Goal: Task Accomplishment & Management: Manage account settings

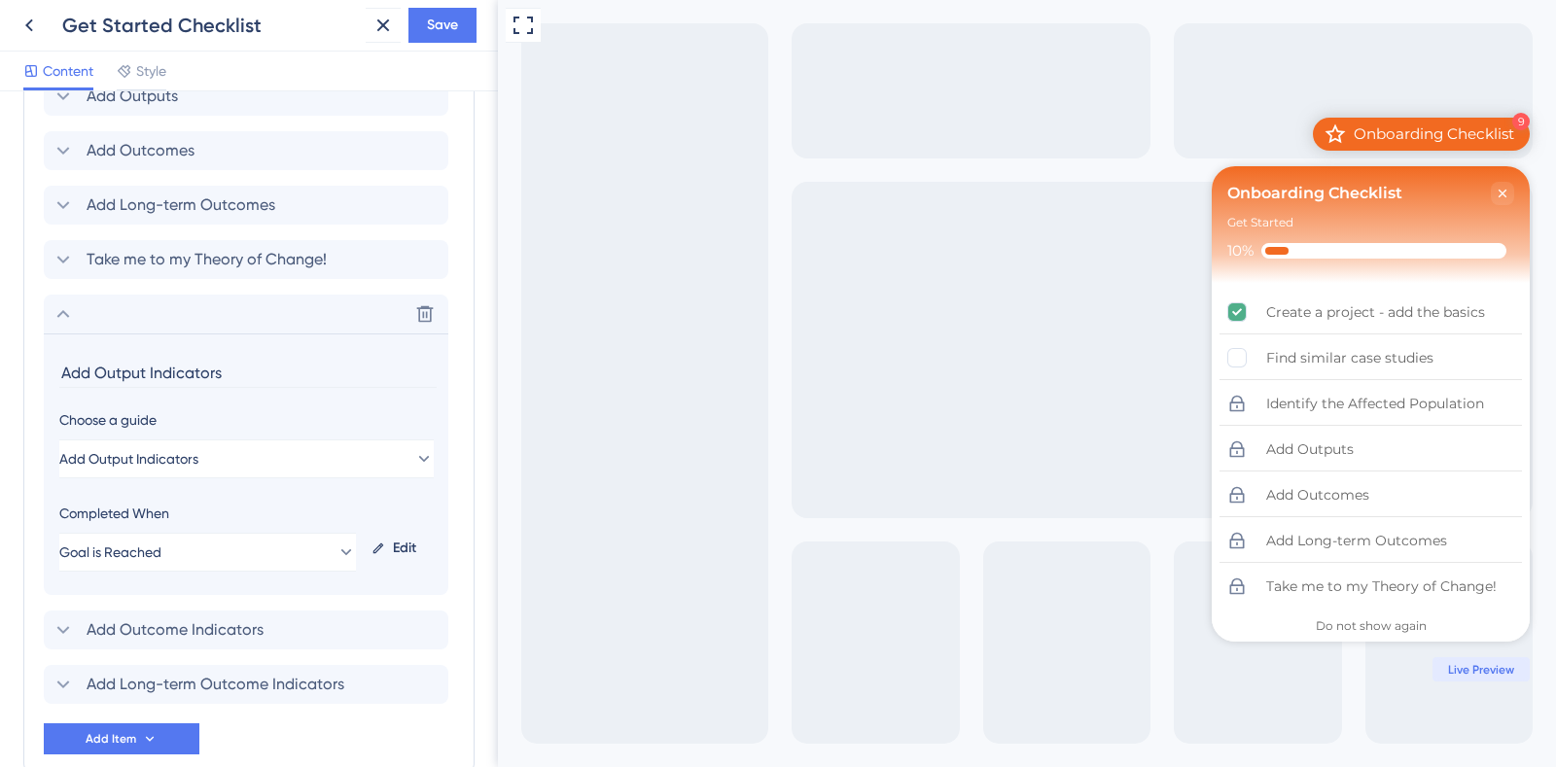
scroll to position [1235, 0]
click at [204, 557] on button "Goal is Reached" at bounding box center [207, 550] width 297 height 39
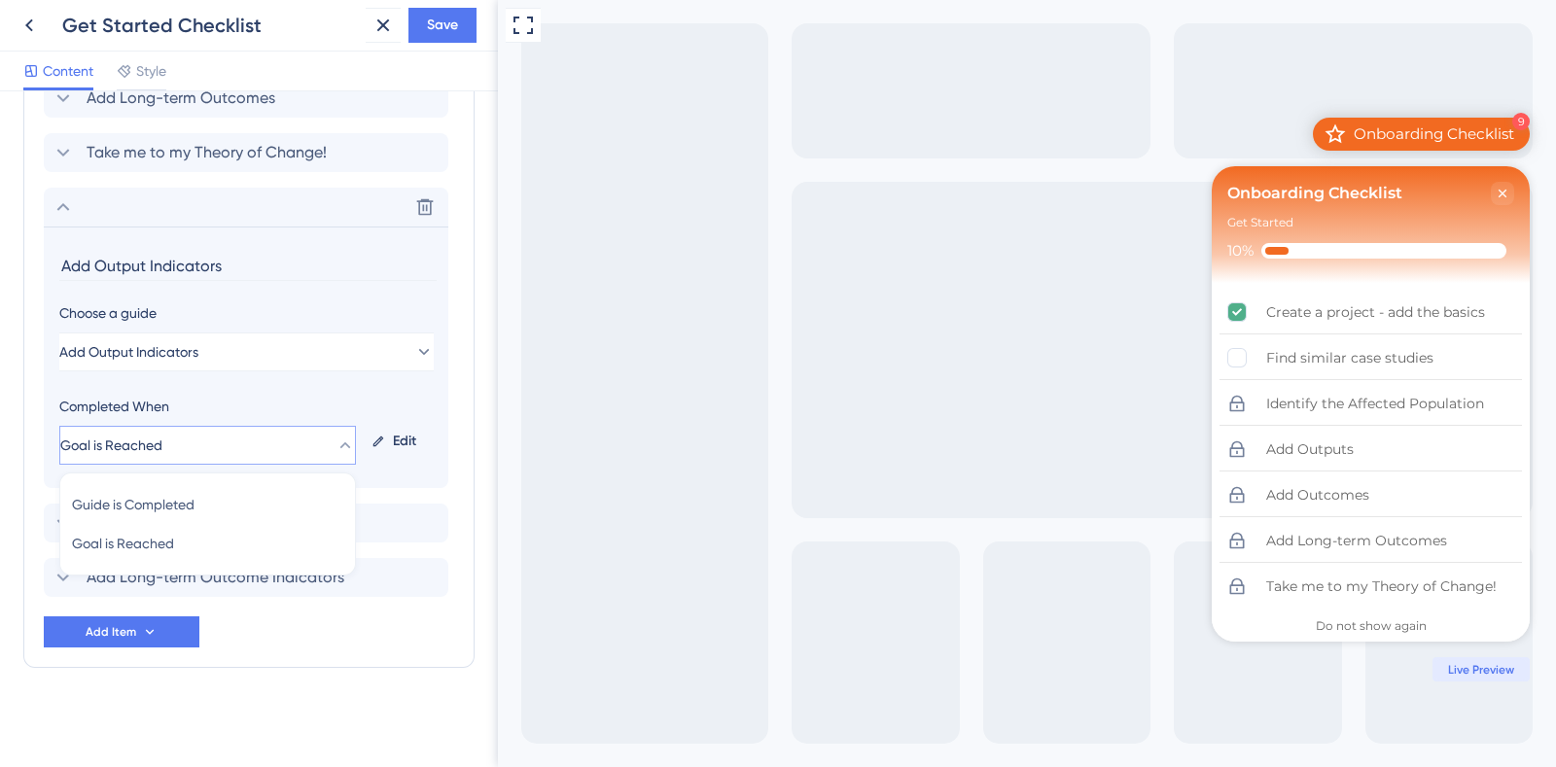
click at [417, 445] on div "Edit" at bounding box center [398, 441] width 69 height 47
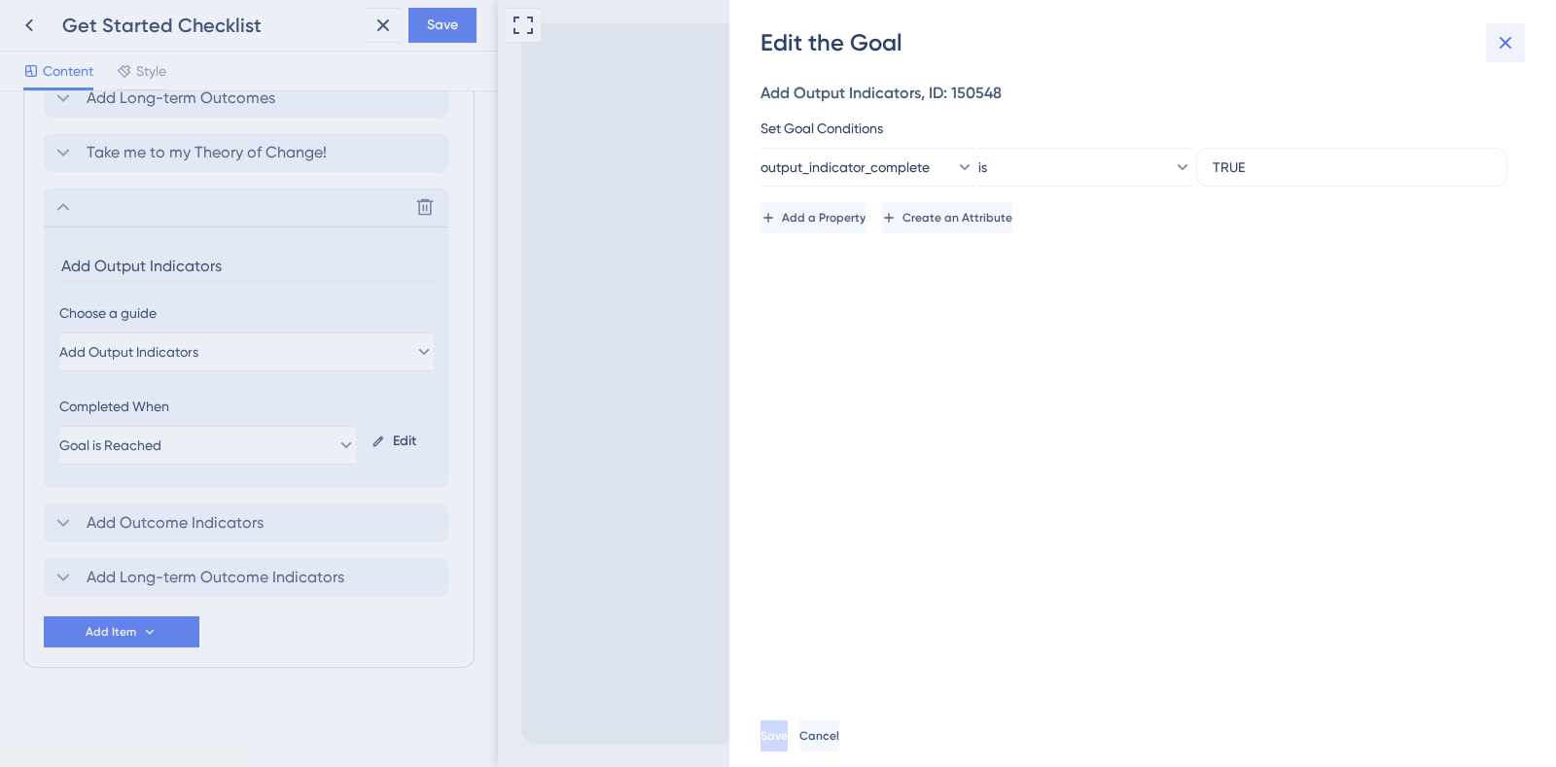
click at [1507, 33] on icon at bounding box center [1504, 42] width 23 height 23
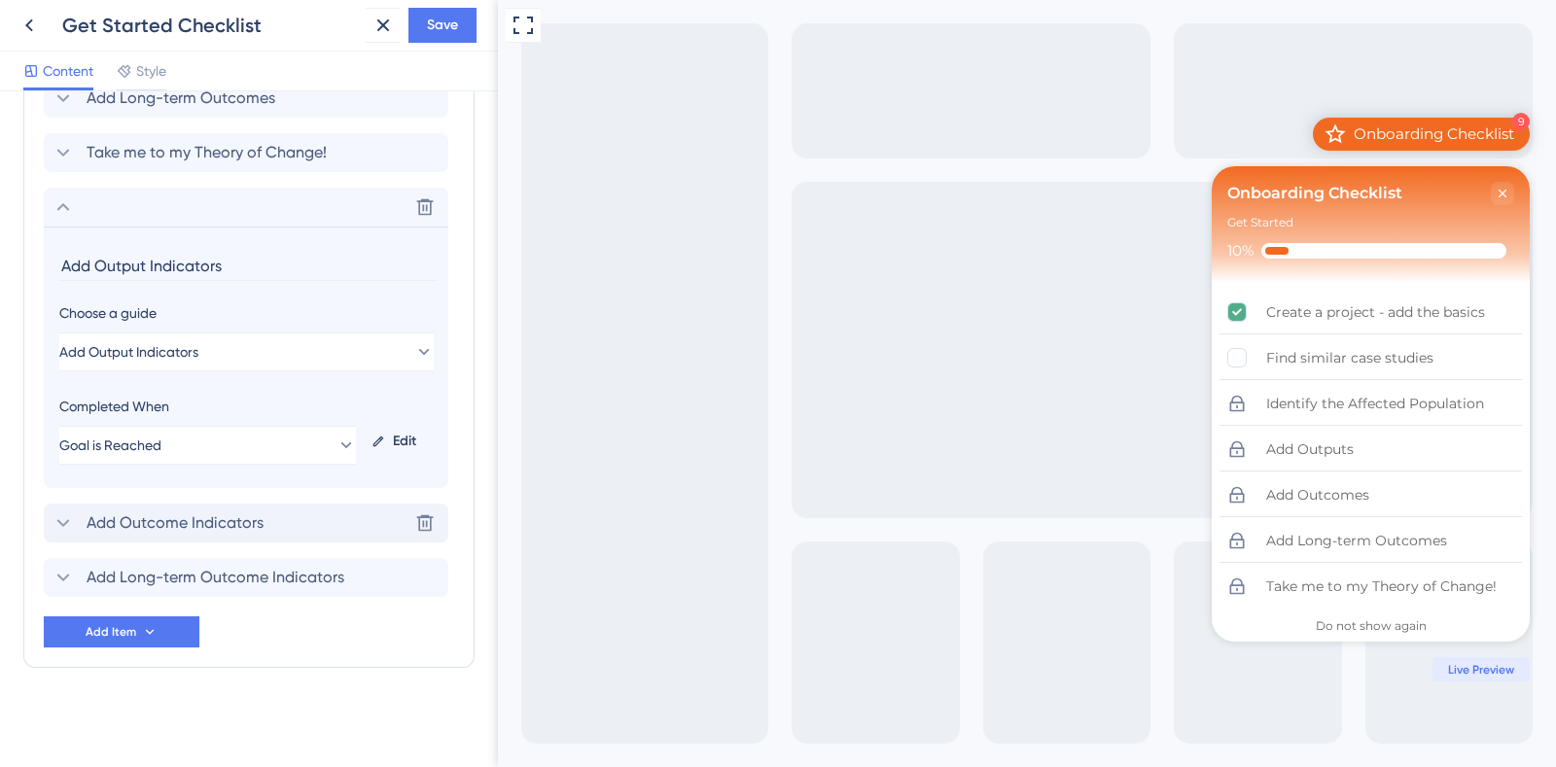
click at [63, 518] on icon at bounding box center [63, 522] width 23 height 23
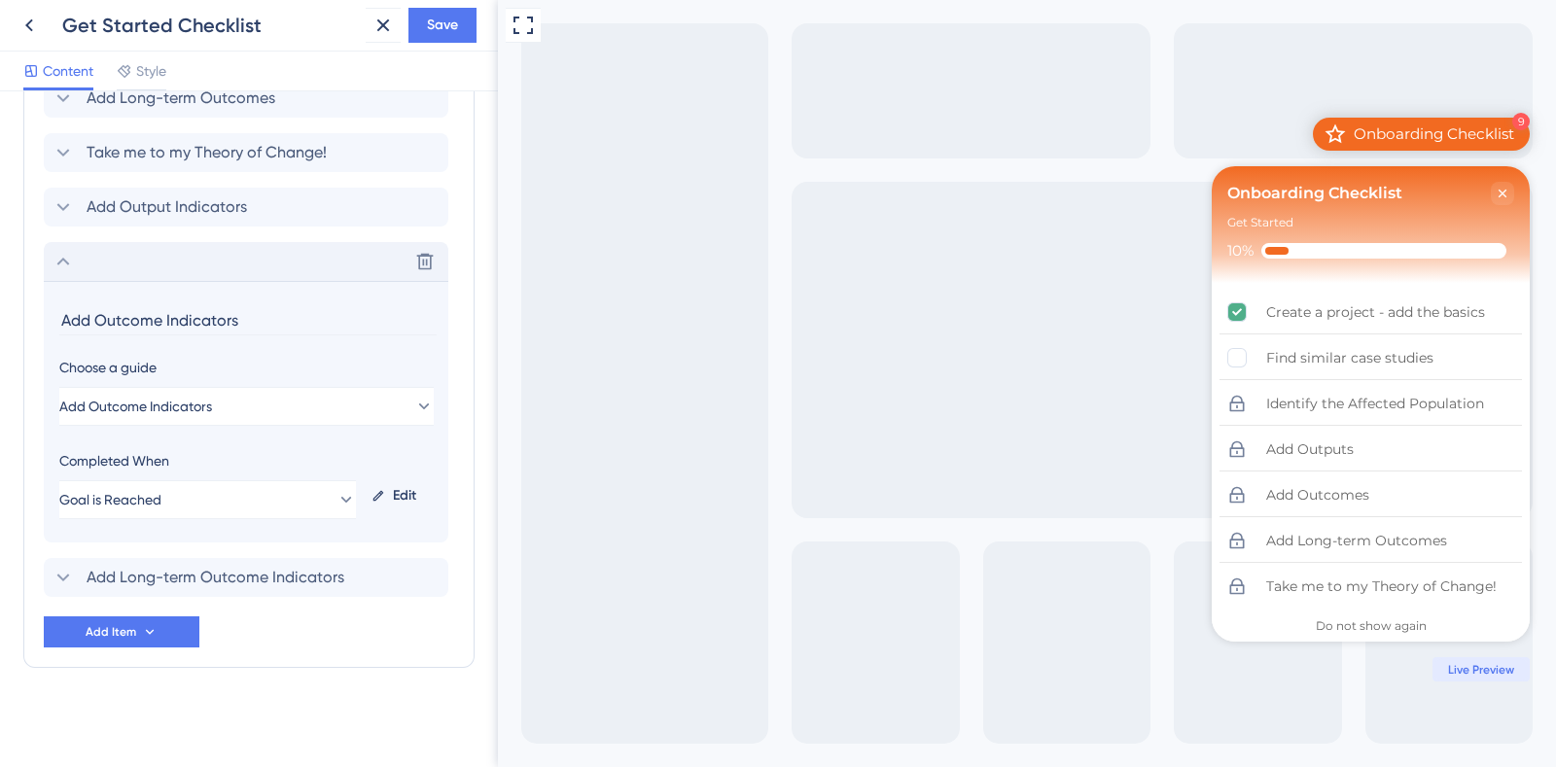
click at [403, 495] on div "Edit" at bounding box center [398, 496] width 69 height 47
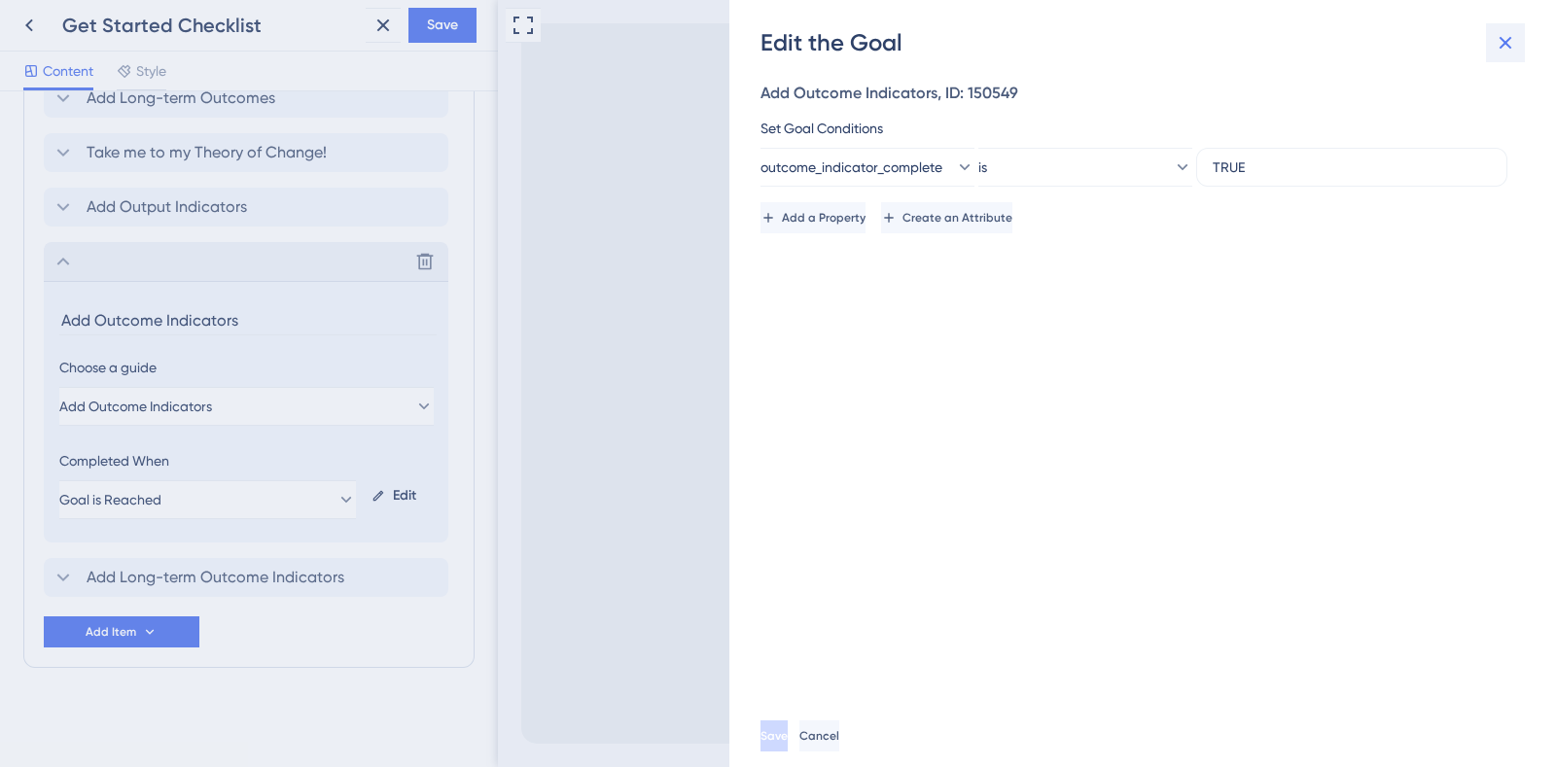
click at [1504, 36] on icon at bounding box center [1504, 42] width 23 height 23
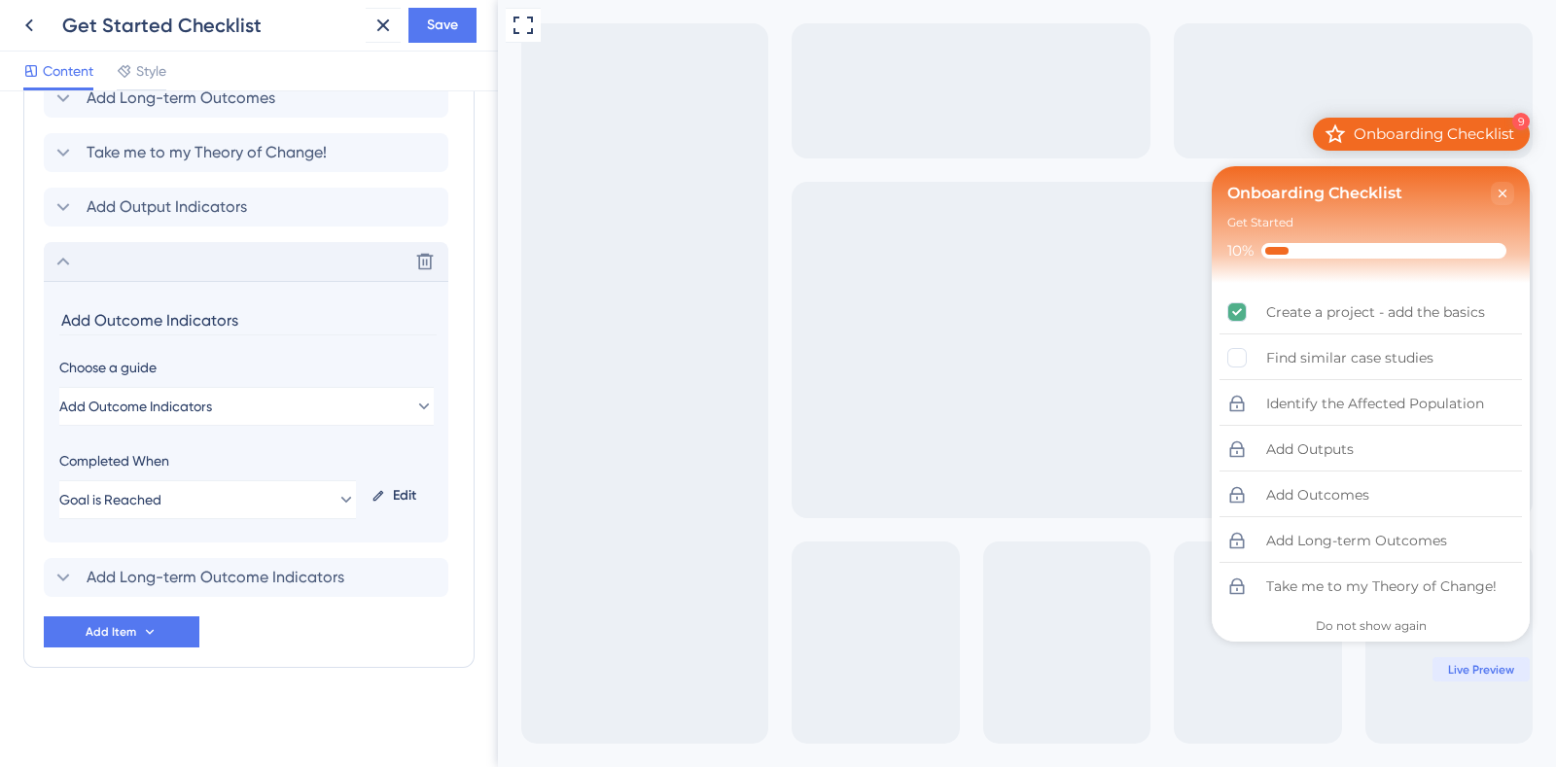
click at [388, 461] on div "Completed When Goal is Reached Edit" at bounding box center [245, 484] width 373 height 70
click at [300, 569] on span "Add Long-term Outcome Indicators" at bounding box center [216, 577] width 258 height 23
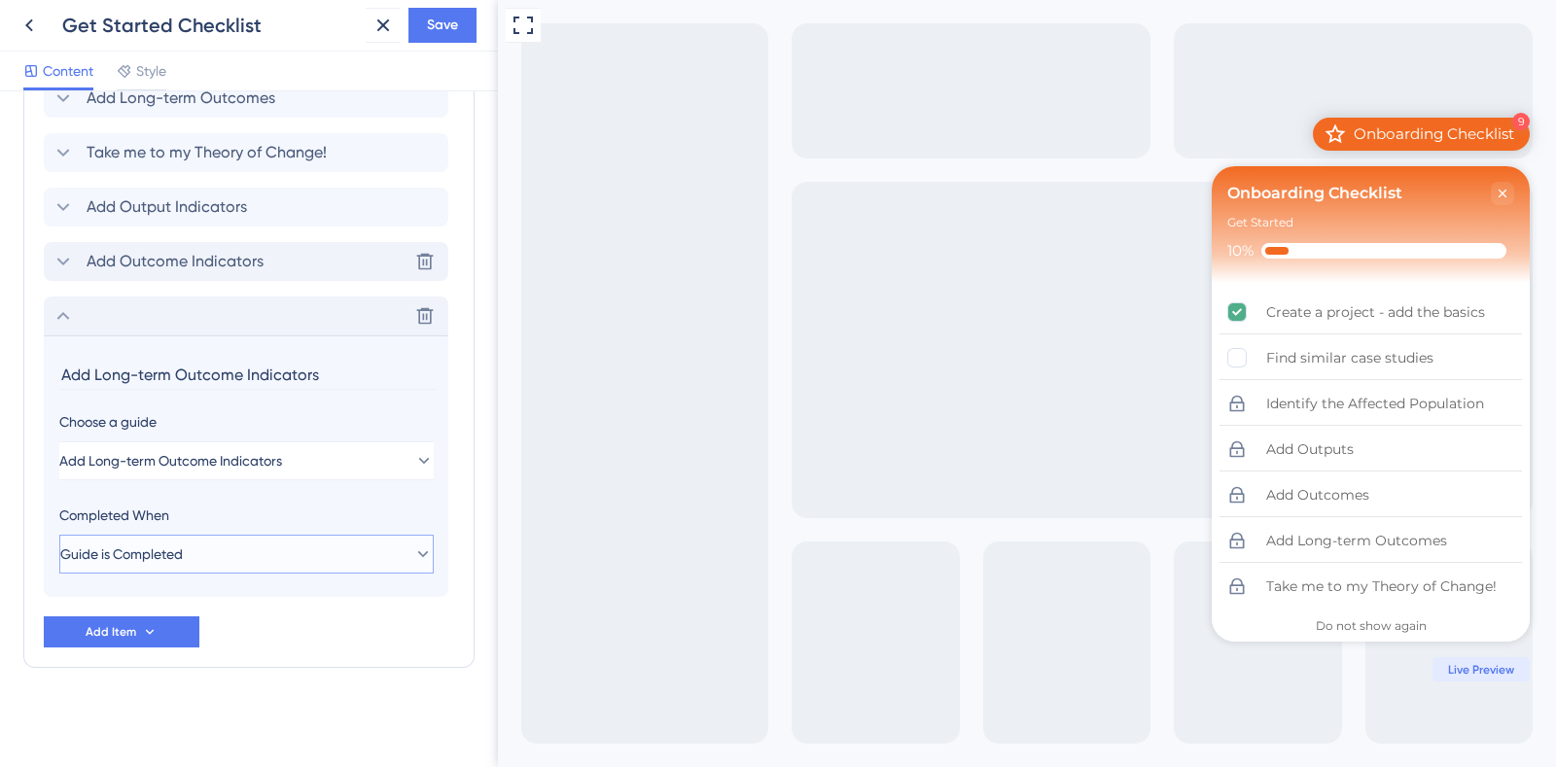
click at [263, 551] on button "Guide is Completed" at bounding box center [246, 554] width 374 height 39
click at [174, 657] on span "Goal is Reached" at bounding box center [123, 652] width 102 height 23
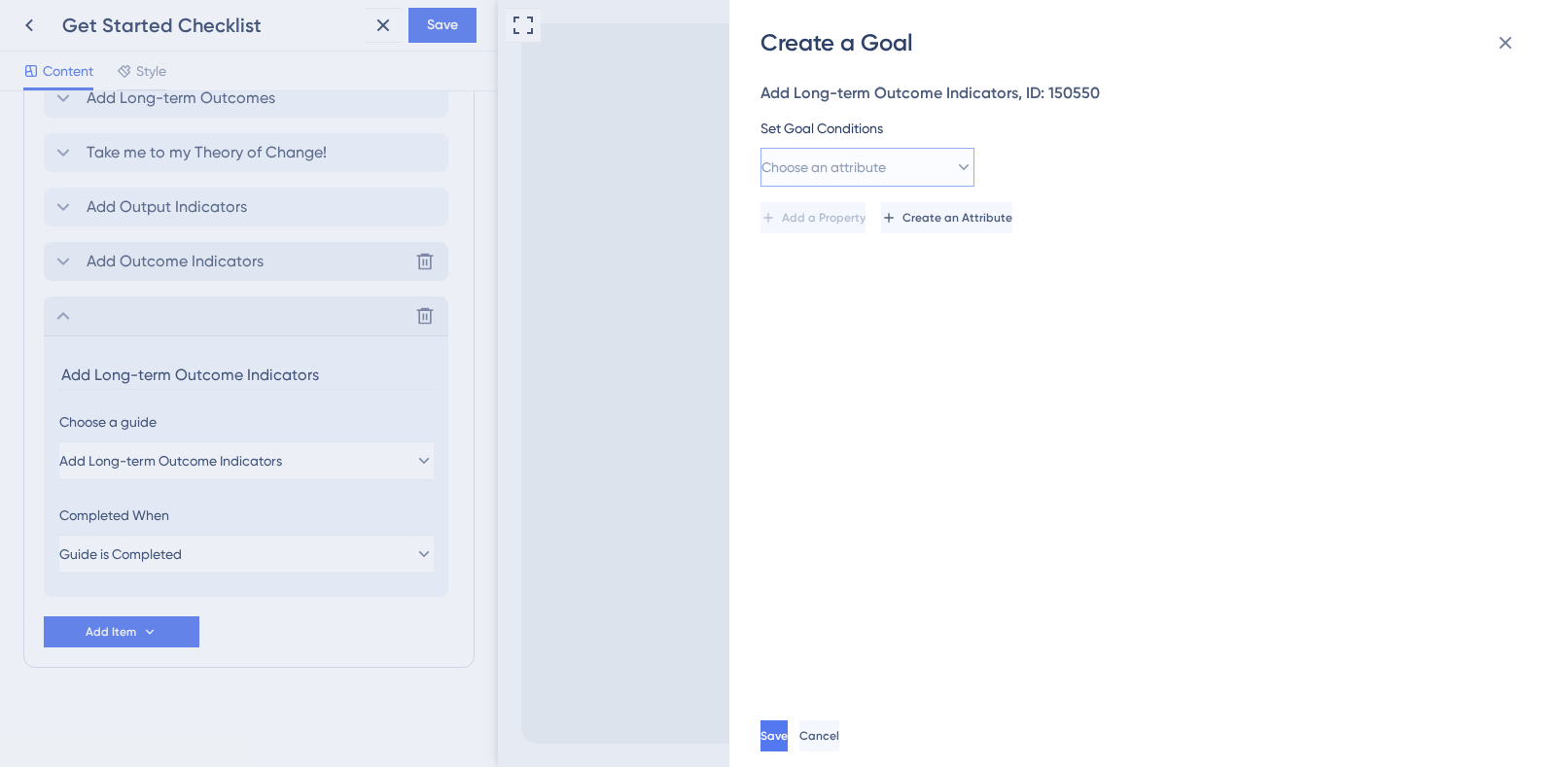
click at [927, 176] on button "Choose an attribute" at bounding box center [867, 167] width 214 height 39
type input "long-term"
click at [871, 167] on span "Choose an attribute" at bounding box center [823, 167] width 124 height 23
click at [1499, 51] on icon at bounding box center [1504, 42] width 23 height 23
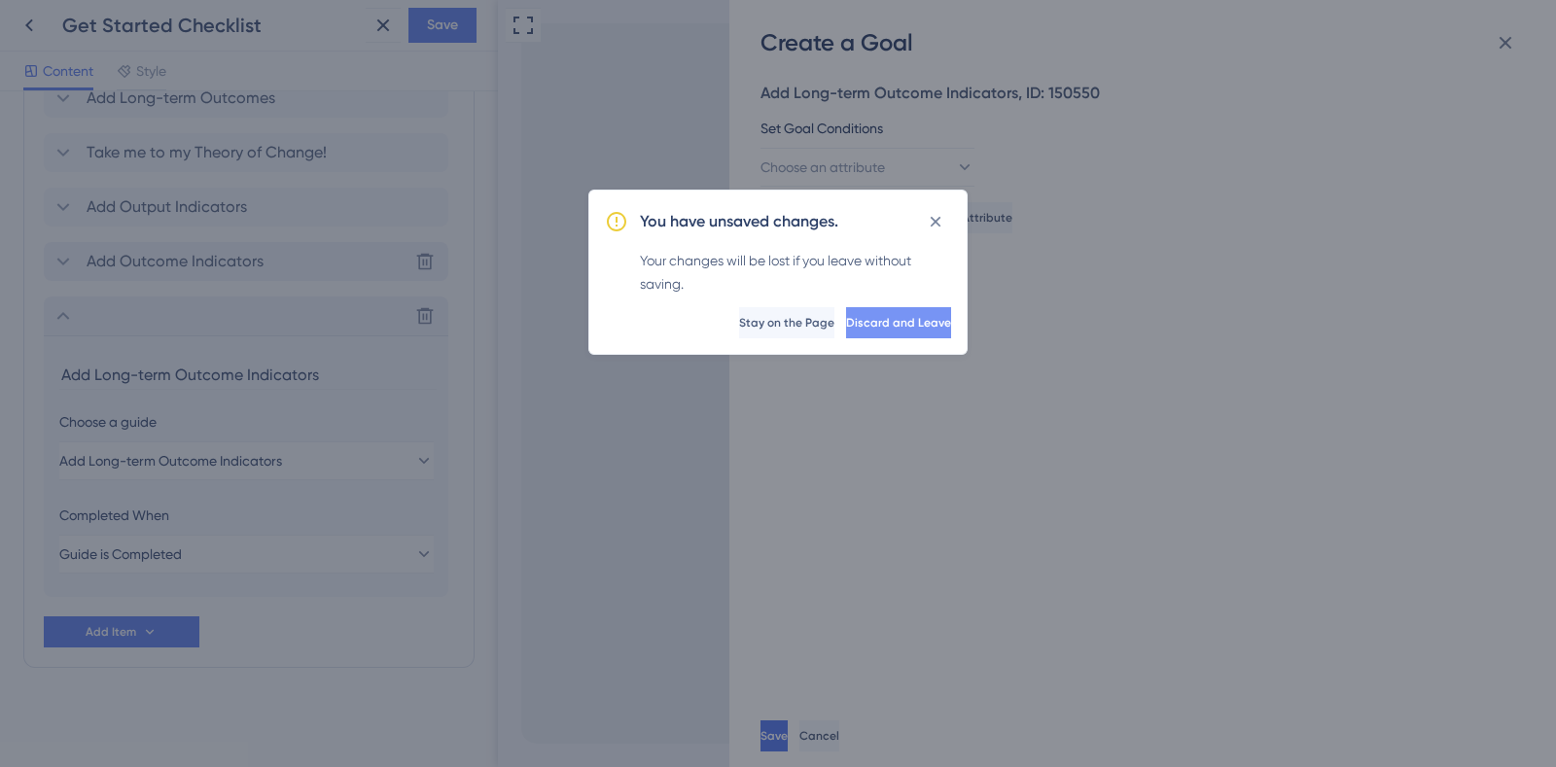
click at [931, 328] on button "Discard and Leave" at bounding box center [898, 322] width 105 height 31
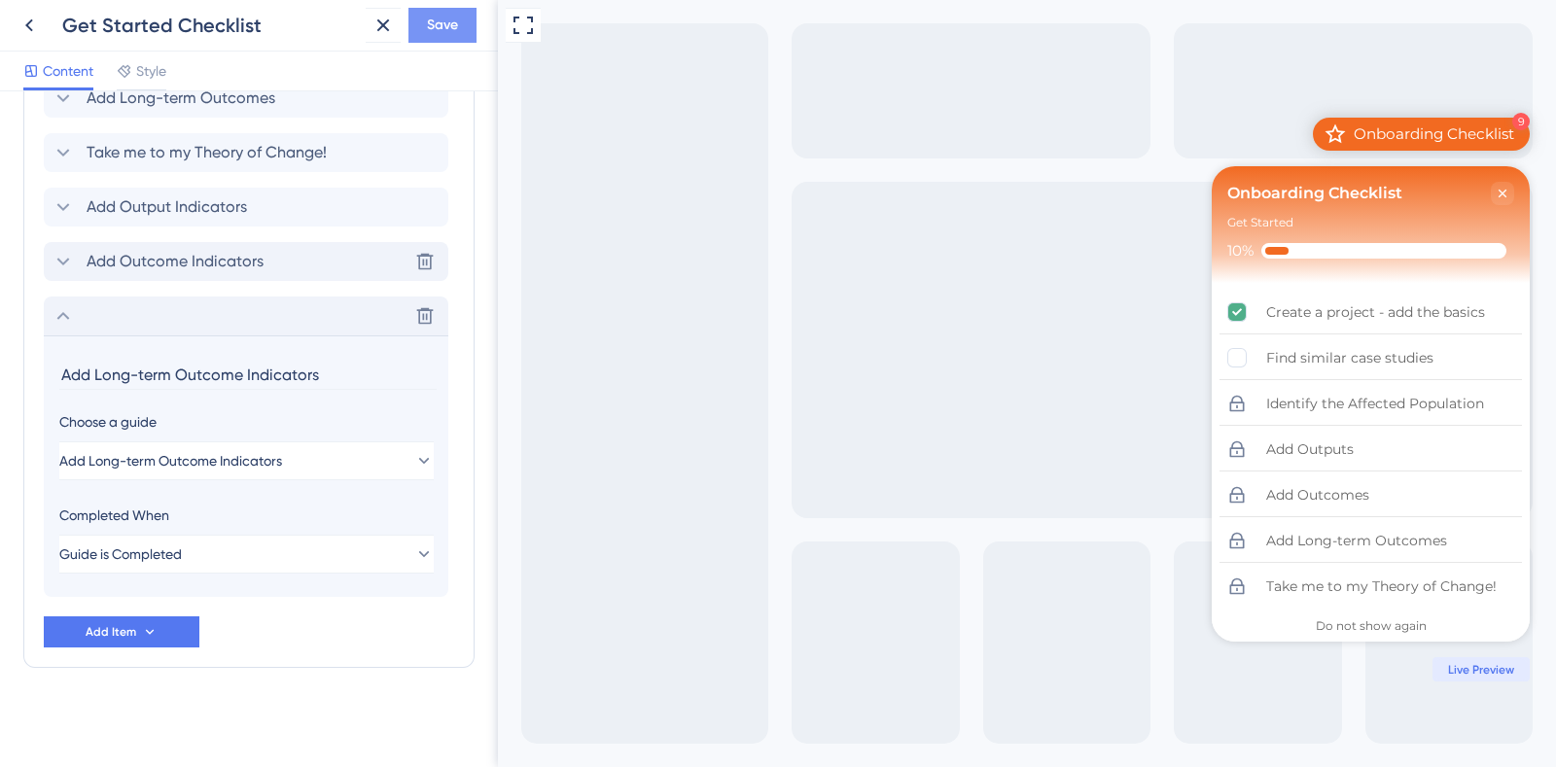
click at [0, 0] on span "Save" at bounding box center [0, 0] width 0 height 0
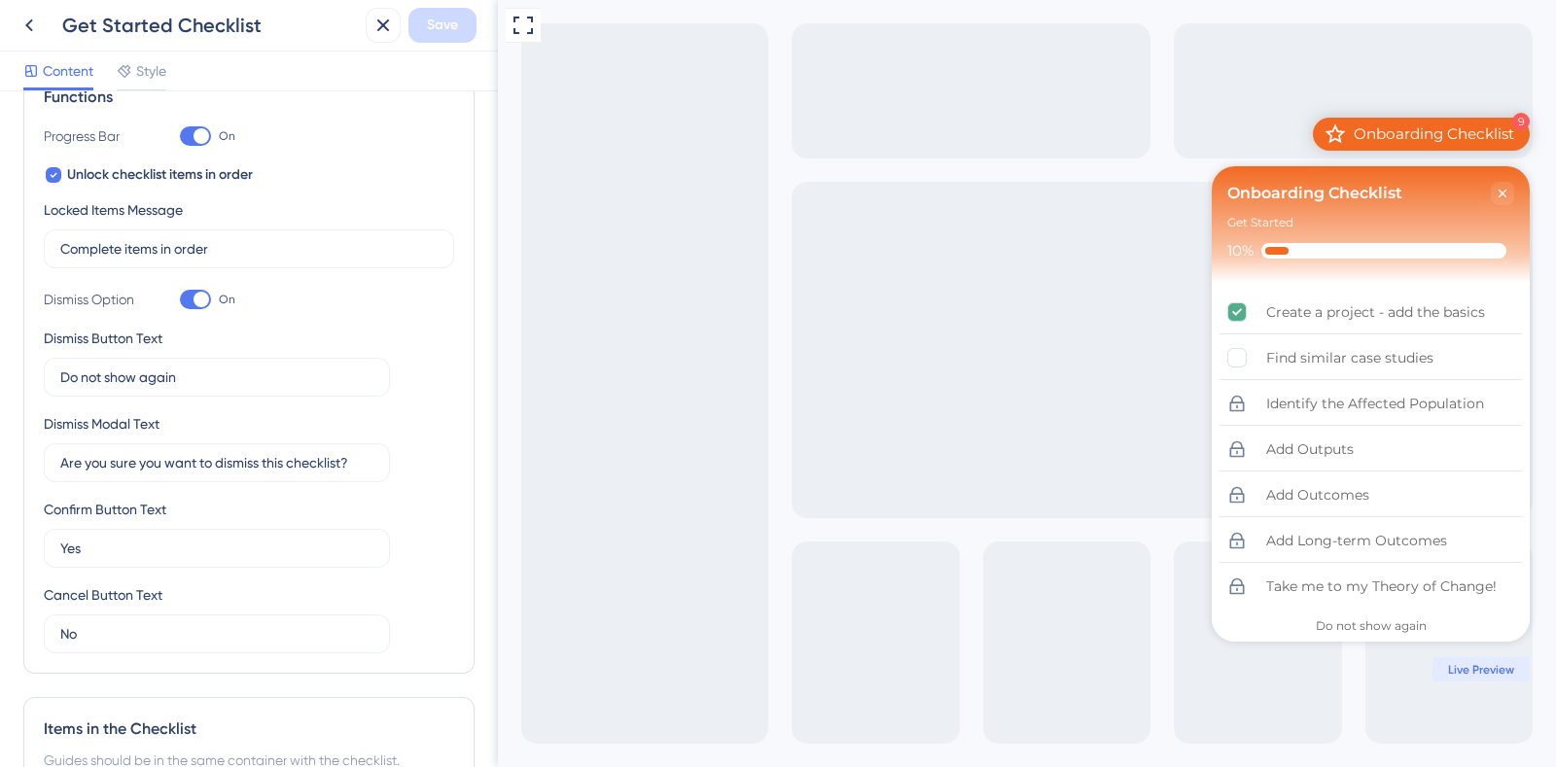
scroll to position [311, 0]
click at [57, 177] on div at bounding box center [54, 176] width 16 height 16
checkbox input "false"
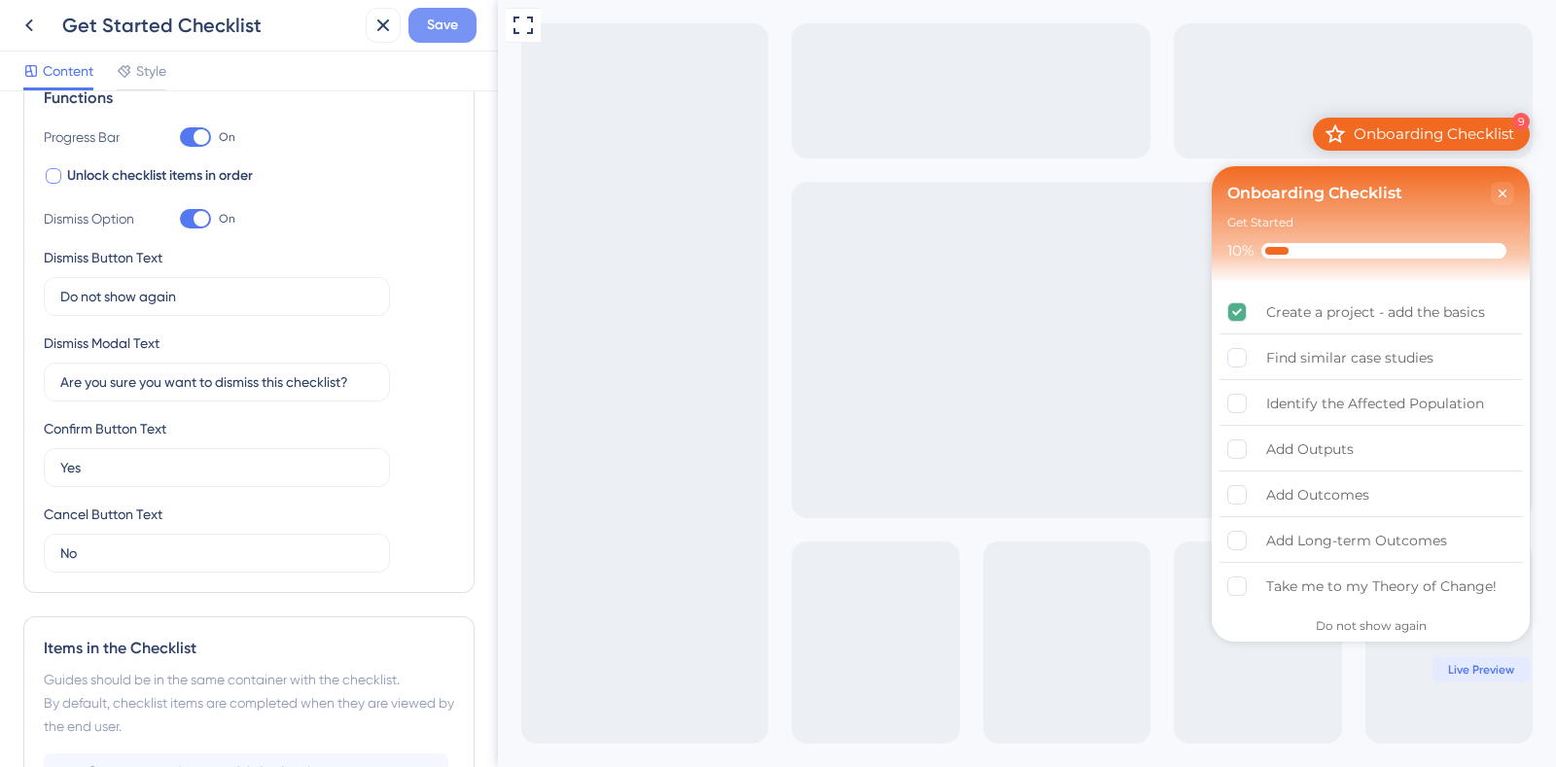
click at [440, 24] on span "Save" at bounding box center [442, 25] width 31 height 23
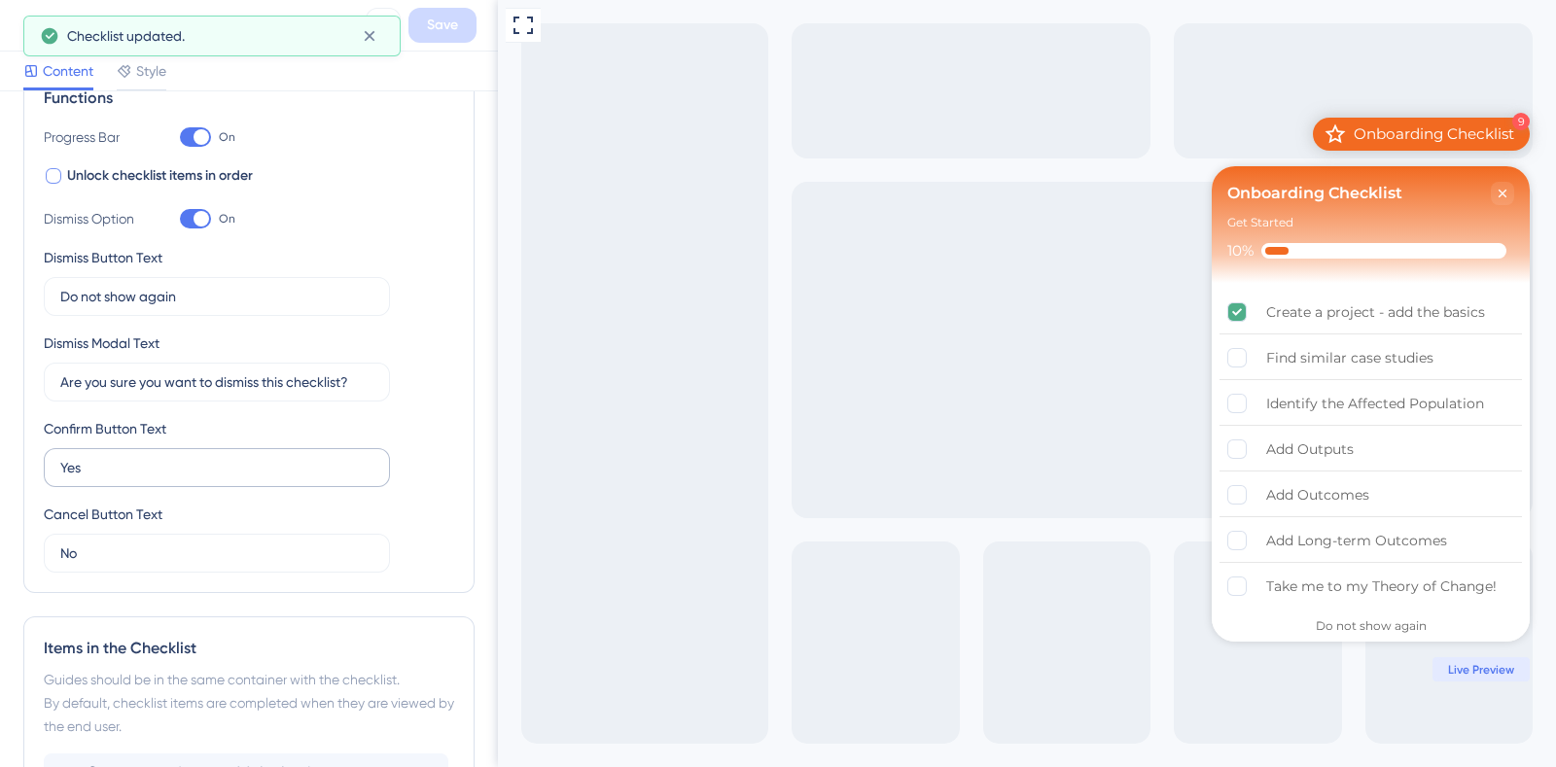
scroll to position [997, 0]
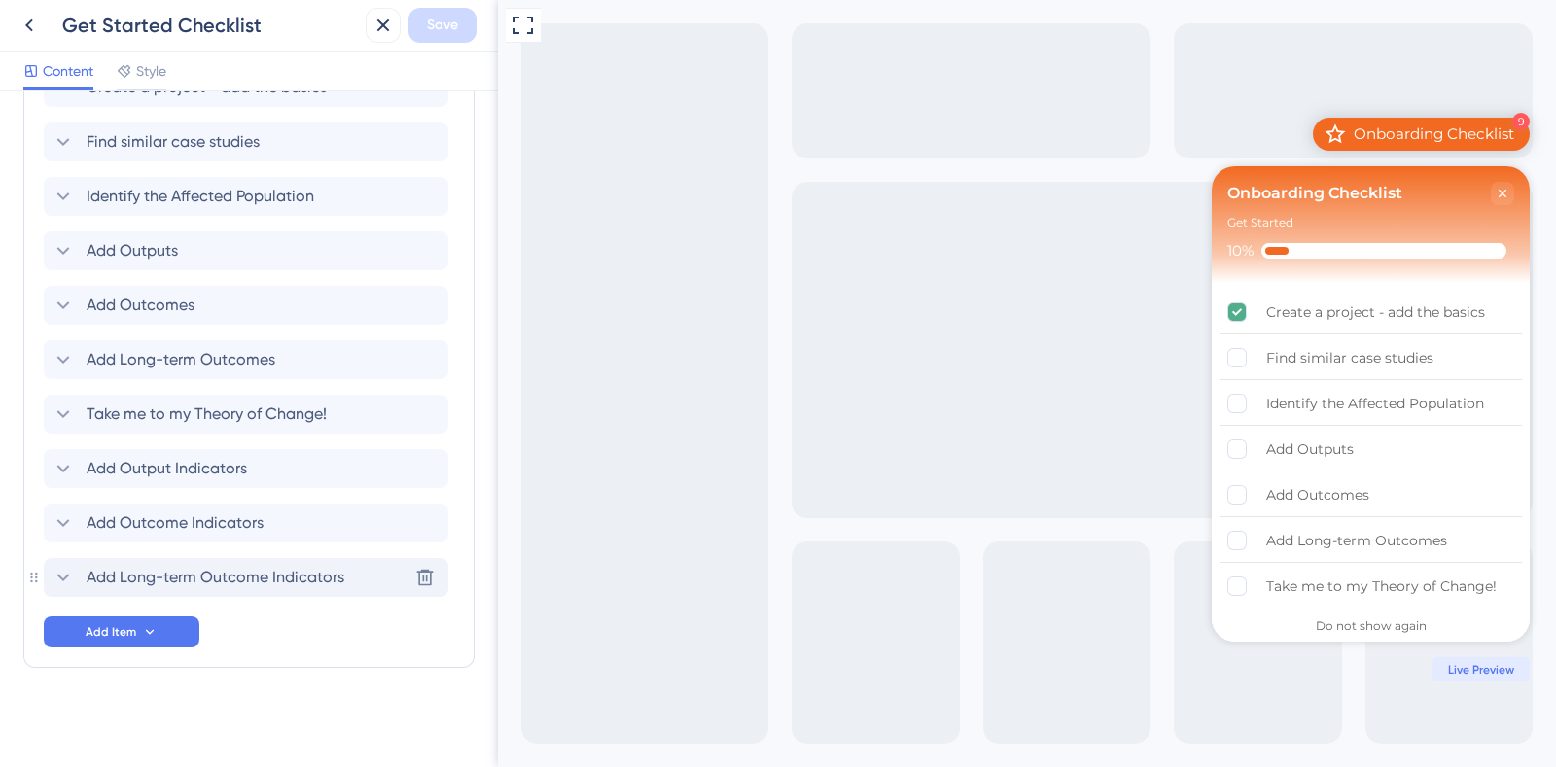
click at [73, 574] on icon at bounding box center [63, 577] width 23 height 23
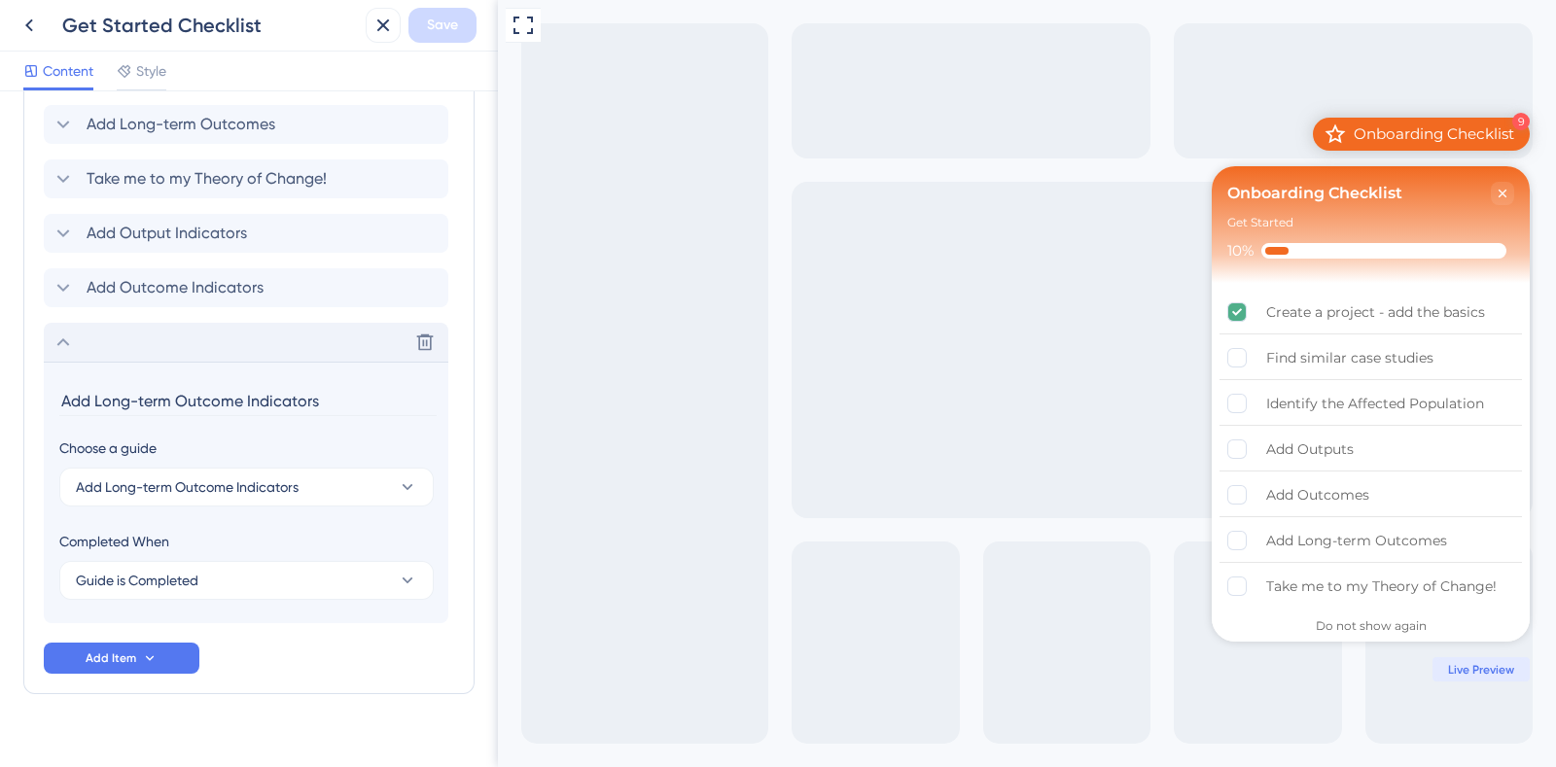
scroll to position [1258, 0]
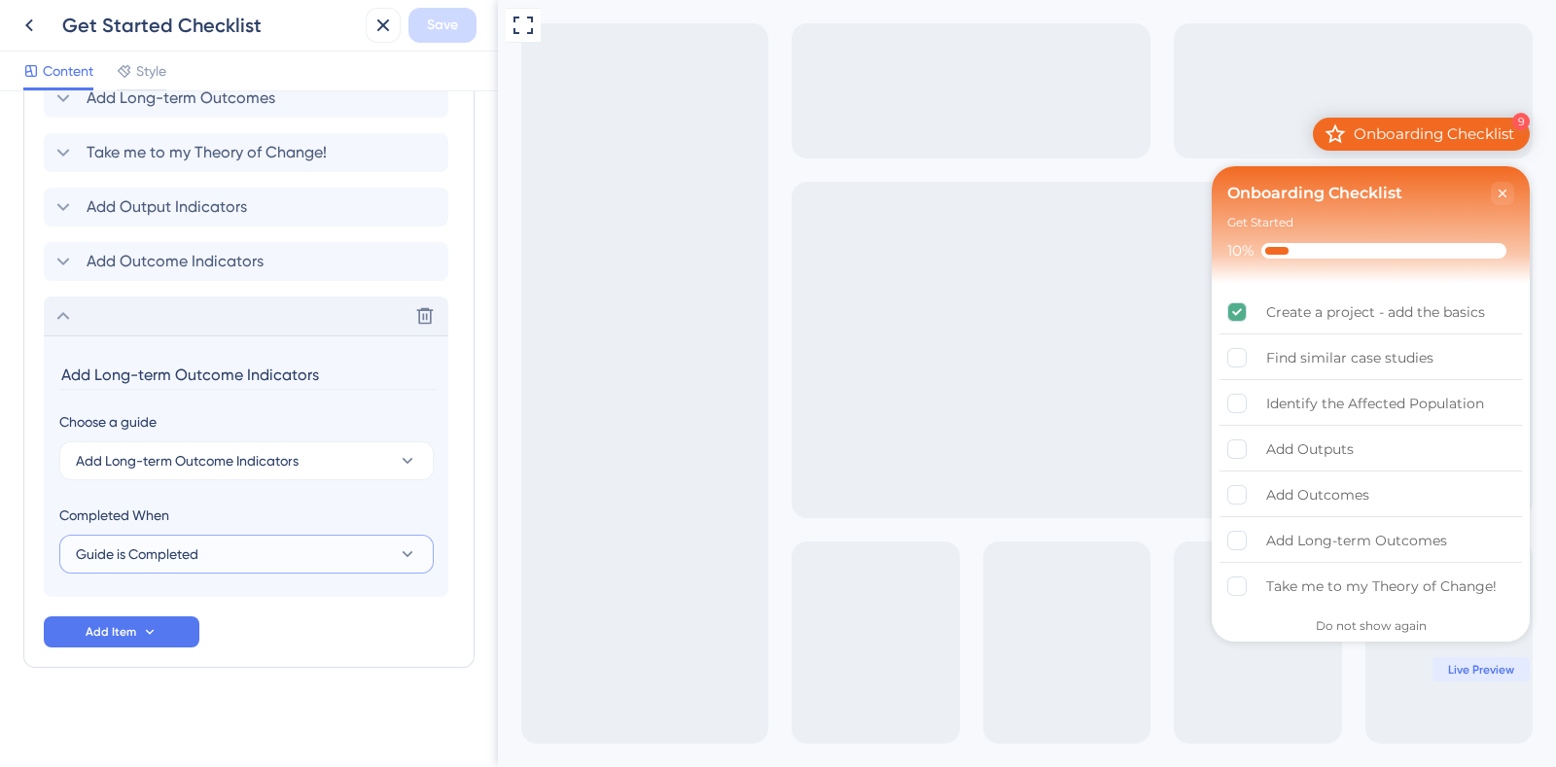
click at [204, 550] on button "Guide is Completed" at bounding box center [246, 554] width 374 height 39
click at [186, 650] on span "Goal is Reached" at bounding box center [139, 652] width 102 height 23
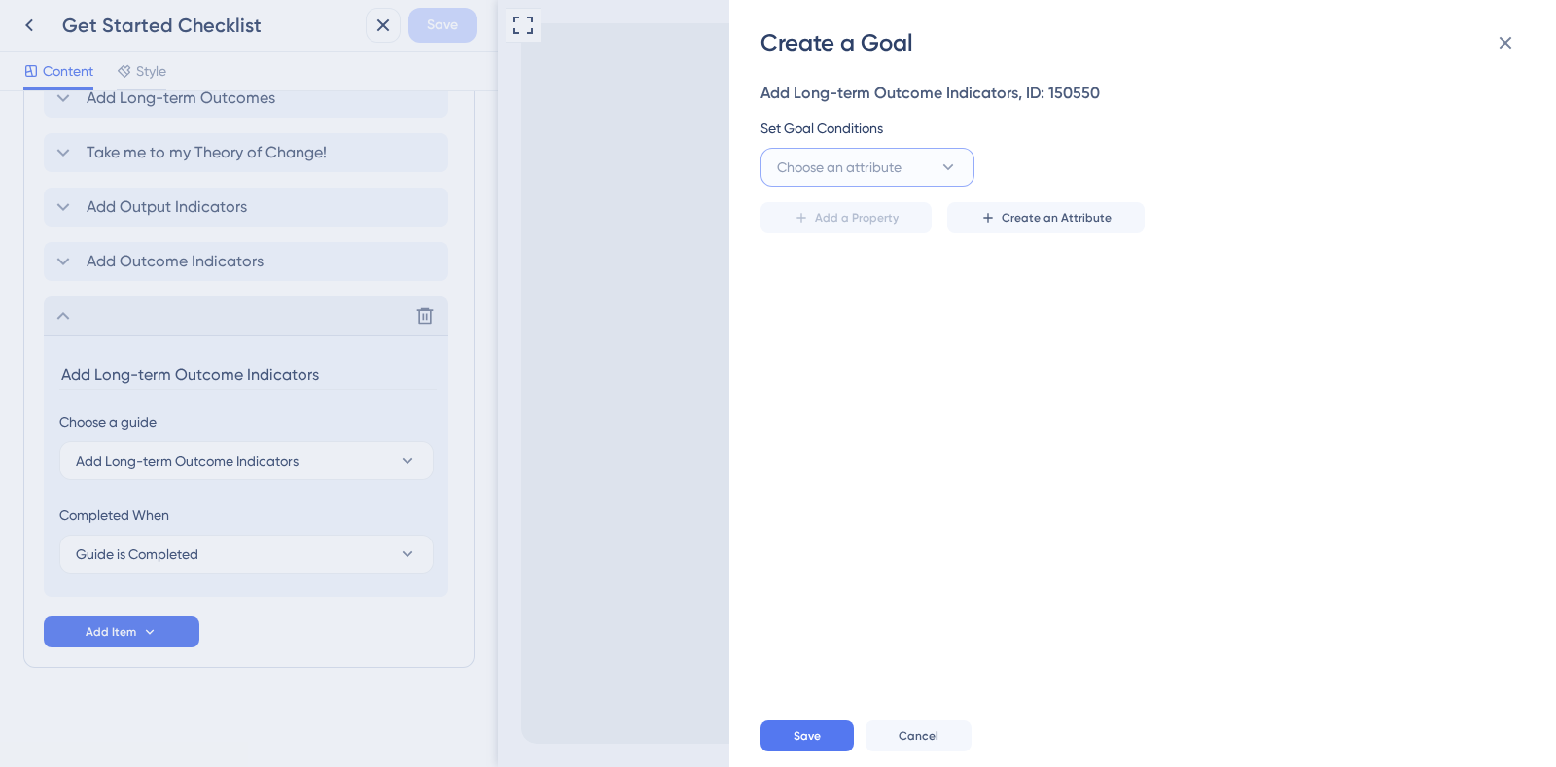
click at [914, 161] on button "Choose an attribute" at bounding box center [867, 167] width 214 height 39
type input "l"
click at [885, 224] on input at bounding box center [853, 225] width 128 height 16
click at [1514, 44] on icon at bounding box center [1504, 42] width 23 height 23
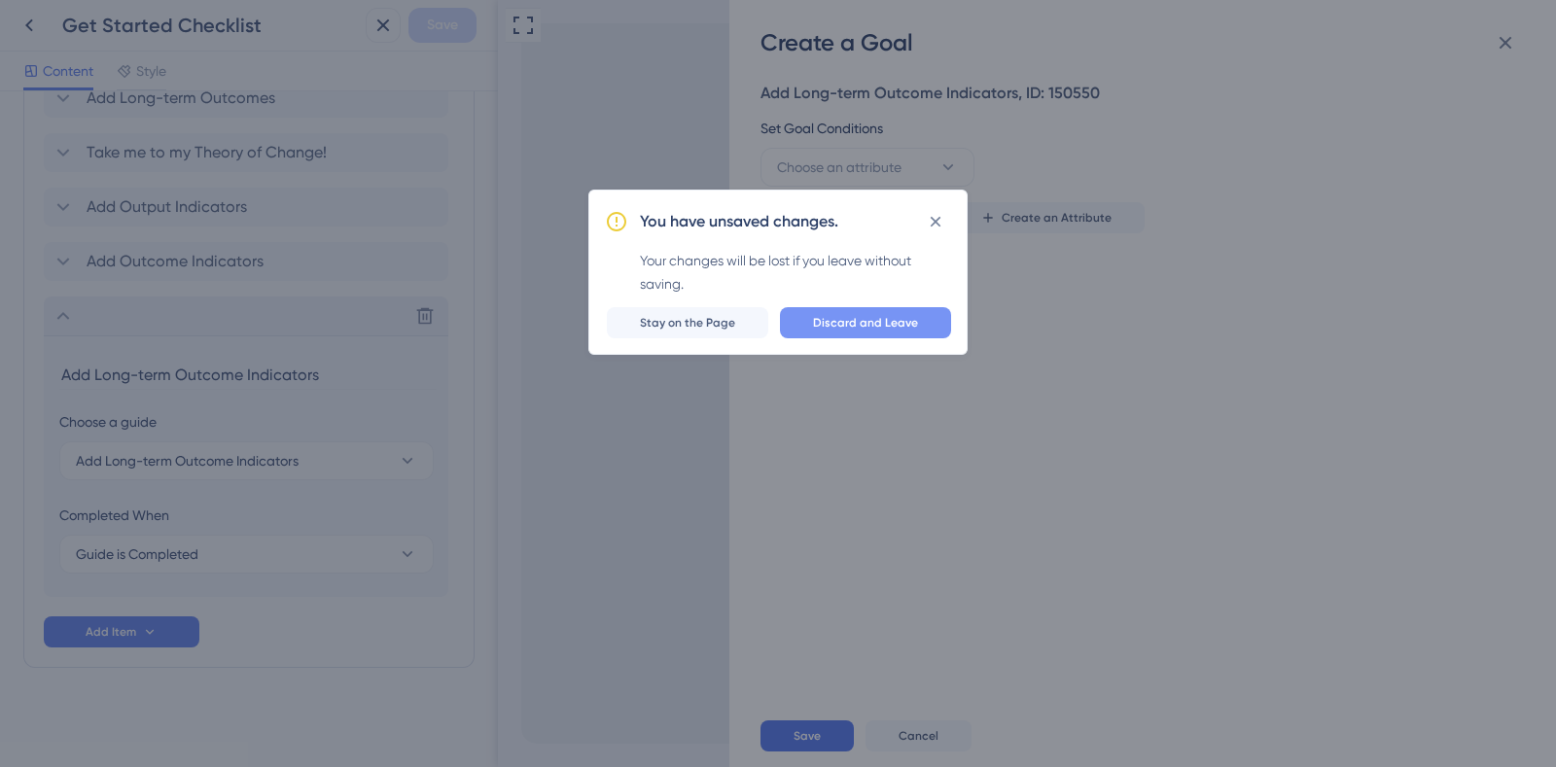
click at [888, 311] on button "Discard and Leave" at bounding box center [865, 322] width 171 height 31
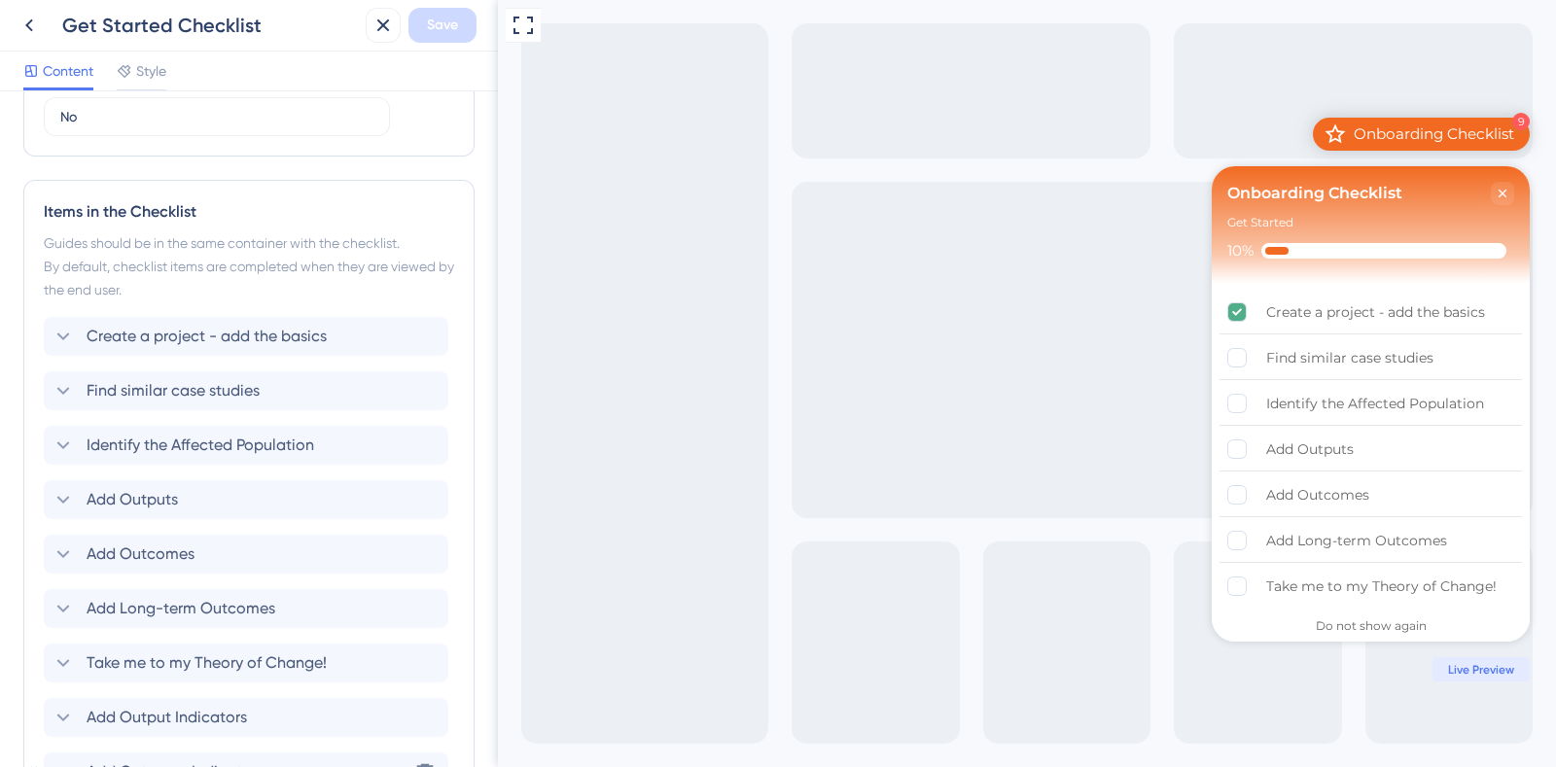
scroll to position [997, 0]
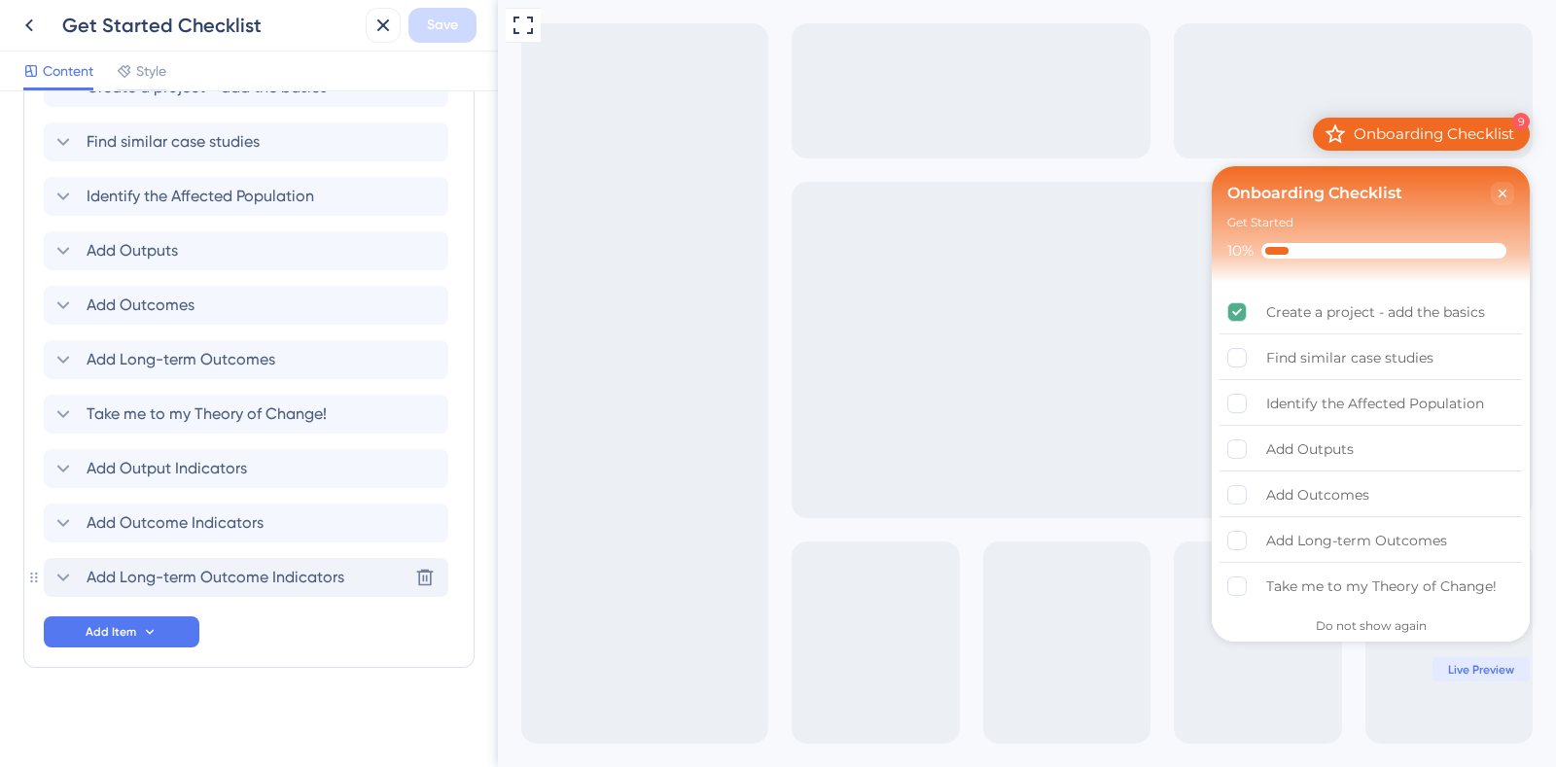
click at [299, 574] on span "Add Long-term Outcome Indicators" at bounding box center [216, 577] width 258 height 23
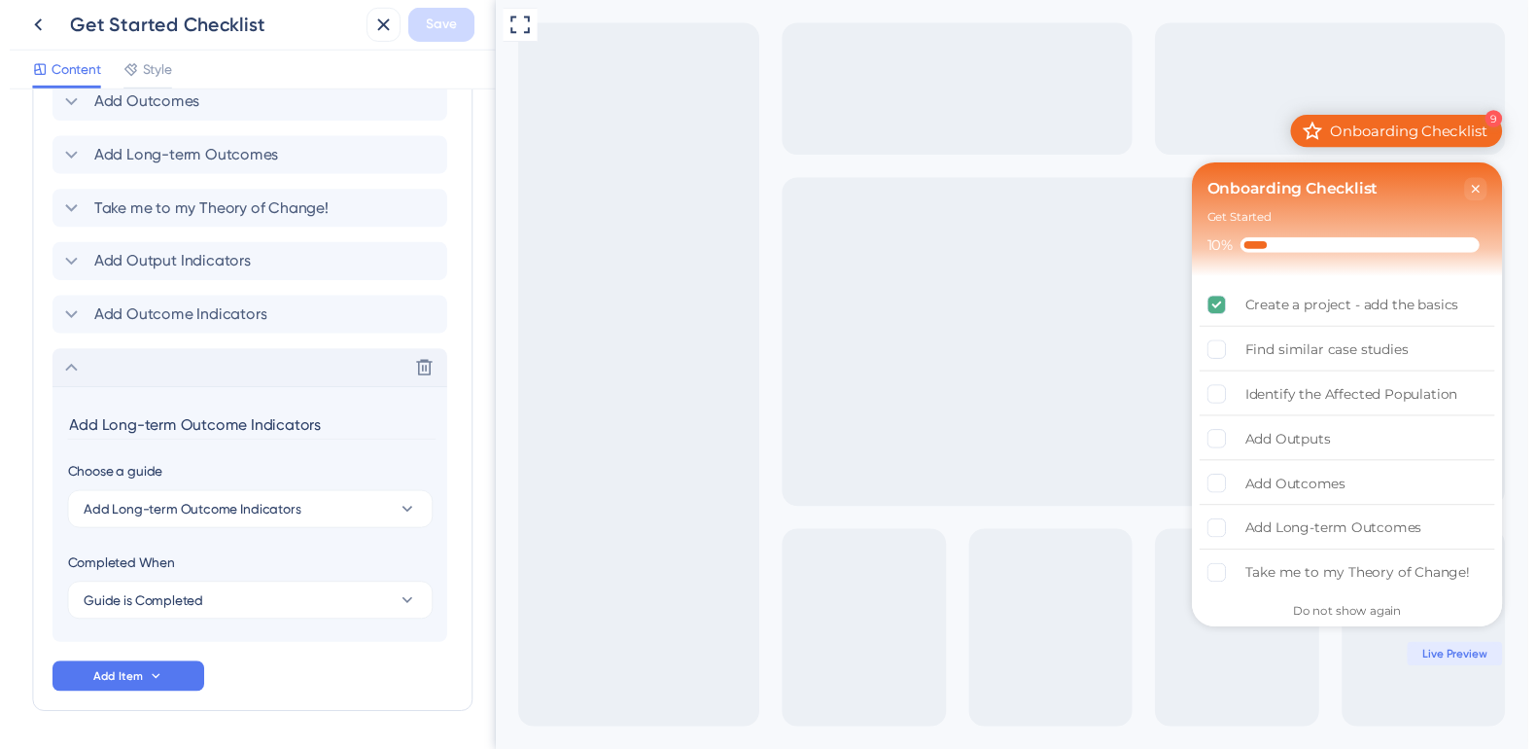
scroll to position [1258, 0]
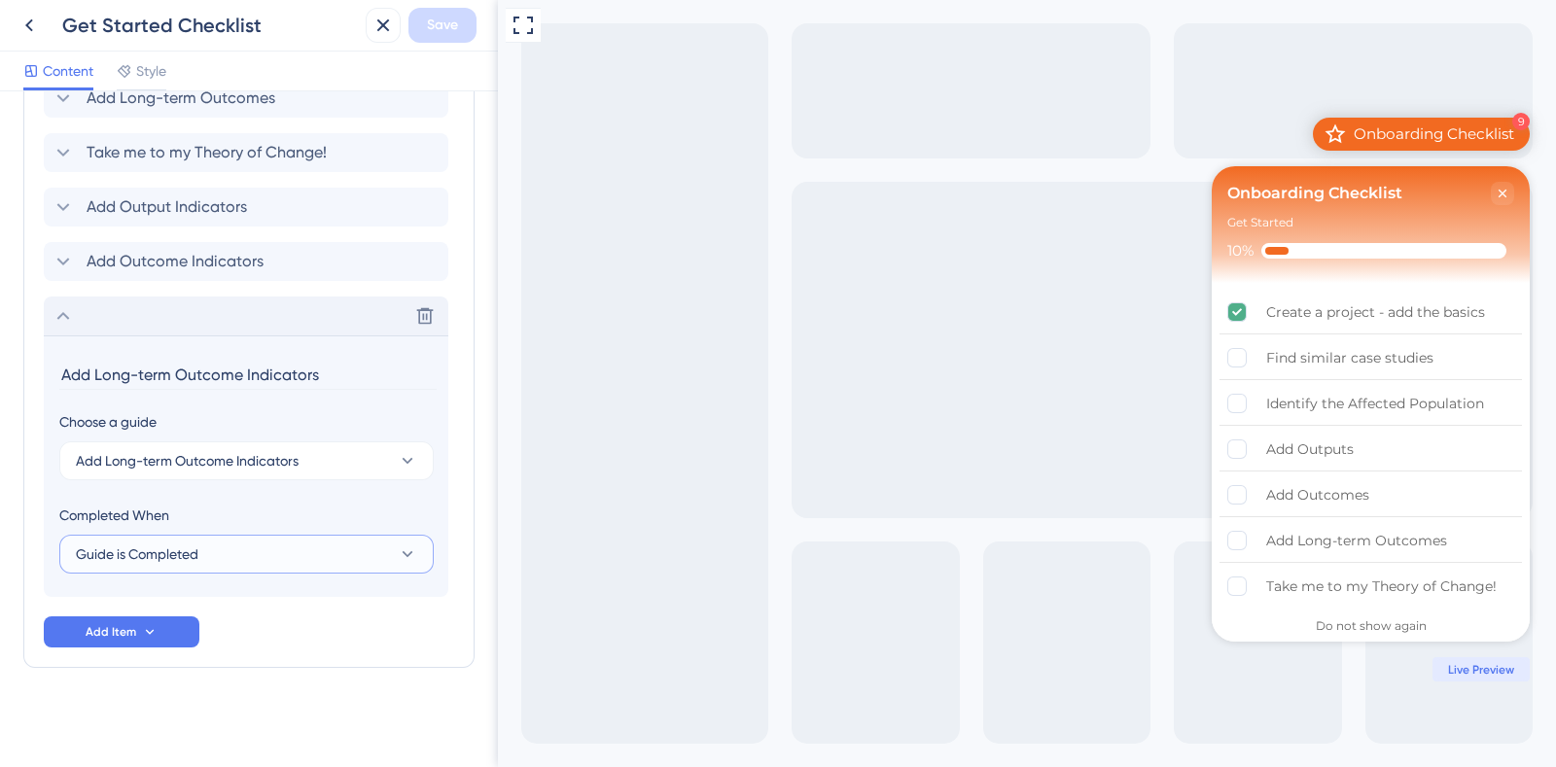
click at [272, 552] on button "Guide is Completed" at bounding box center [246, 554] width 374 height 39
click at [215, 651] on div "Goal is Reached Goal is Reached" at bounding box center [247, 652] width 318 height 39
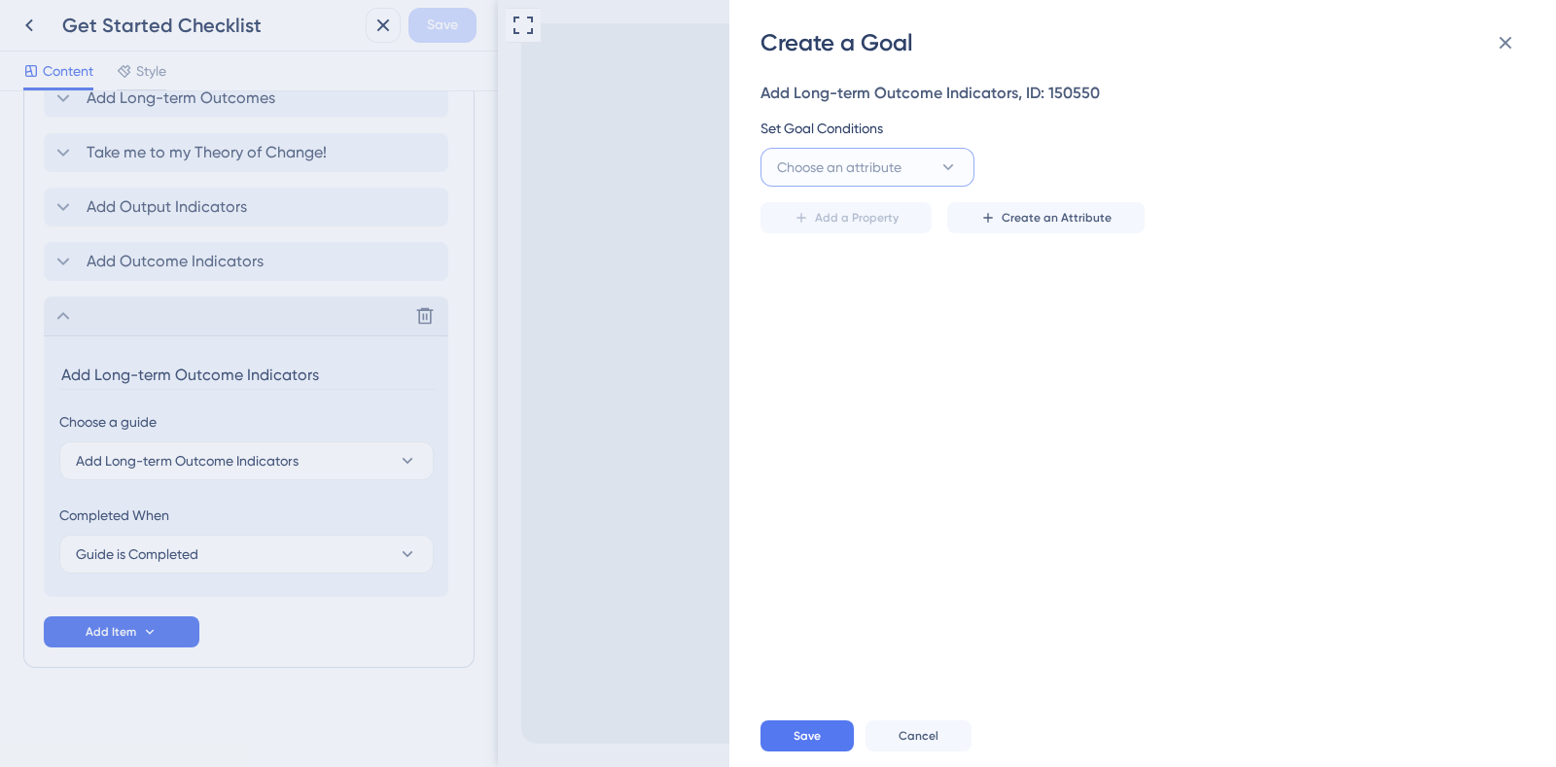
click at [879, 172] on span "Choose an attribute" at bounding box center [839, 167] width 124 height 23
type input "l"
type input "long_term"
click at [1506, 44] on icon at bounding box center [1505, 43] width 13 height 13
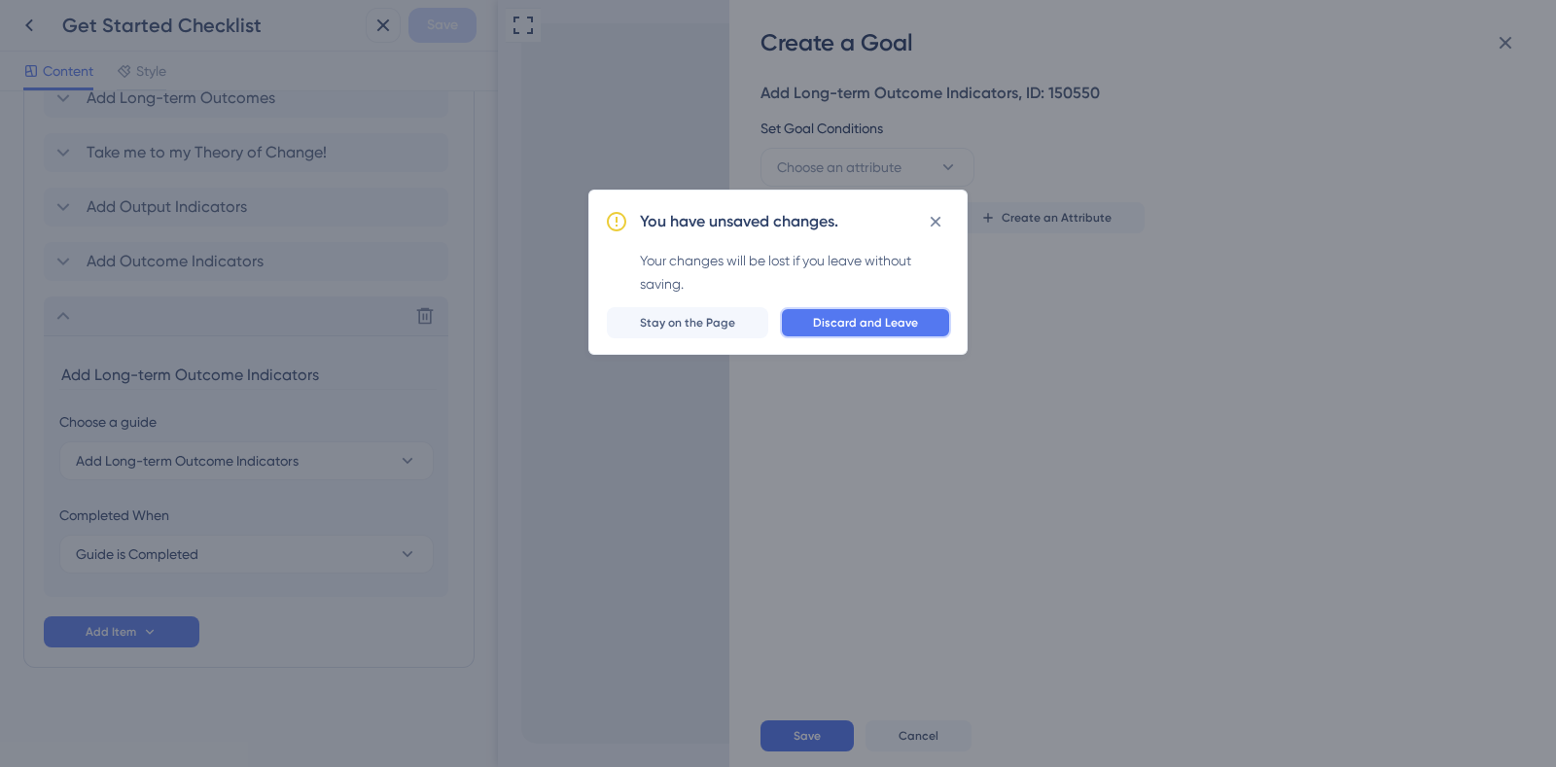
click at [912, 328] on span "Discard and Leave" at bounding box center [865, 323] width 105 height 16
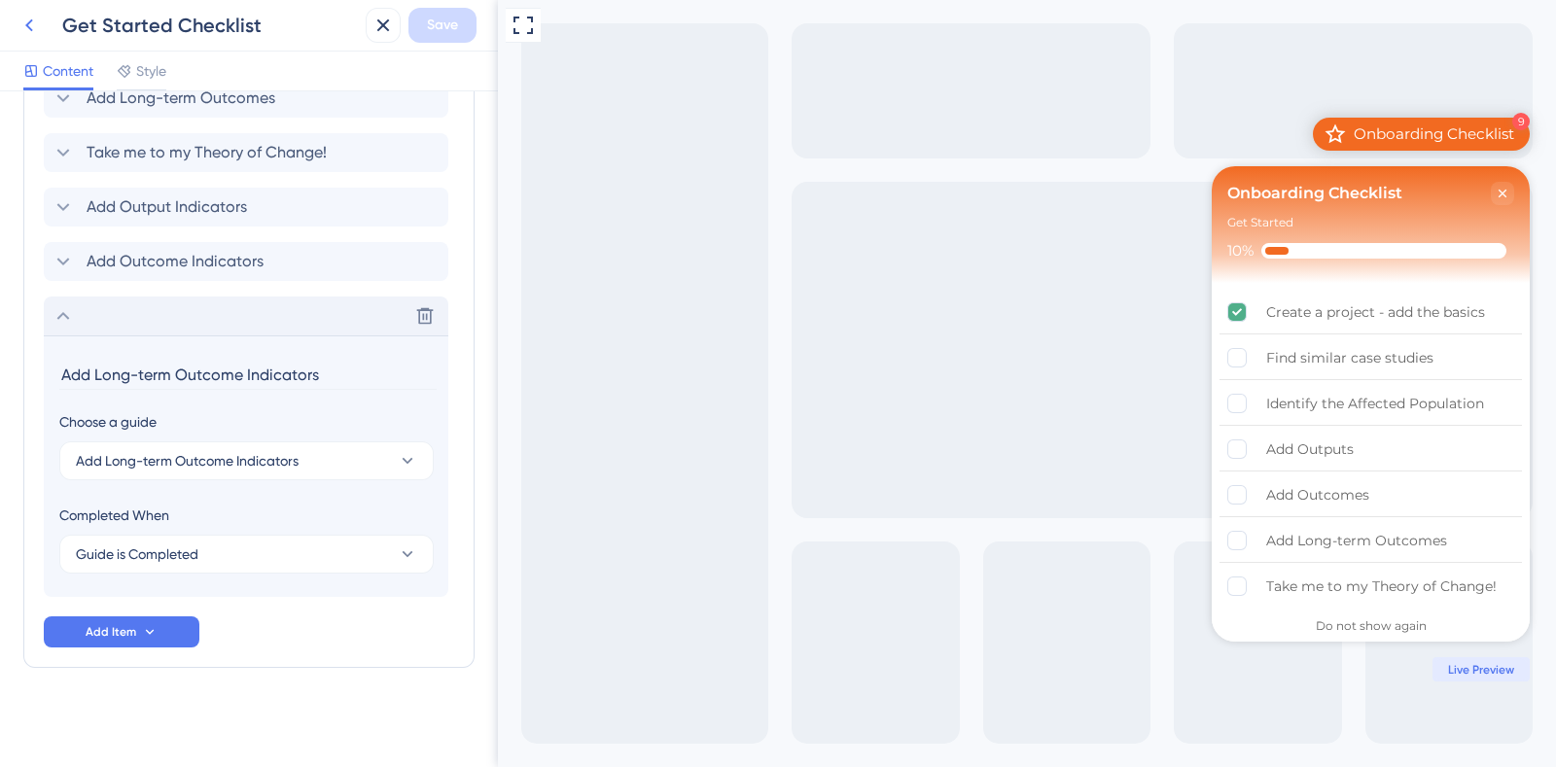
click at [28, 33] on icon at bounding box center [29, 25] width 23 height 23
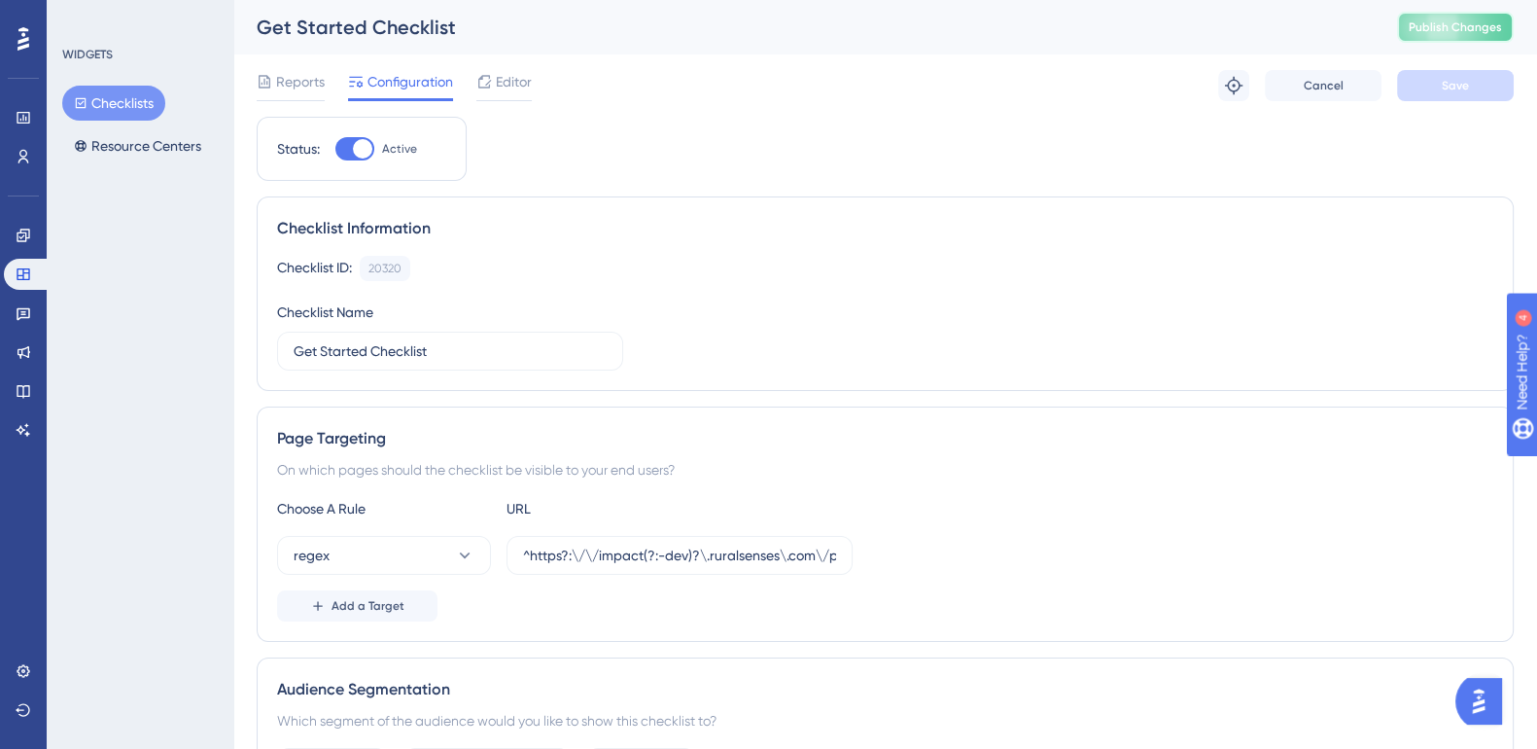
click at [1459, 34] on span "Publish Changes" at bounding box center [1455, 27] width 93 height 16
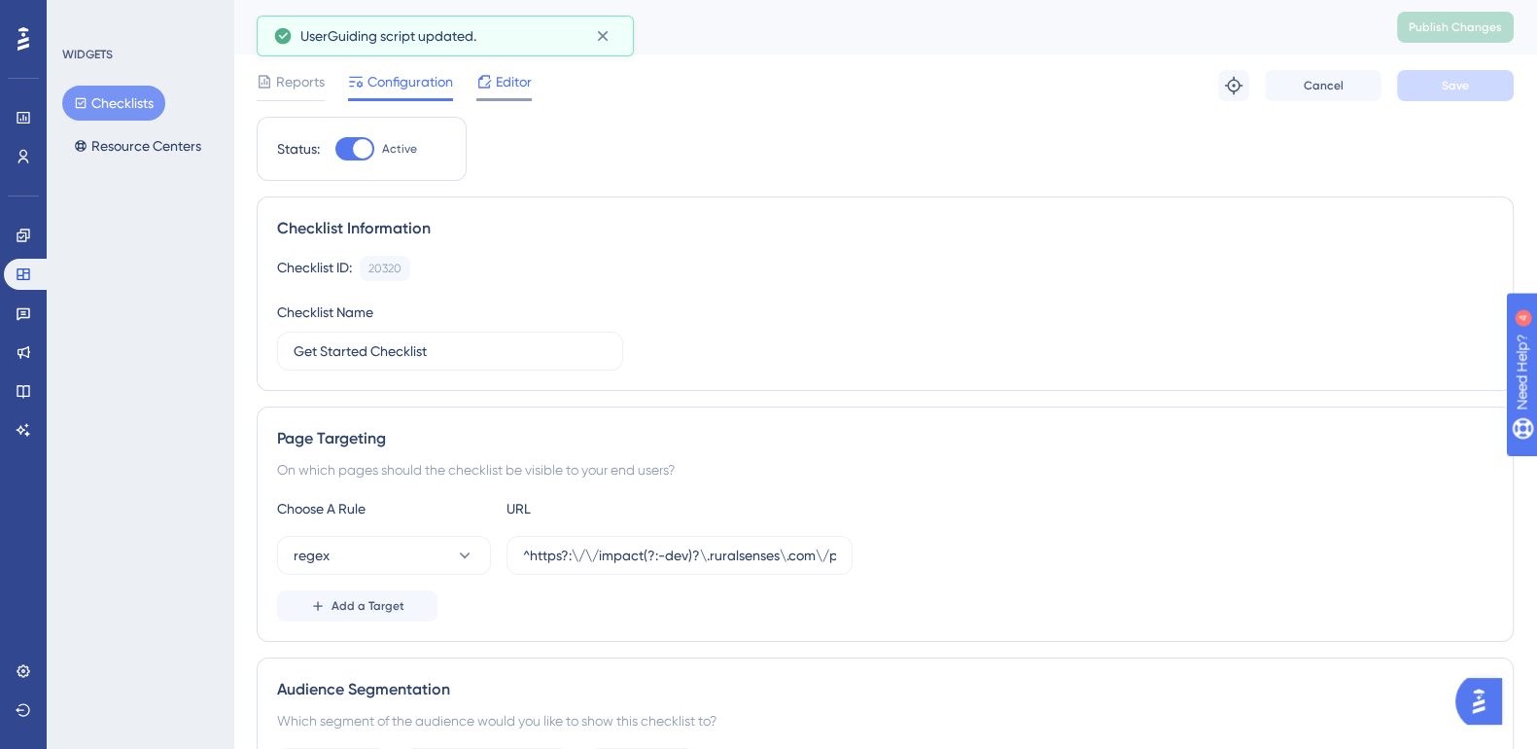
click at [506, 87] on span "Editor" at bounding box center [514, 81] width 36 height 23
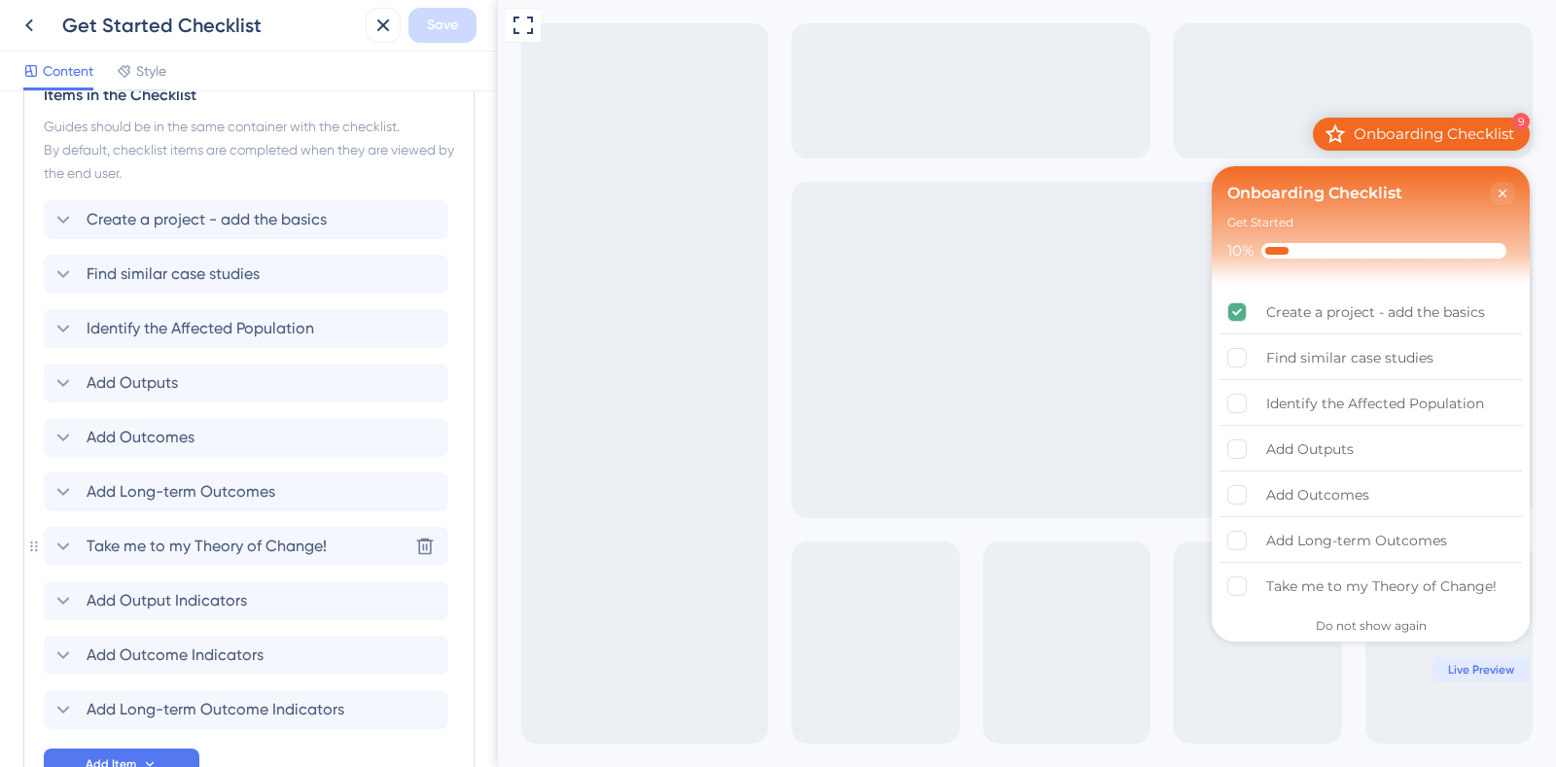
scroll to position [867, 0]
click at [80, 706] on div "Add Long-term Outcome Indicators" at bounding box center [198, 706] width 293 height 23
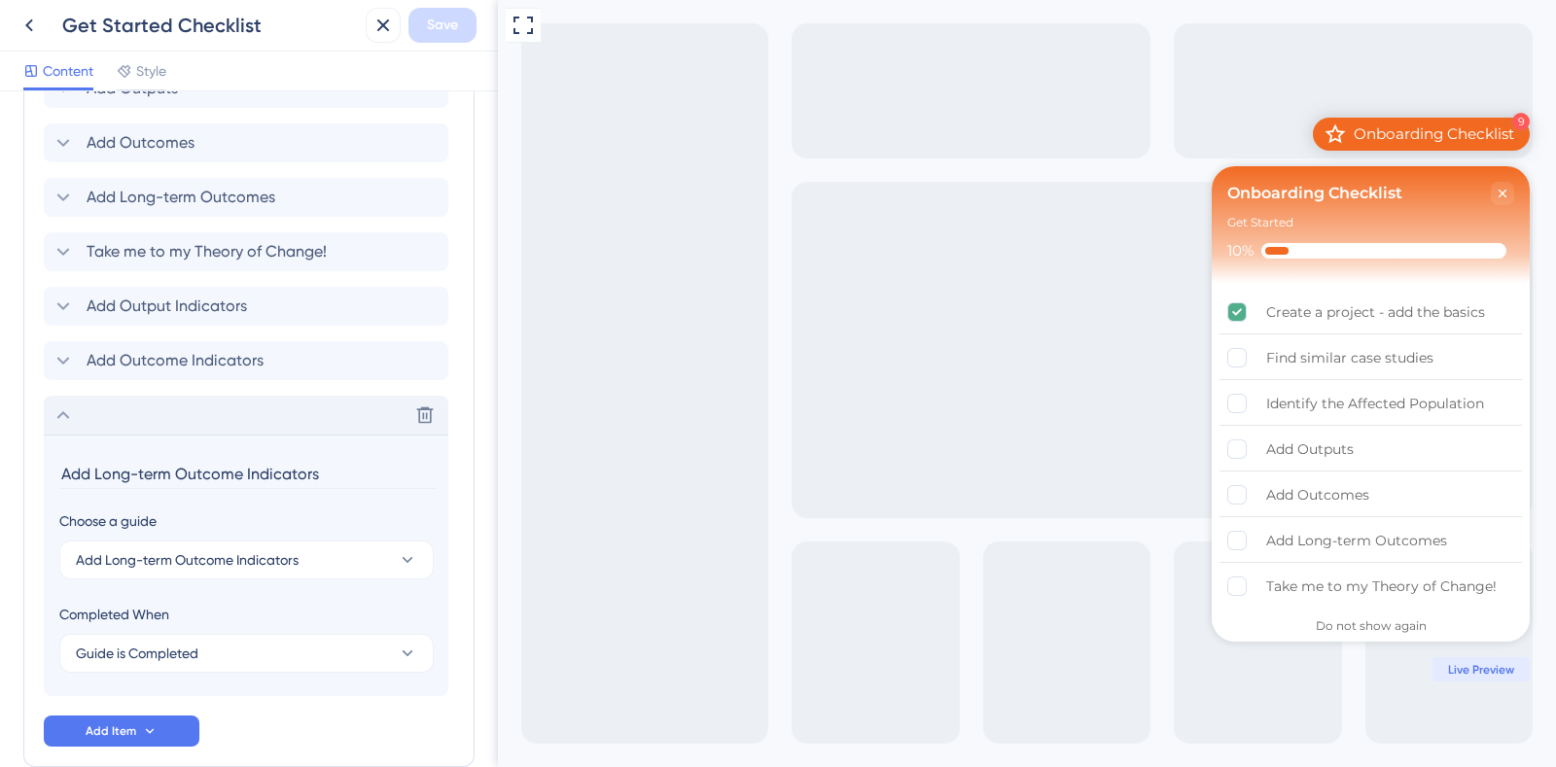
scroll to position [1258, 0]
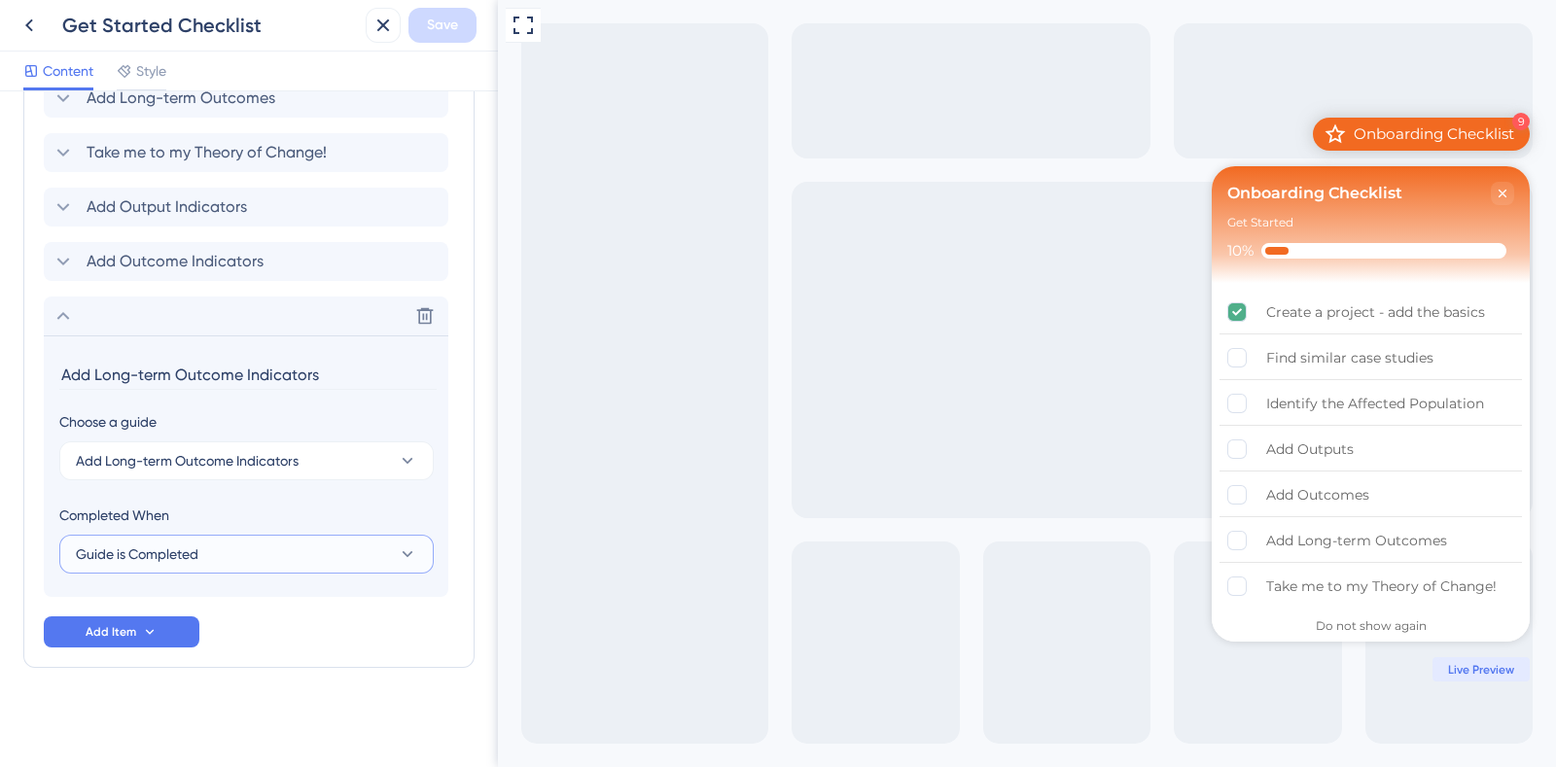
click at [128, 543] on span "Guide is Completed" at bounding box center [137, 554] width 123 height 23
click at [190, 658] on div "Goal is Reached Goal is Reached" at bounding box center [247, 652] width 318 height 39
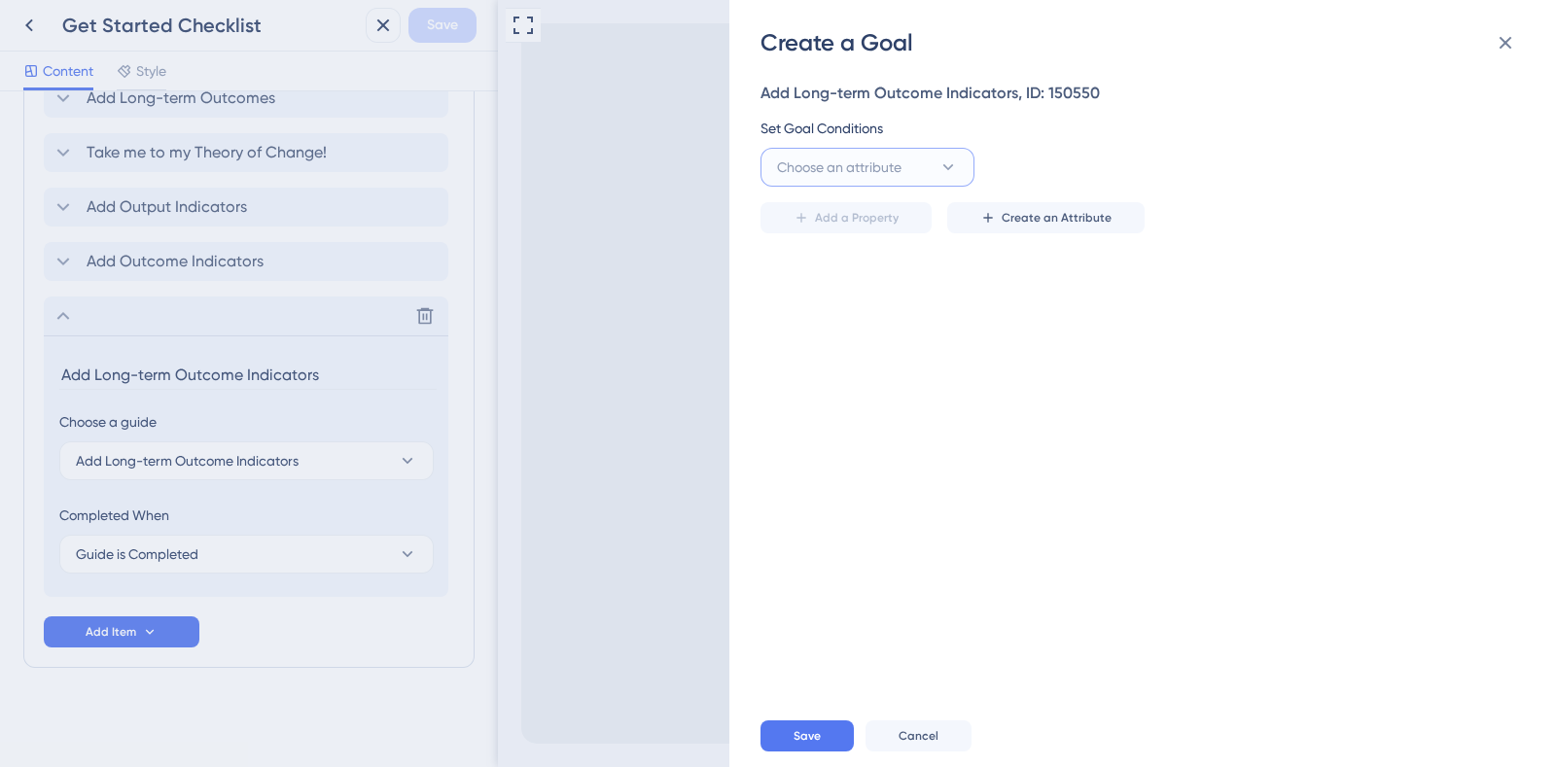
click at [885, 172] on span "Choose an attribute" at bounding box center [839, 167] width 124 height 23
type input "long_term"
click at [1519, 36] on button at bounding box center [1505, 42] width 39 height 39
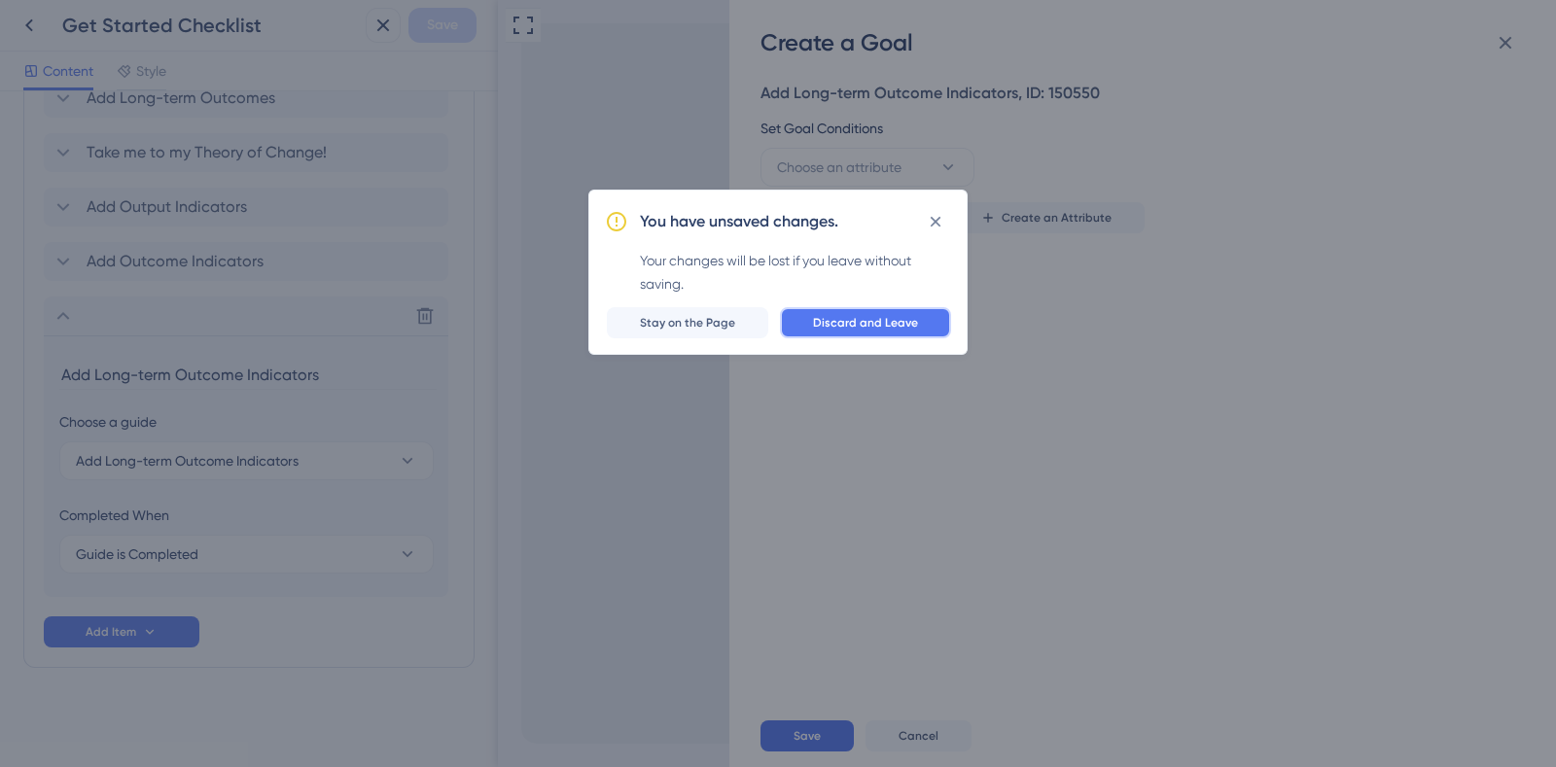
click at [859, 327] on span "Discard and Leave" at bounding box center [865, 323] width 105 height 16
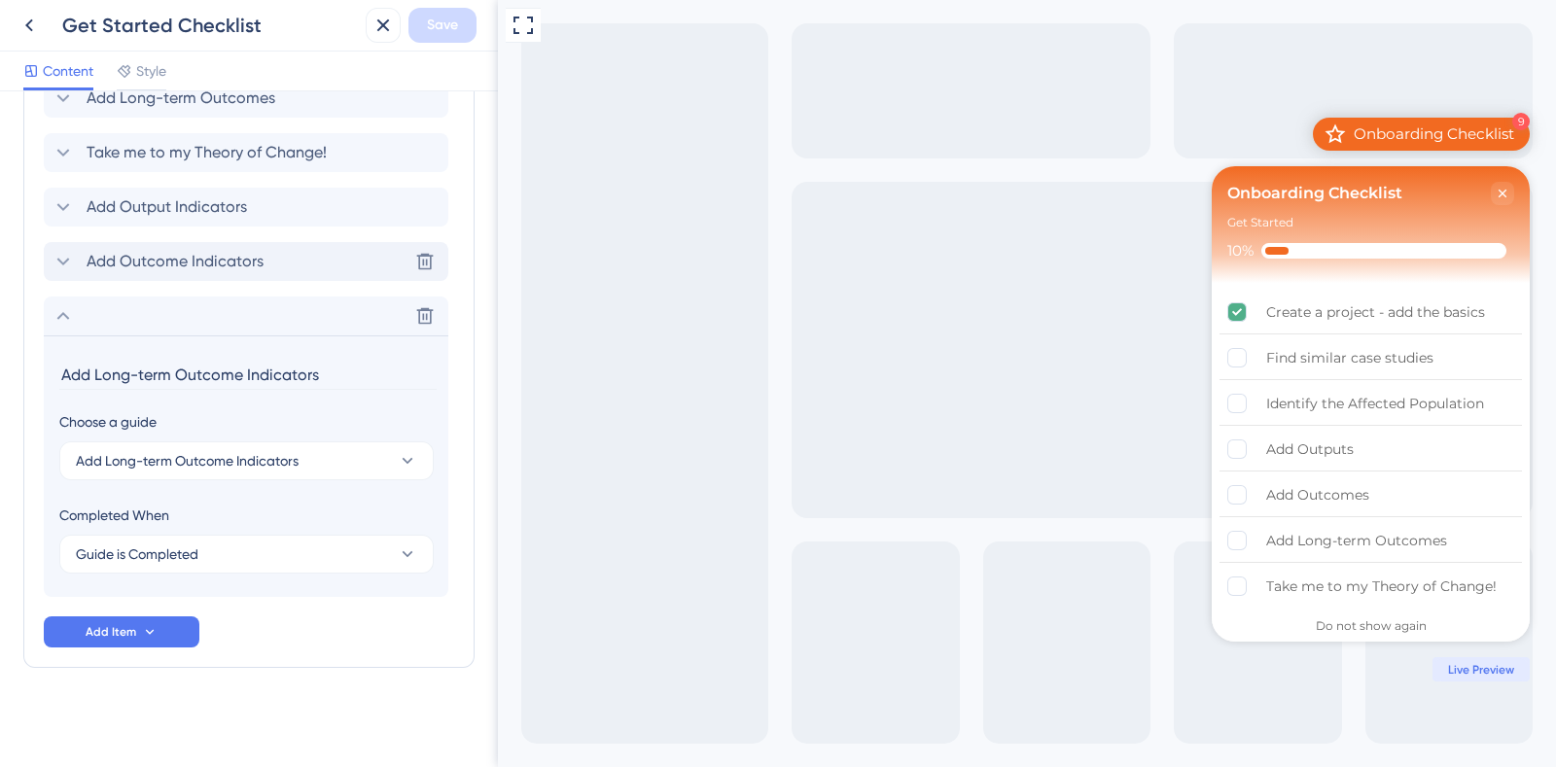
click at [59, 262] on icon at bounding box center [63, 261] width 23 height 23
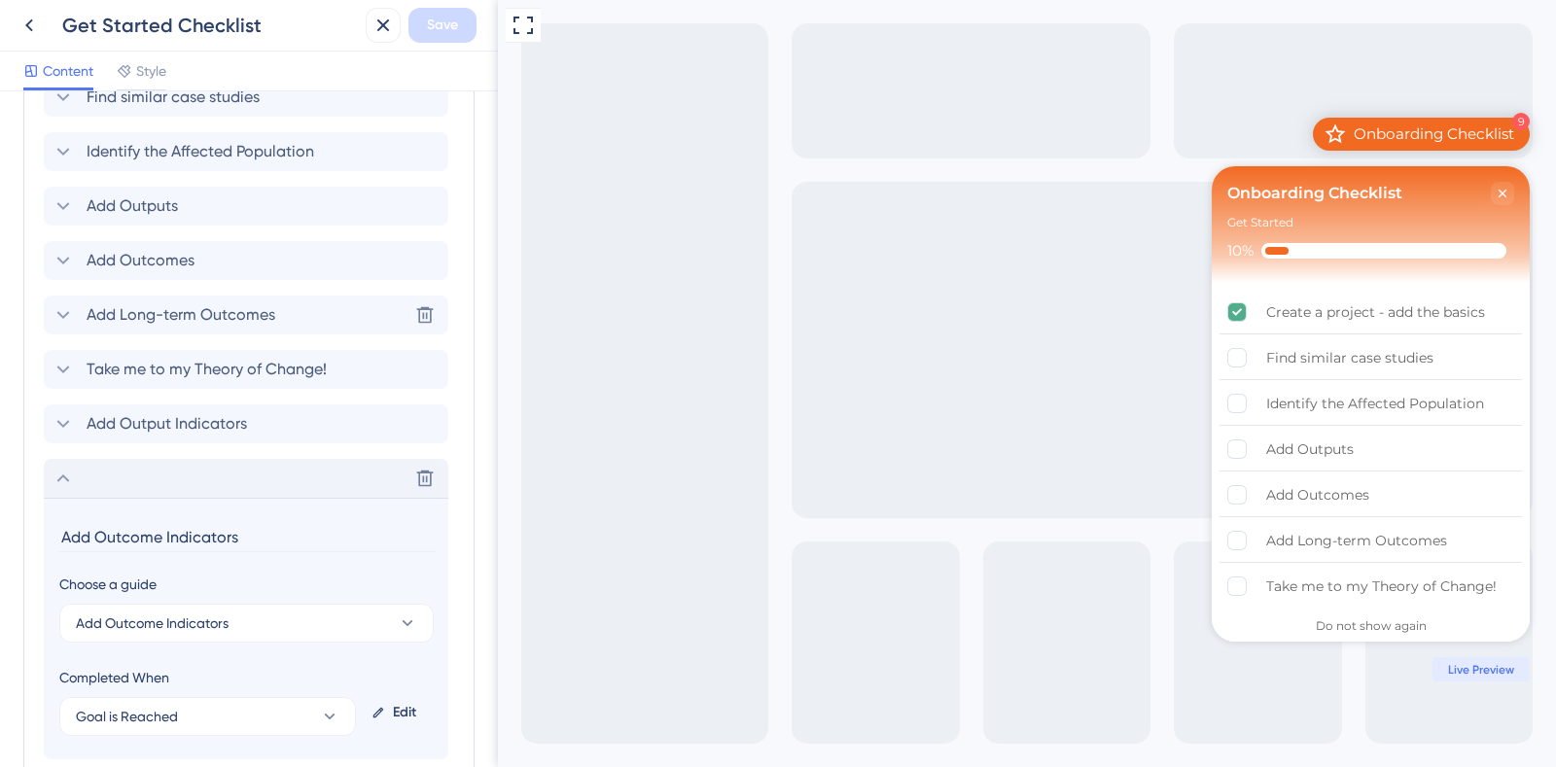
scroll to position [1040, 0]
click at [68, 424] on icon at bounding box center [63, 424] width 23 height 23
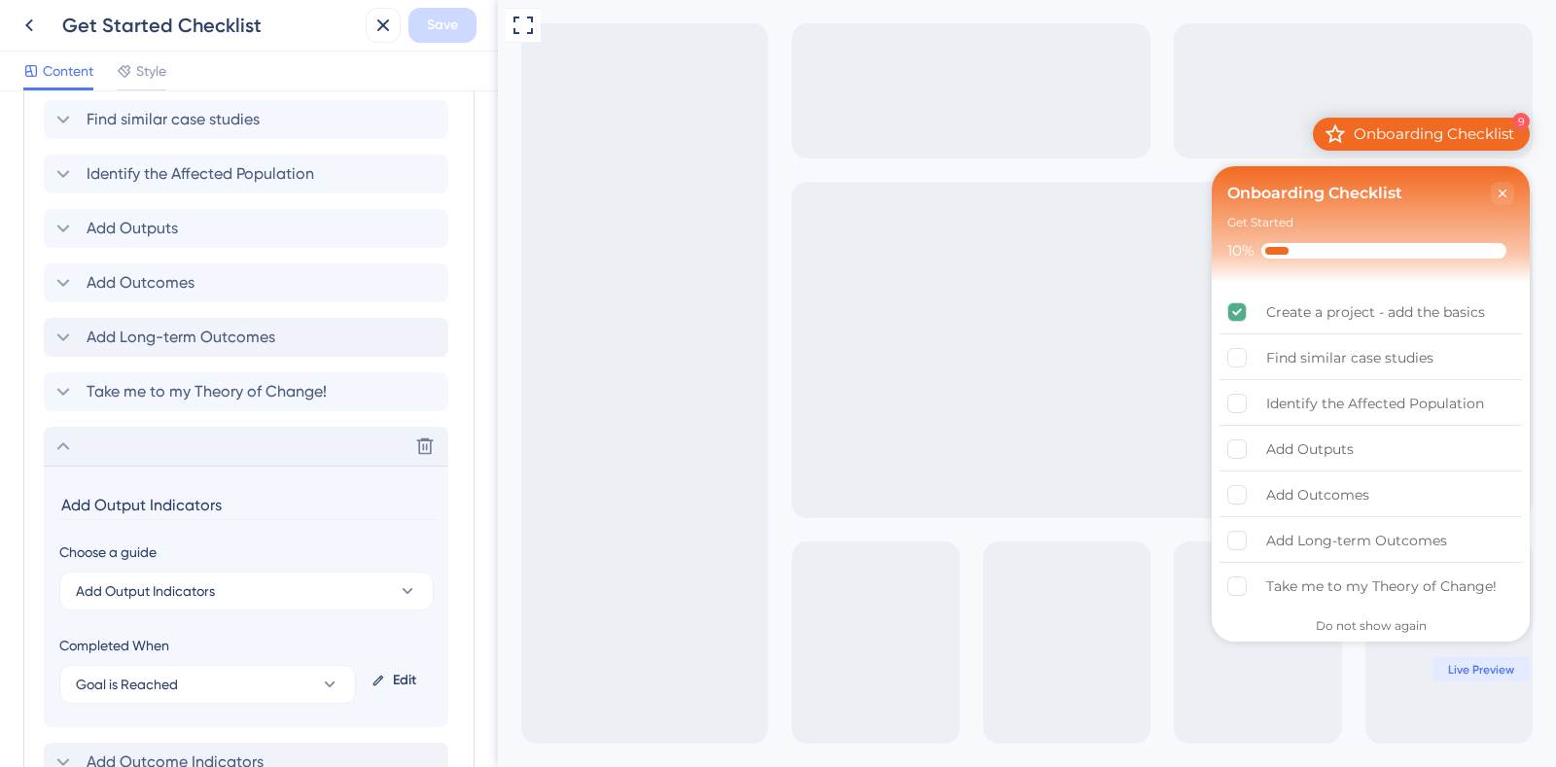
scroll to position [1001, 0]
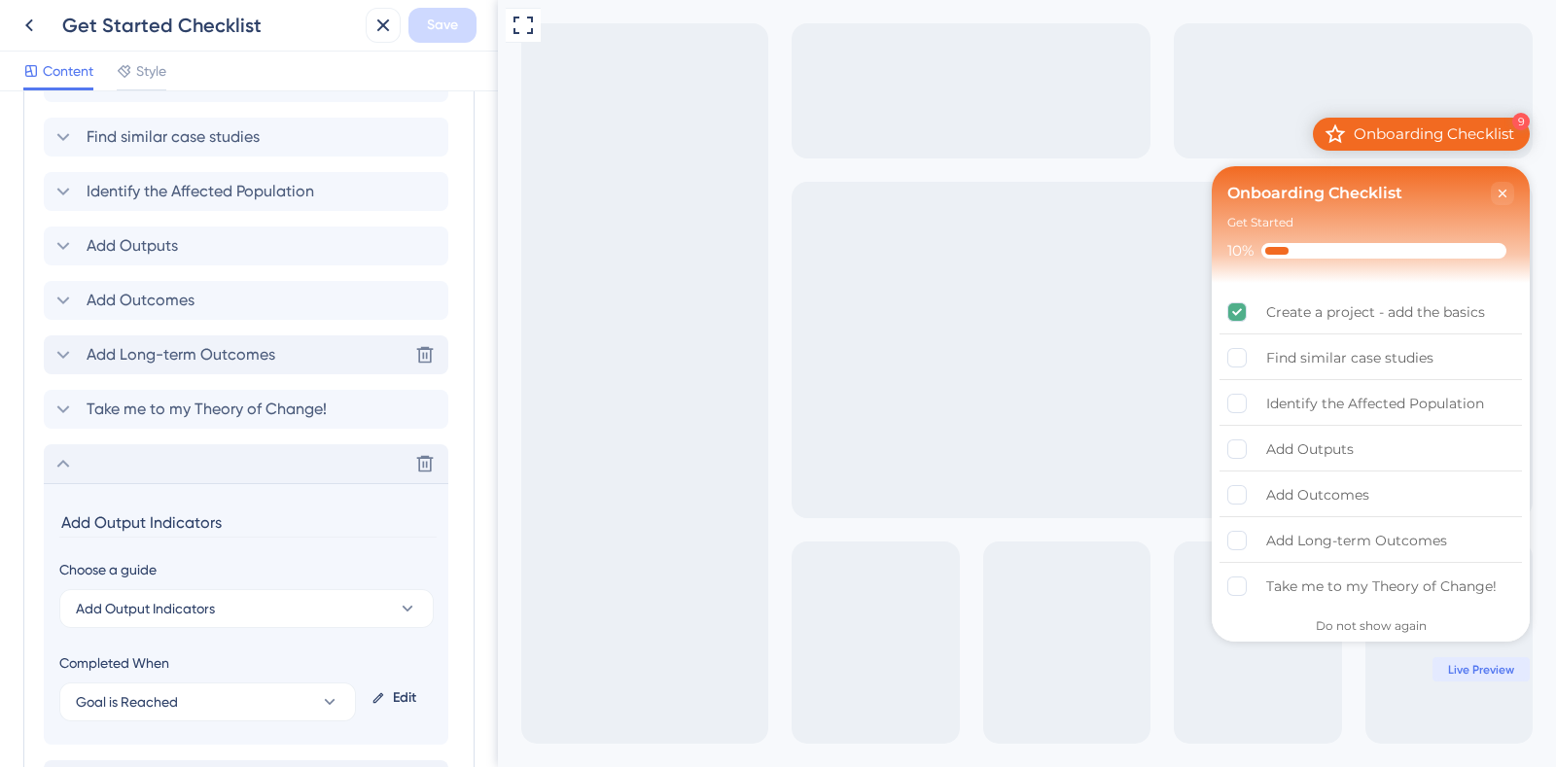
click at [58, 346] on icon at bounding box center [63, 354] width 23 height 23
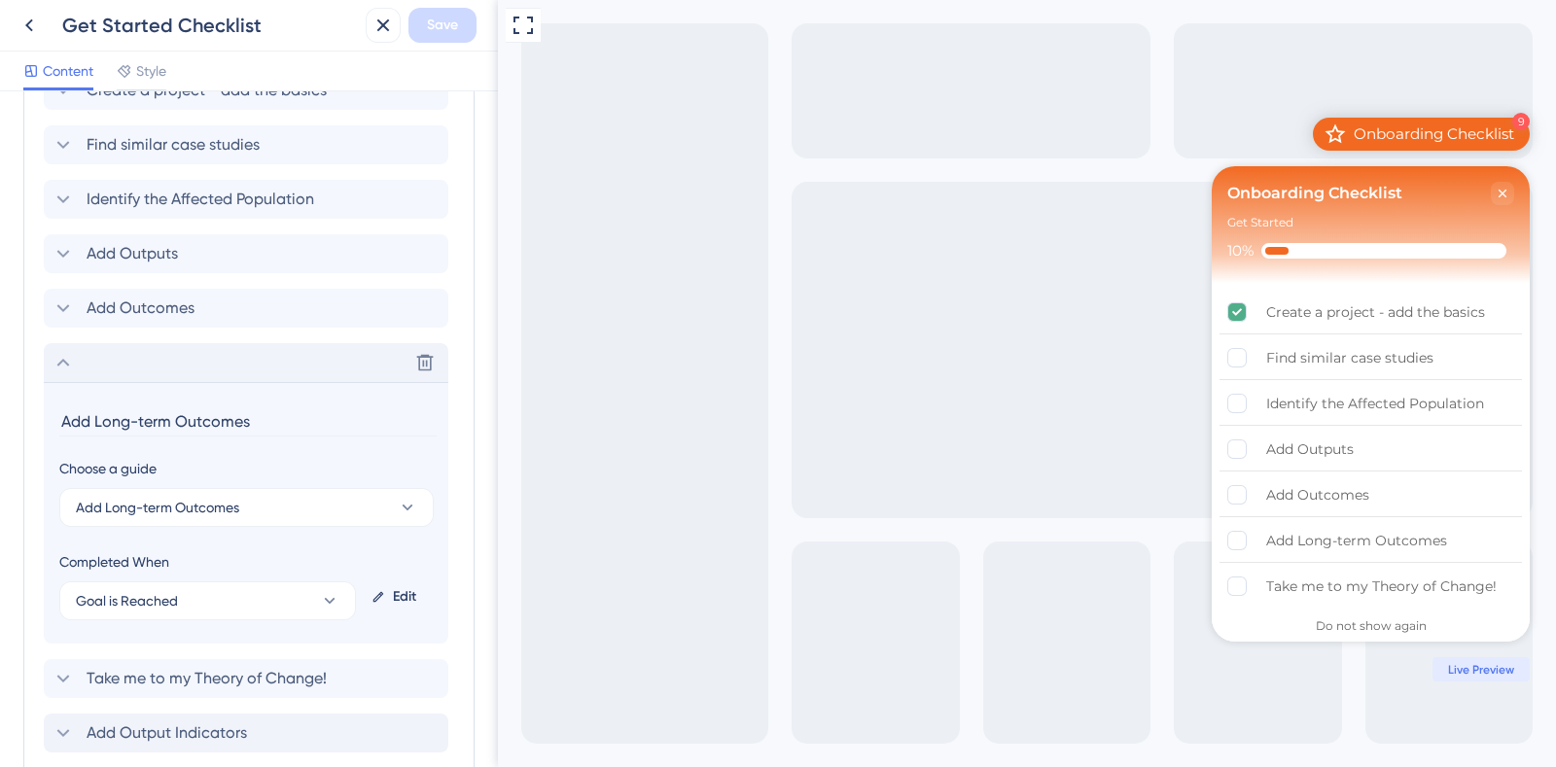
scroll to position [983, 0]
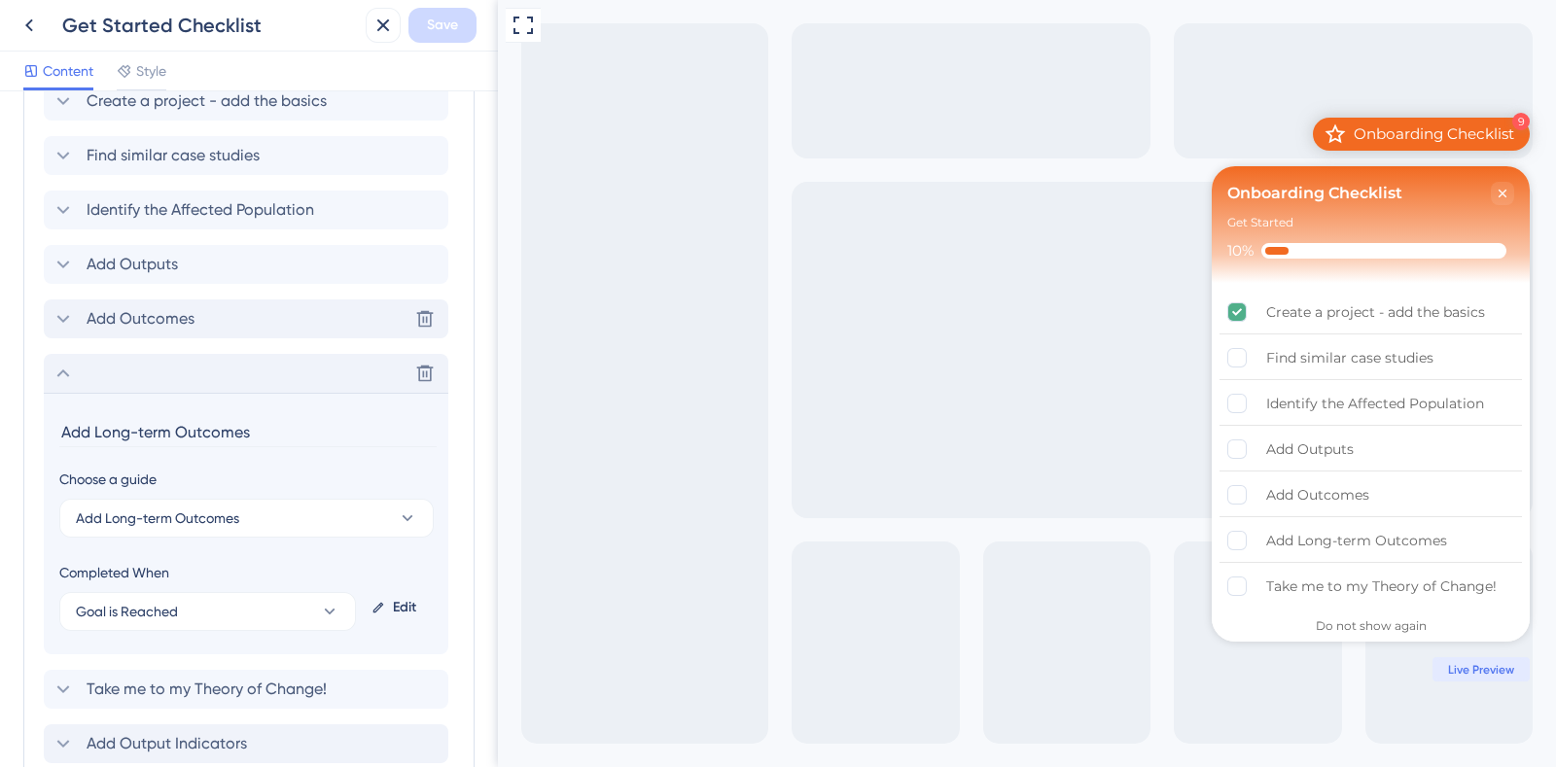
click at [59, 308] on icon at bounding box center [63, 318] width 23 height 23
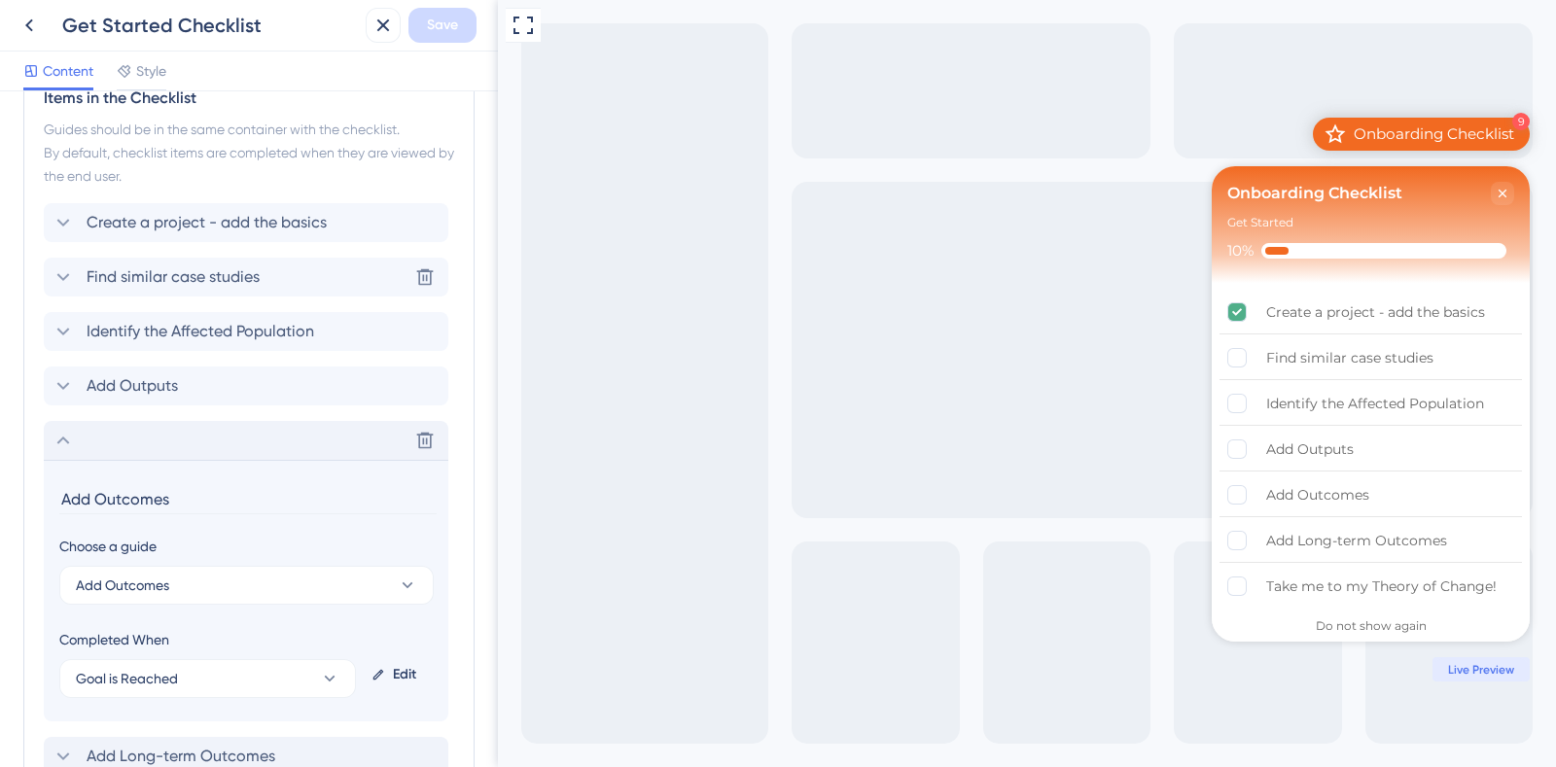
scroll to position [829, 0]
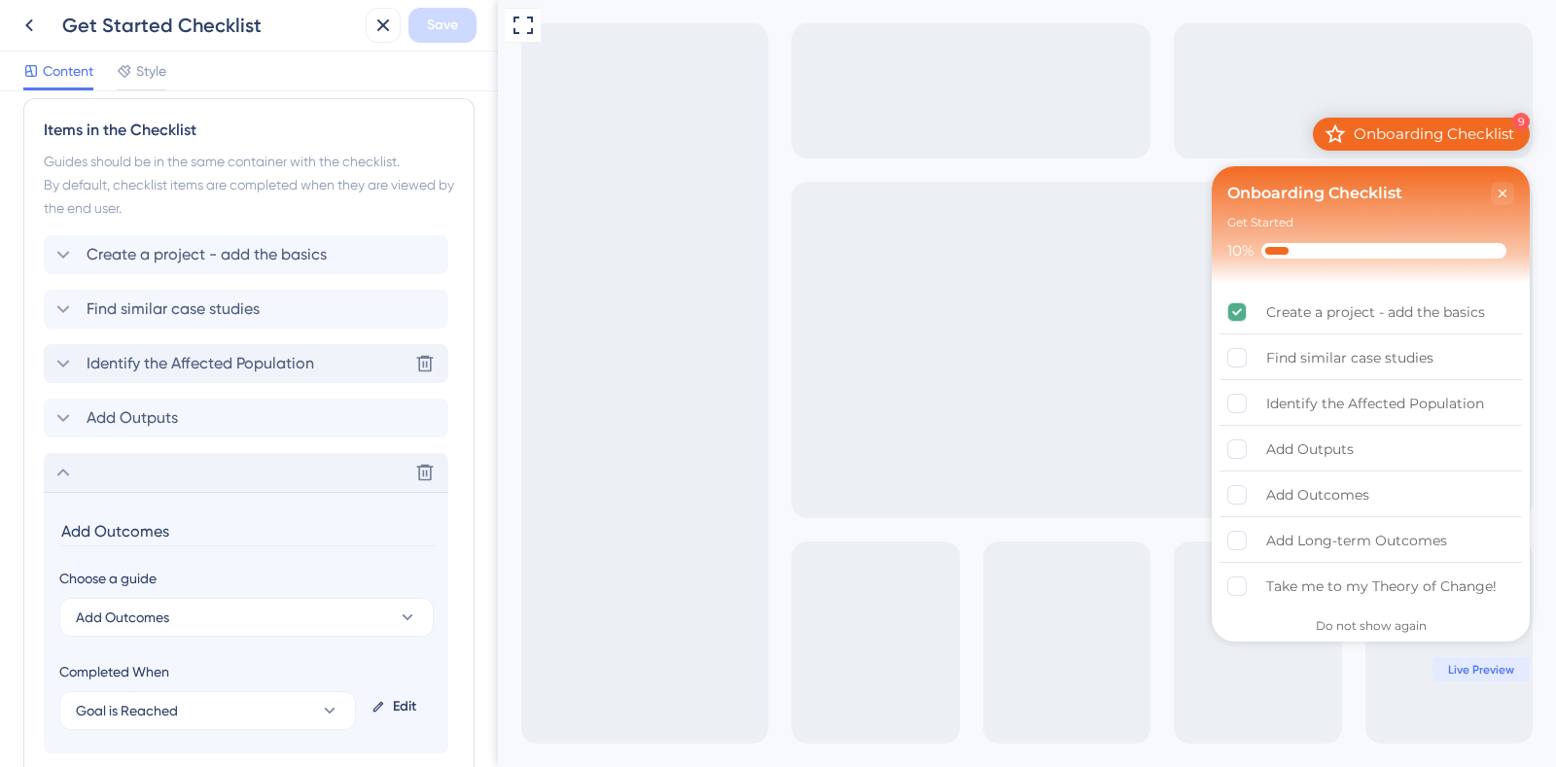
click at [58, 348] on div "Identify the Affected Population Delete" at bounding box center [246, 363] width 404 height 39
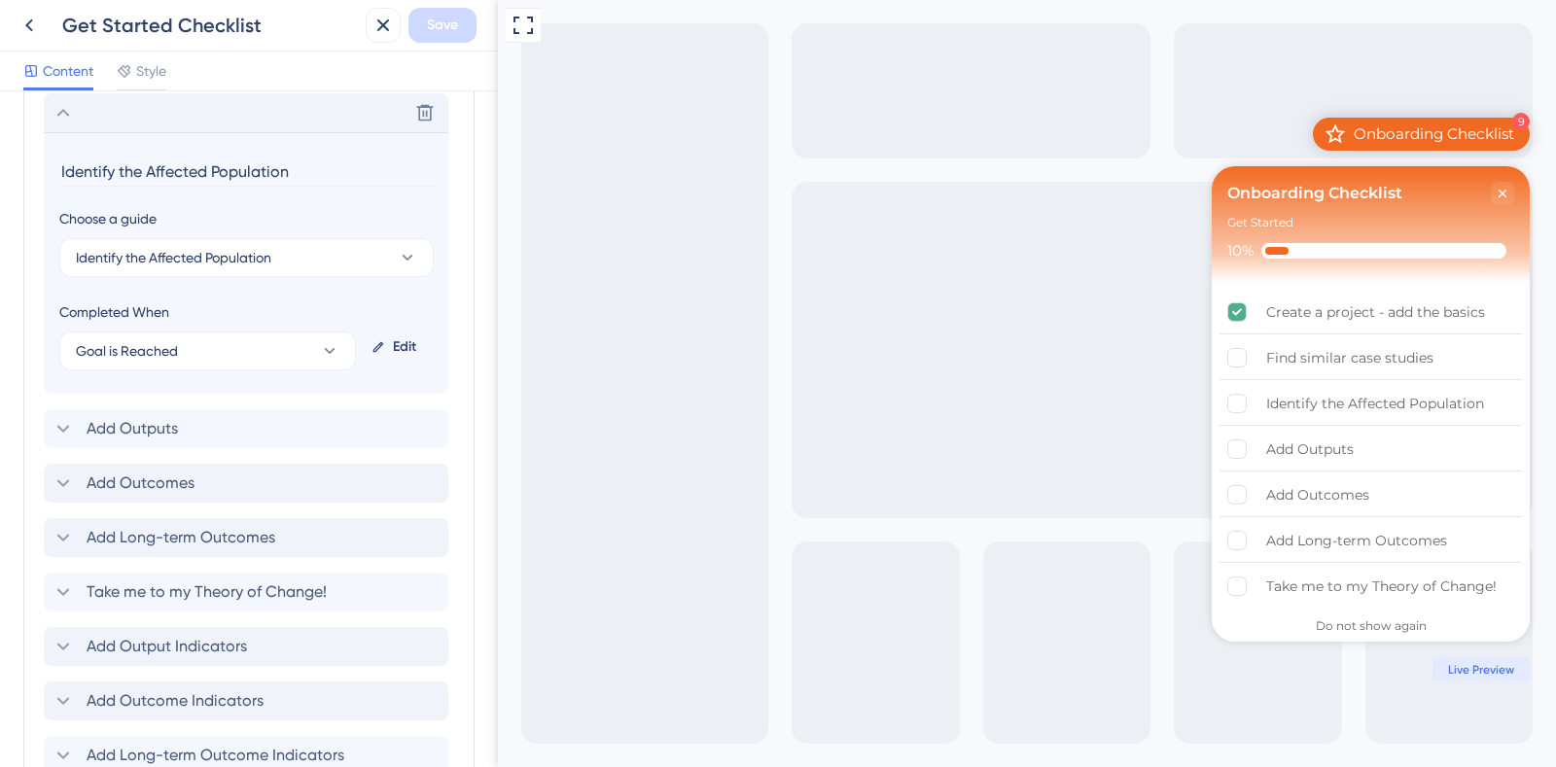
scroll to position [1258, 0]
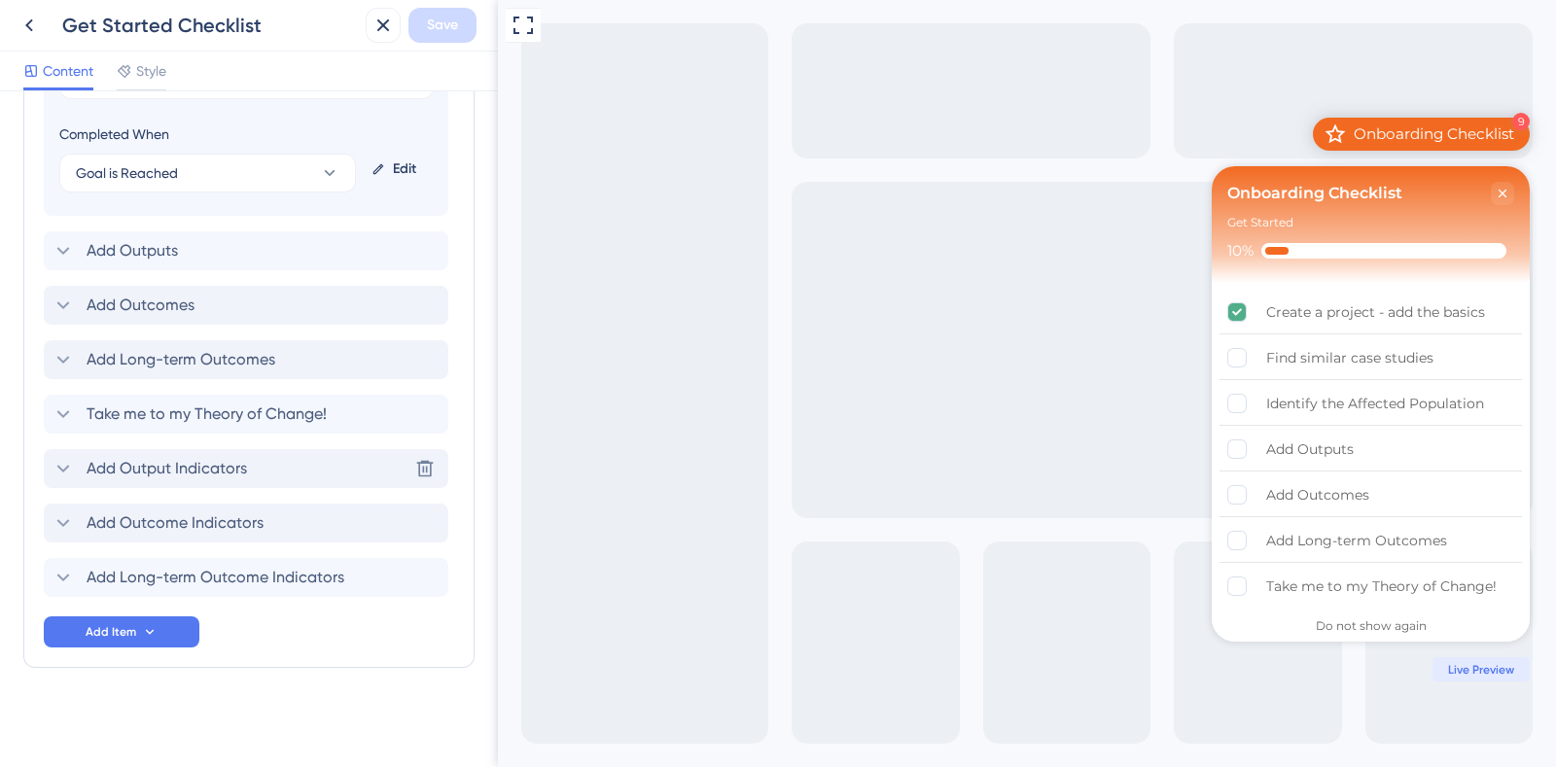
click at [66, 470] on icon at bounding box center [63, 468] width 23 height 23
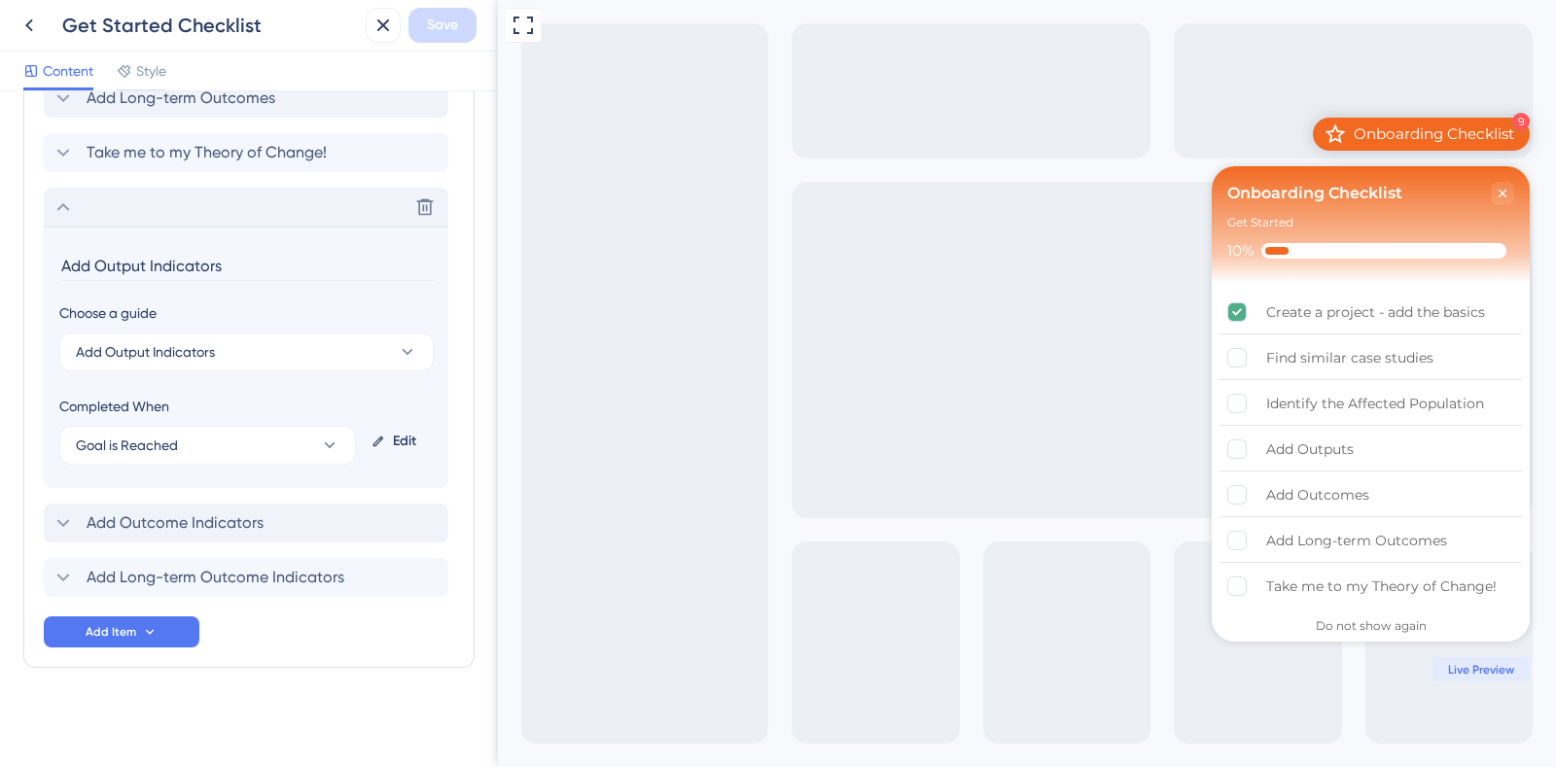
click at [387, 435] on div "Edit" at bounding box center [398, 441] width 69 height 47
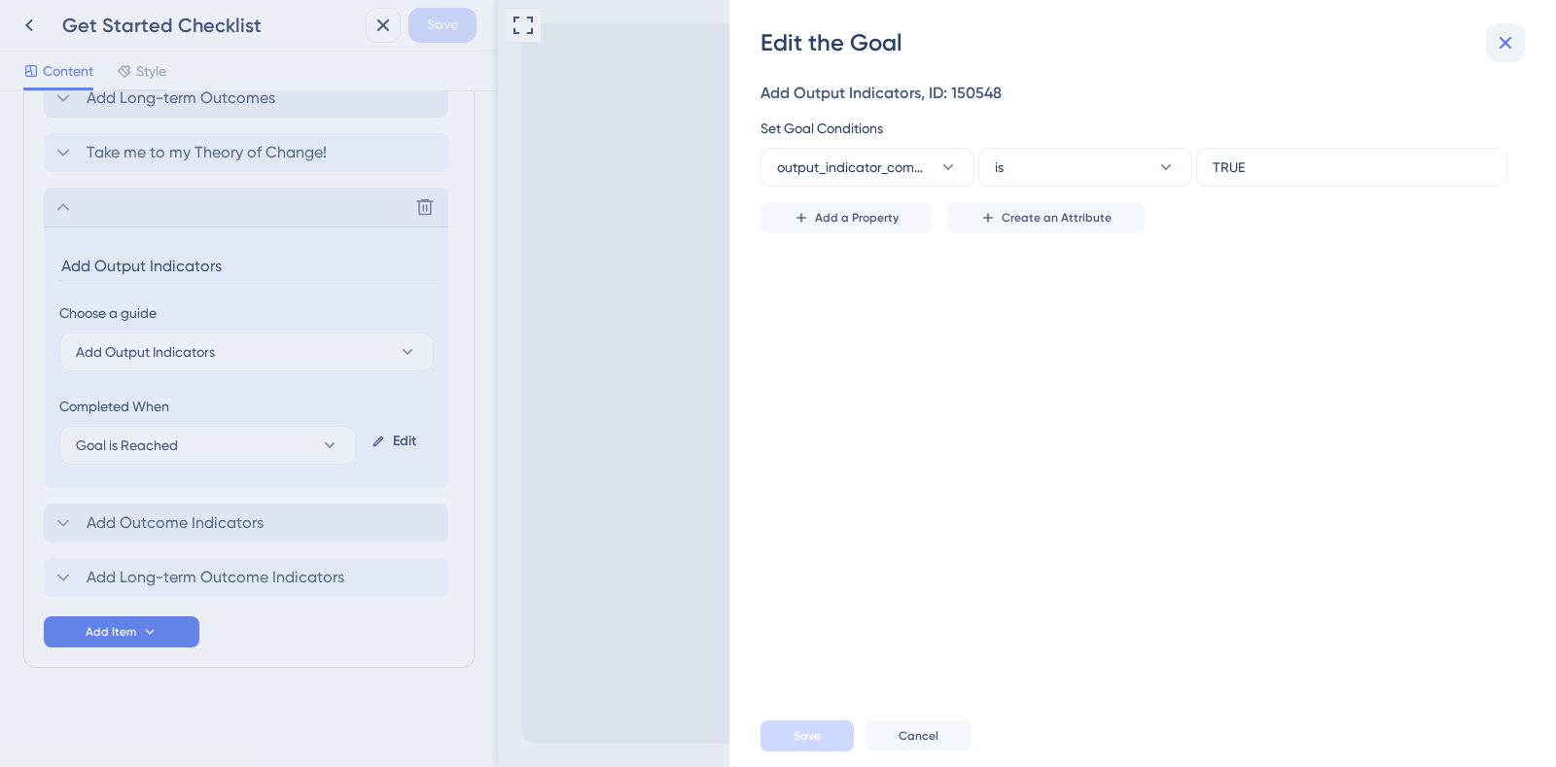
click at [1505, 34] on icon at bounding box center [1504, 42] width 23 height 23
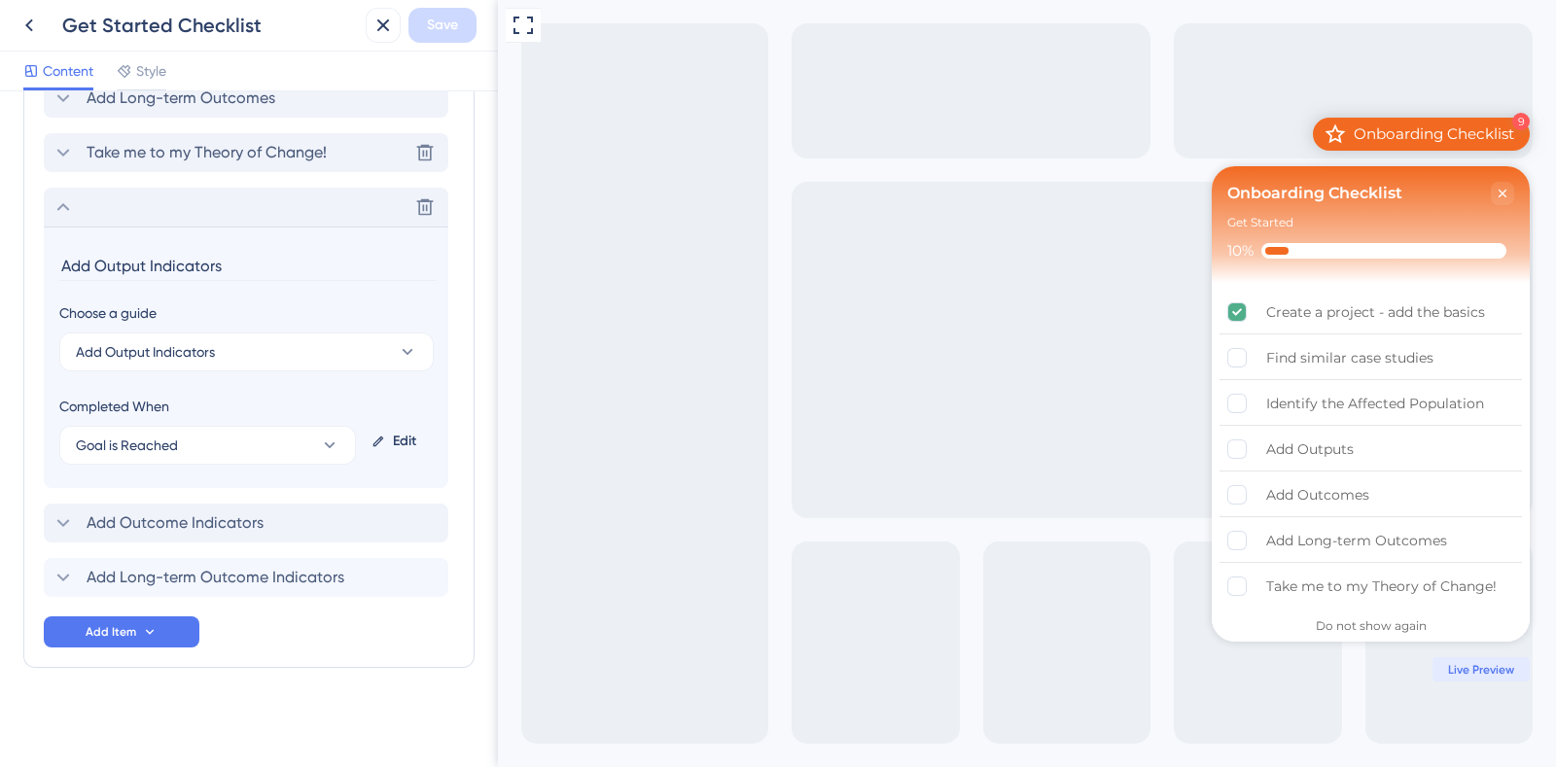
click at [65, 150] on icon at bounding box center [63, 152] width 23 height 23
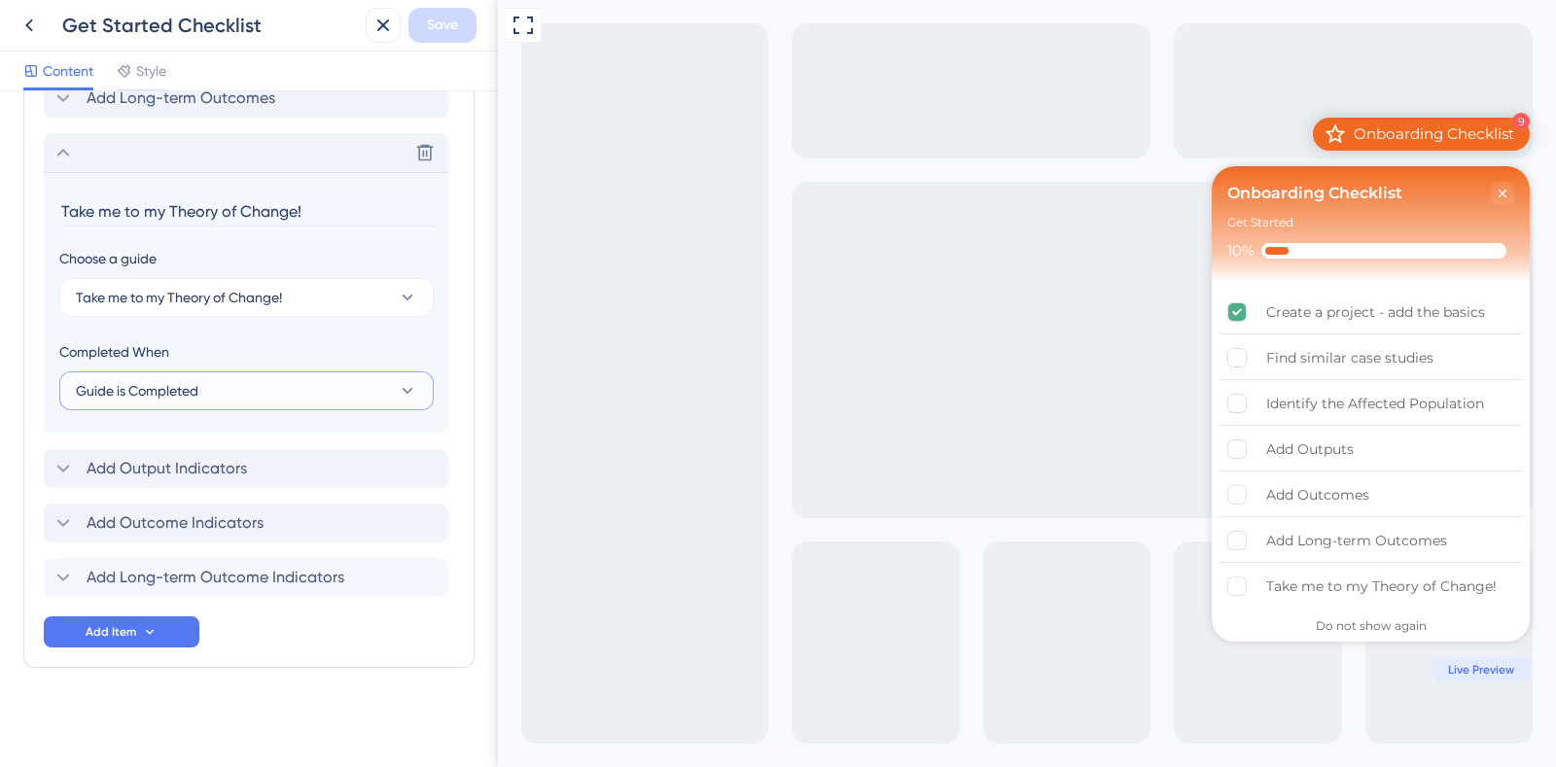
click at [362, 390] on button "Guide is Completed" at bounding box center [246, 390] width 374 height 39
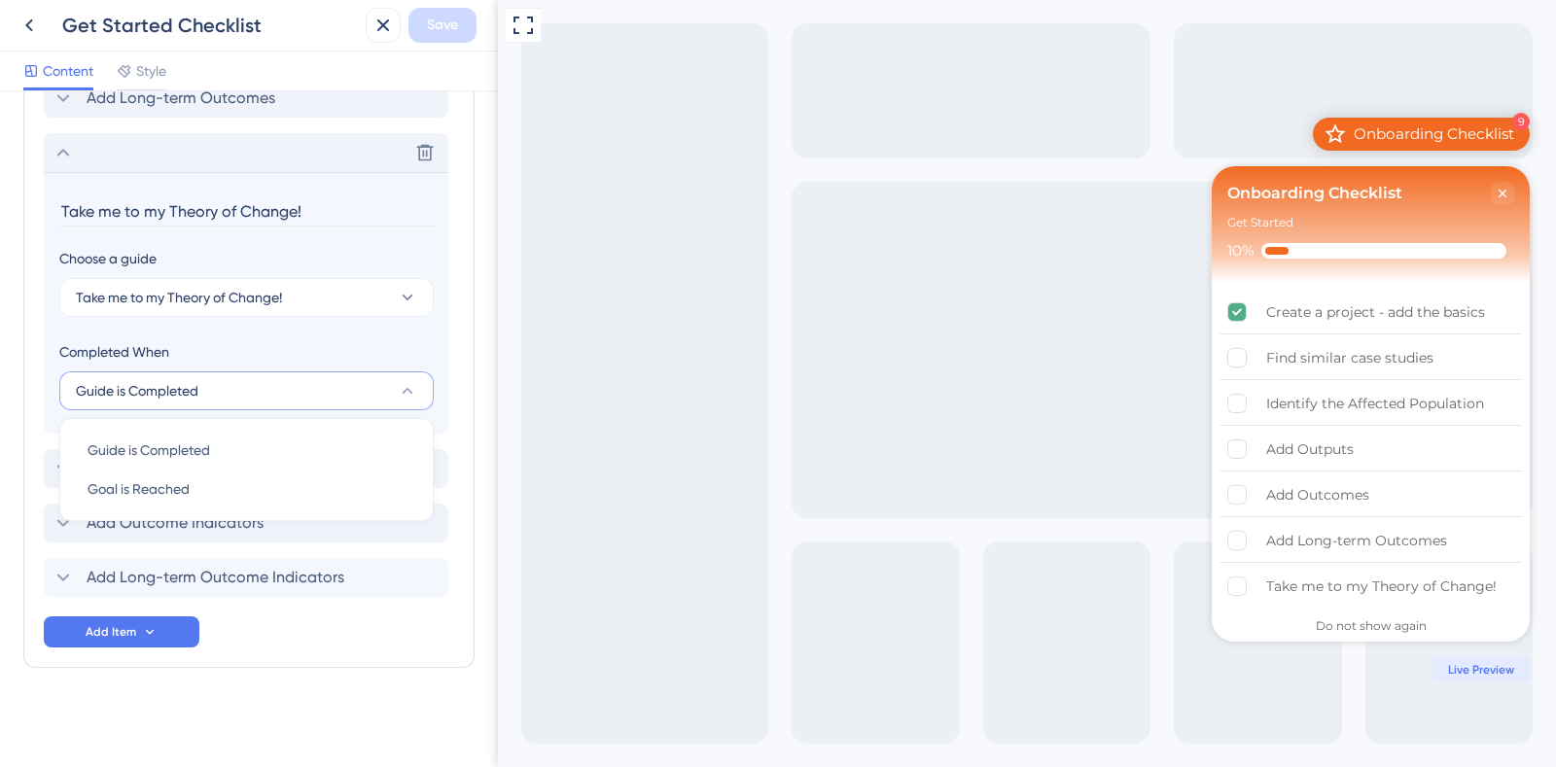
click at [426, 340] on div "Completed When" at bounding box center [246, 351] width 374 height 23
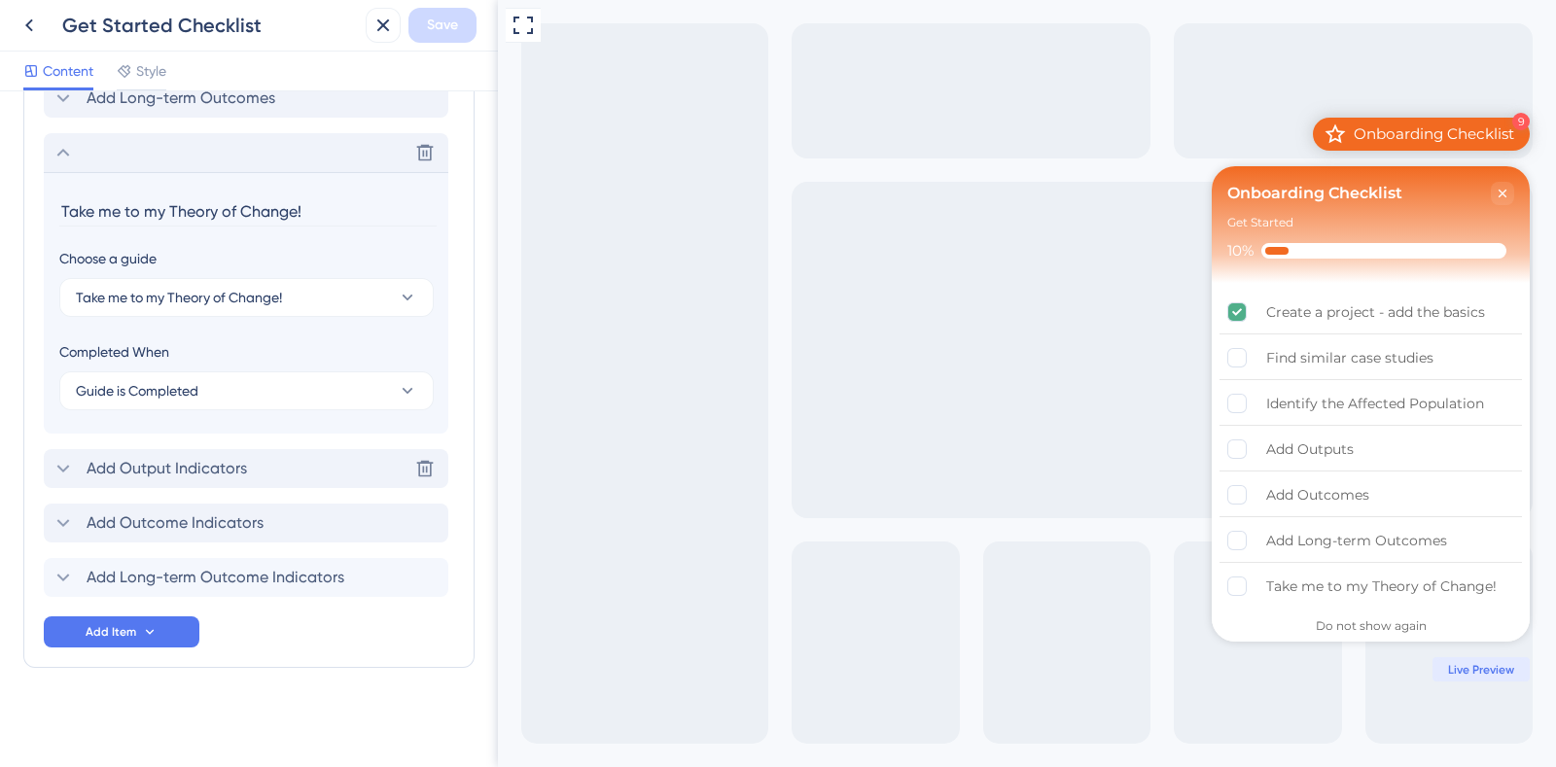
click at [230, 471] on span "Add Output Indicators" at bounding box center [167, 468] width 160 height 23
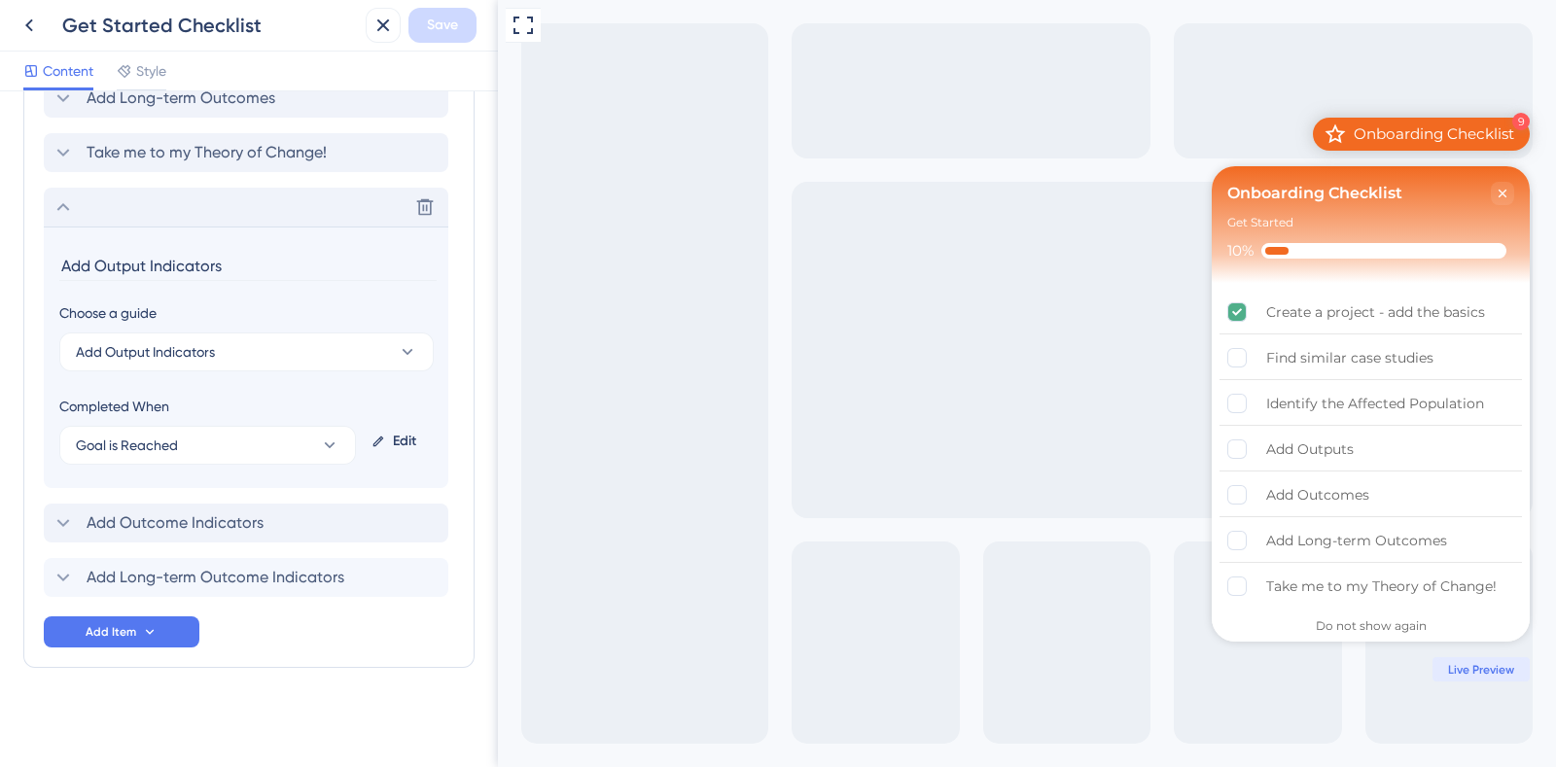
click at [392, 440] on div "Edit" at bounding box center [398, 441] width 69 height 47
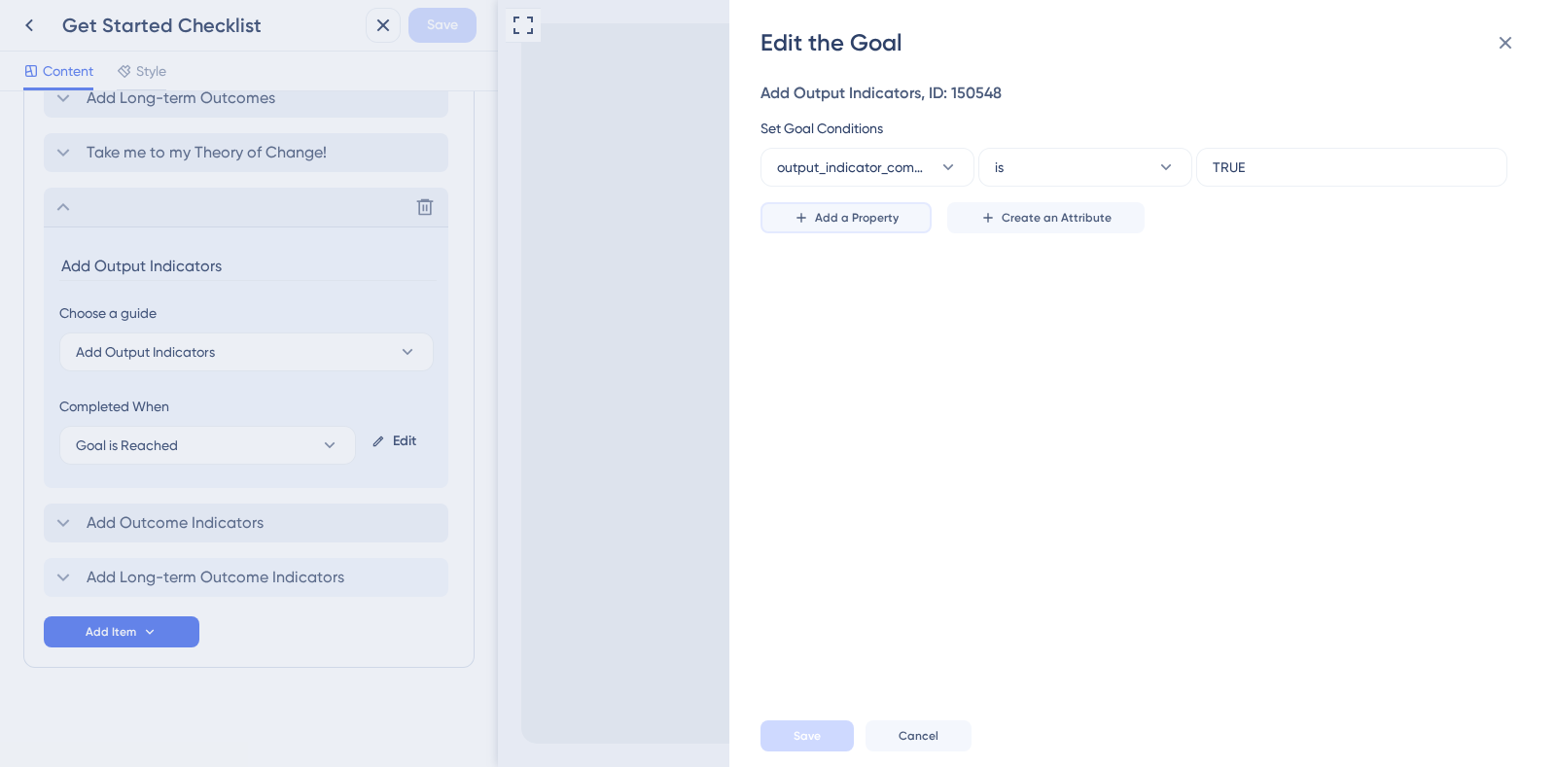
click at [894, 221] on span "Add a Property" at bounding box center [857, 218] width 84 height 16
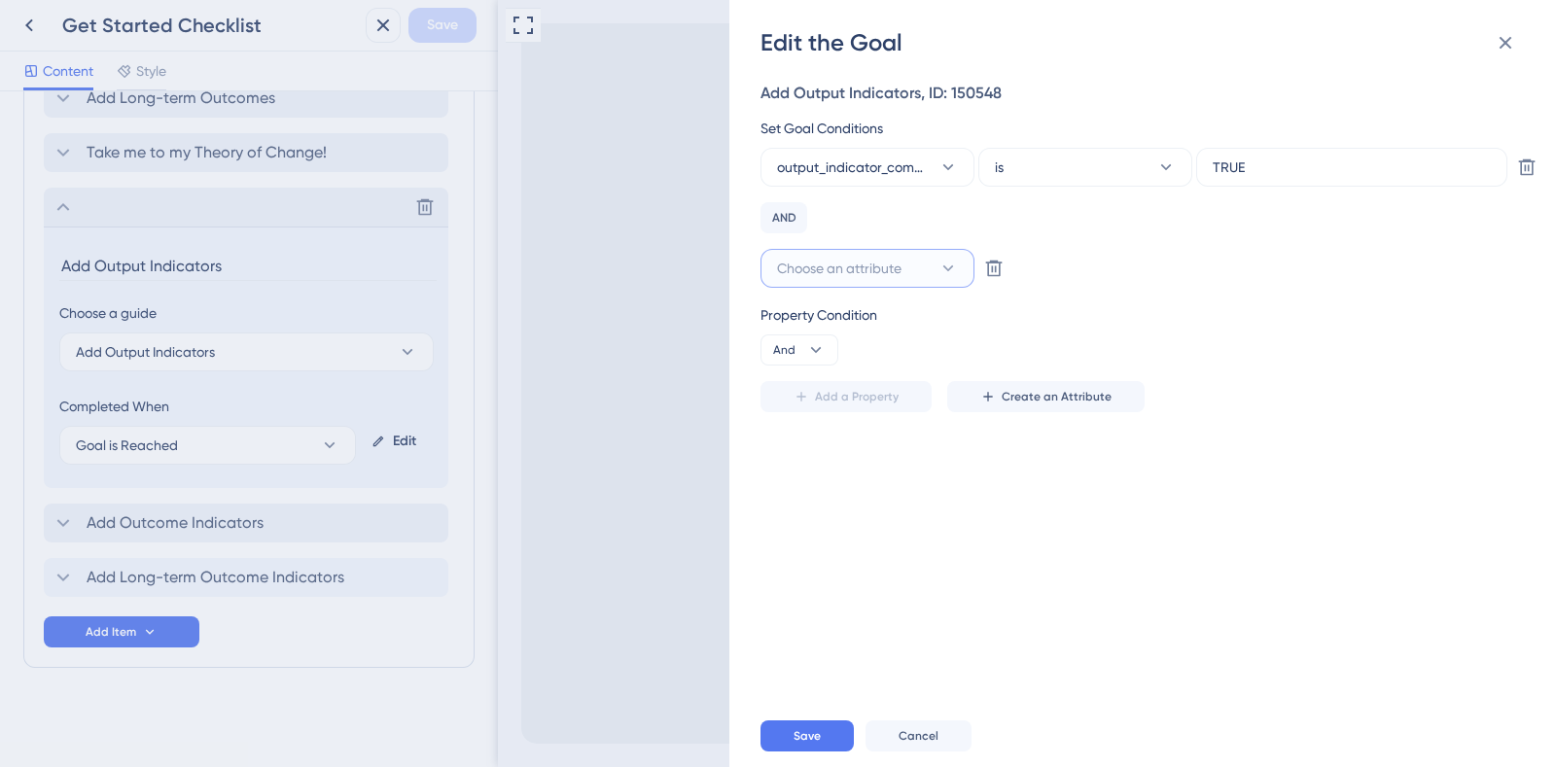
click at [880, 267] on span "Choose an attribute" at bounding box center [839, 268] width 124 height 23
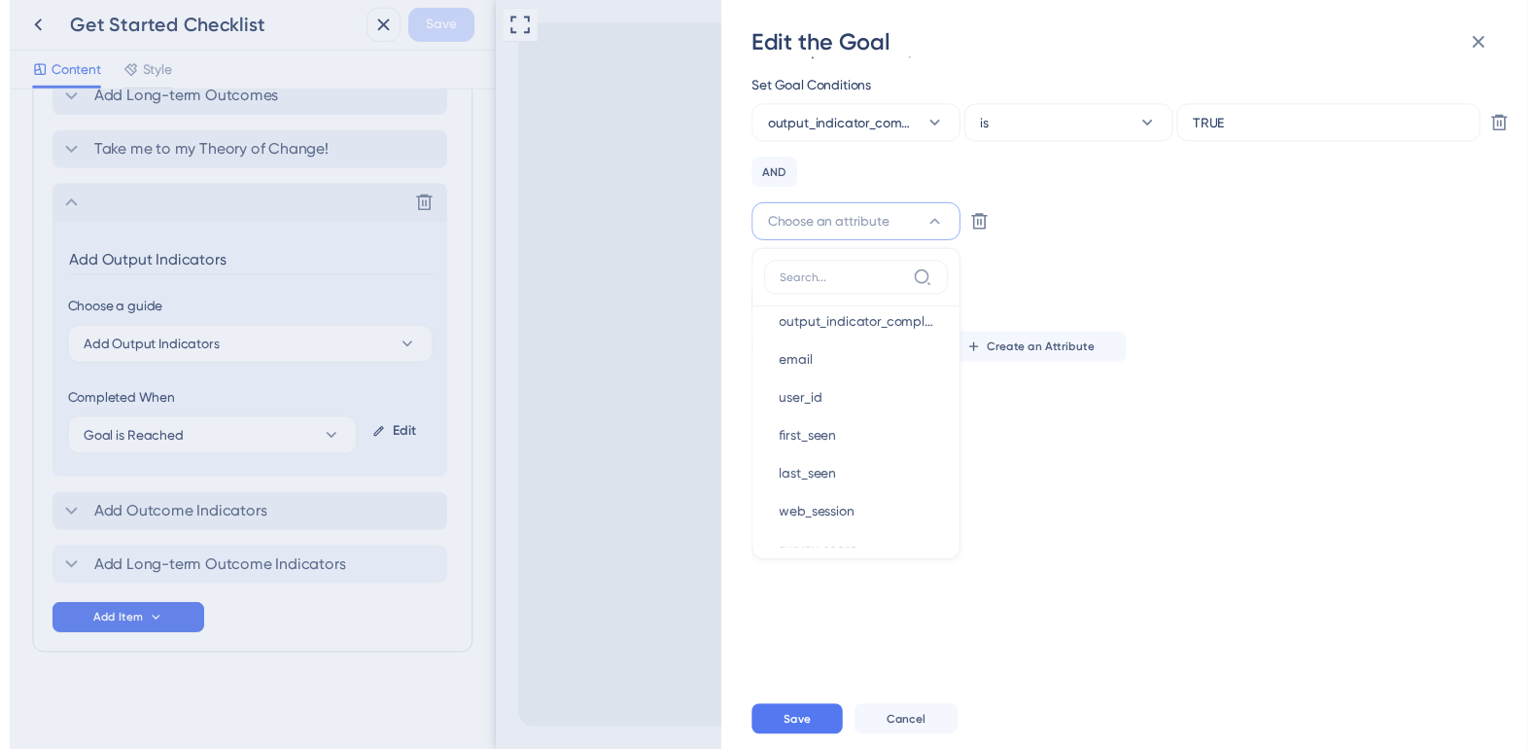
scroll to position [0, 0]
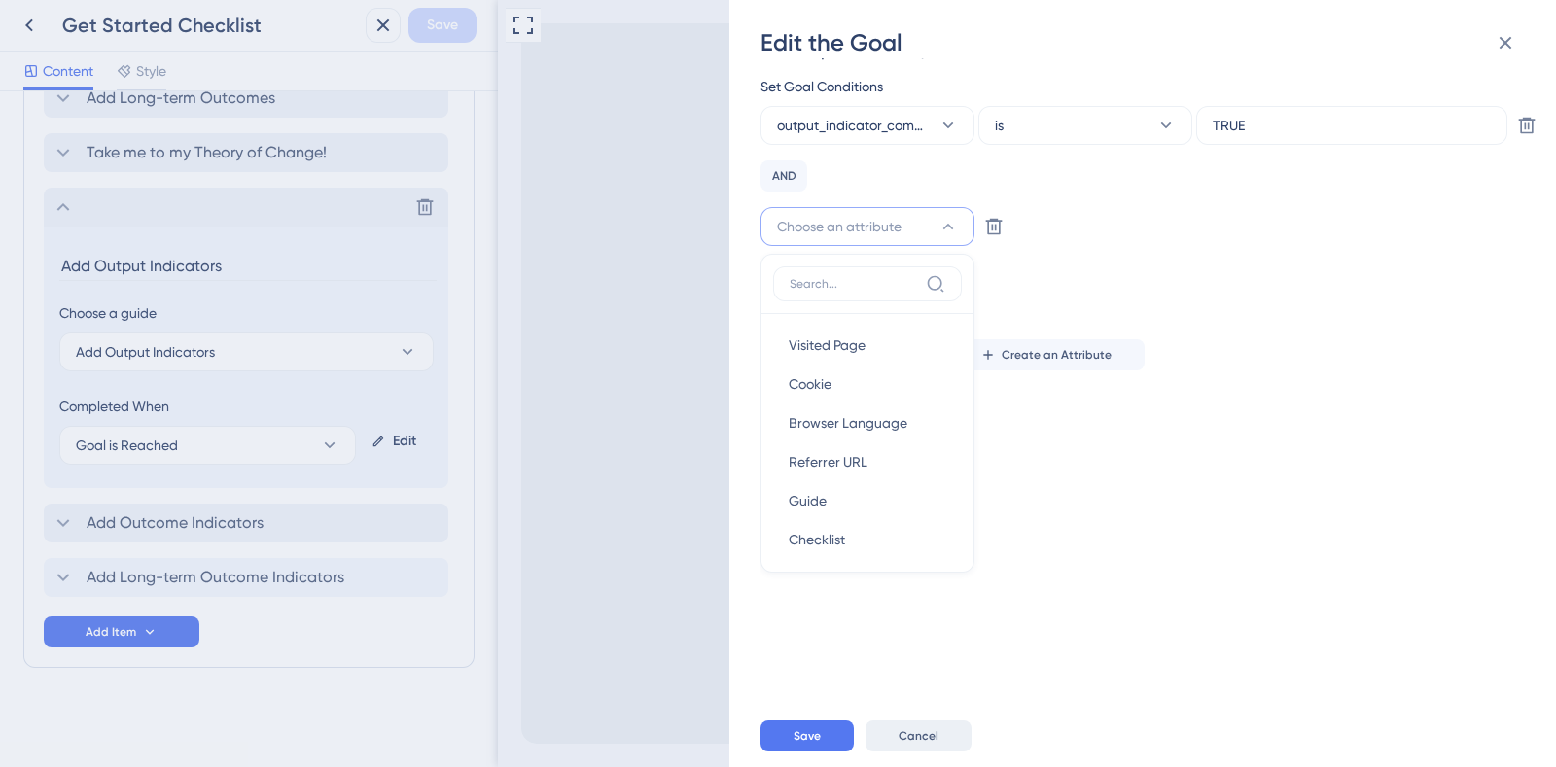
click at [936, 735] on button "Cancel" at bounding box center [918, 735] width 106 height 31
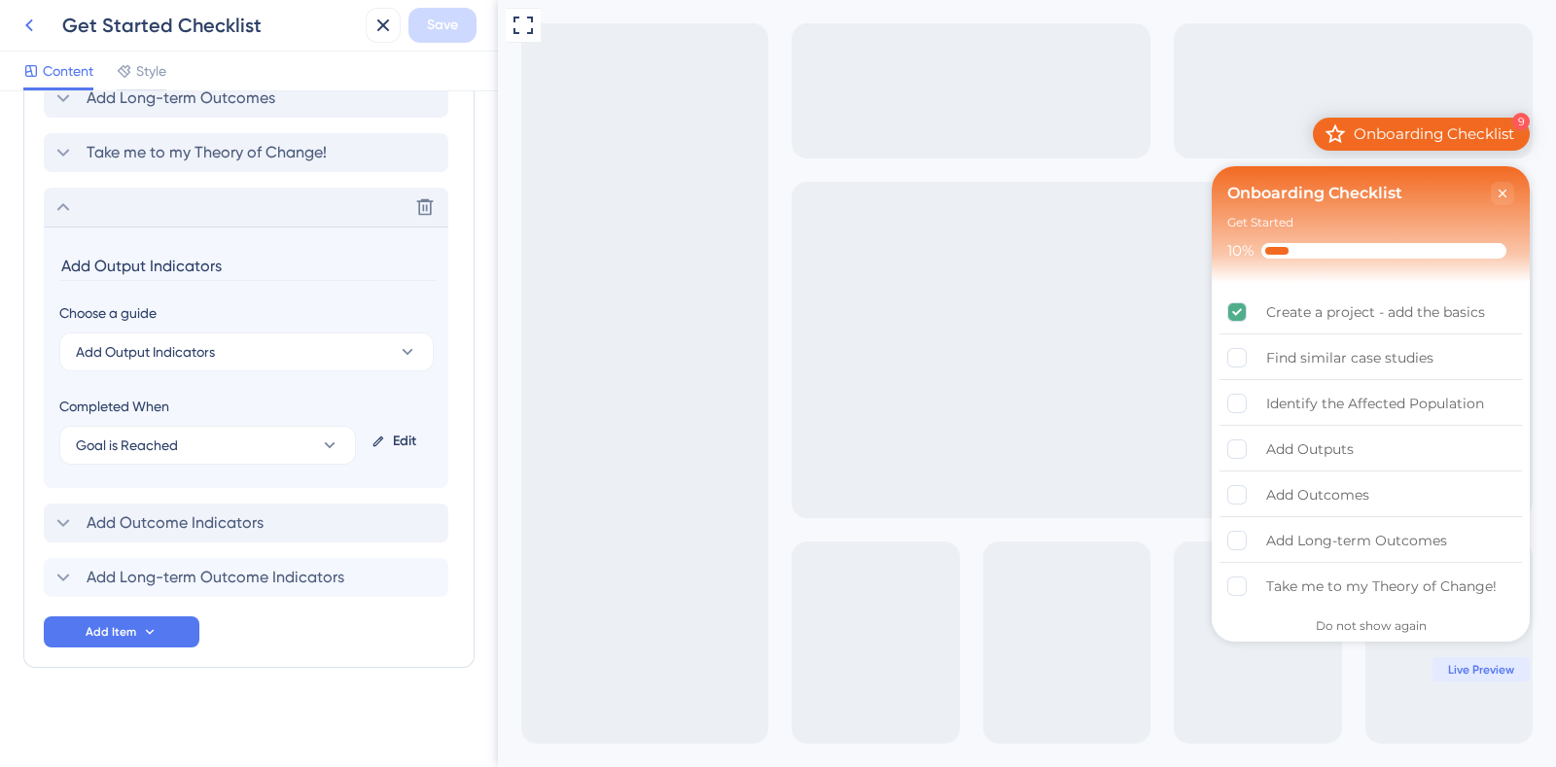
click at [29, 21] on icon at bounding box center [29, 25] width 8 height 13
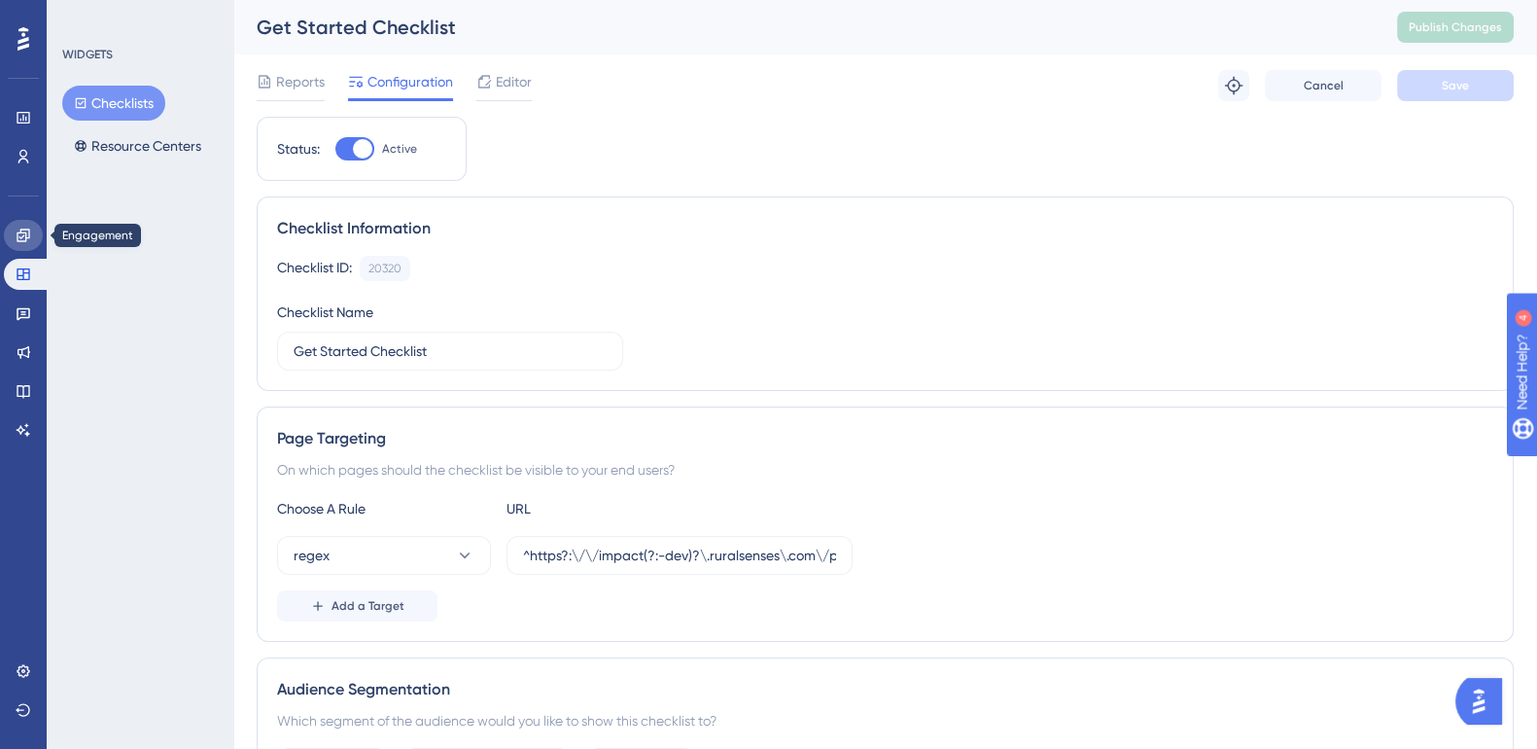
click at [20, 239] on icon at bounding box center [24, 236] width 16 height 16
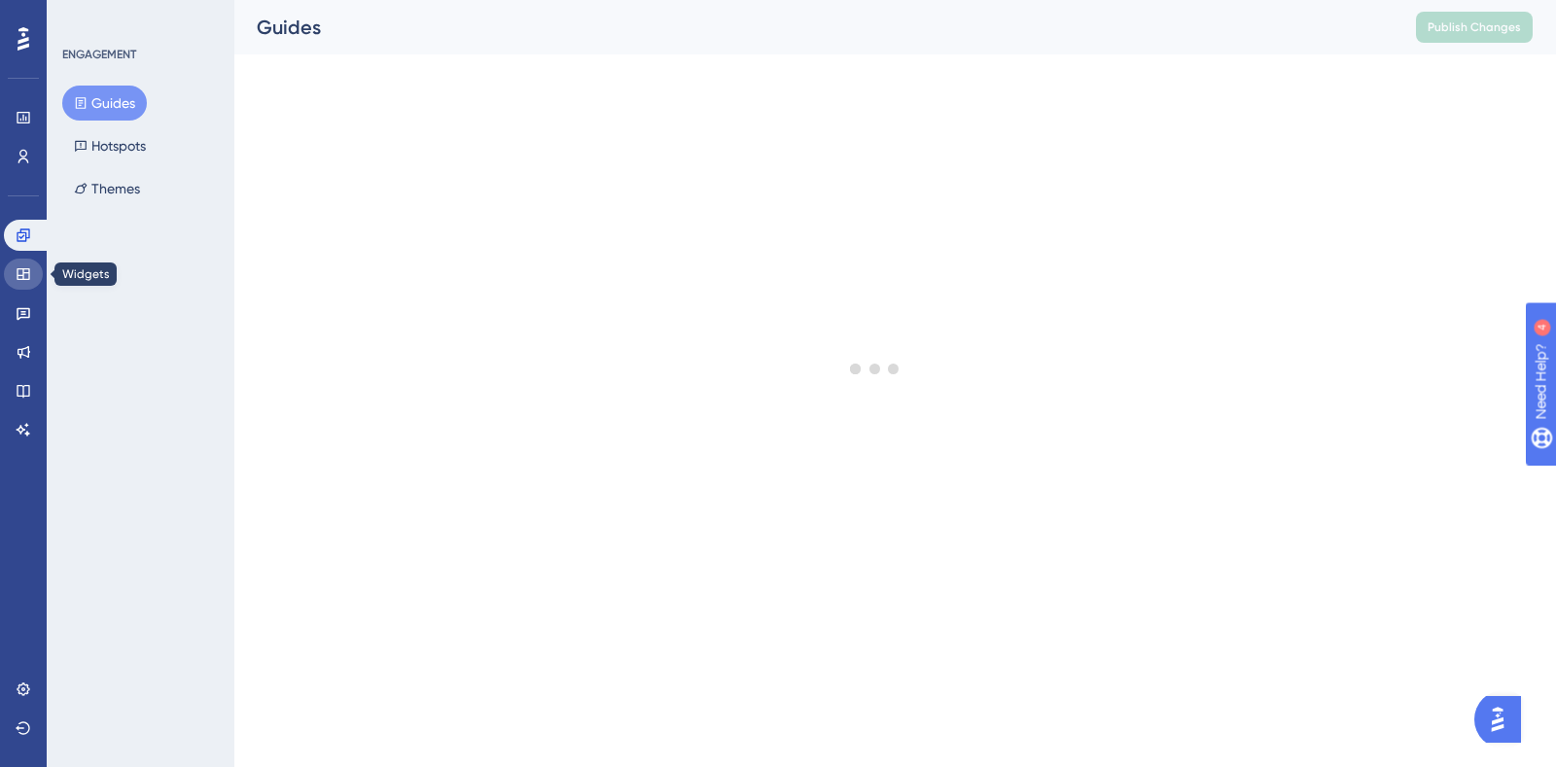
click at [20, 276] on icon at bounding box center [24, 274] width 16 height 16
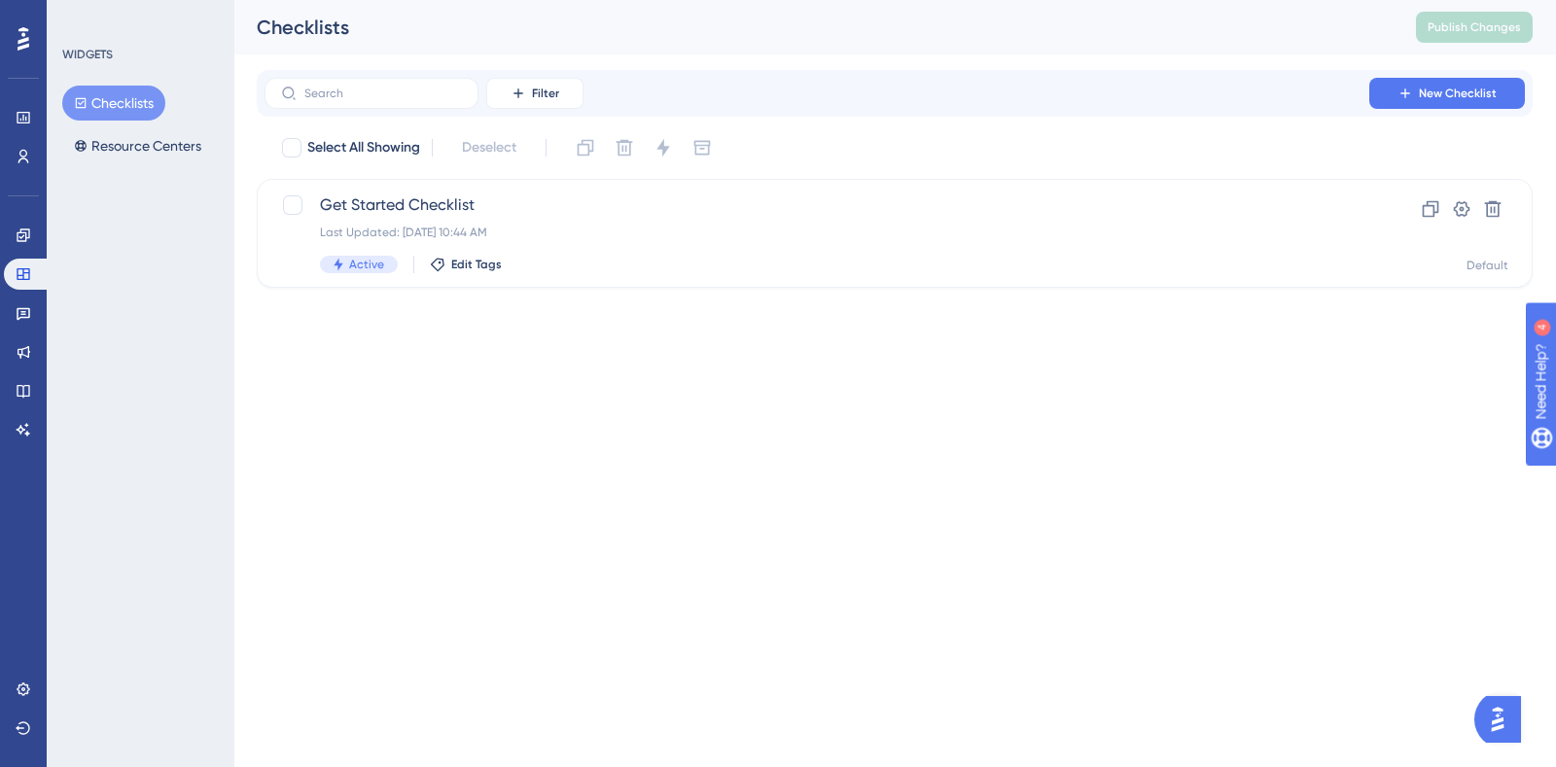
click at [1312, 0] on html "Performance Users Engagement Widgets Feedback Product Updates Knowledge Base AI…" at bounding box center [778, 0] width 1556 height 0
click at [1502, 710] on img "Open AI Assistant Launcher" at bounding box center [1497, 719] width 35 height 35
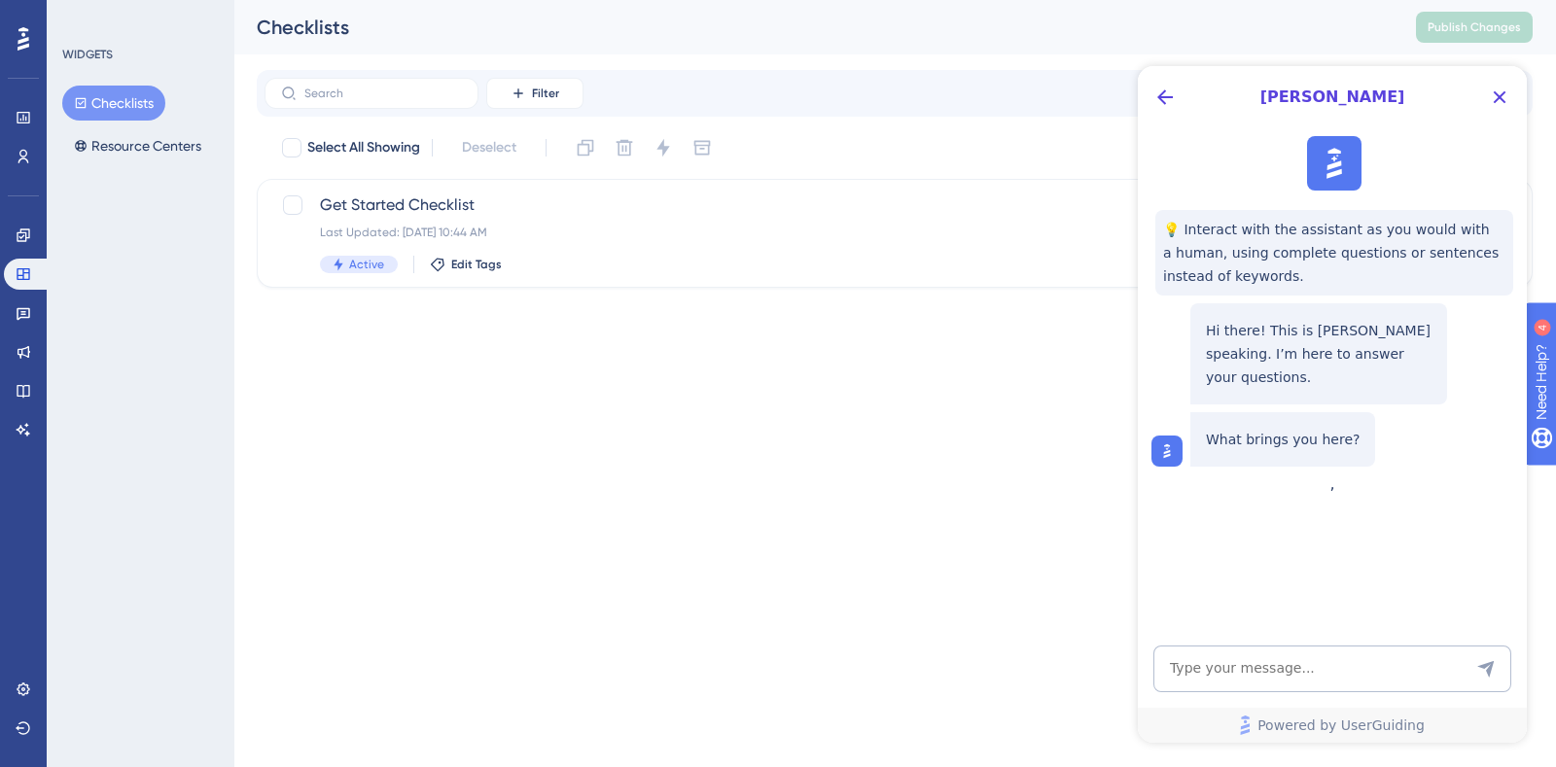
click at [1331, 166] on img at bounding box center [1334, 163] width 43 height 43
click at [1164, 441] on img at bounding box center [1166, 450] width 19 height 19
click at [1499, 96] on icon "Close Button" at bounding box center [1499, 97] width 13 height 13
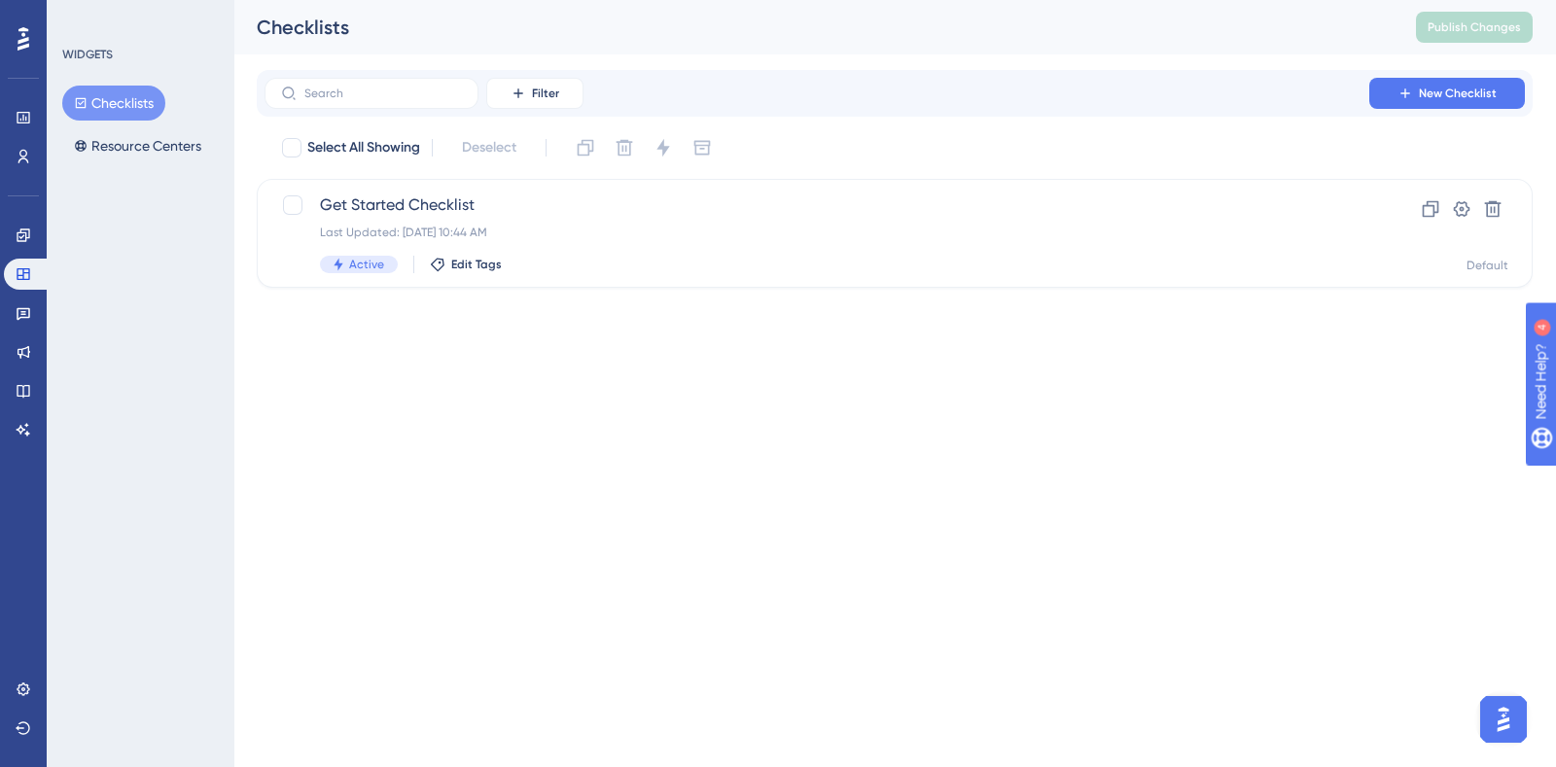
click at [1502, 721] on img "Open AI Assistant Launcher" at bounding box center [1503, 719] width 35 height 35
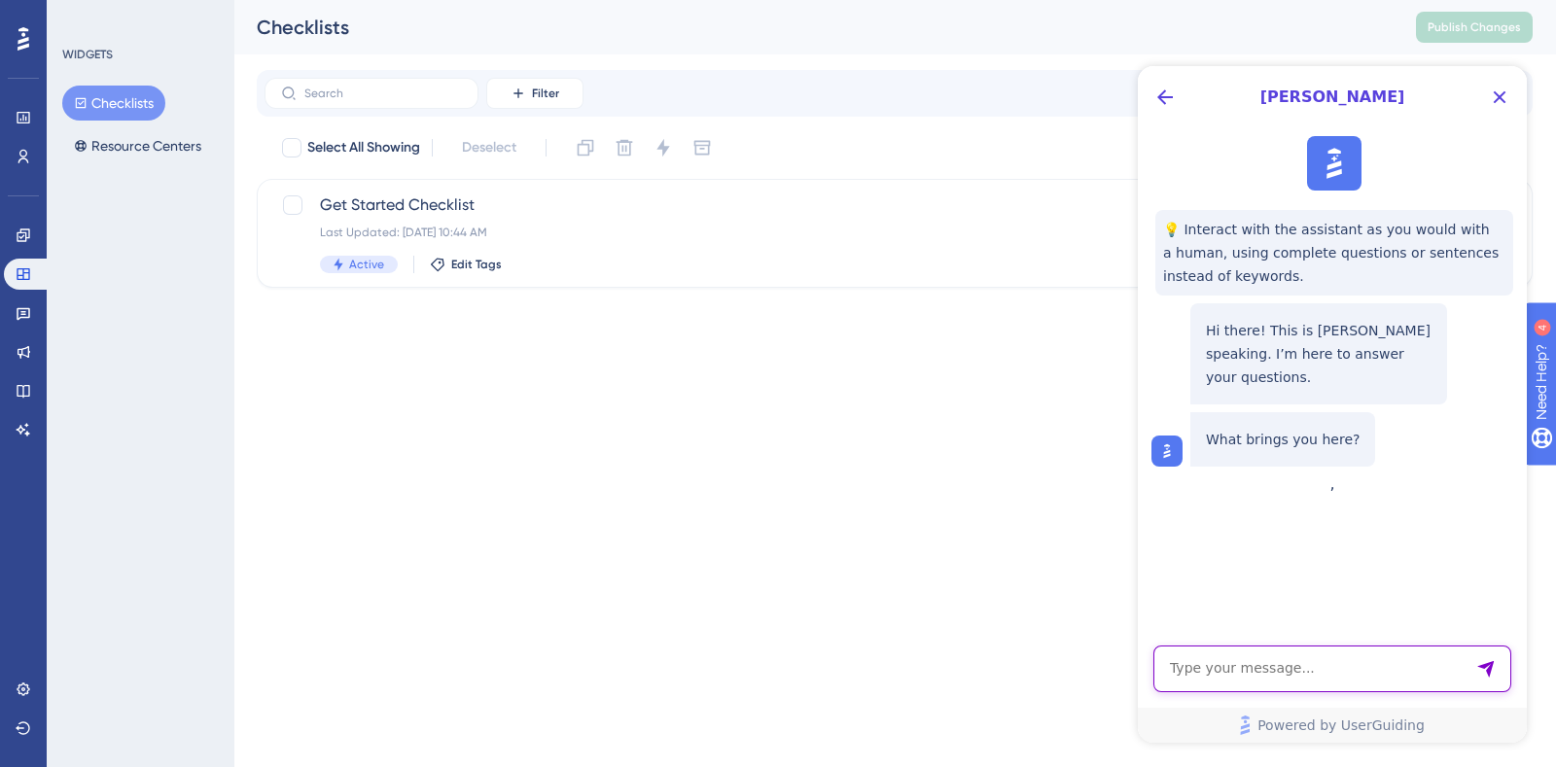
click at [1260, 682] on textarea "AI Assistant Text Input" at bounding box center [1332, 669] width 358 height 47
click at [1298, 670] on textarea "AI Assistant Text Input" at bounding box center [1332, 669] width 358 height 47
type textarea "how do I unlock specific checklist items?"
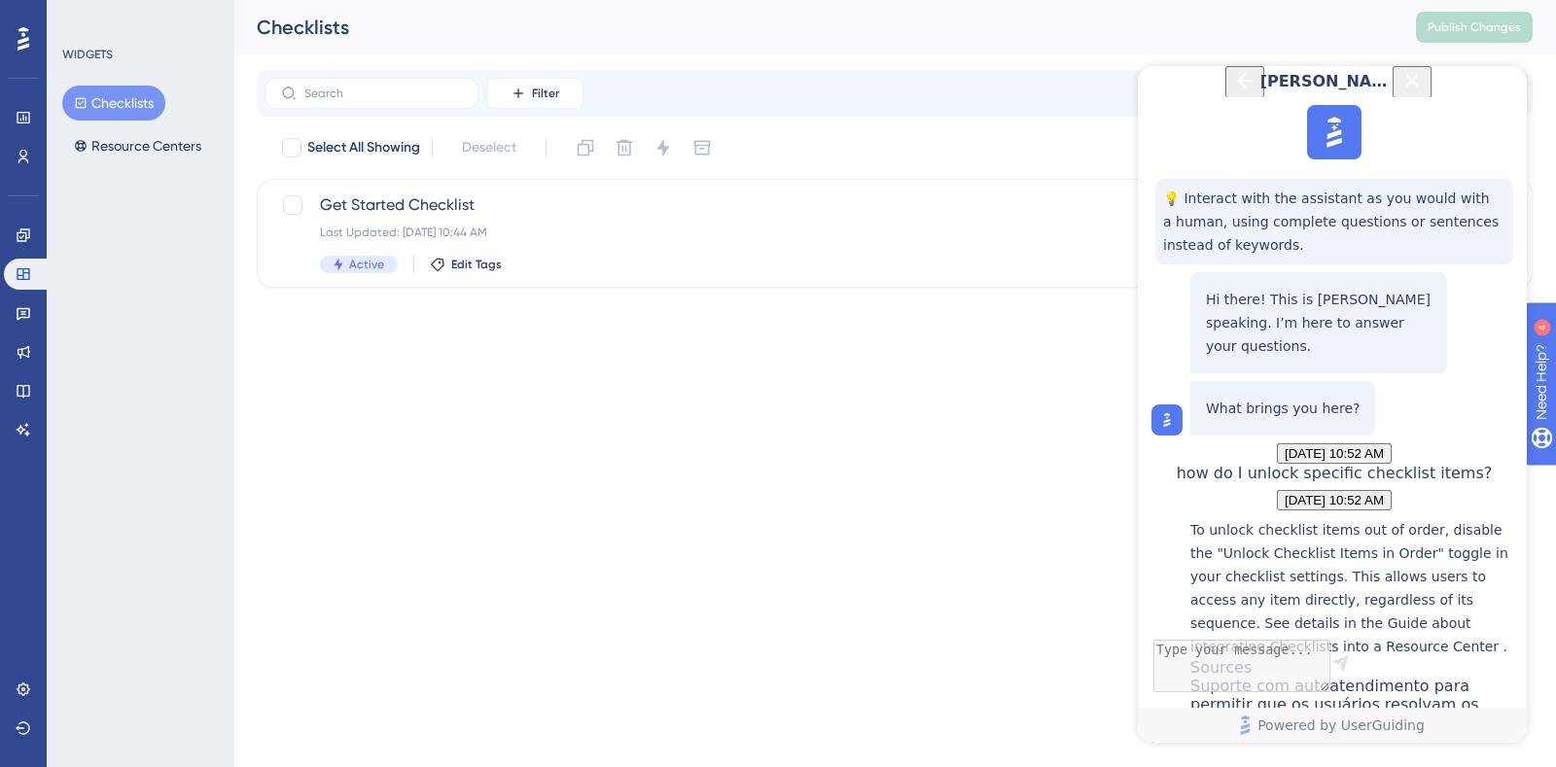
scroll to position [328, 0]
click at [1250, 675] on textarea "AI Assistant Text Input" at bounding box center [1332, 669] width 358 height 47
type textarea "how do I lock specific checklist items?"
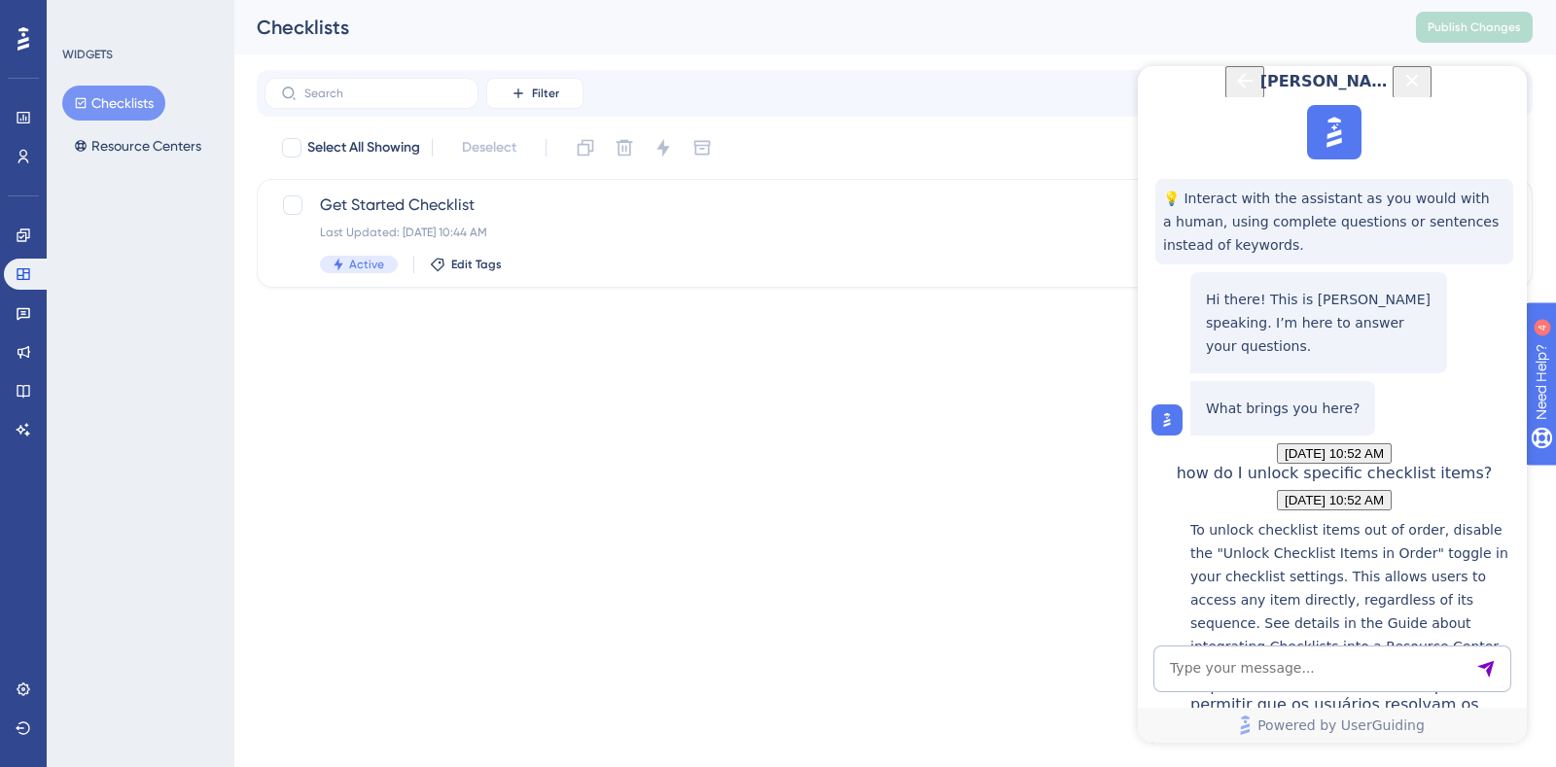
scroll to position [773, 0]
drag, startPoint x: 1288, startPoint y: 375, endPoint x: 1255, endPoint y: 344, distance: 45.4
click at [1290, 674] on textarea "AI Assistant Text Input" at bounding box center [1332, 669] width 358 height 47
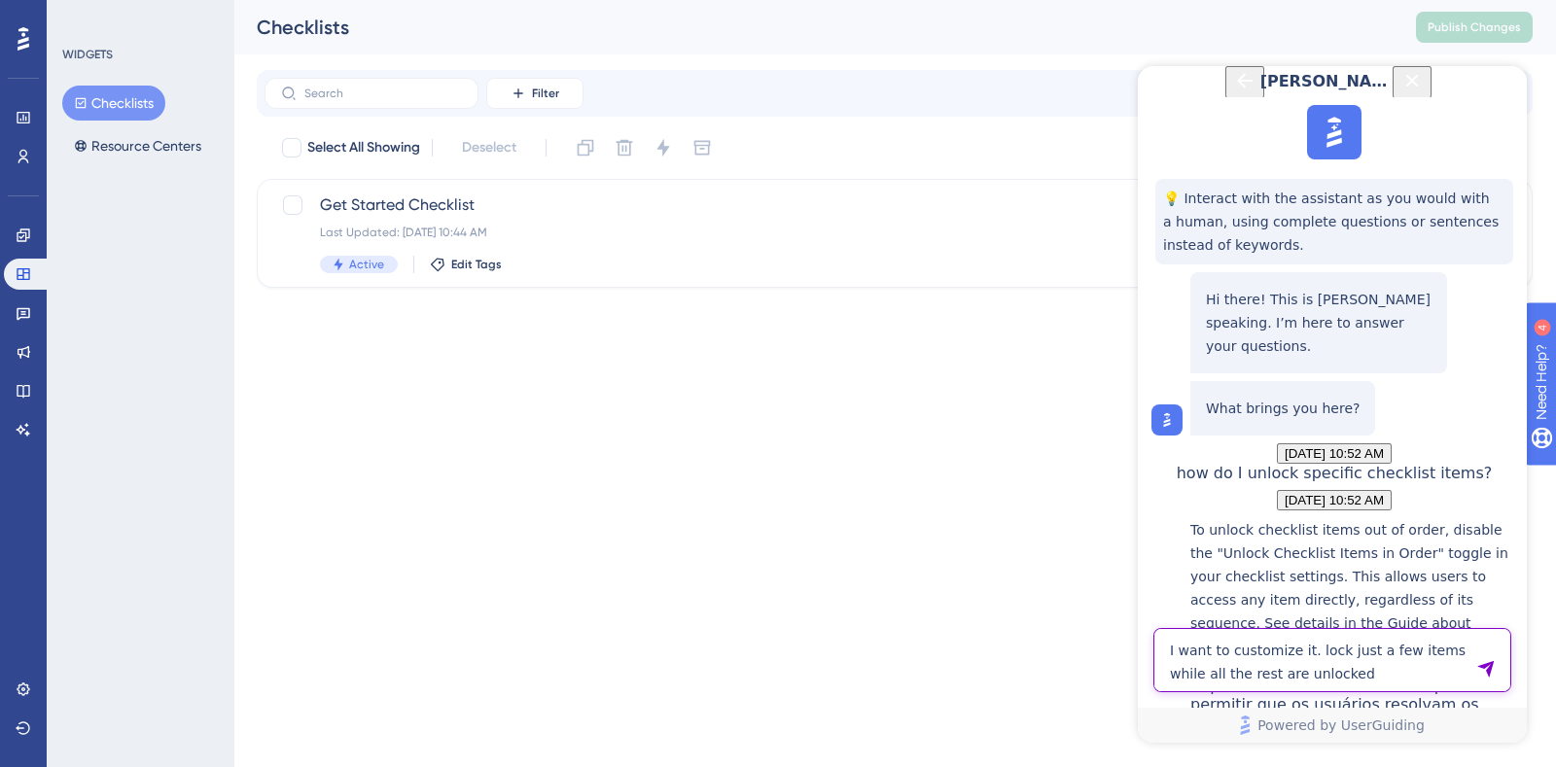
type textarea "I want to customize it. lock just a few items while all the rest are unlocked"
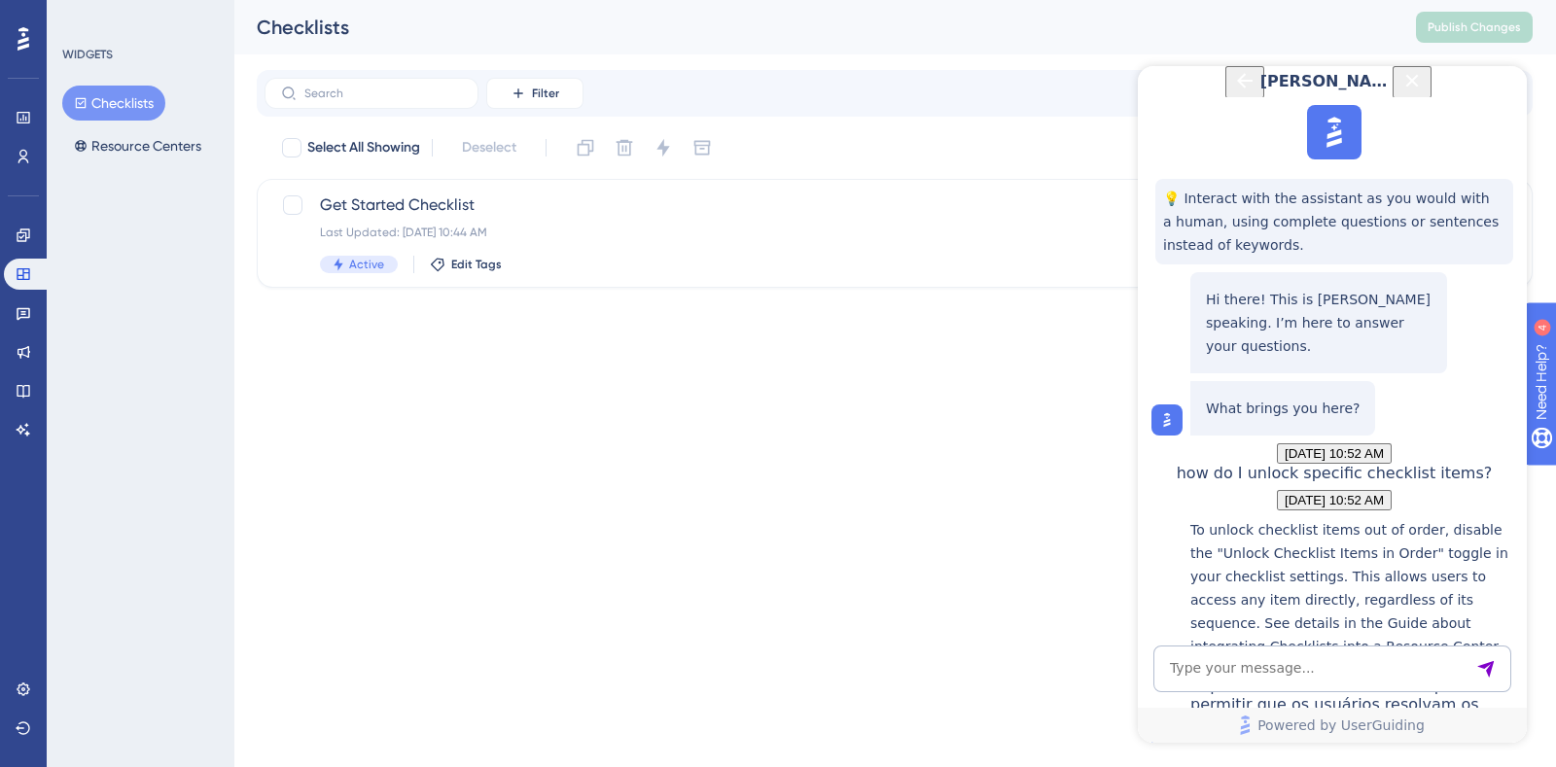
scroll to position [1172, 0]
click at [1321, 677] on textarea "AI Assistant Text Input" at bounding box center [1332, 669] width 358 height 47
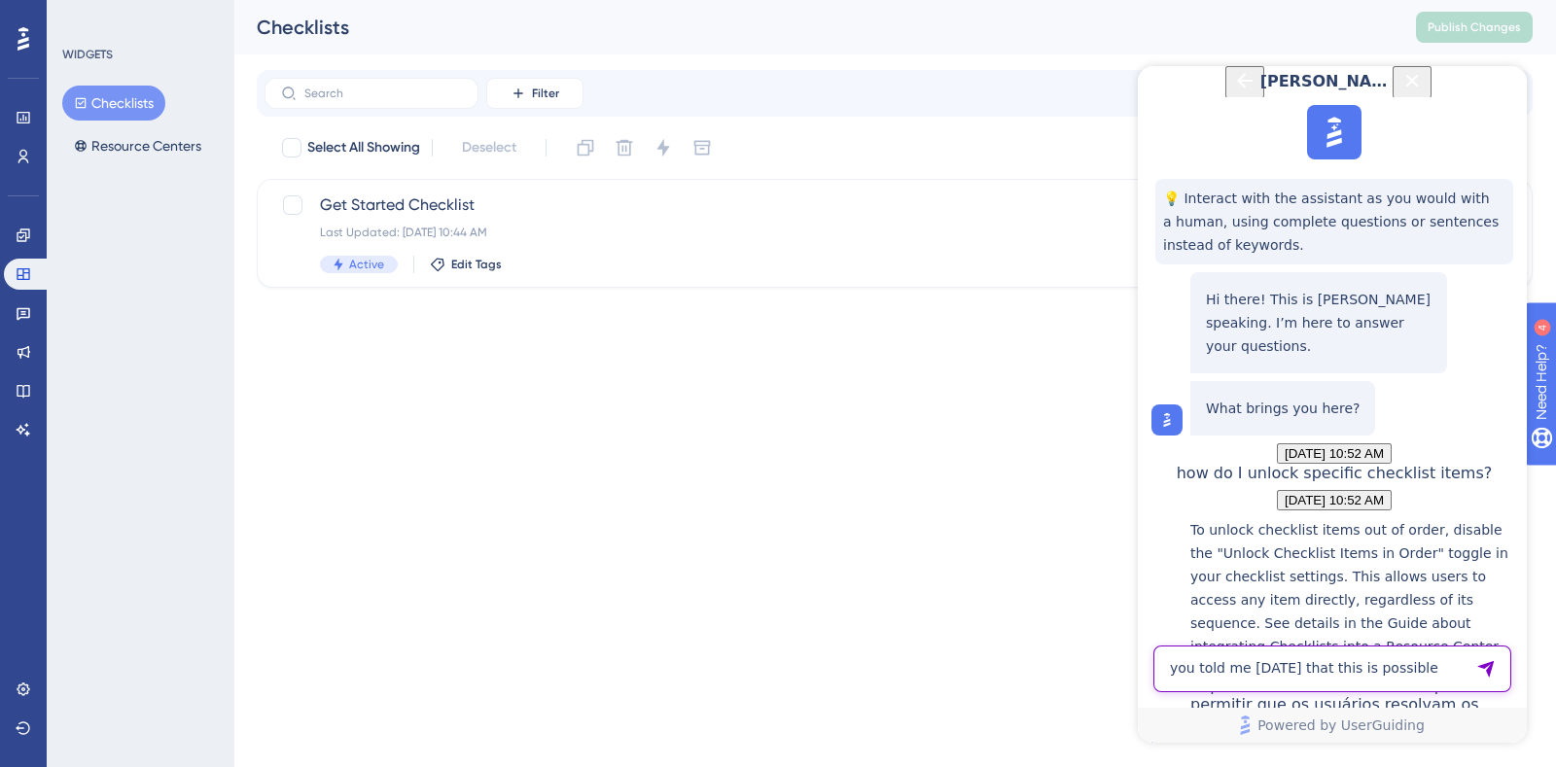
type textarea "you told me yesterday that this is possible"
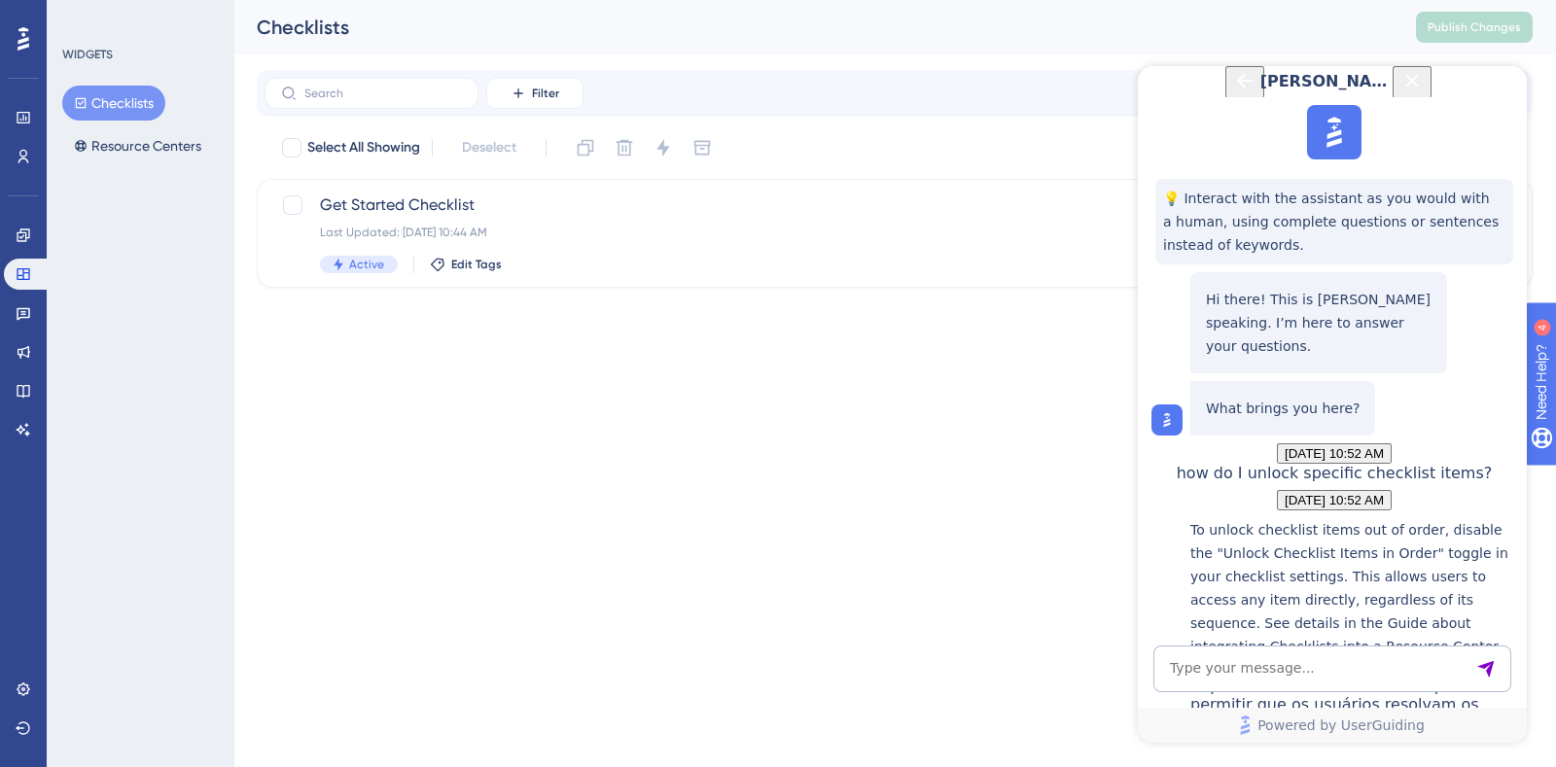
scroll to position [1593, 0]
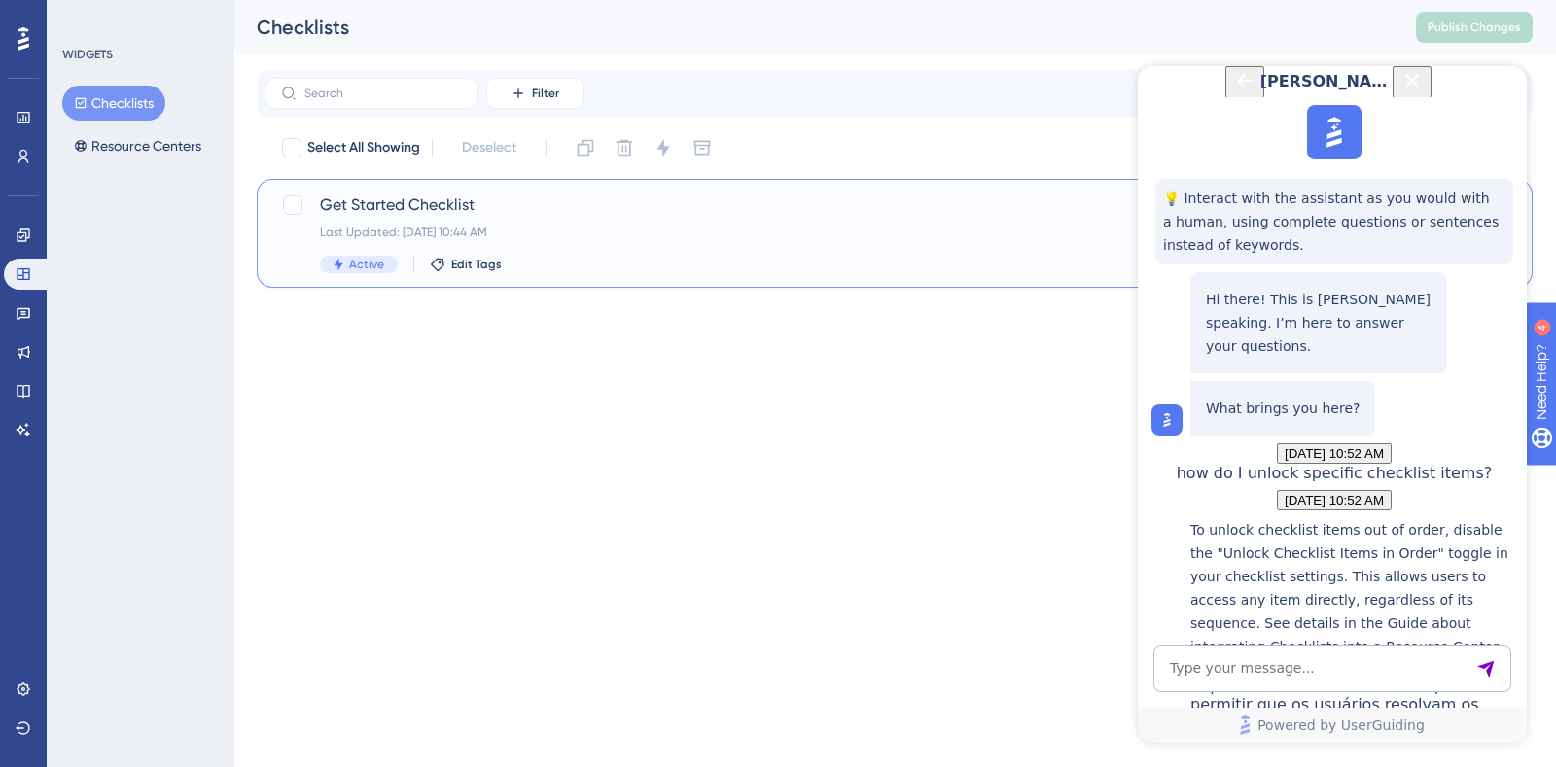
click at [442, 209] on span "Get Started Checklist" at bounding box center [817, 204] width 994 height 23
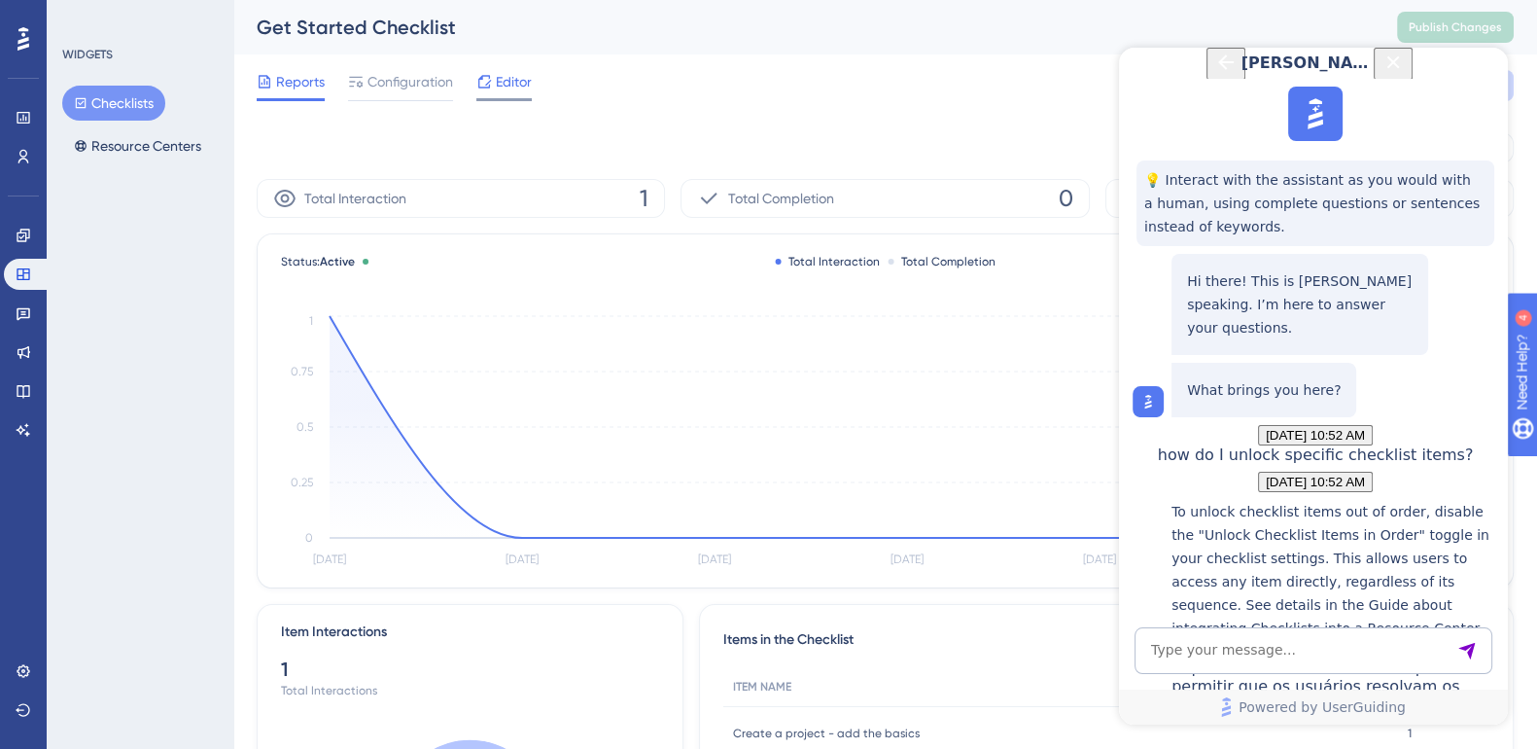
click at [510, 77] on span "Editor" at bounding box center [514, 81] width 36 height 23
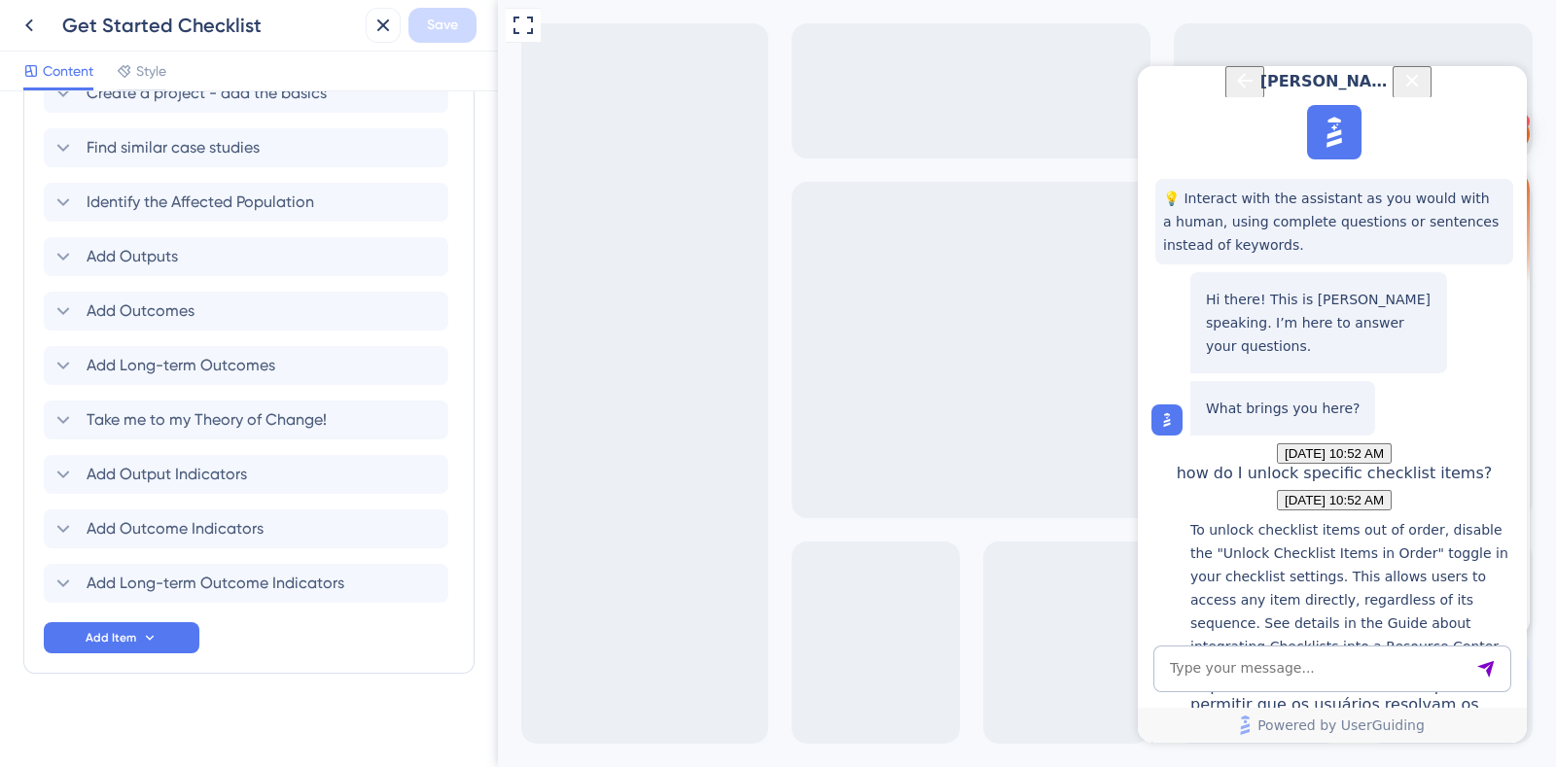
scroll to position [997, 0]
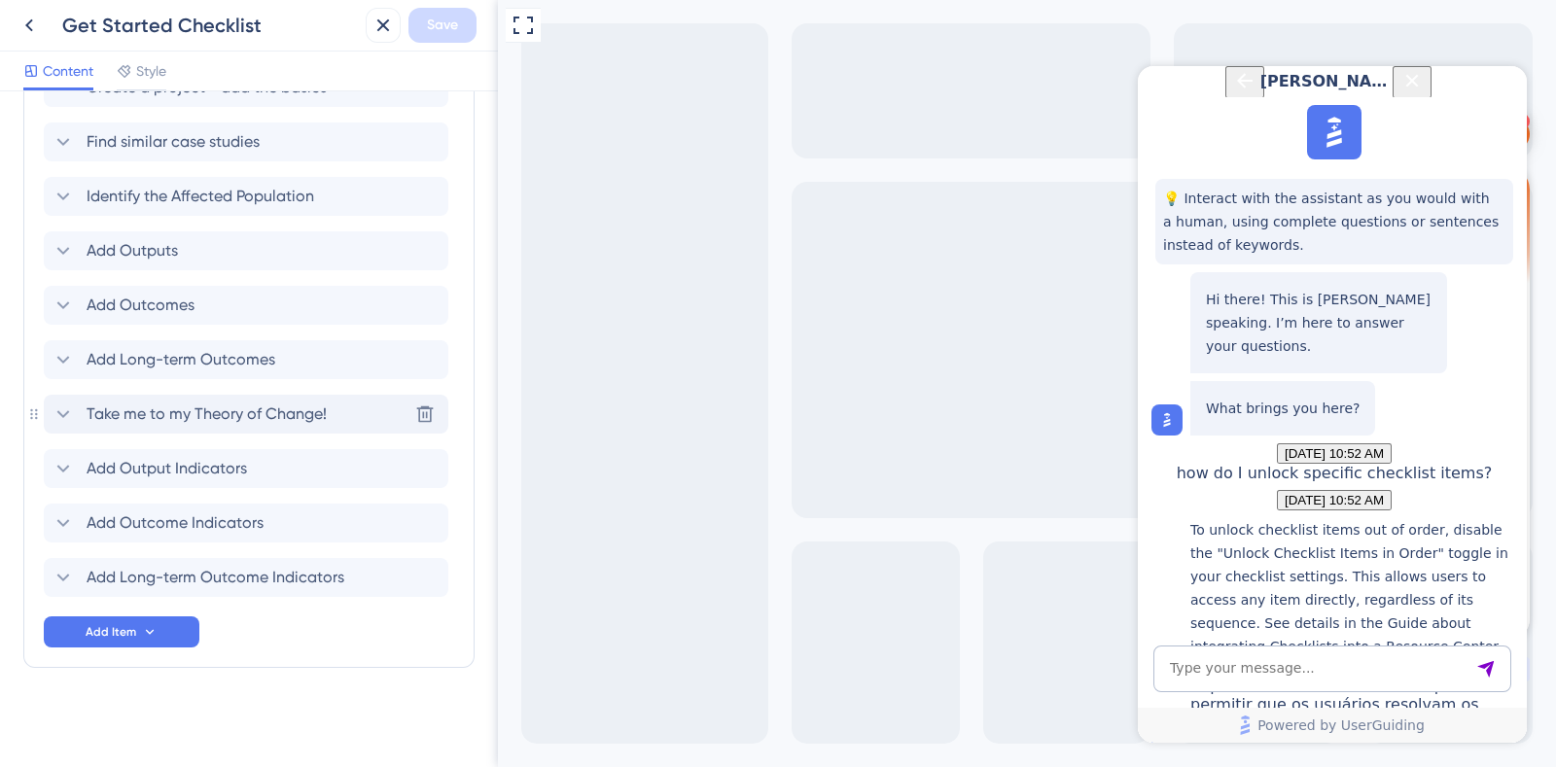
click at [144, 408] on span "Take me to my Theory of Change!" at bounding box center [207, 414] width 240 height 23
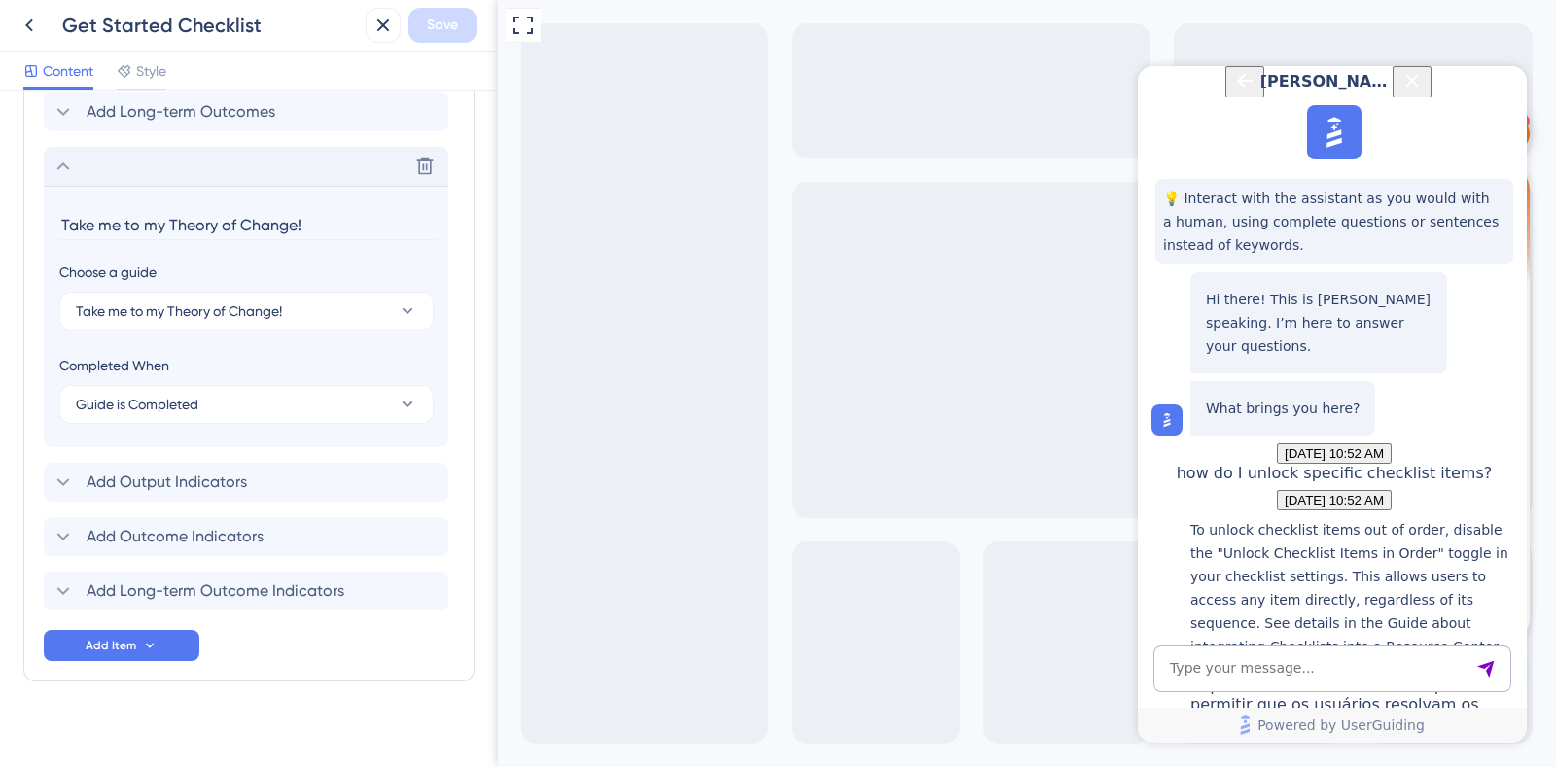
scroll to position [1258, 0]
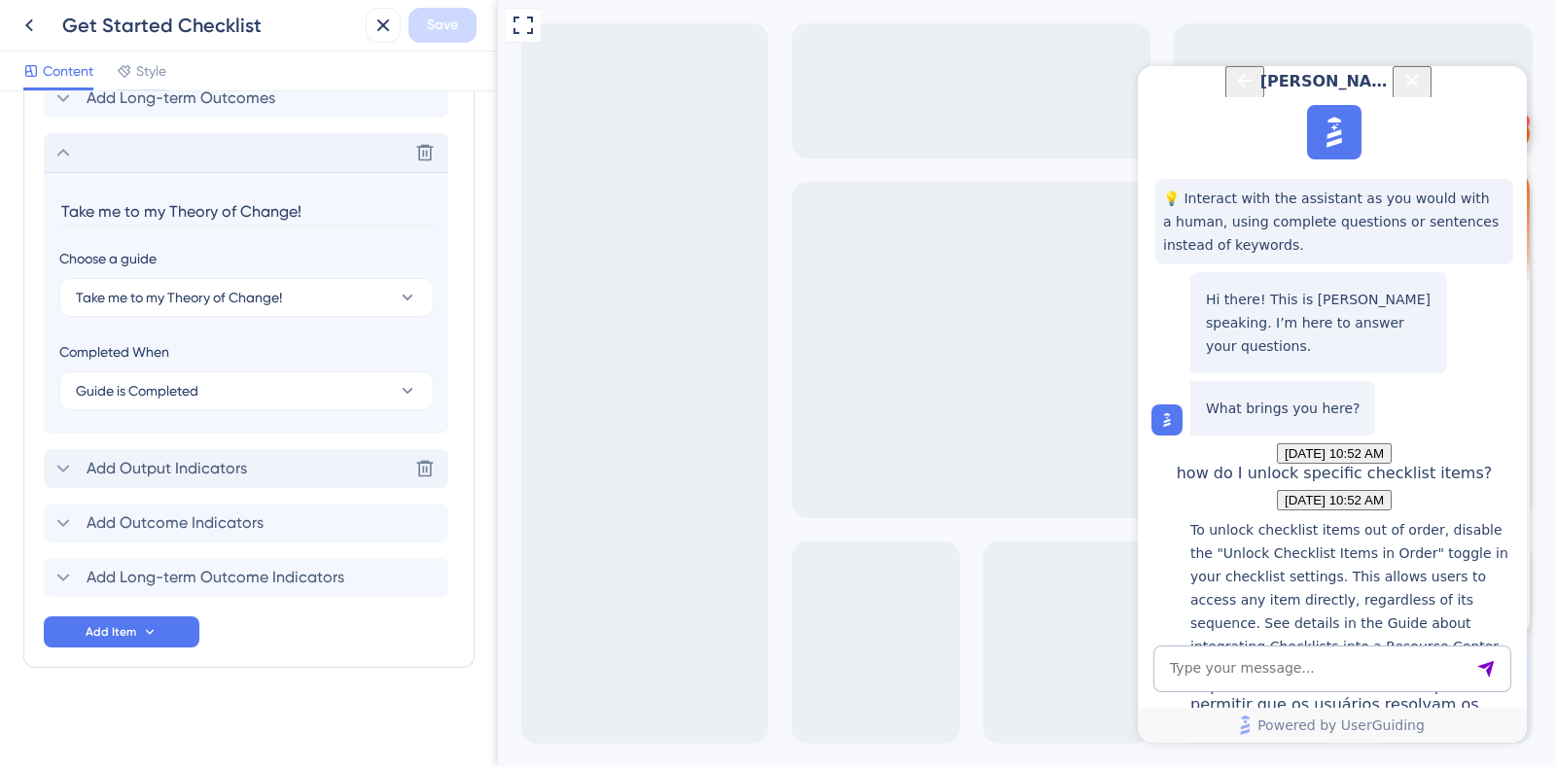
click at [271, 470] on div "Add Output Indicators Delete" at bounding box center [246, 468] width 404 height 39
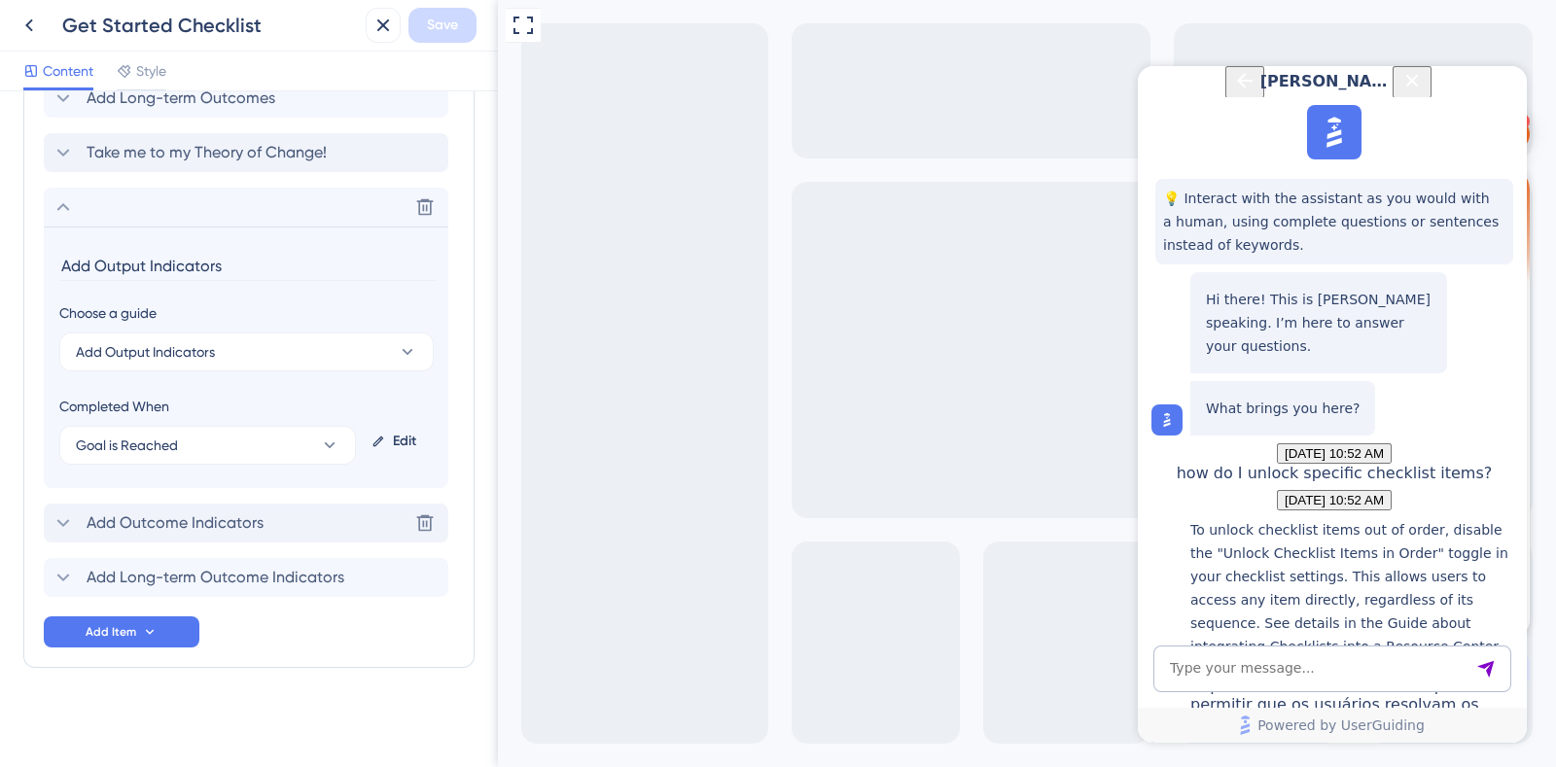
click at [249, 513] on span "Add Outcome Indicators" at bounding box center [175, 522] width 177 height 23
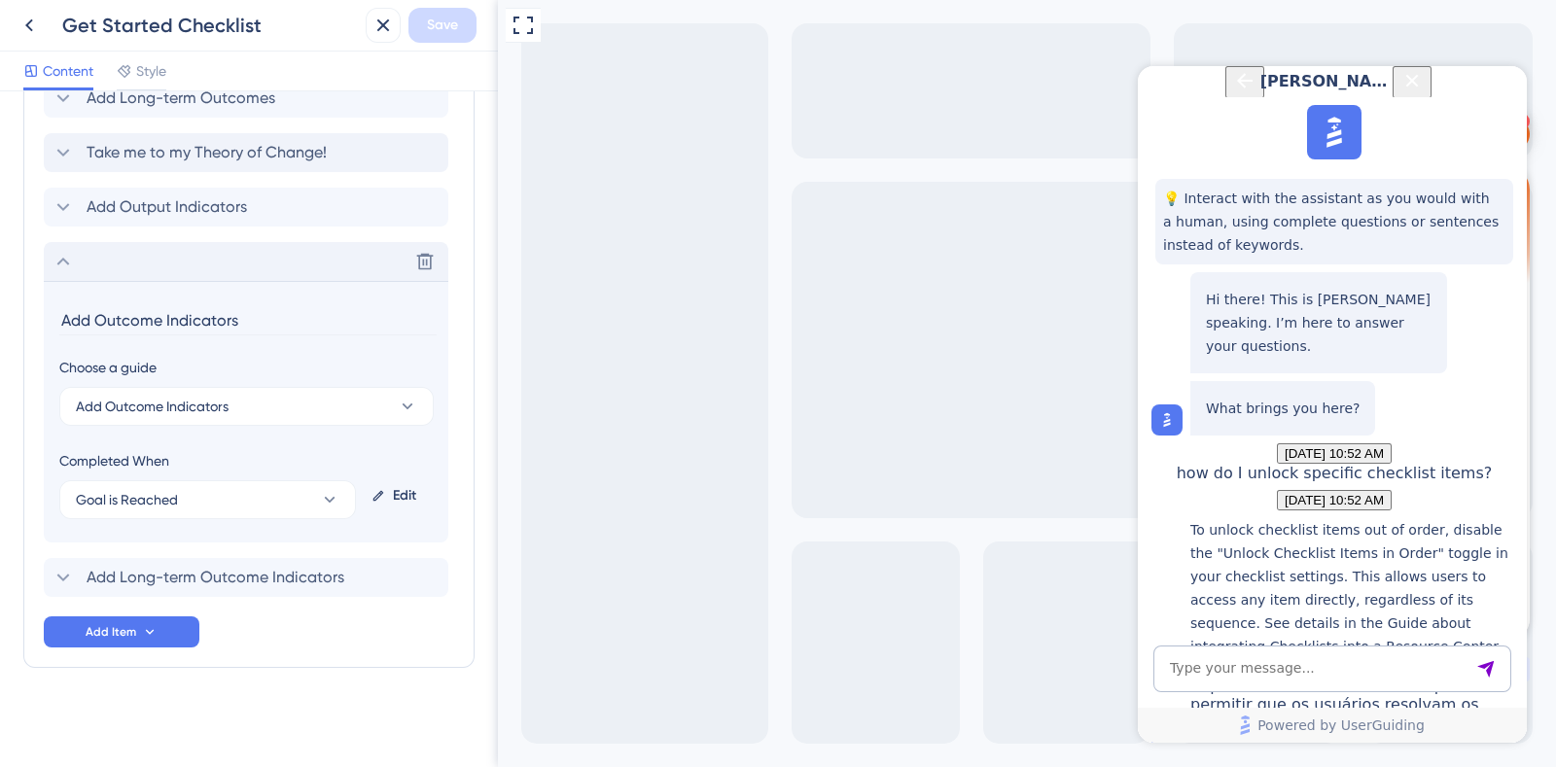
click at [390, 488] on div "Edit" at bounding box center [398, 496] width 69 height 47
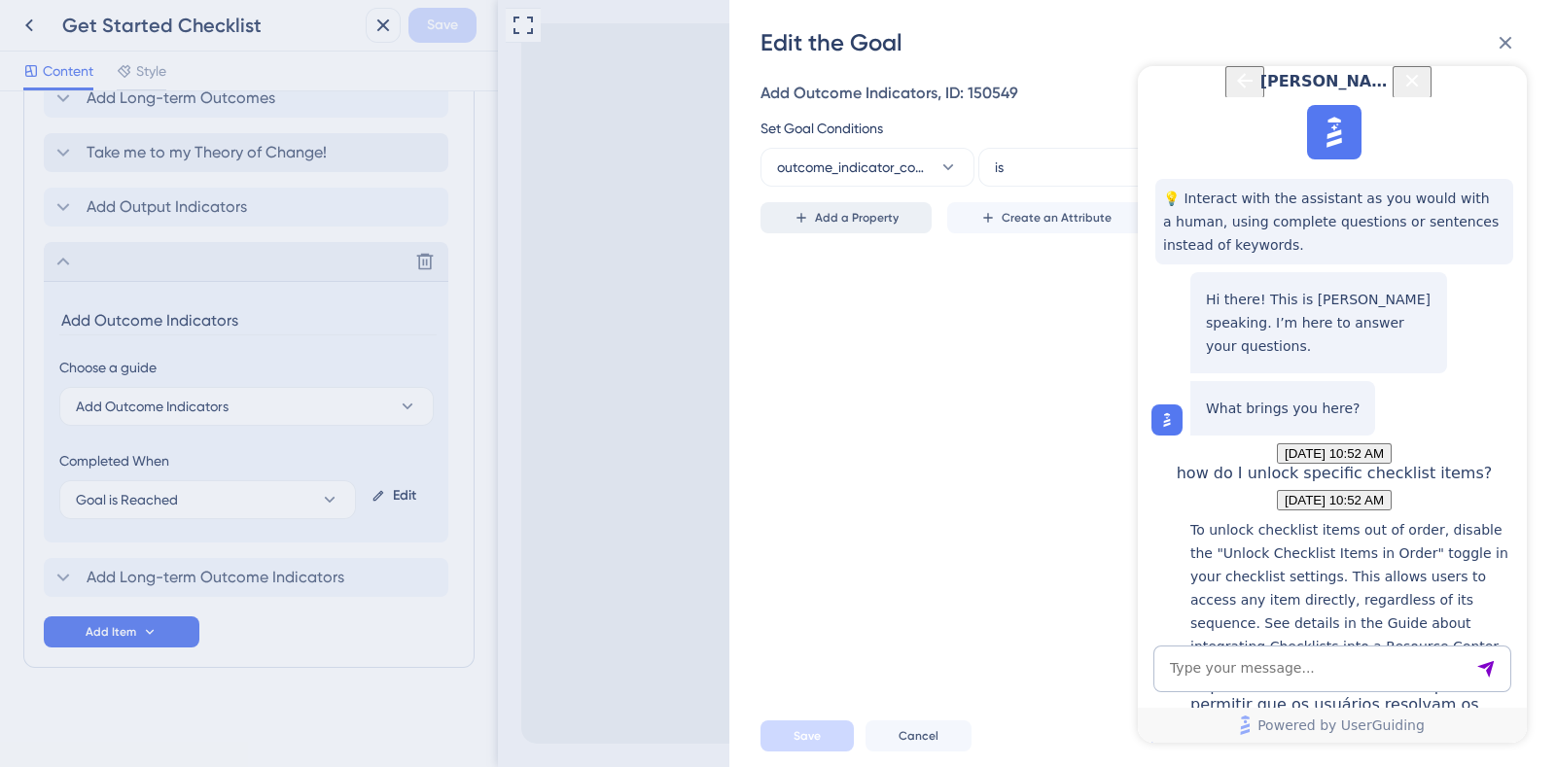
click at [892, 220] on span "Add a Property" at bounding box center [857, 218] width 84 height 16
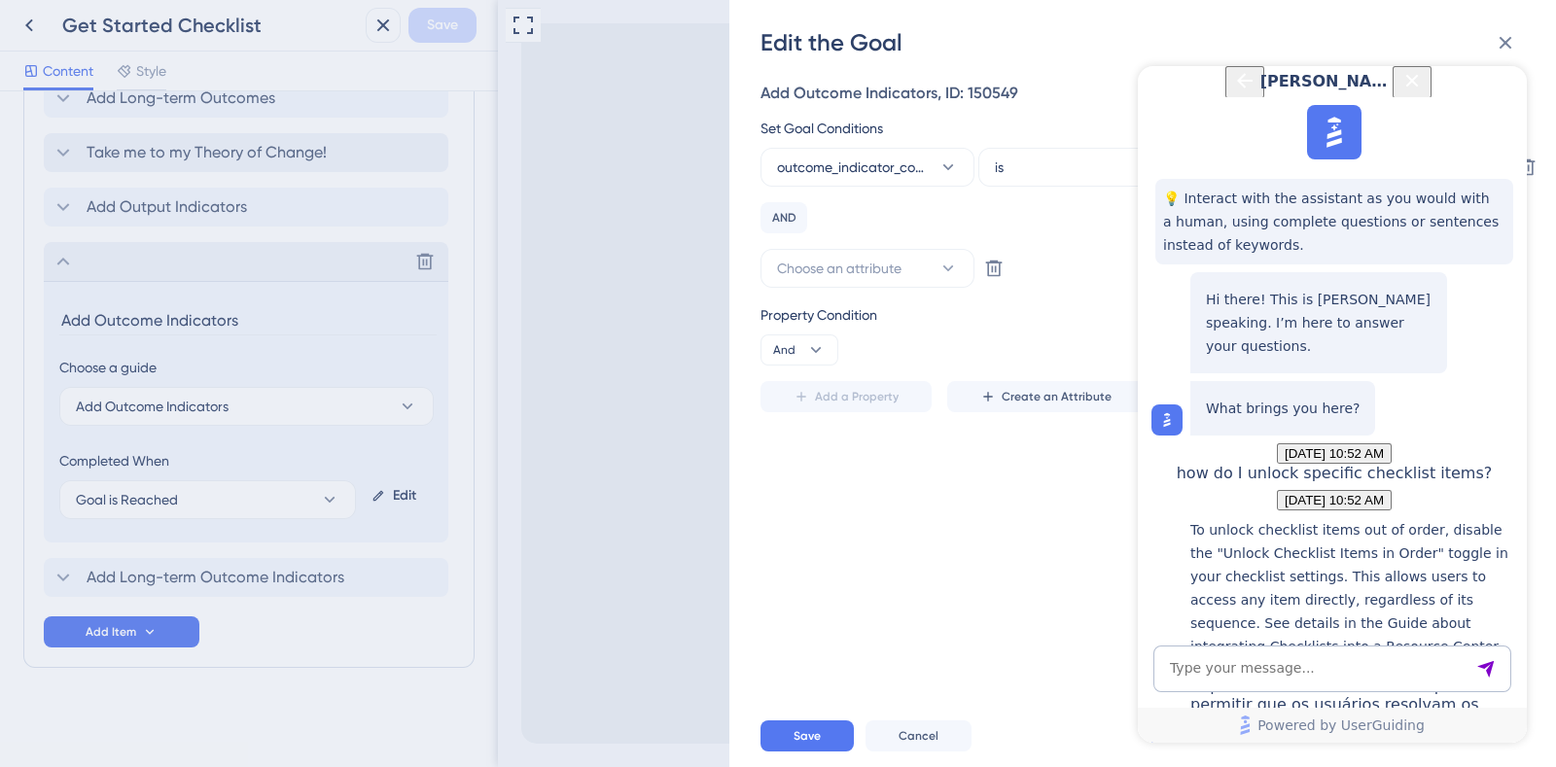
click at [1423, 92] on icon "Close Button" at bounding box center [1411, 80] width 23 height 23
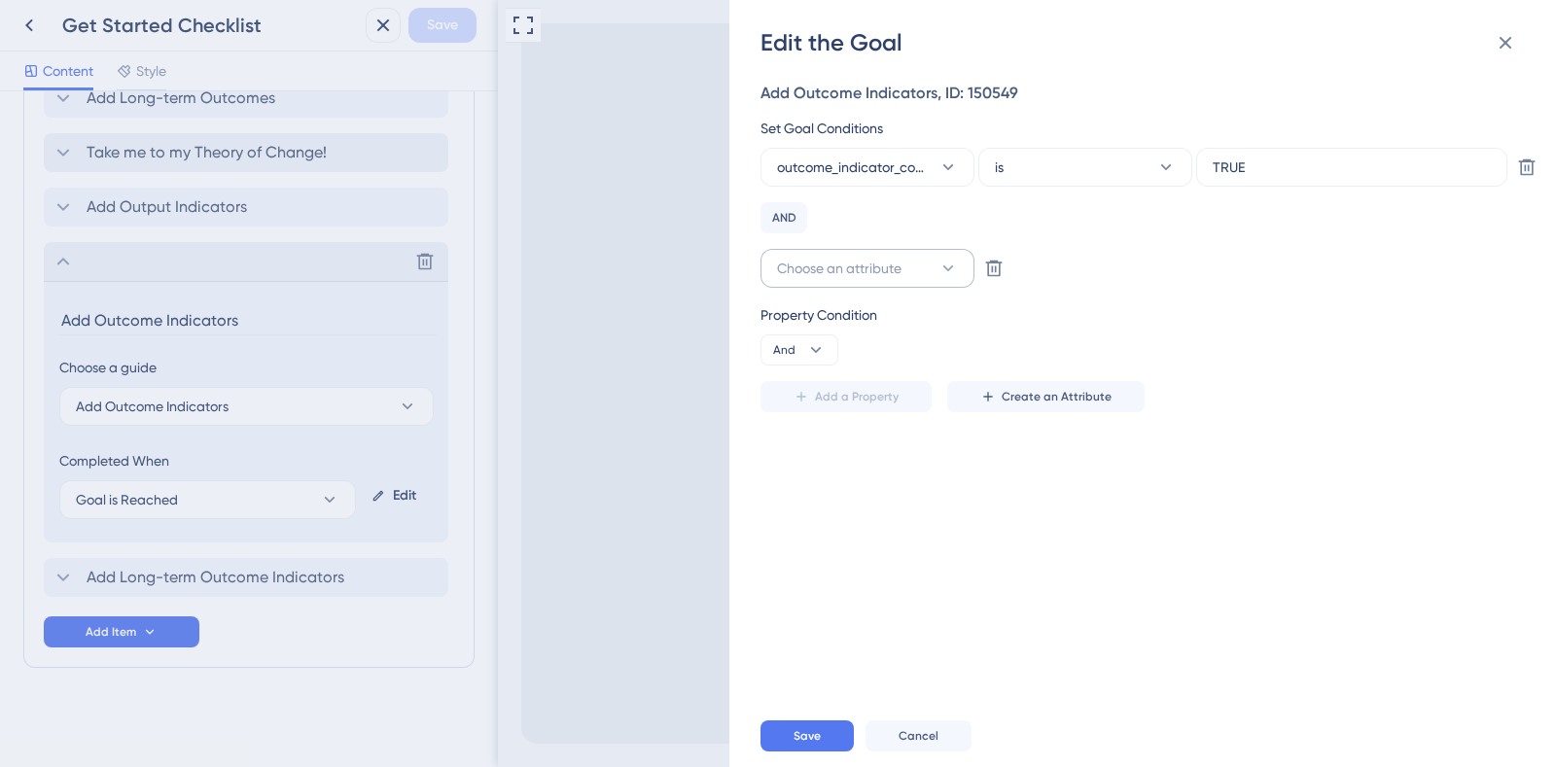
scroll to position [0, 0]
click at [892, 271] on span "Choose an attribute" at bounding box center [839, 268] width 124 height 23
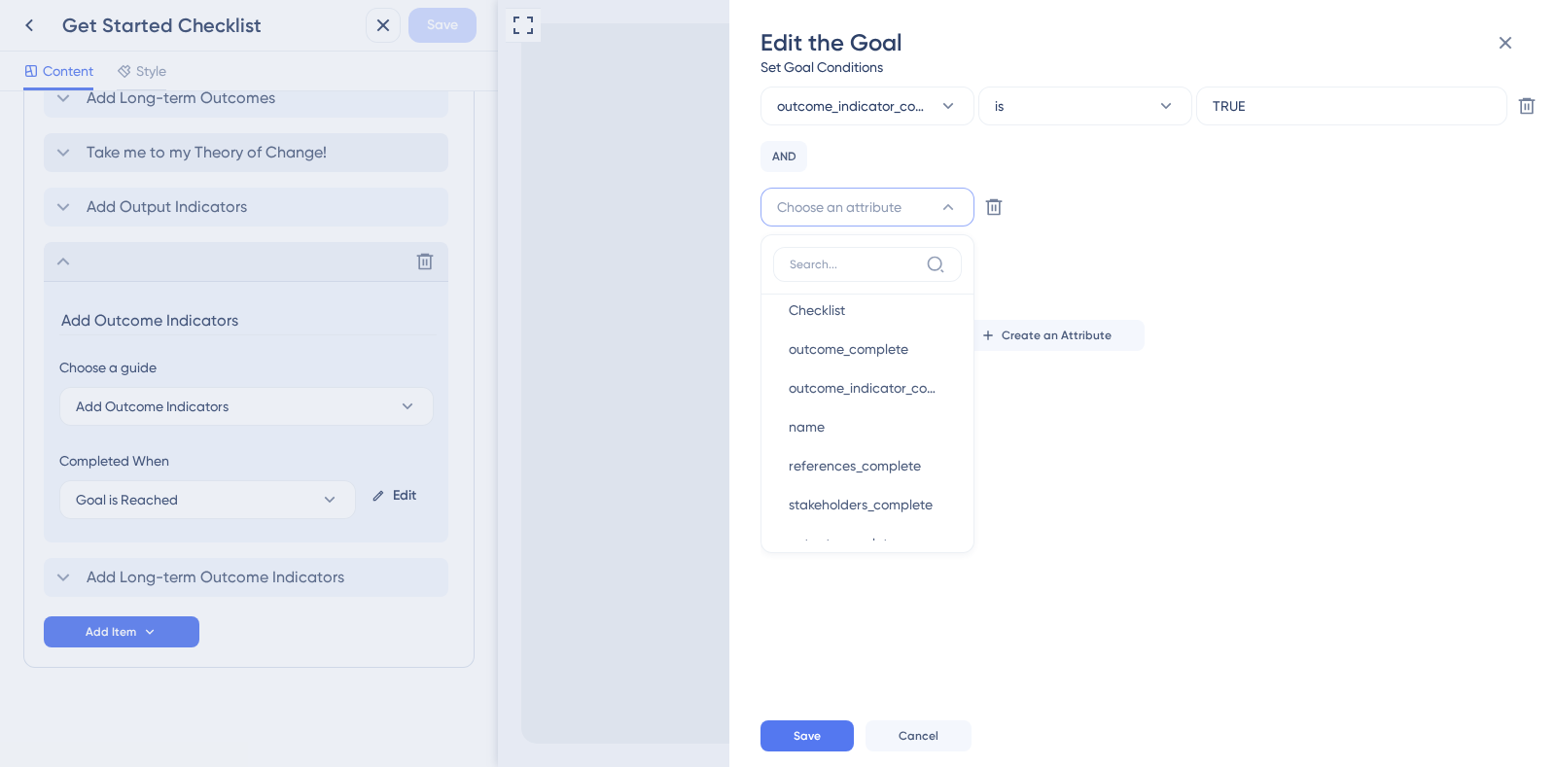
scroll to position [211, 0]
click at [1507, 53] on icon at bounding box center [1504, 42] width 23 height 23
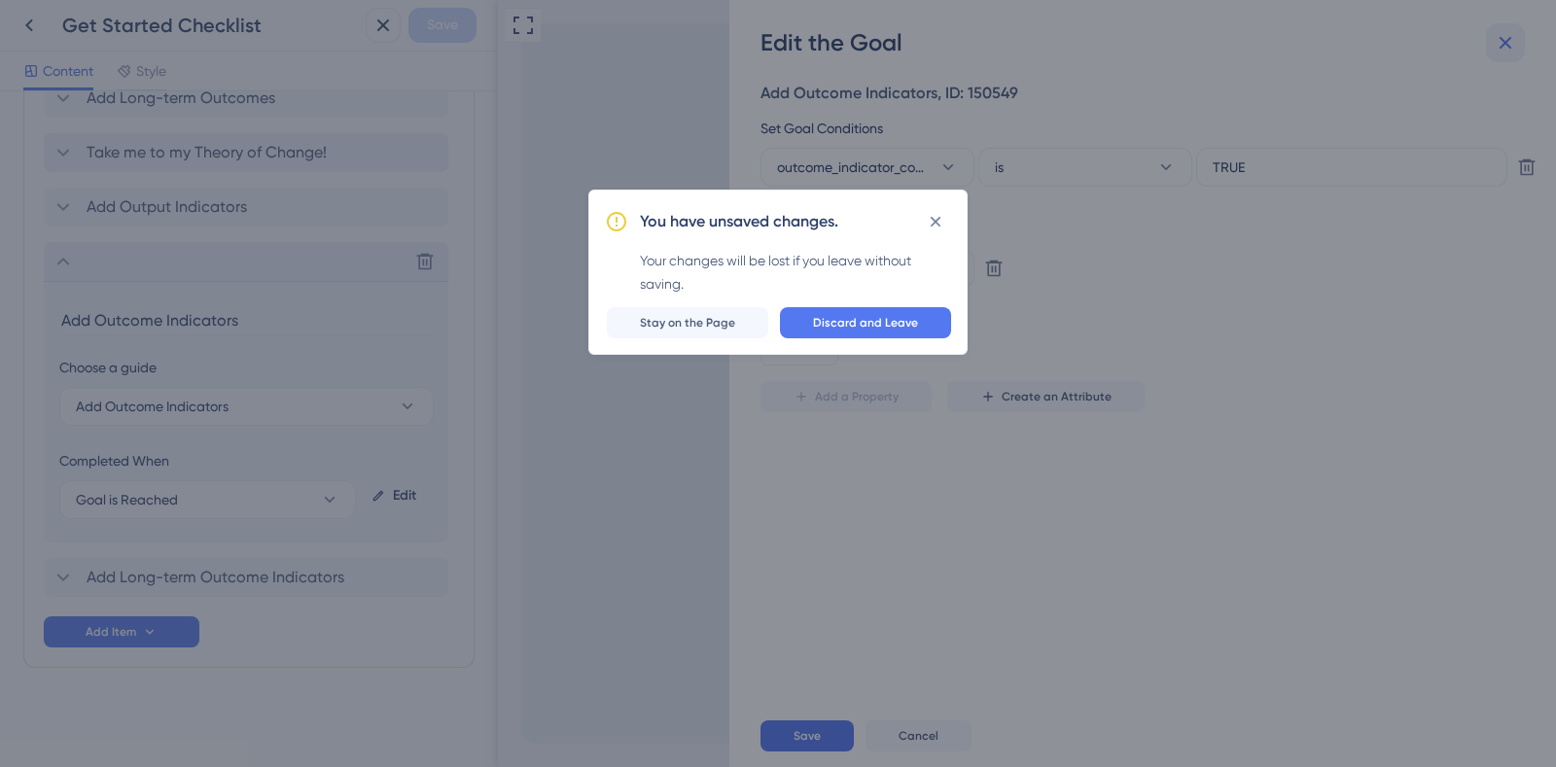
scroll to position [0, 0]
click at [901, 322] on span "Discard and Leave" at bounding box center [865, 323] width 105 height 16
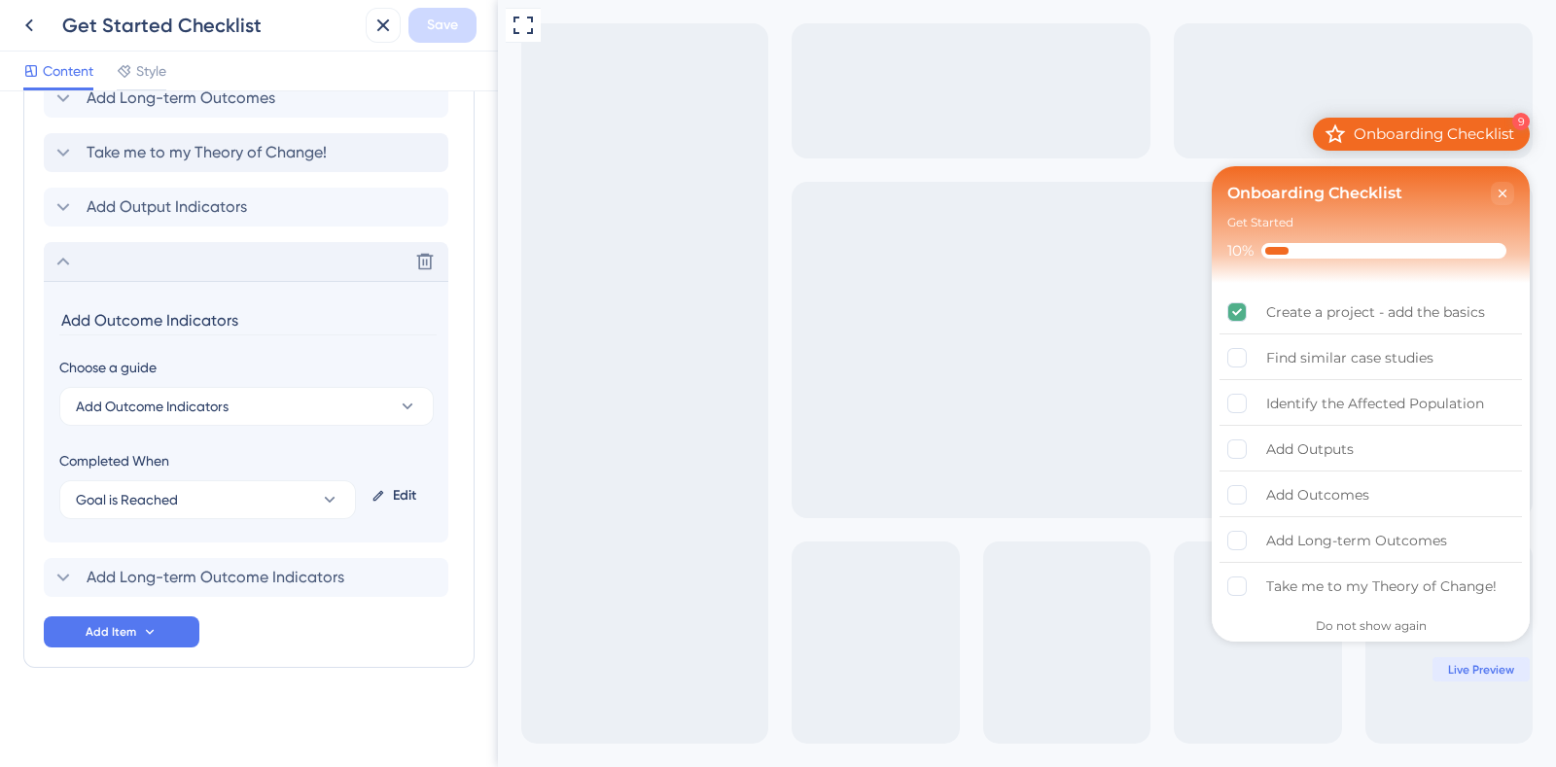
click at [1555, 550] on div "Full Screen Preview 9 Onboarding Checklist Onboarding Checklist Get Started 10%…" at bounding box center [1027, 383] width 1058 height 767
click at [1503, 192] on icon "Close Checklist" at bounding box center [1502, 194] width 8 height 8
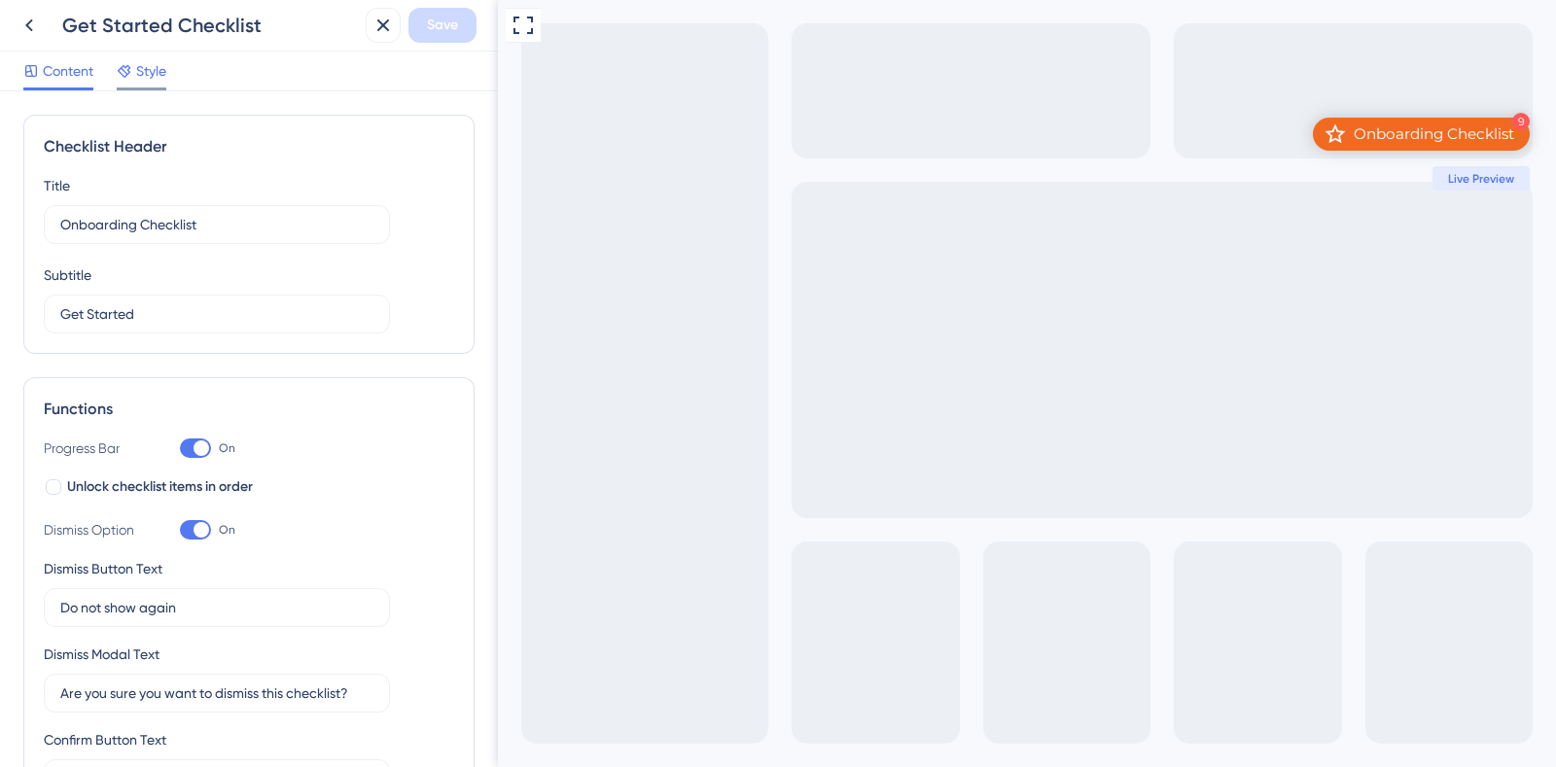
click at [160, 71] on span "Style" at bounding box center [151, 70] width 30 height 23
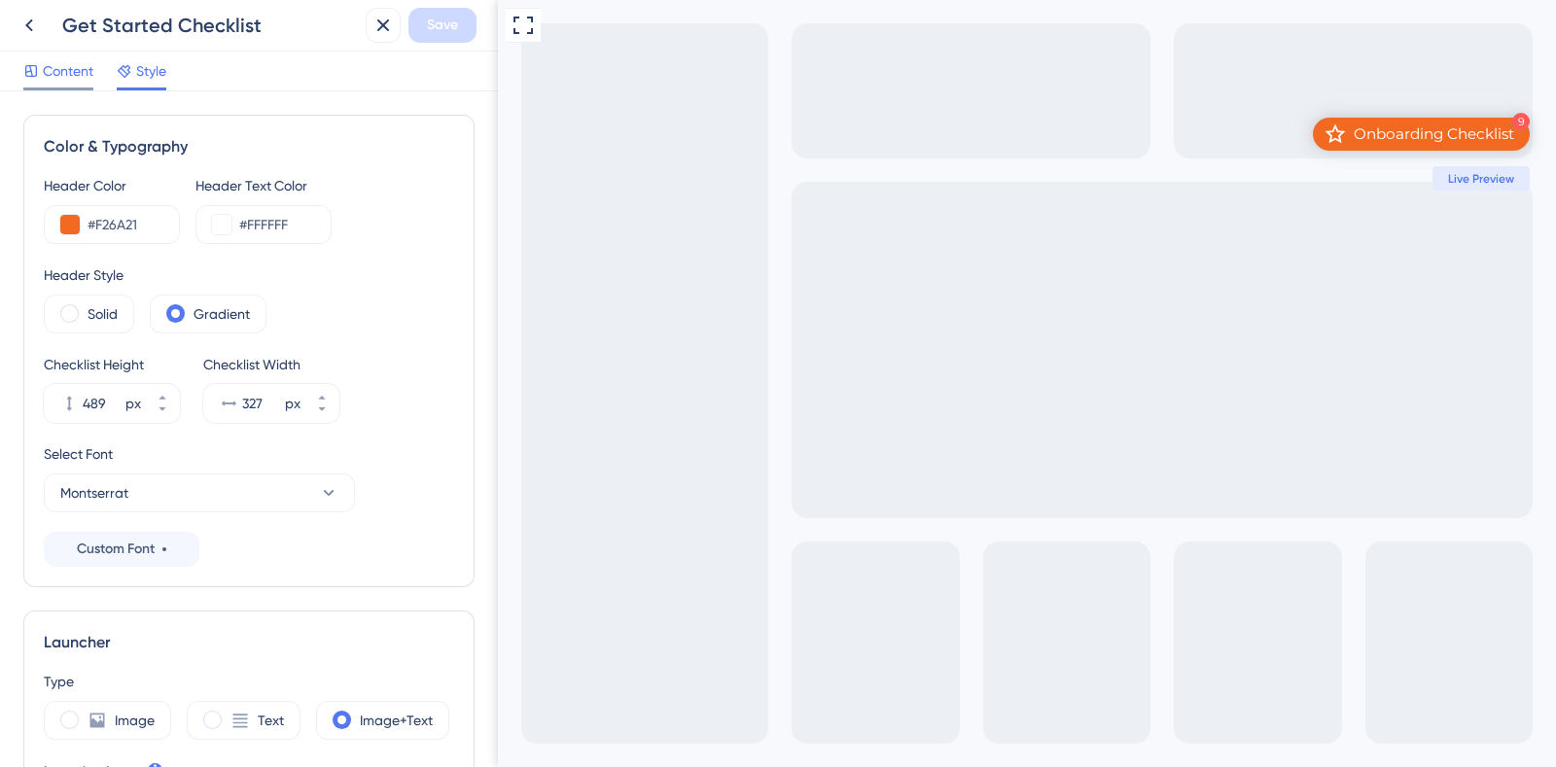
click at [69, 76] on span "Content" at bounding box center [68, 70] width 51 height 23
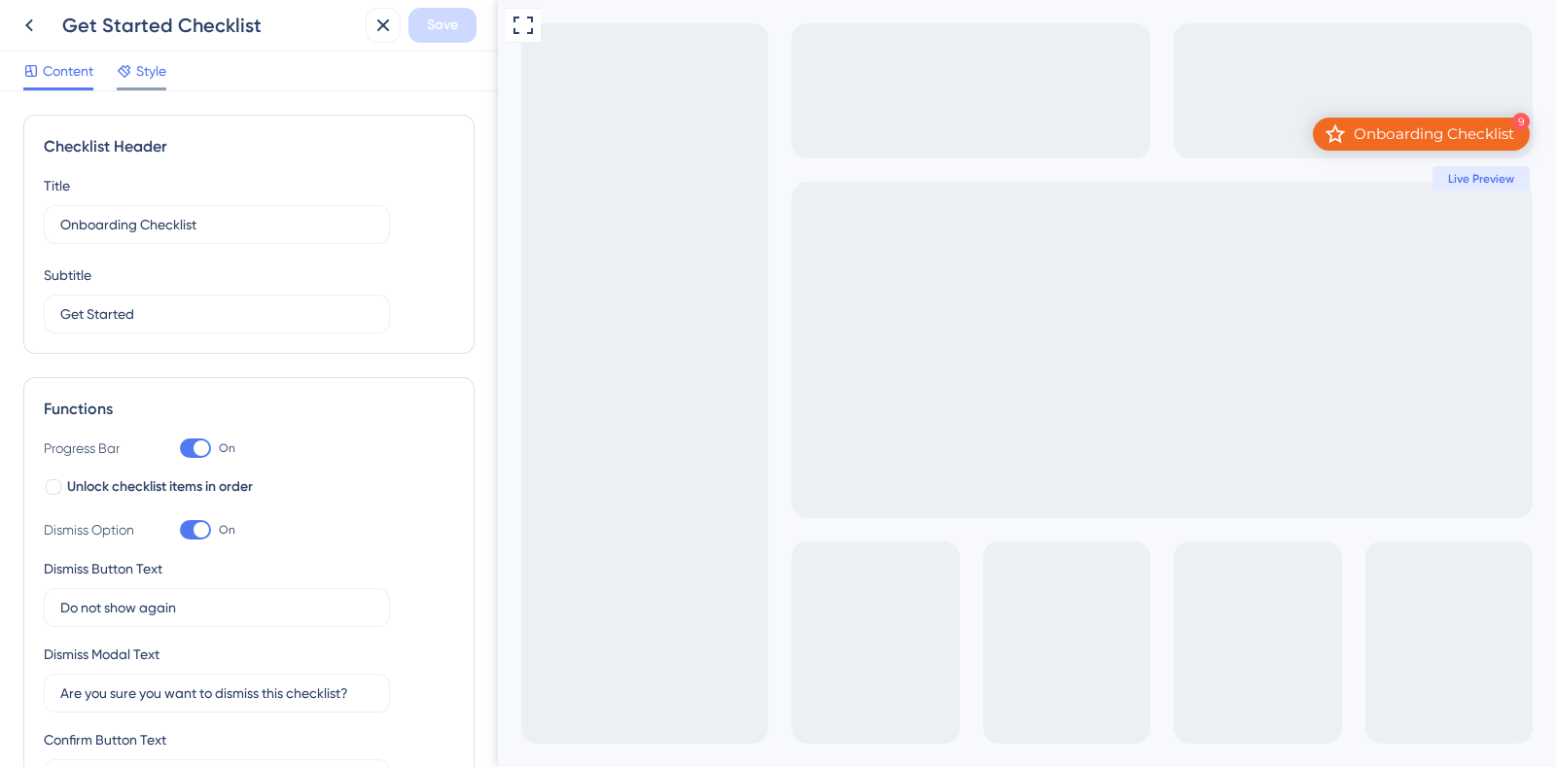
click at [155, 81] on span "Style" at bounding box center [151, 70] width 30 height 23
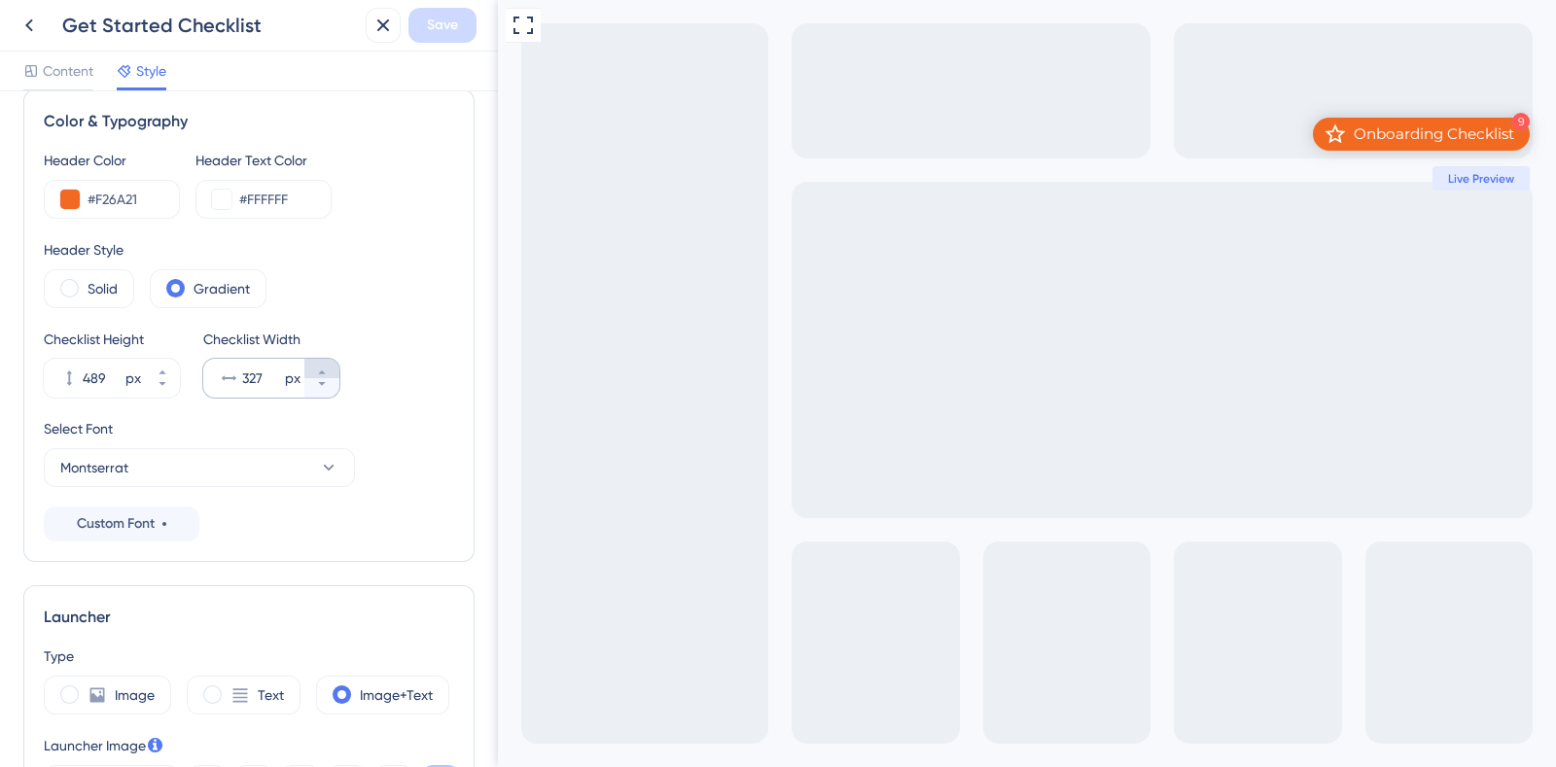
scroll to position [24, 0]
click at [167, 464] on button "Montserrat" at bounding box center [199, 468] width 311 height 39
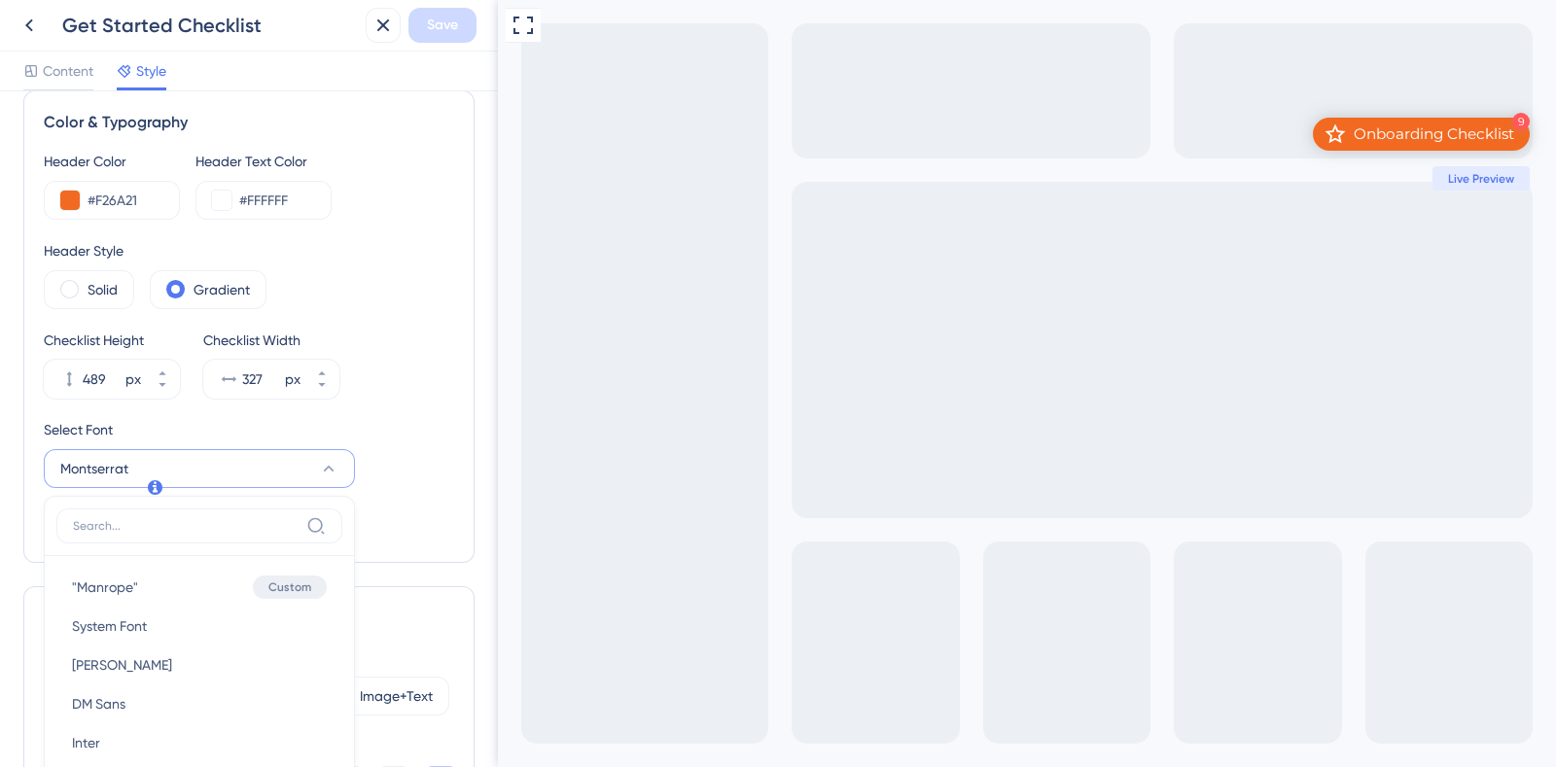
scroll to position [282, 0]
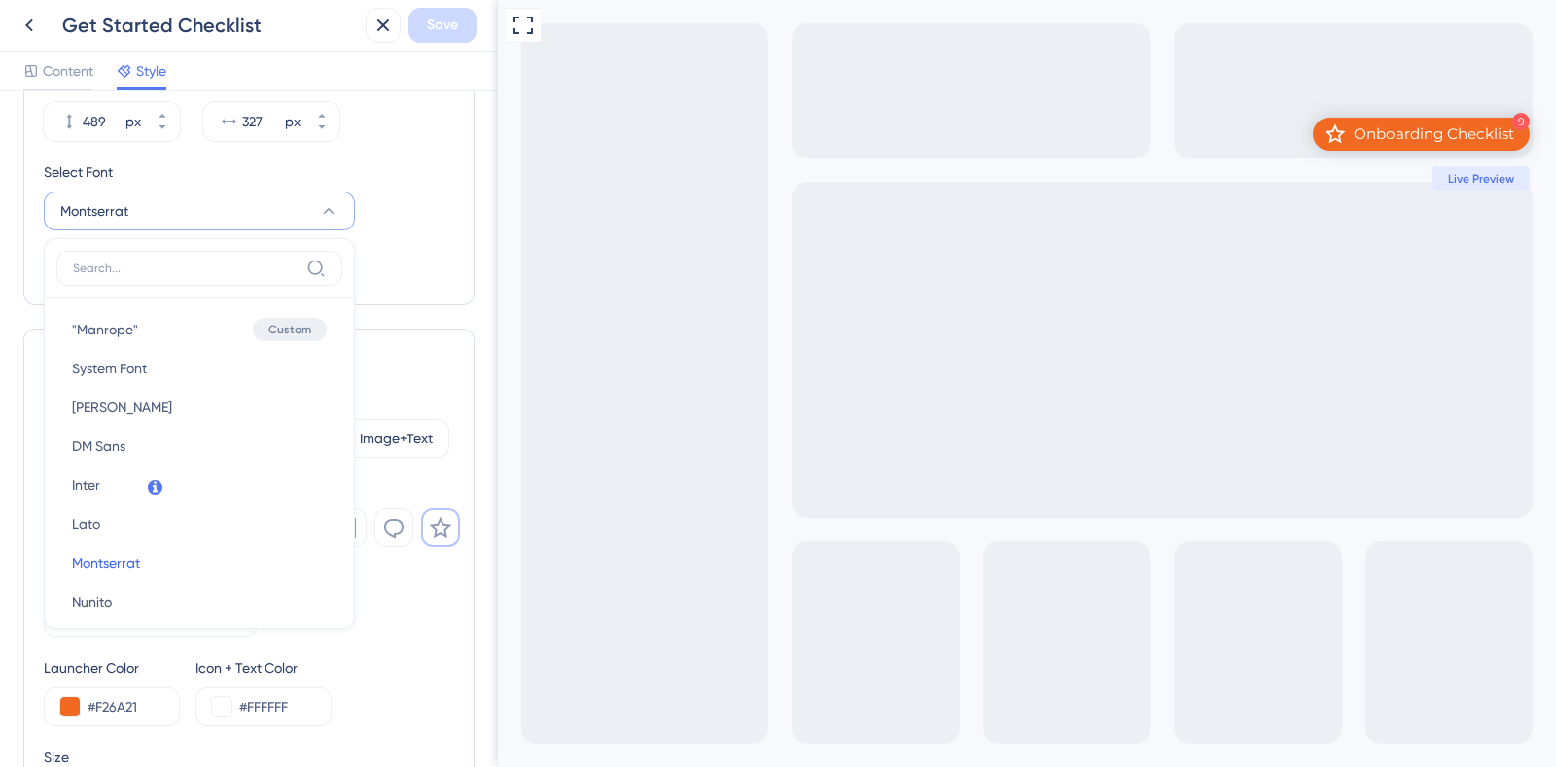
click at [418, 241] on div "Header Color #F26A21 Header Text Color #FFFFFF Header Style Solid Gradient Chec…" at bounding box center [249, 88] width 410 height 393
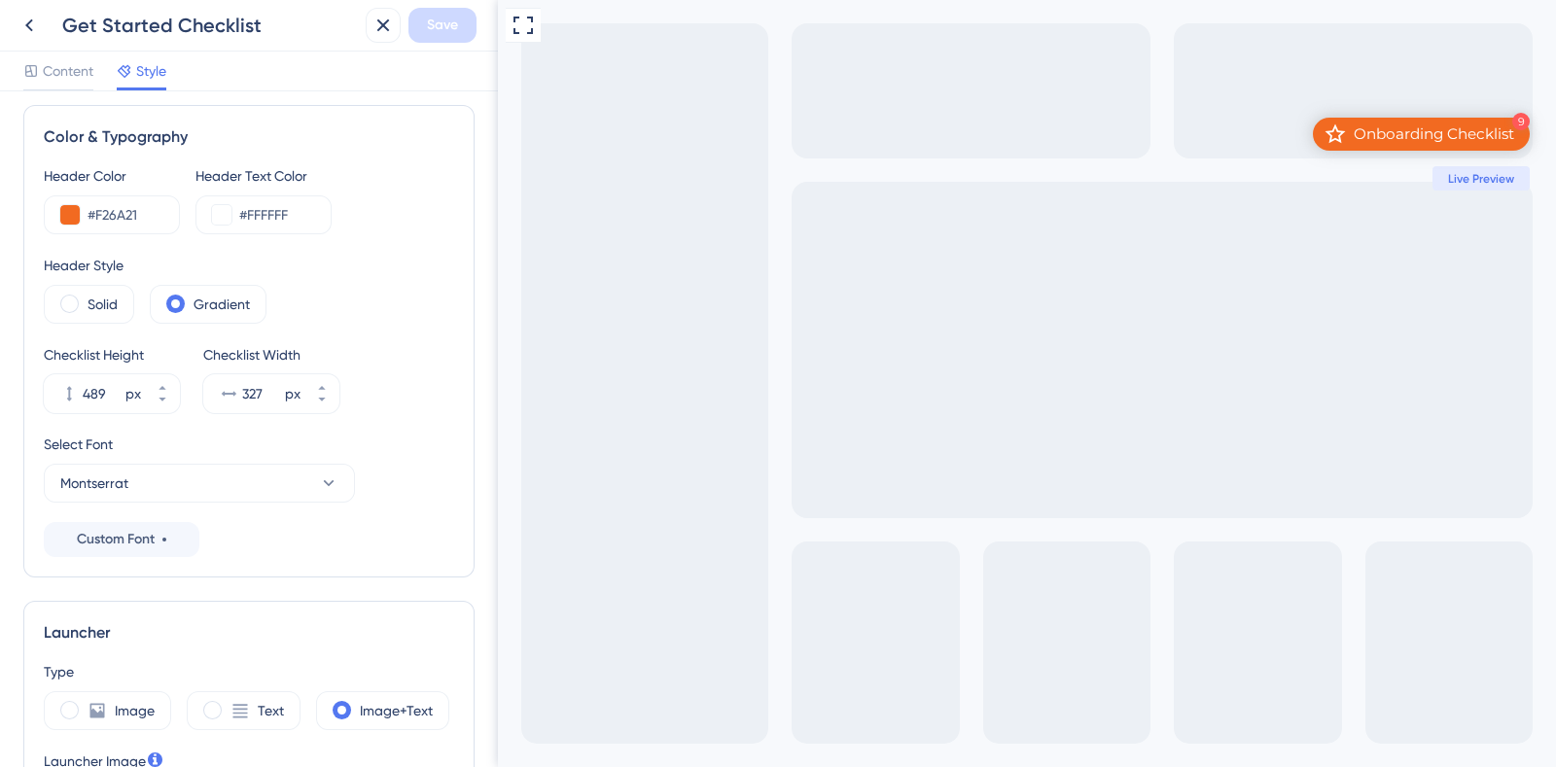
scroll to position [0, 0]
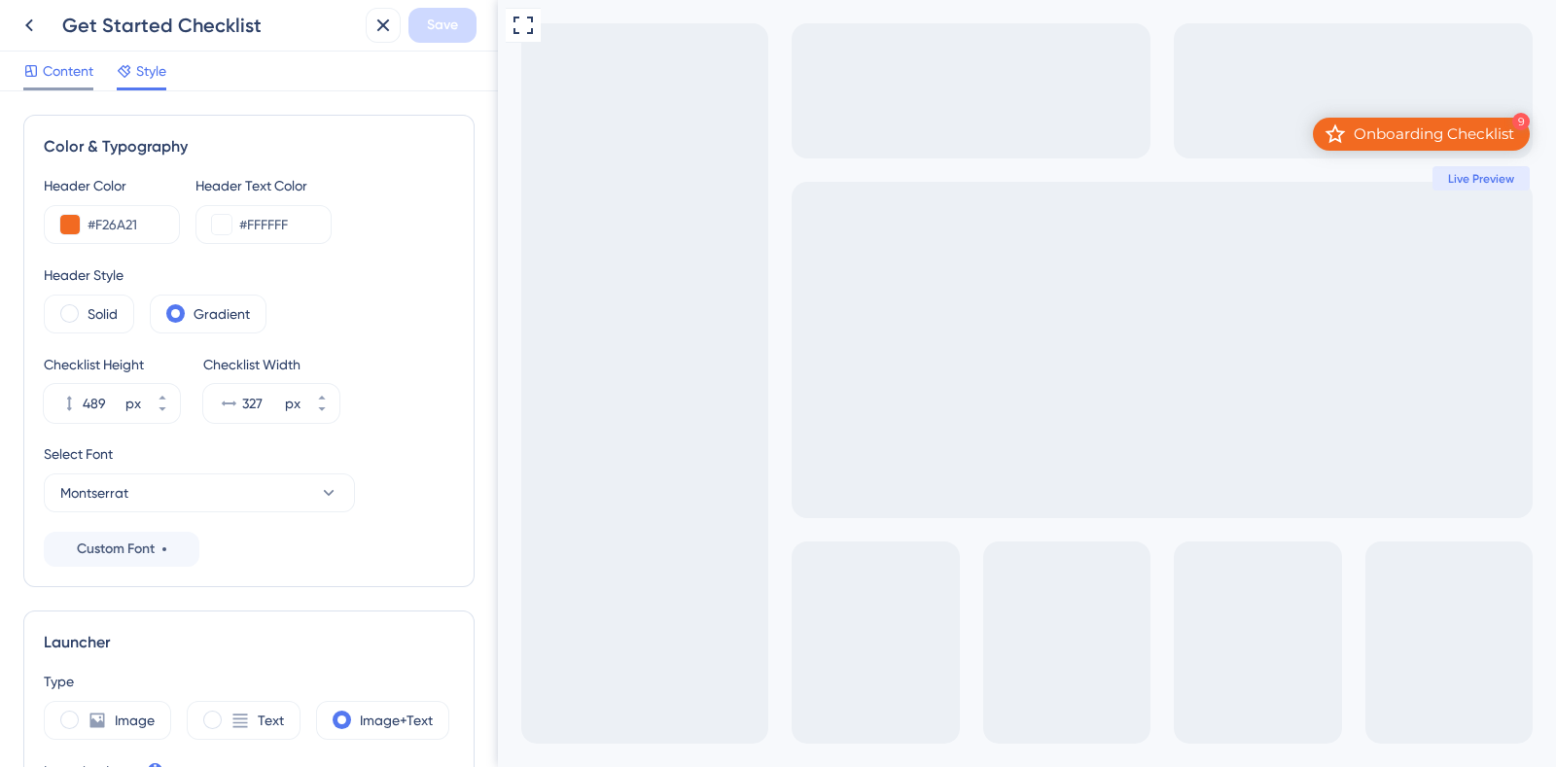
click at [79, 62] on span "Content" at bounding box center [68, 70] width 51 height 23
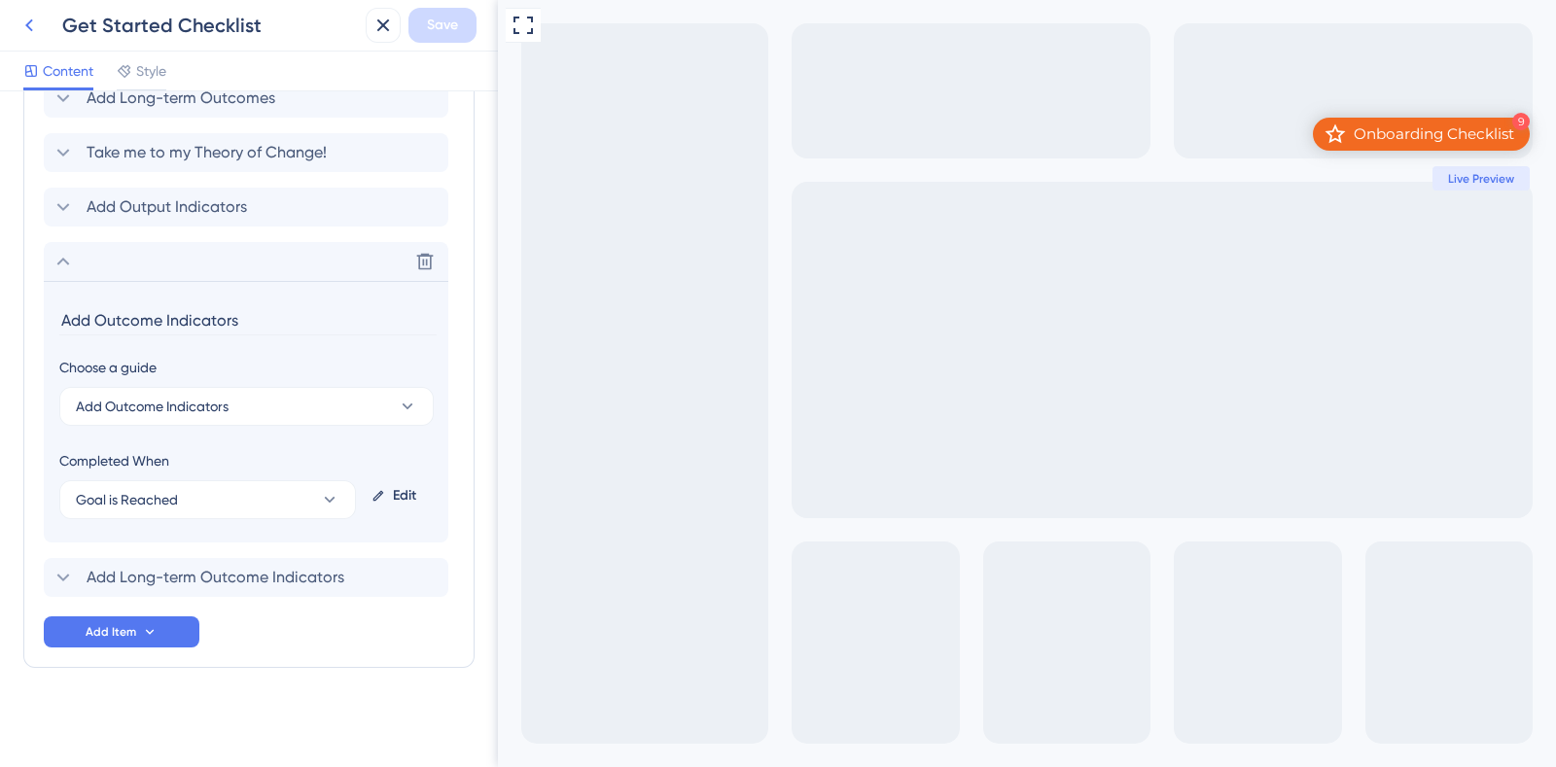
click at [37, 19] on icon at bounding box center [29, 25] width 23 height 23
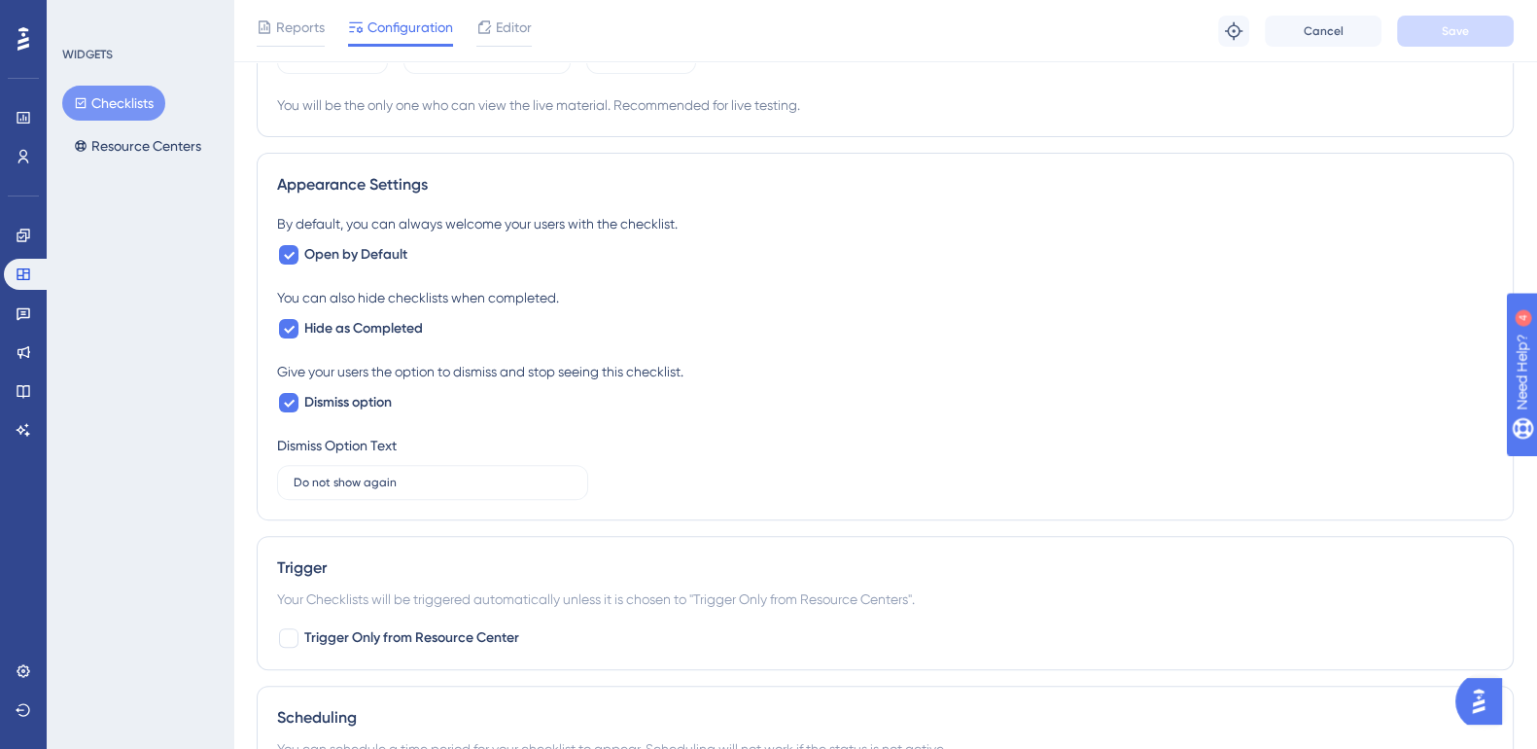
scroll to position [721, 0]
click at [296, 249] on div at bounding box center [288, 253] width 19 height 19
checkbox input "false"
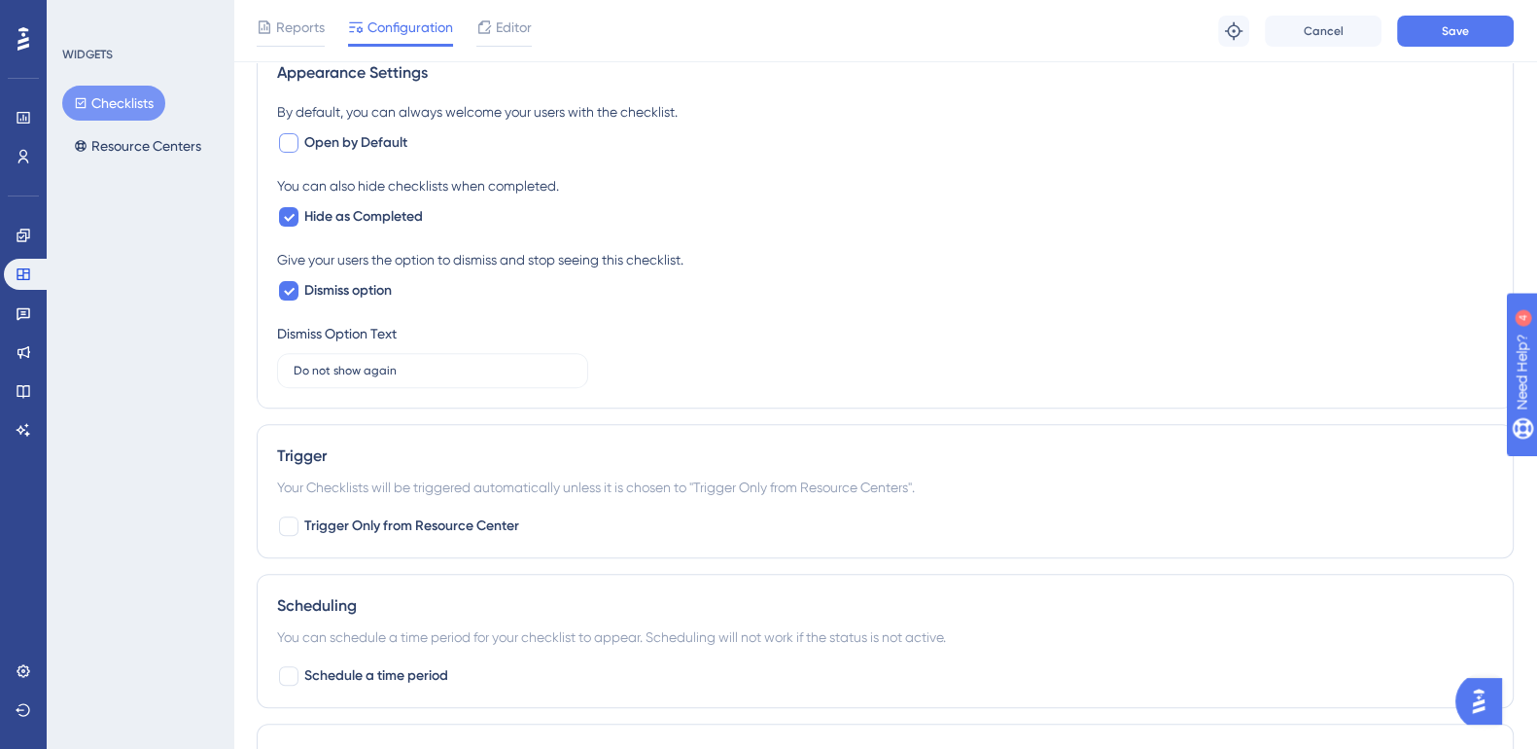
scroll to position [833, 0]
click at [1468, 26] on button "Save" at bounding box center [1455, 31] width 117 height 31
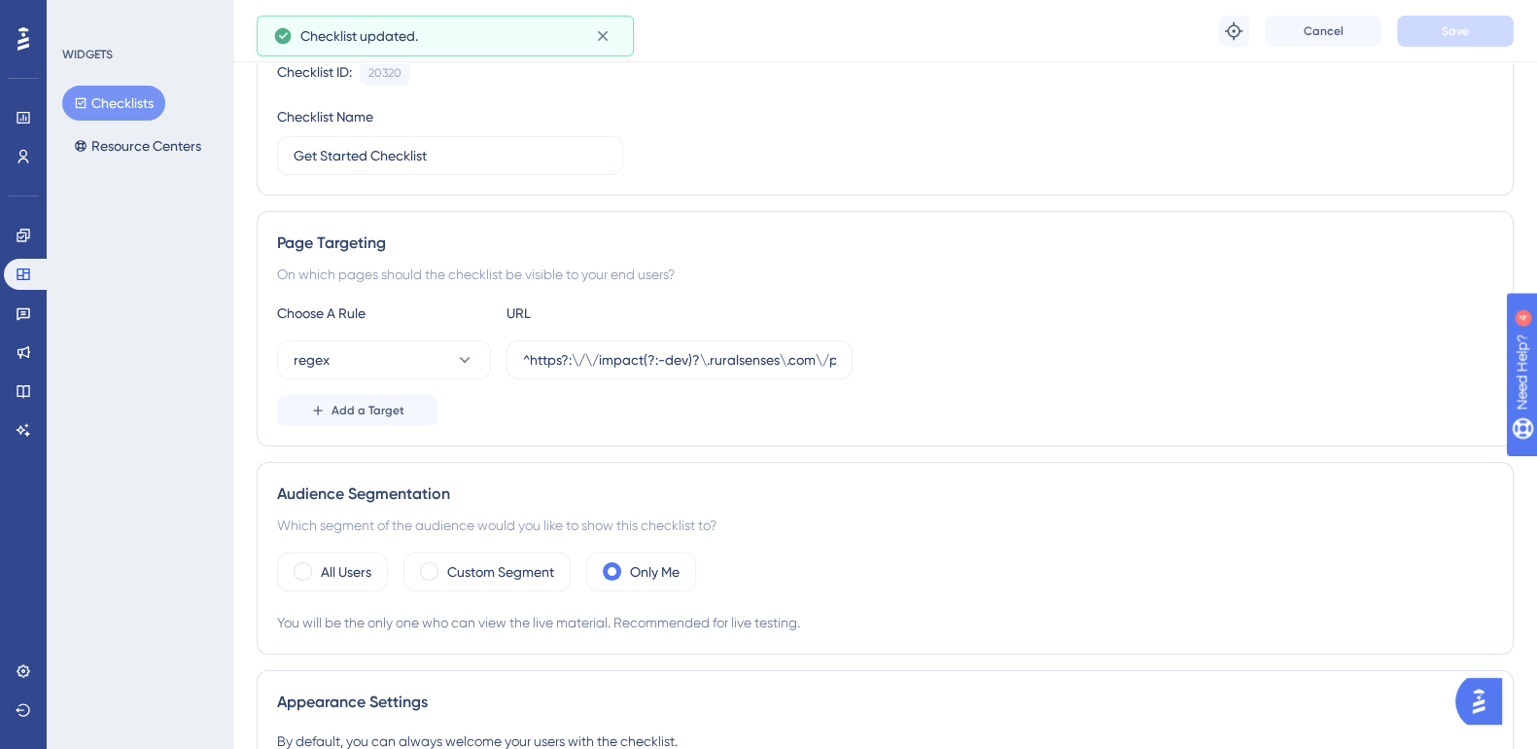
scroll to position [0, 0]
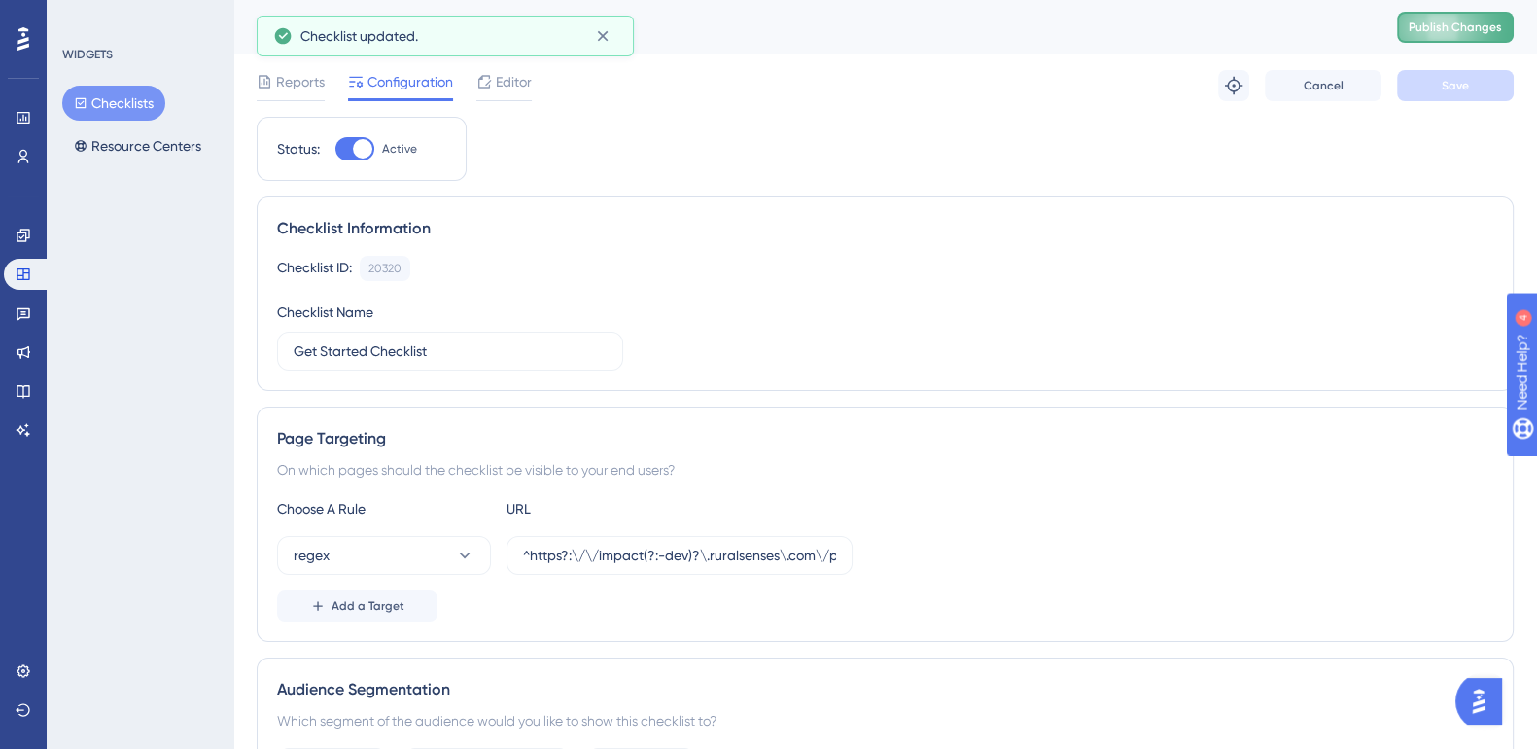
click at [1468, 36] on button "Publish Changes" at bounding box center [1455, 27] width 117 height 31
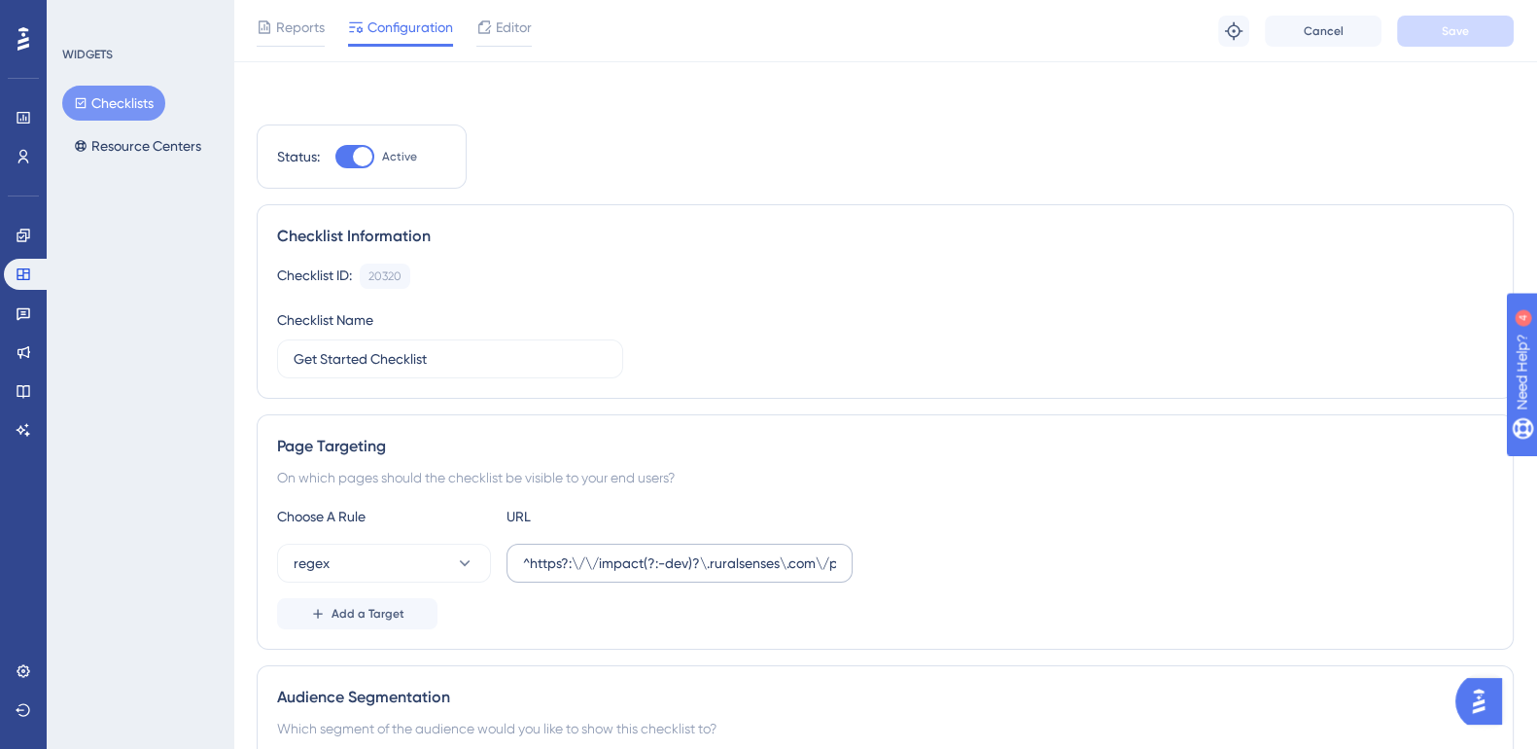
scroll to position [532, 0]
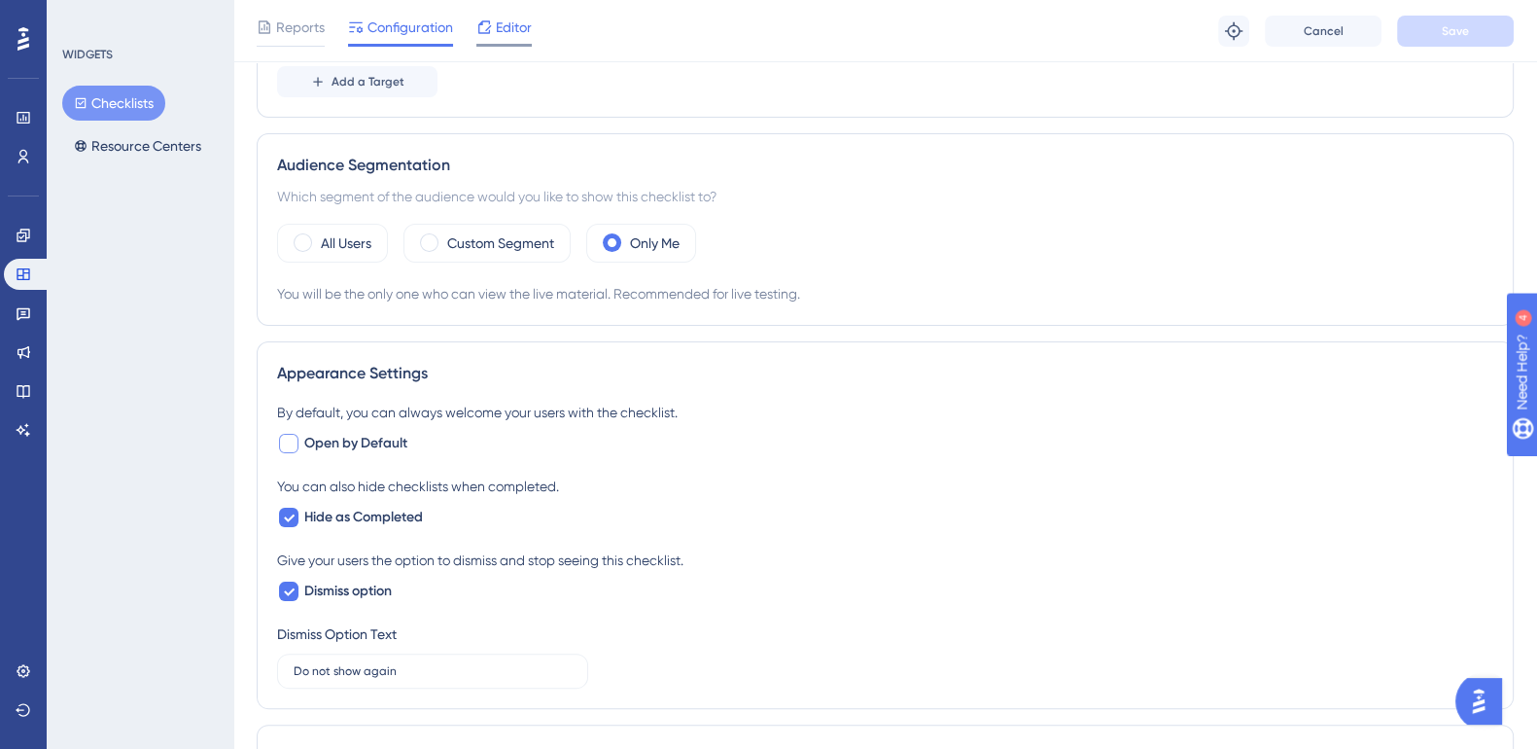
click at [516, 39] on div "Editor" at bounding box center [503, 31] width 55 height 31
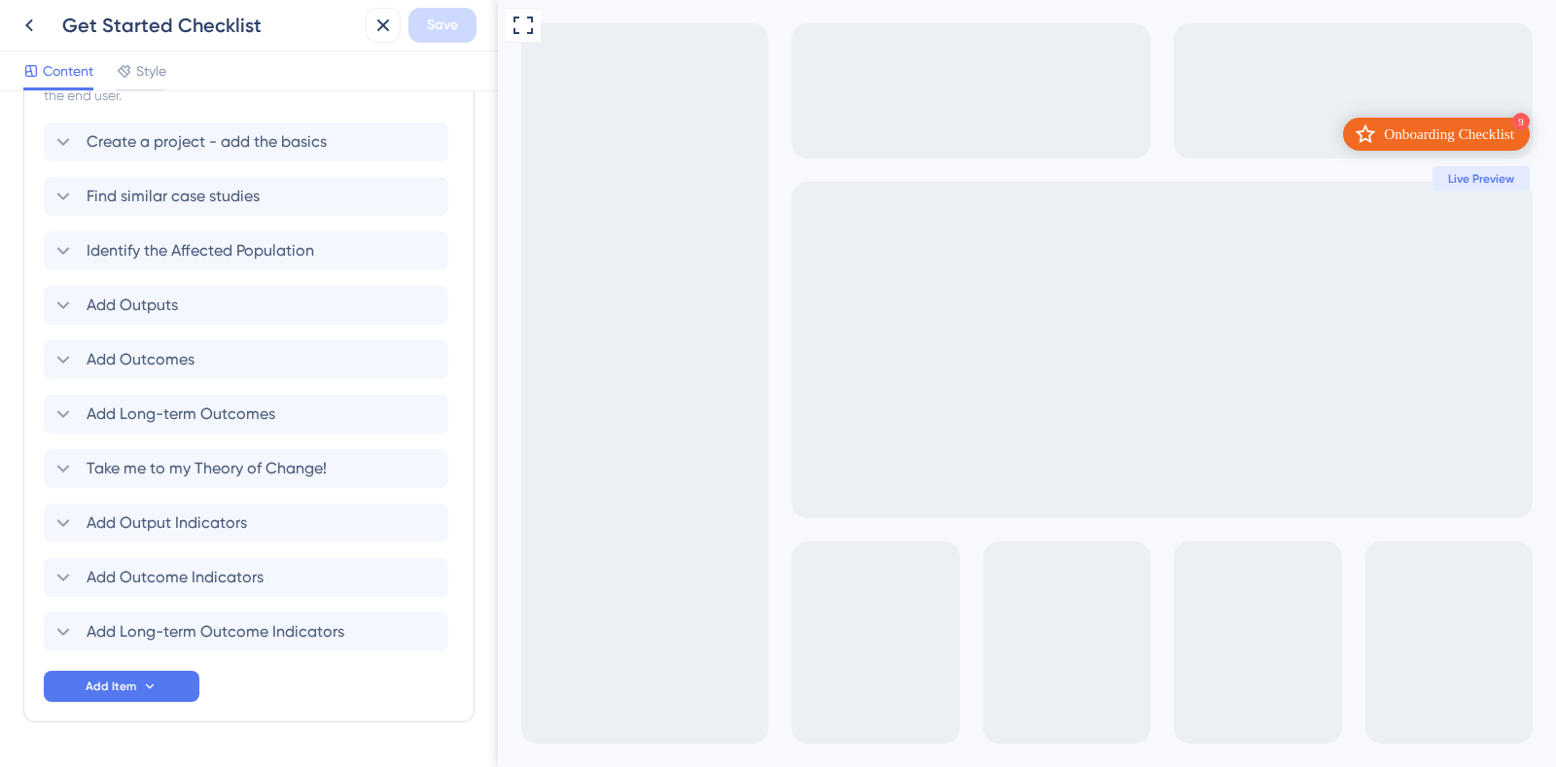
scroll to position [957, 0]
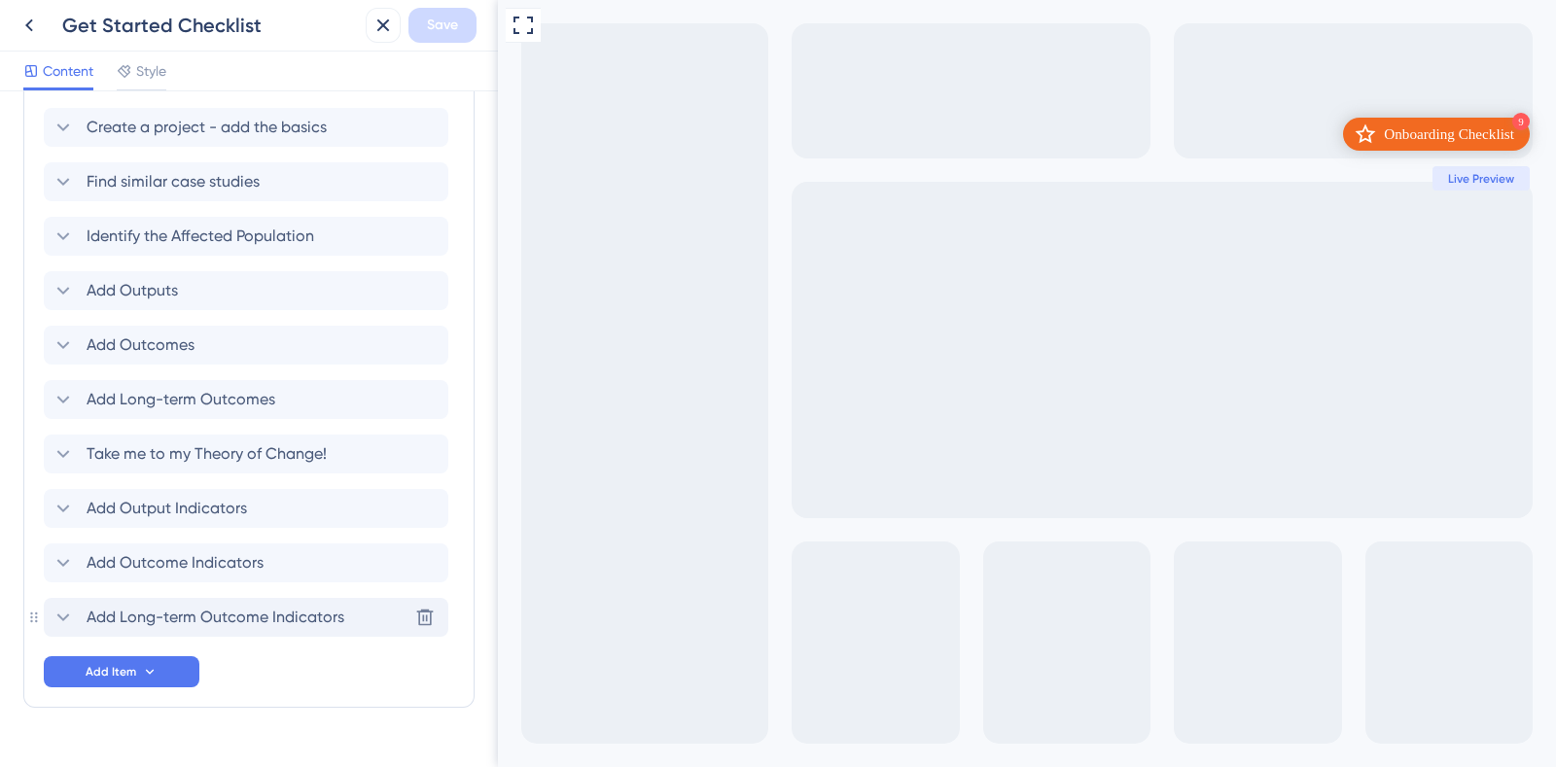
click at [68, 606] on icon at bounding box center [63, 617] width 23 height 23
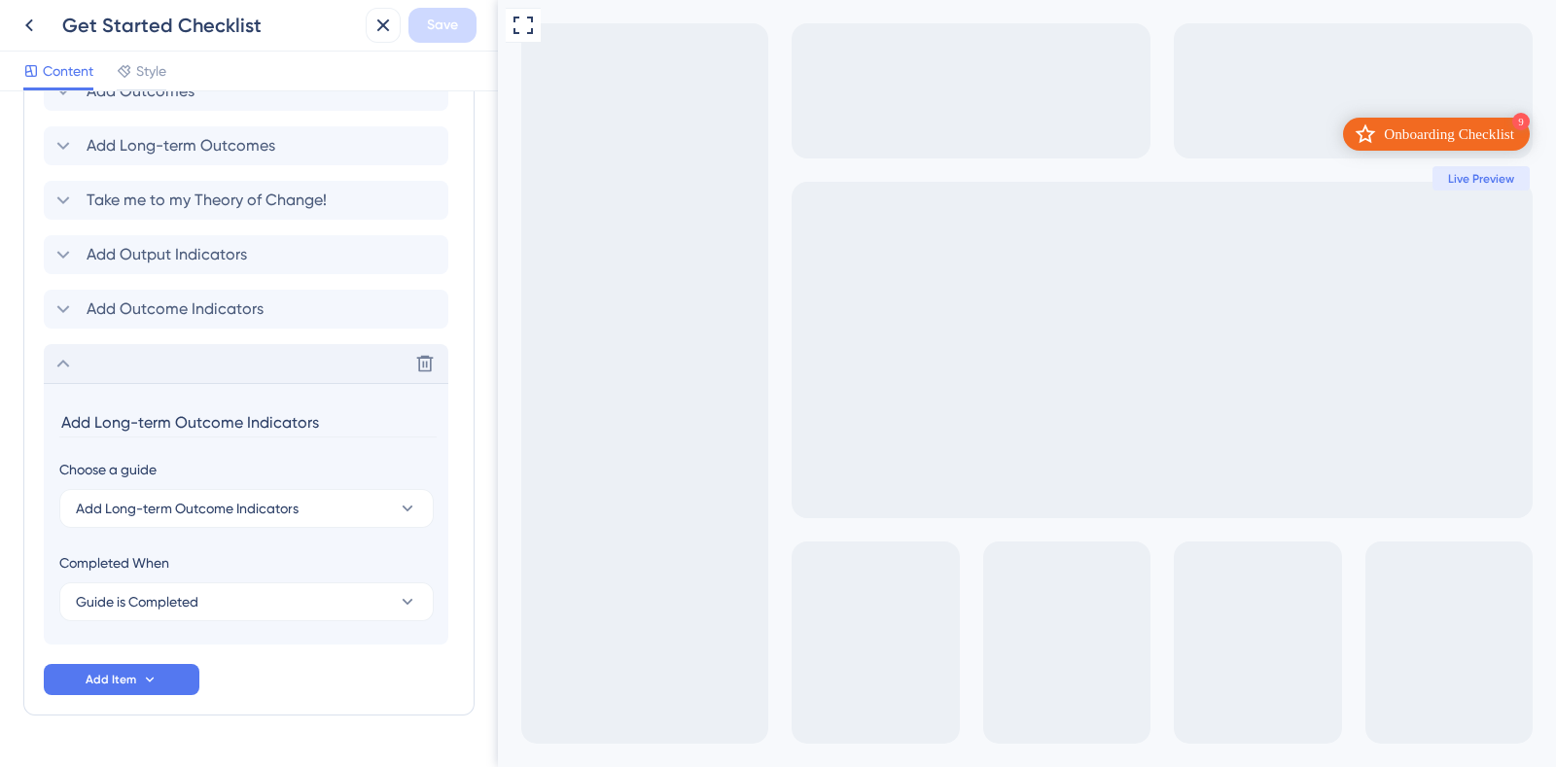
scroll to position [1258, 0]
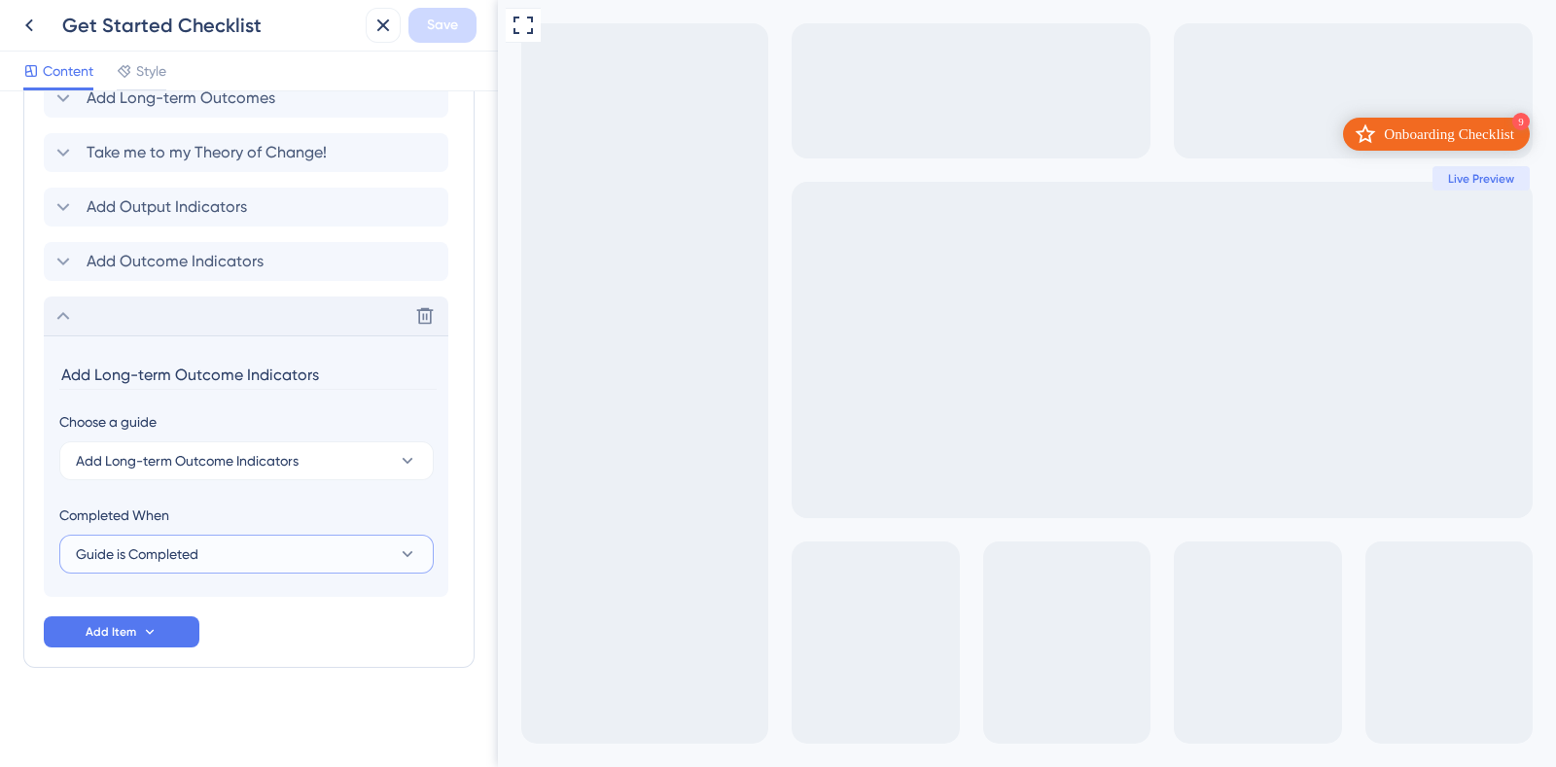
click at [262, 549] on button "Guide is Completed" at bounding box center [246, 554] width 374 height 39
click at [243, 666] on div "Goal is Reached Goal is Reached" at bounding box center [247, 652] width 318 height 39
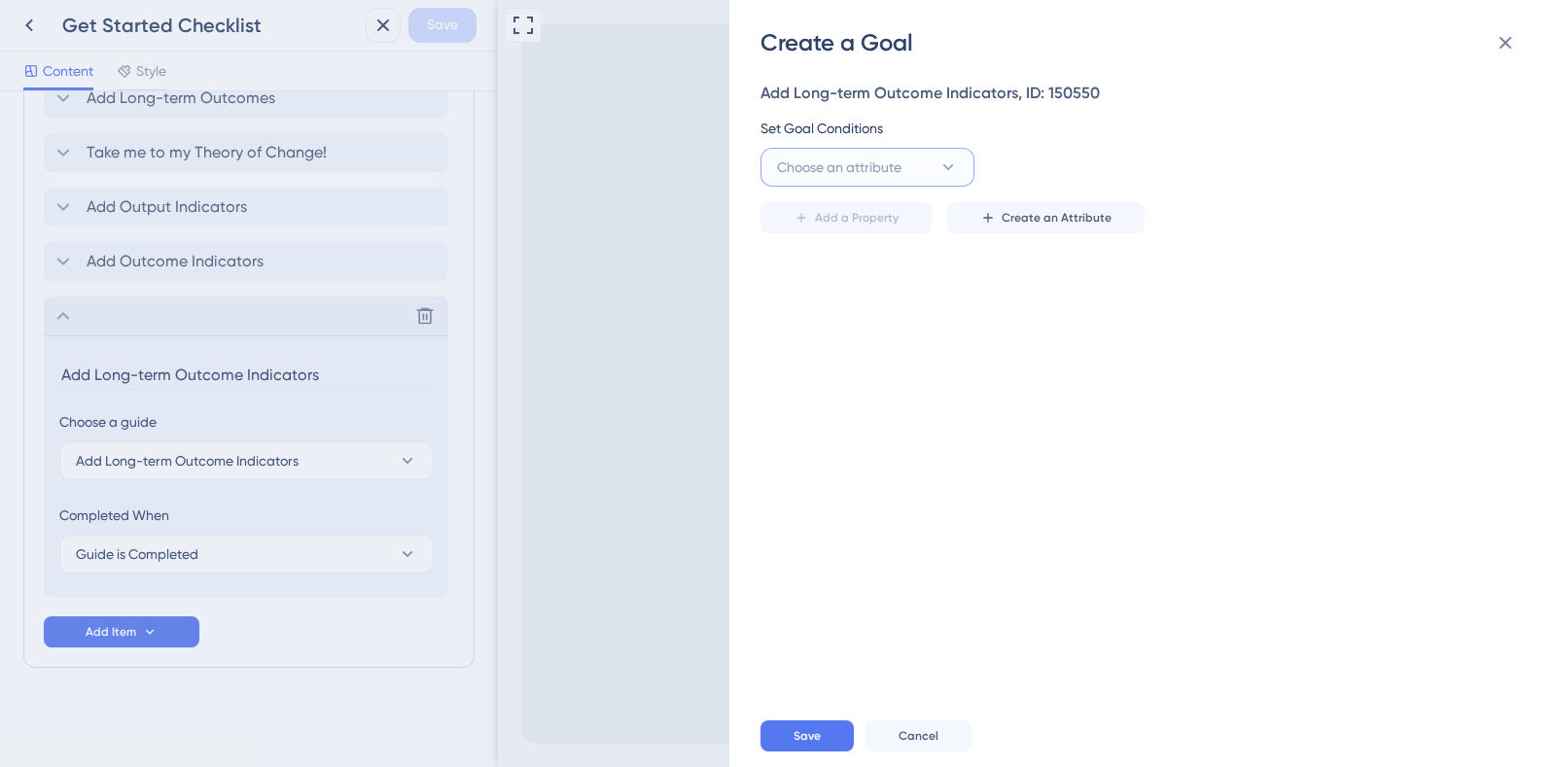
click at [868, 165] on span "Choose an attribute" at bounding box center [839, 167] width 124 height 23
type input "ך"
type input "l"
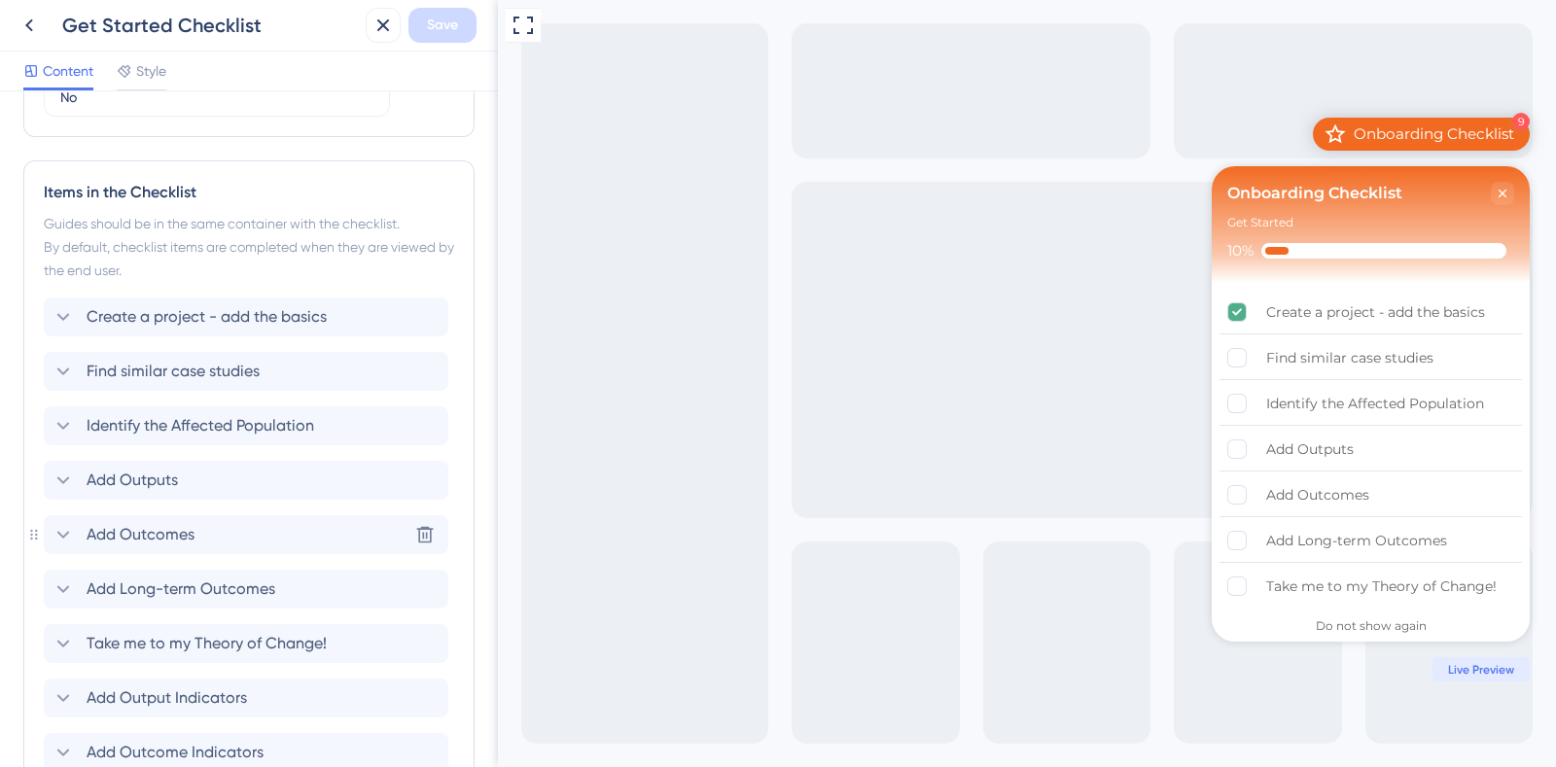
scroll to position [997, 0]
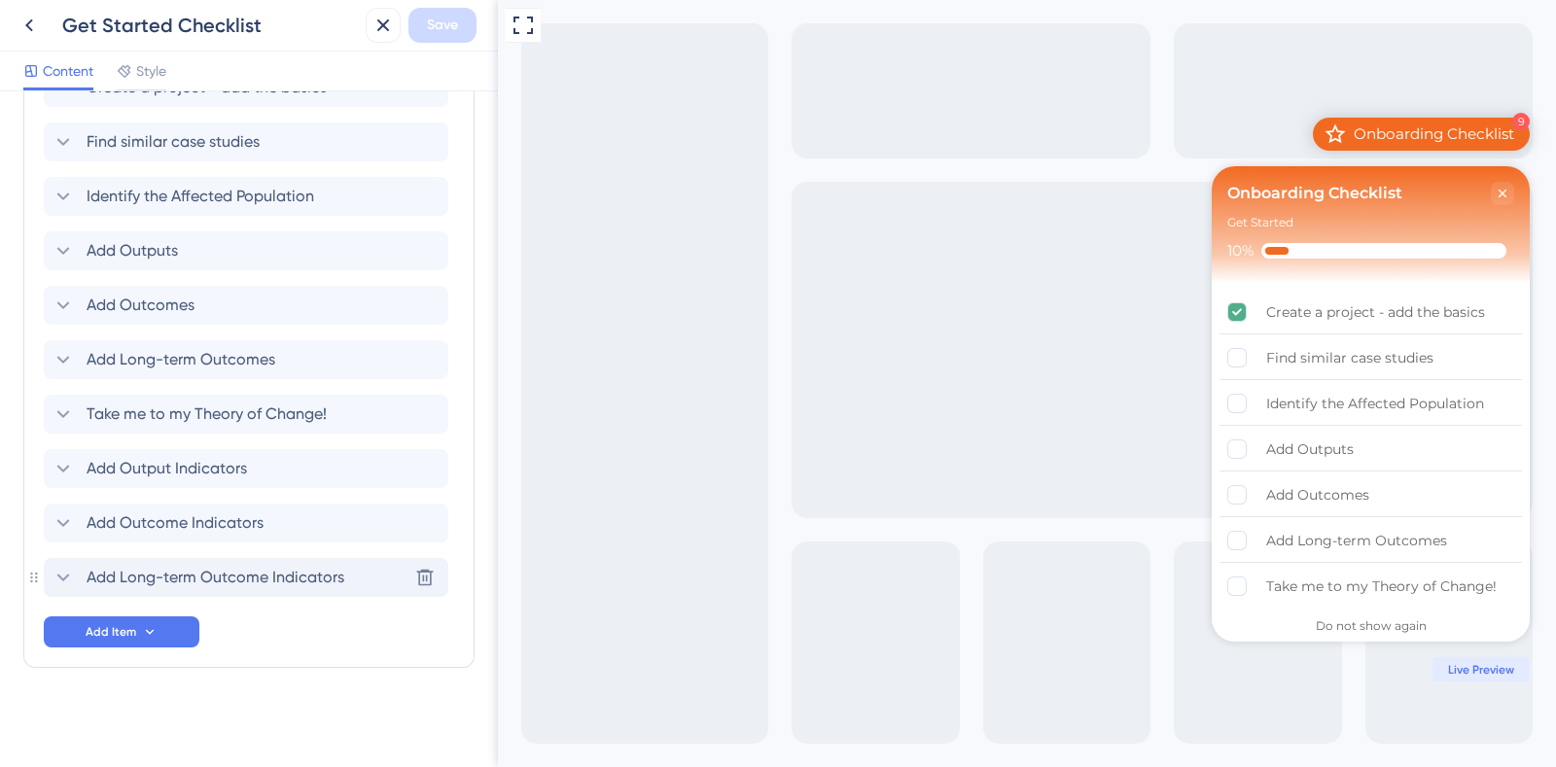
click at [107, 587] on div "Add Long-term Outcome Indicators Delete" at bounding box center [246, 577] width 404 height 39
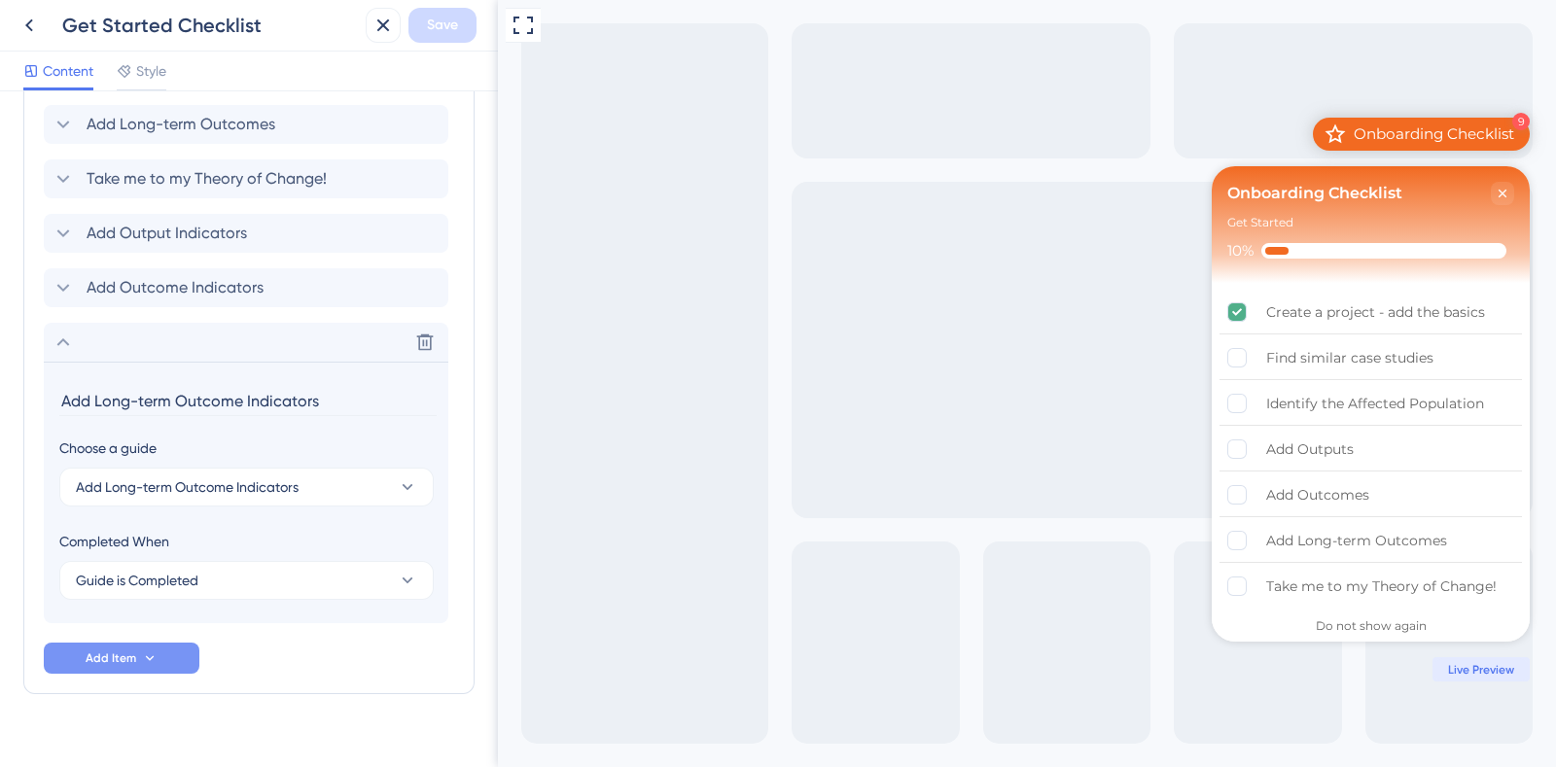
scroll to position [1258, 0]
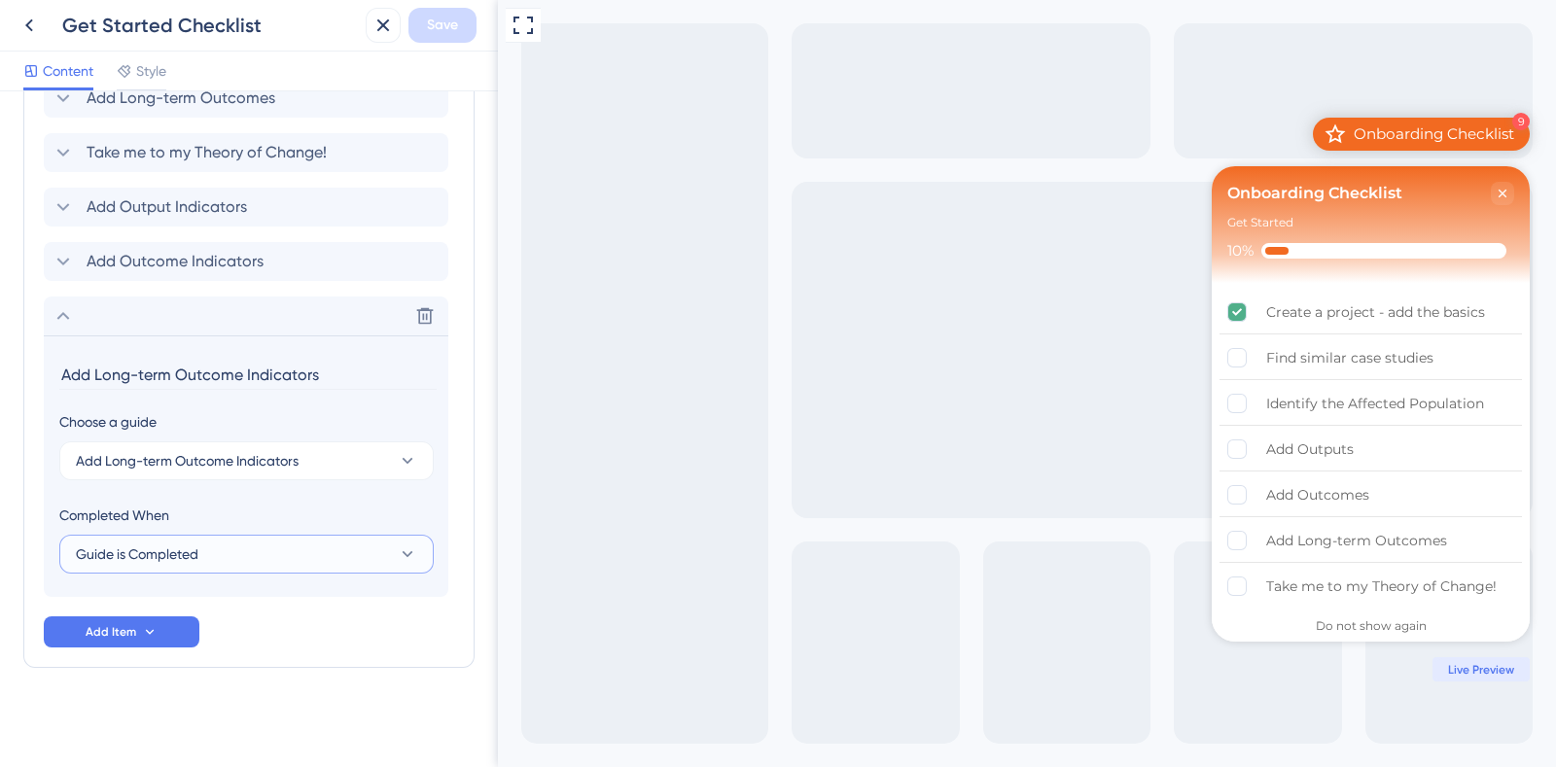
click at [183, 551] on span "Guide is Completed" at bounding box center [137, 554] width 123 height 23
click at [185, 648] on span "Goal is Reached" at bounding box center [139, 652] width 102 height 23
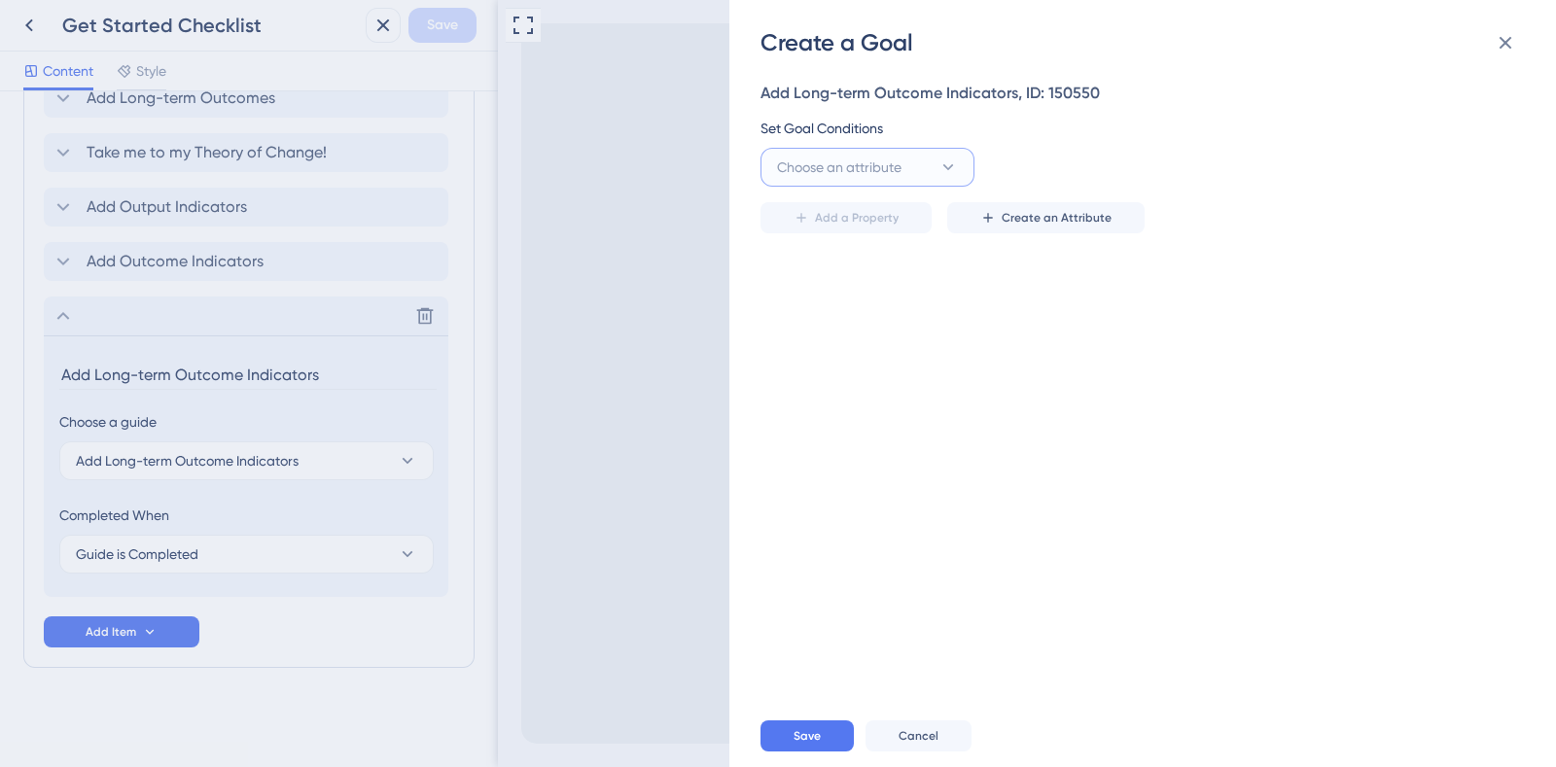
click at [913, 162] on button "Choose an attribute" at bounding box center [867, 167] width 214 height 39
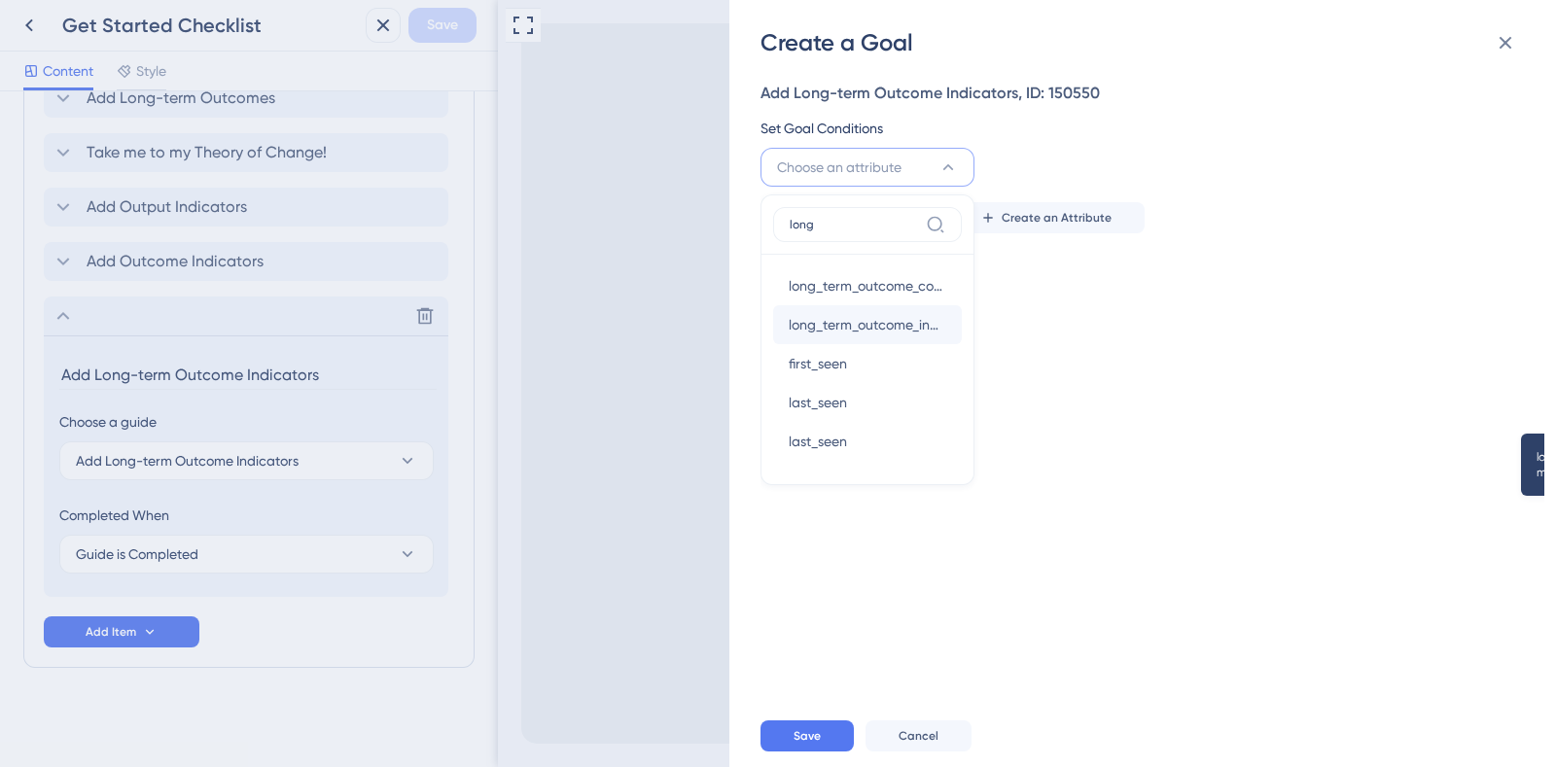
type input "long"
click at [924, 322] on span "long_term_outcome_indicator_complete" at bounding box center [867, 324] width 158 height 23
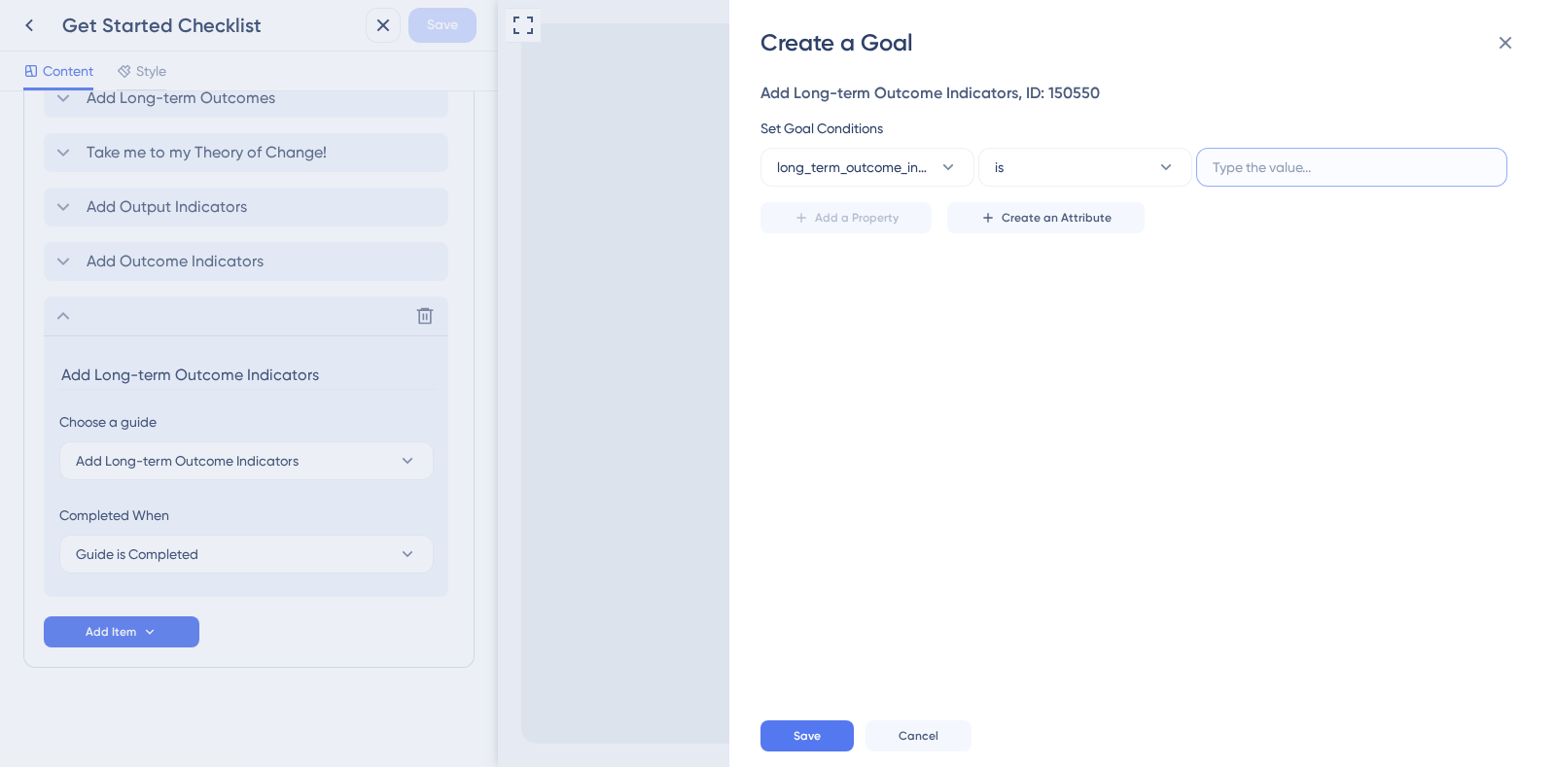
click at [1276, 158] on input "text" at bounding box center [1351, 167] width 278 height 21
type input "U"
type input "TRUE"
click at [783, 735] on button "Save" at bounding box center [806, 735] width 93 height 31
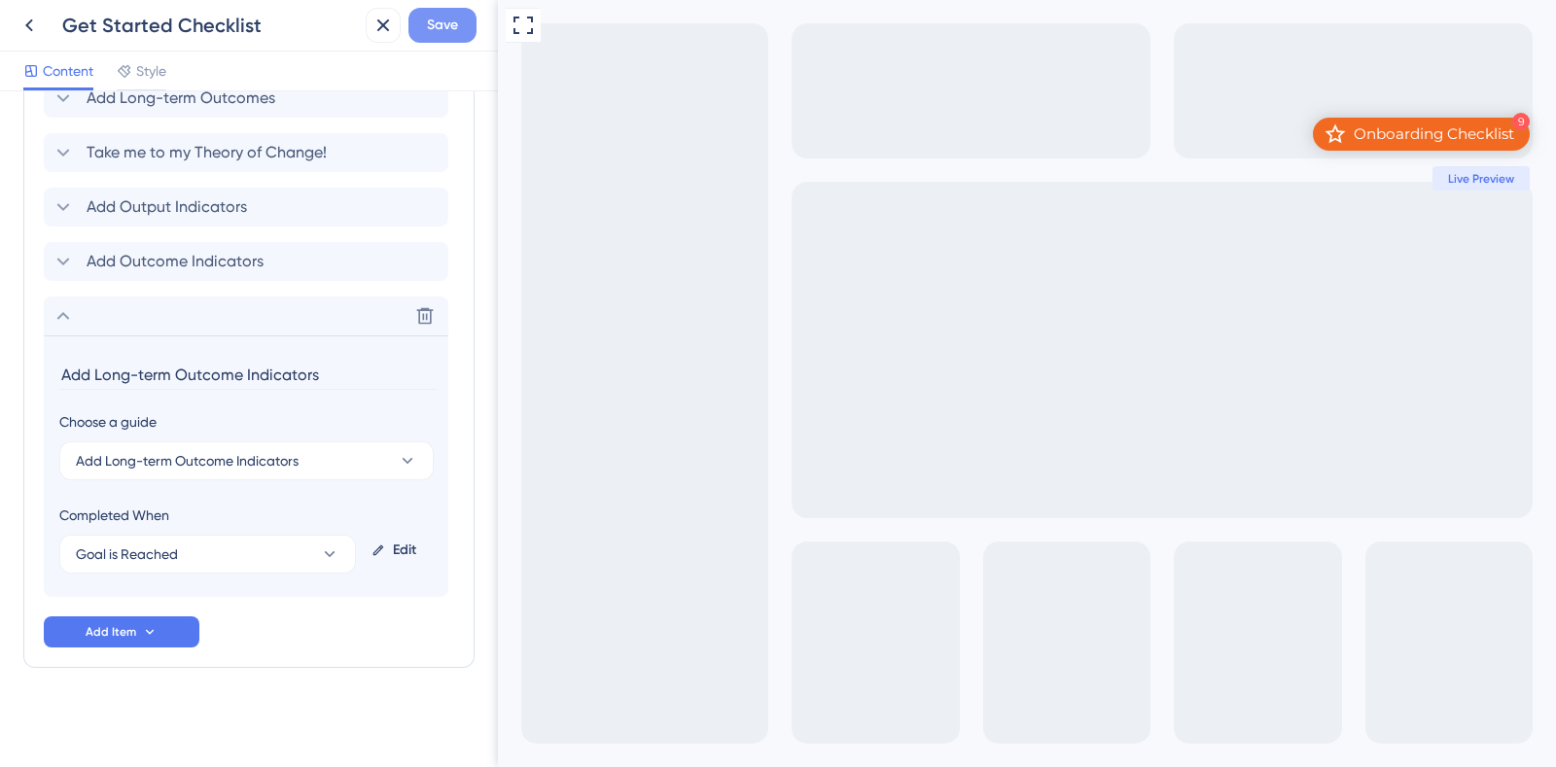
click at [432, 23] on span "Save" at bounding box center [442, 25] width 31 height 23
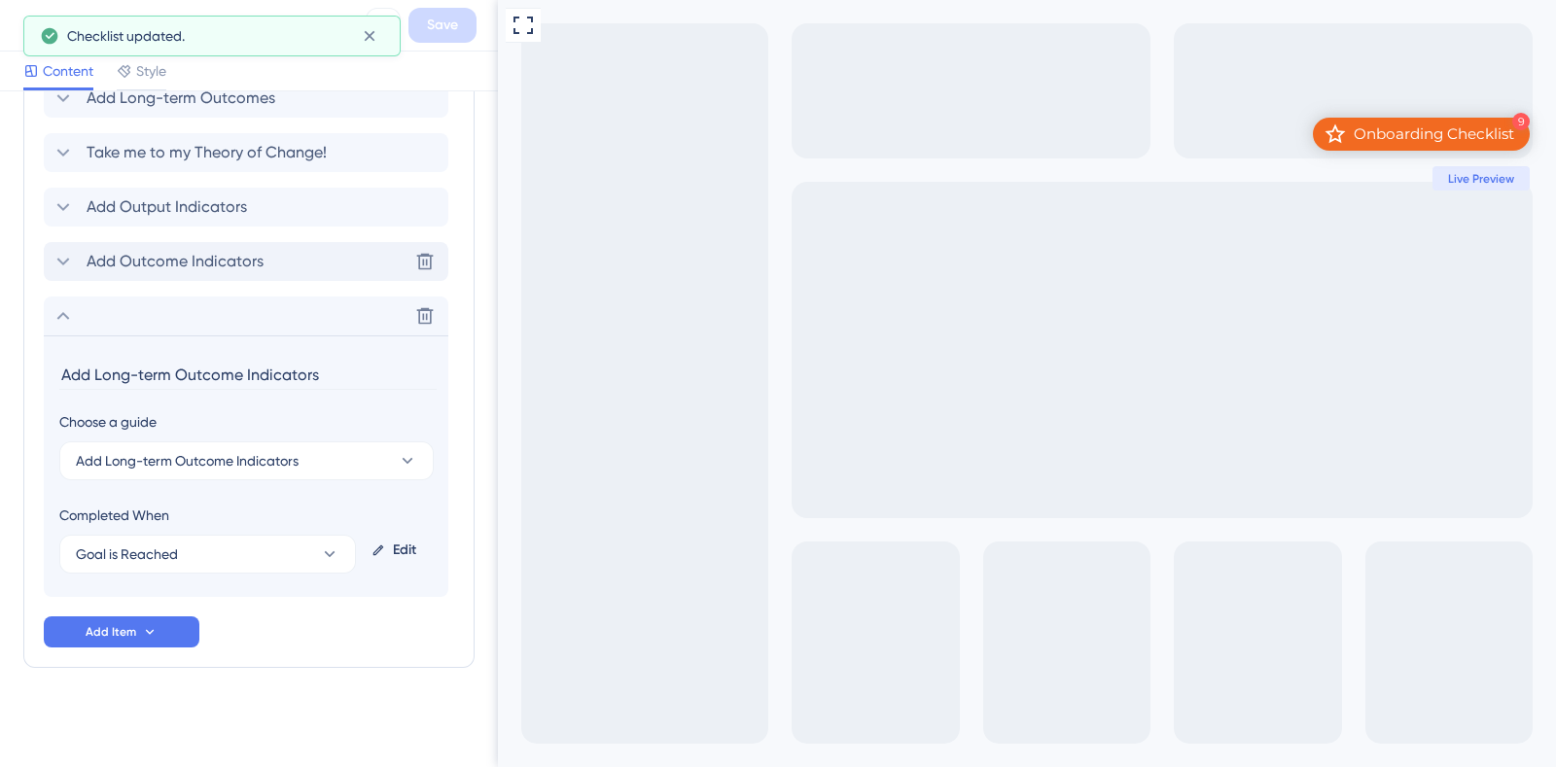
click at [64, 264] on icon at bounding box center [63, 261] width 23 height 23
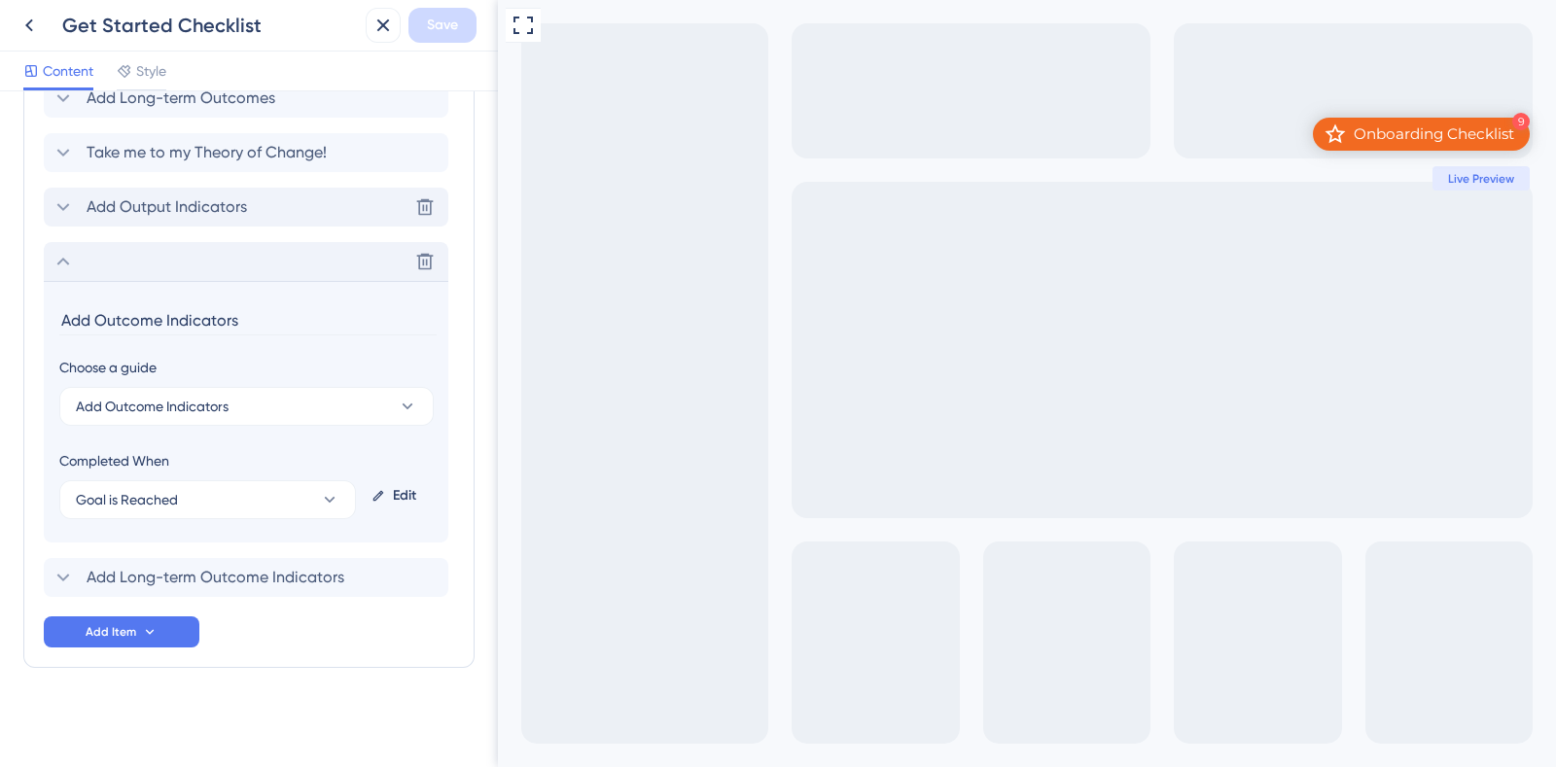
click at [66, 202] on icon at bounding box center [63, 206] width 23 height 23
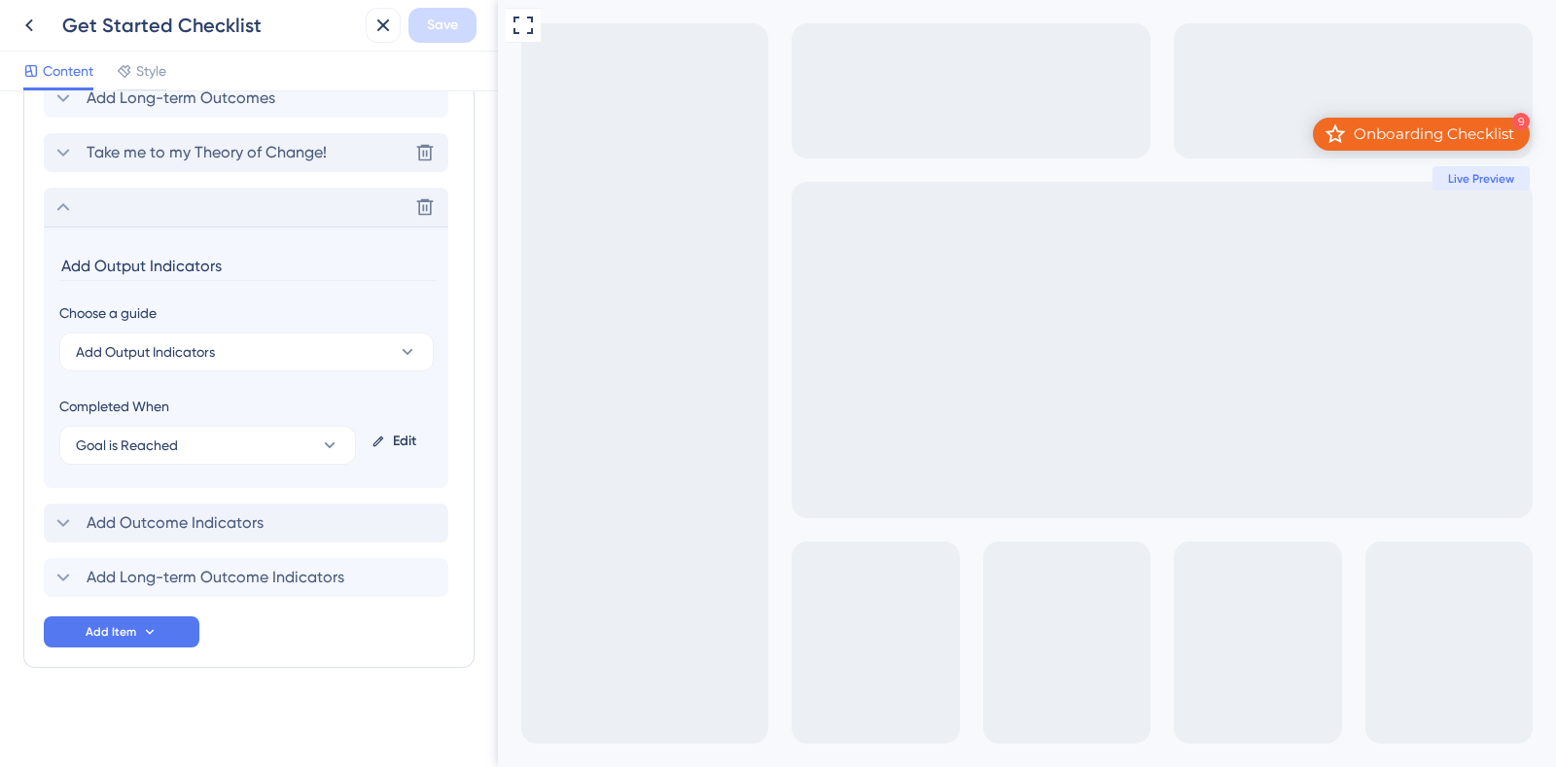
click at [66, 152] on icon at bounding box center [63, 153] width 13 height 8
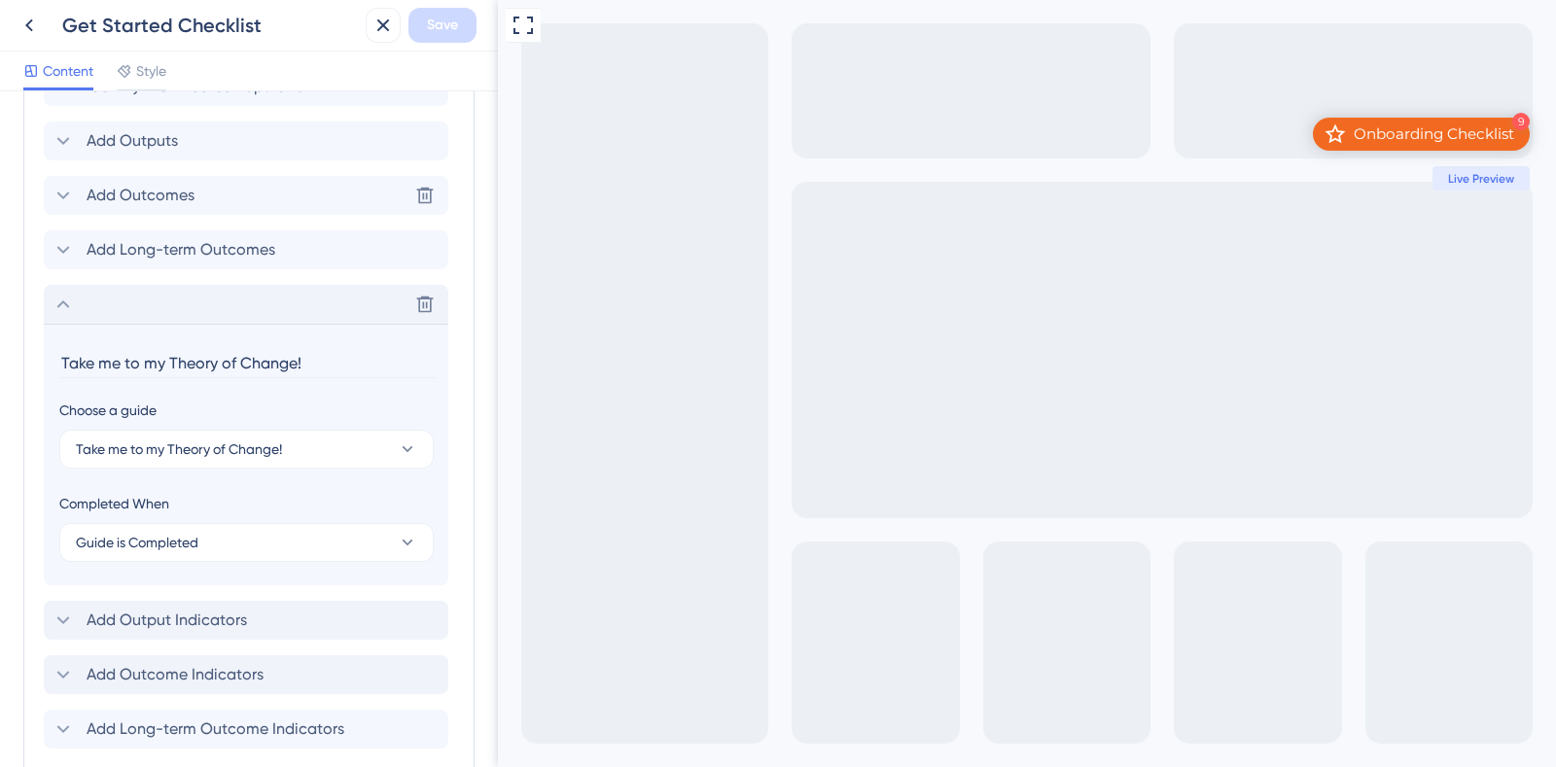
scroll to position [1104, 0]
click at [64, 255] on icon at bounding box center [63, 251] width 23 height 23
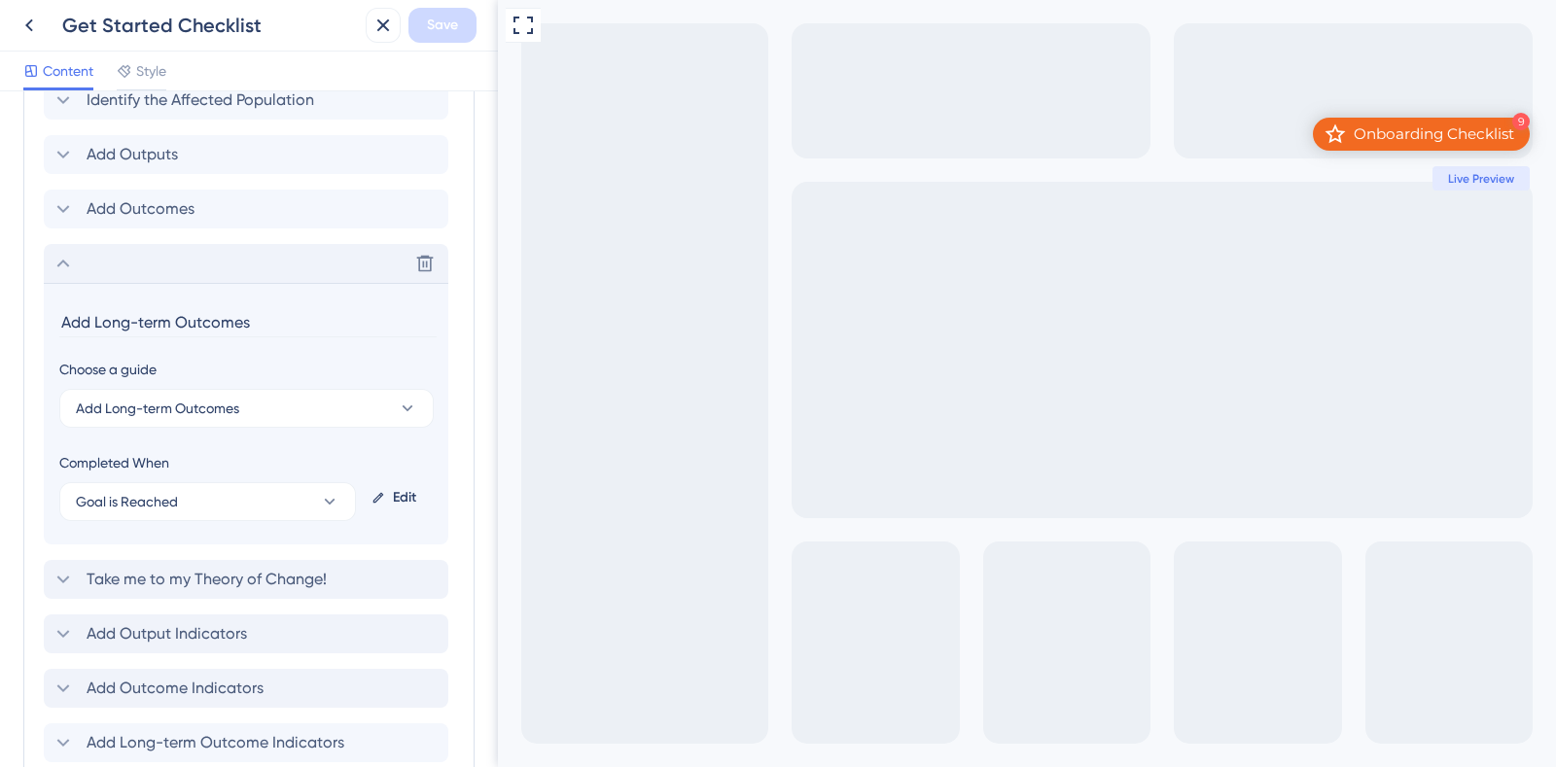
scroll to position [1067, 0]
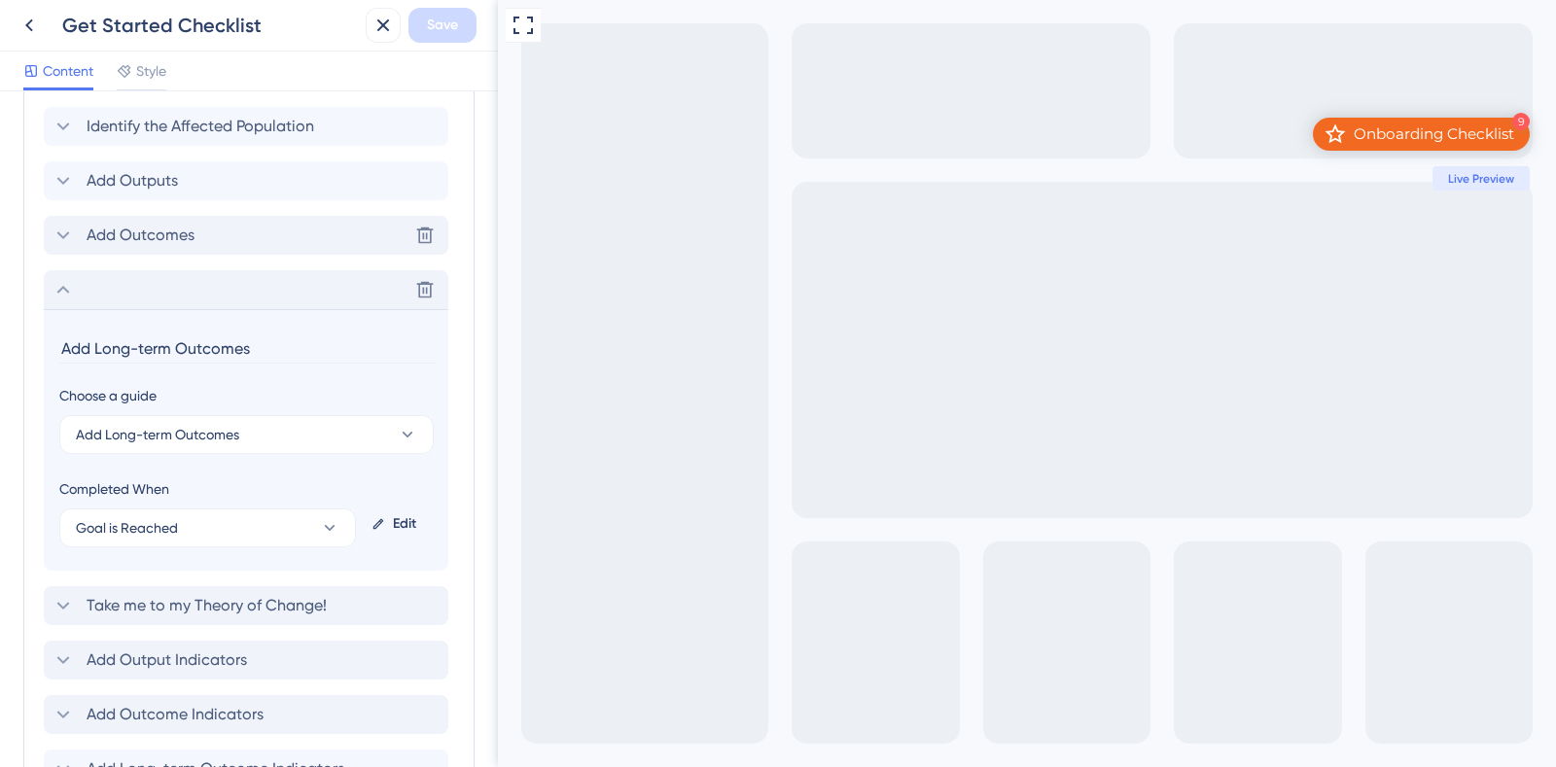
click at [64, 244] on icon at bounding box center [63, 235] width 23 height 23
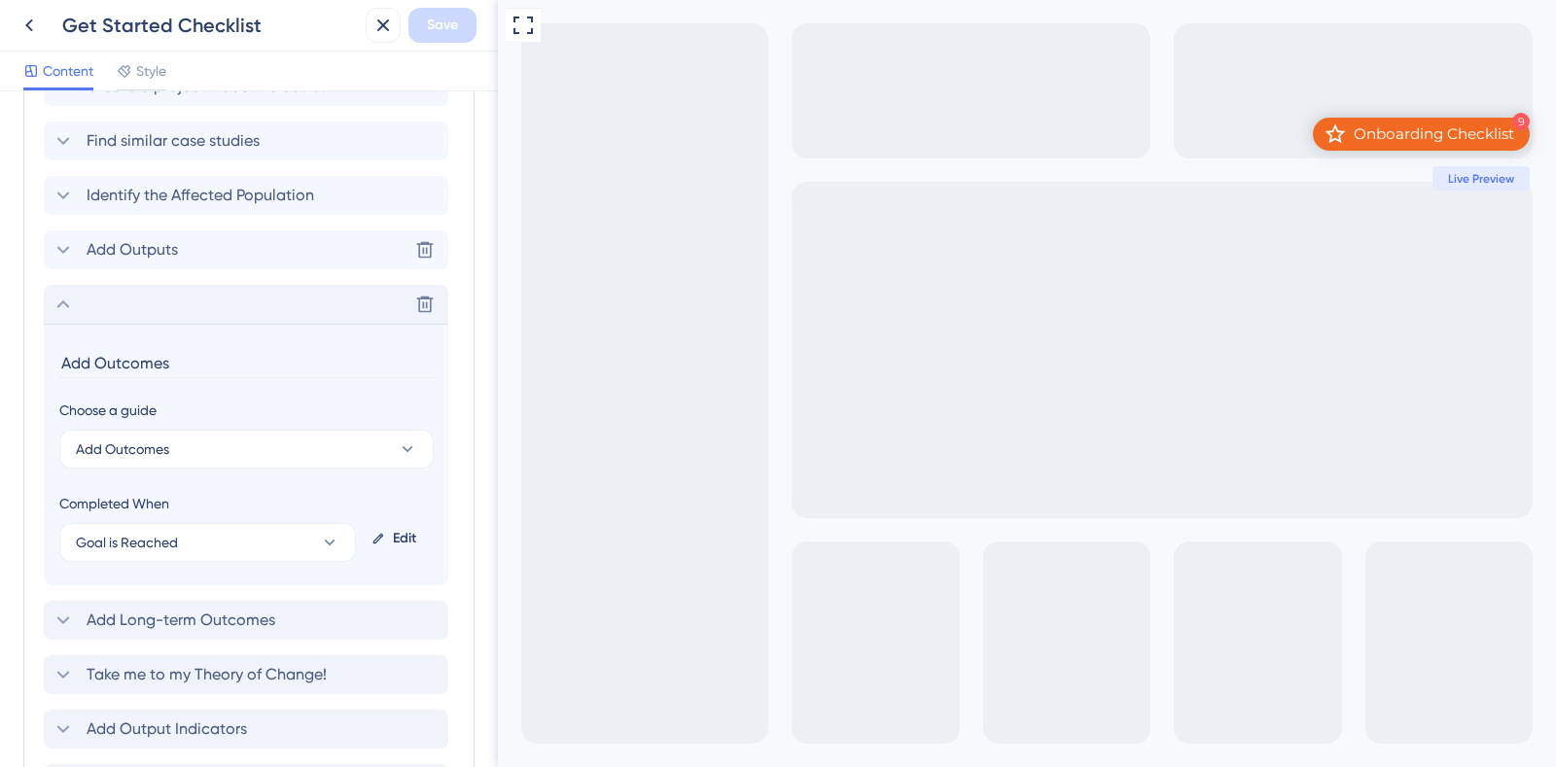
click at [64, 244] on icon at bounding box center [63, 249] width 23 height 23
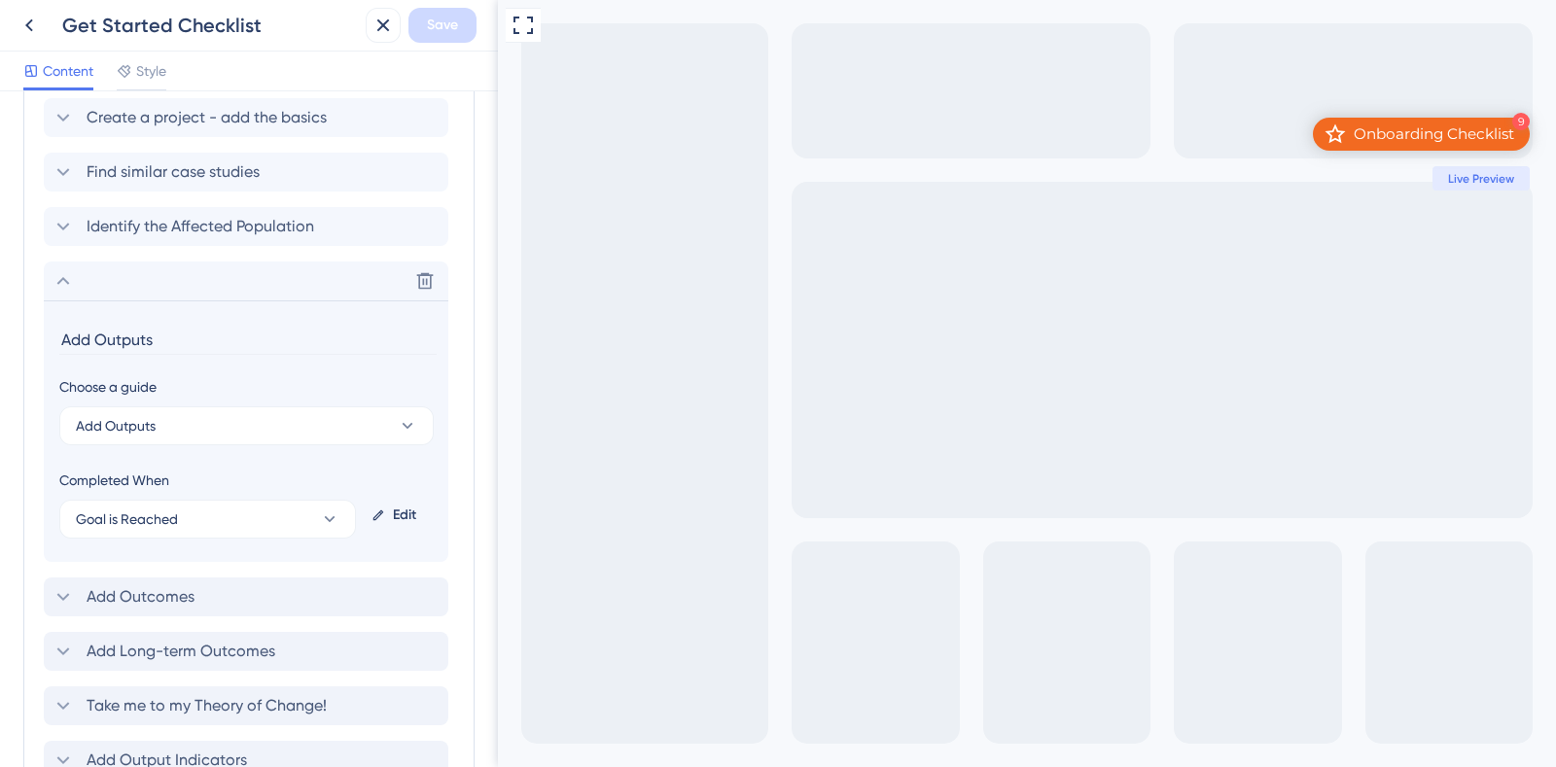
scroll to position [961, 0]
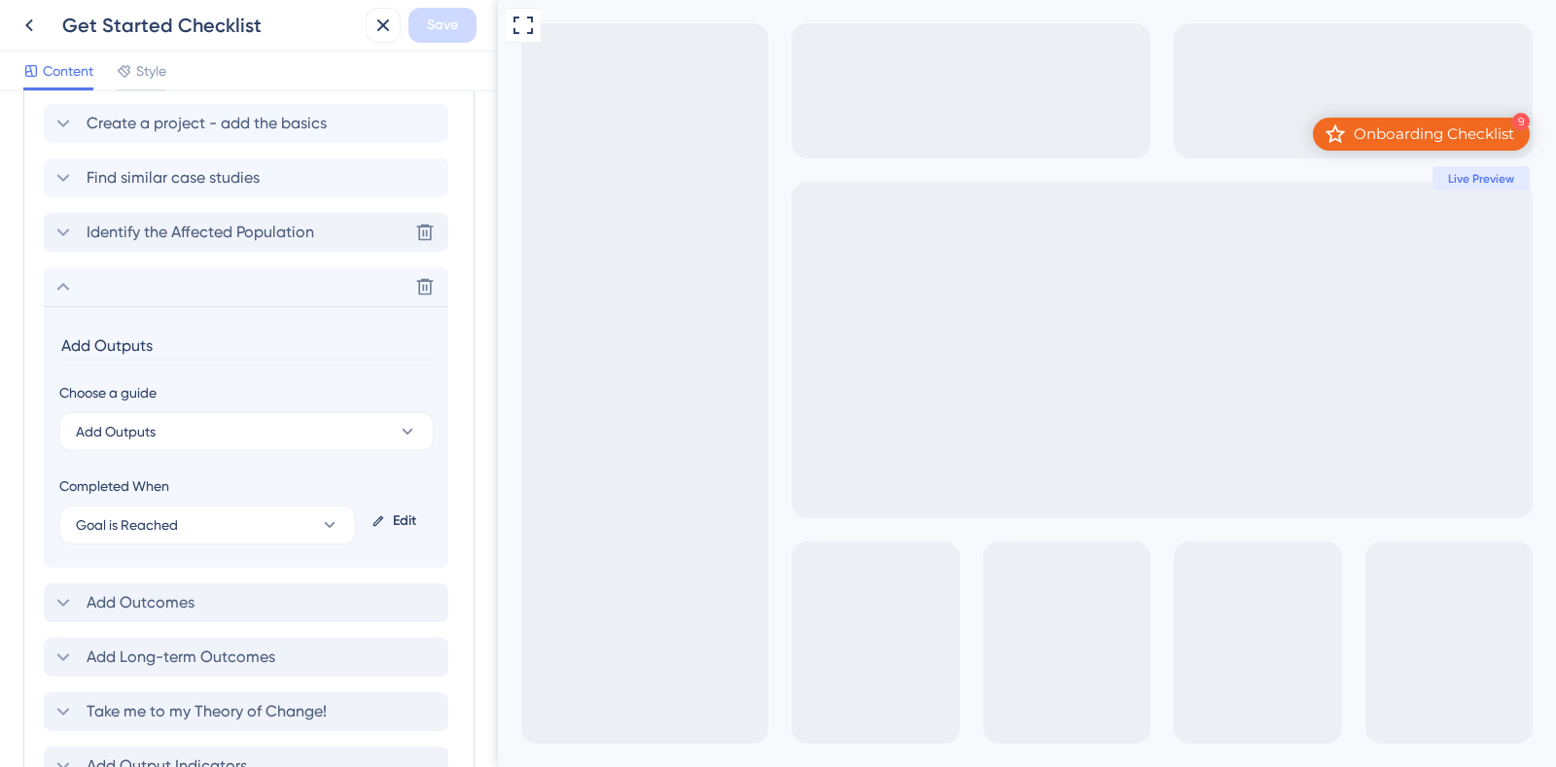
click at [63, 228] on icon at bounding box center [63, 232] width 23 height 23
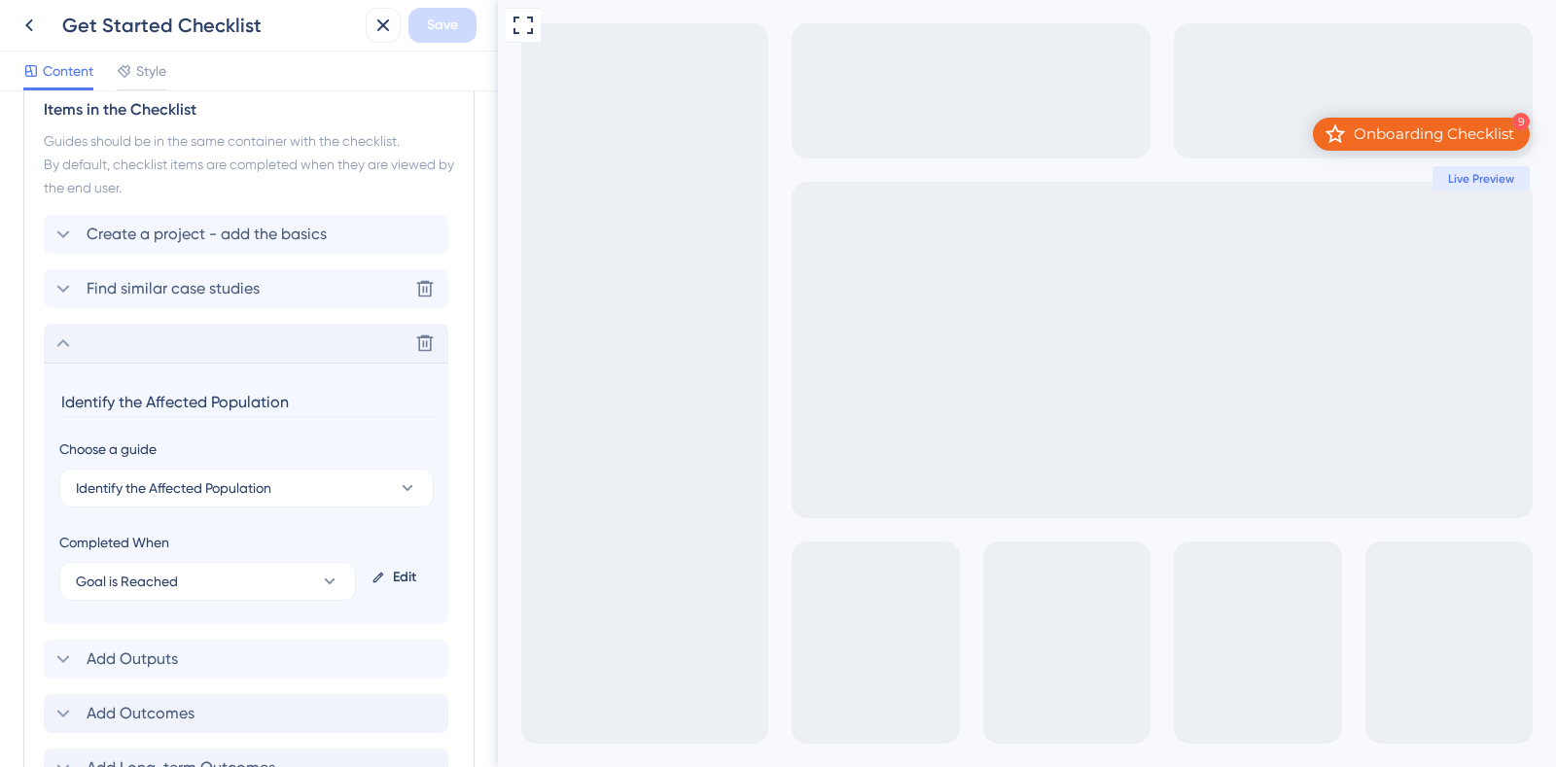
scroll to position [839, 0]
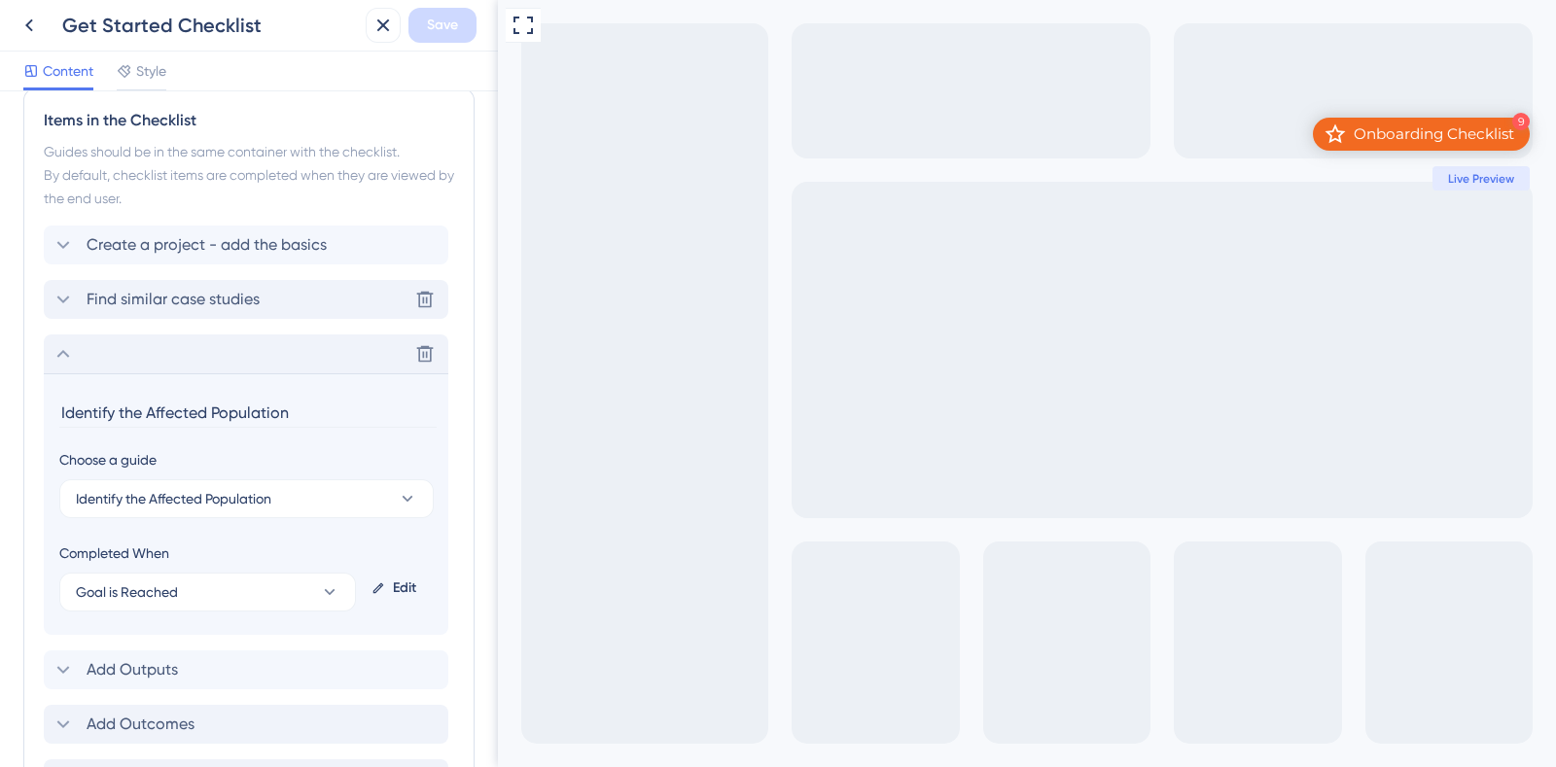
click at [68, 302] on icon at bounding box center [63, 299] width 23 height 23
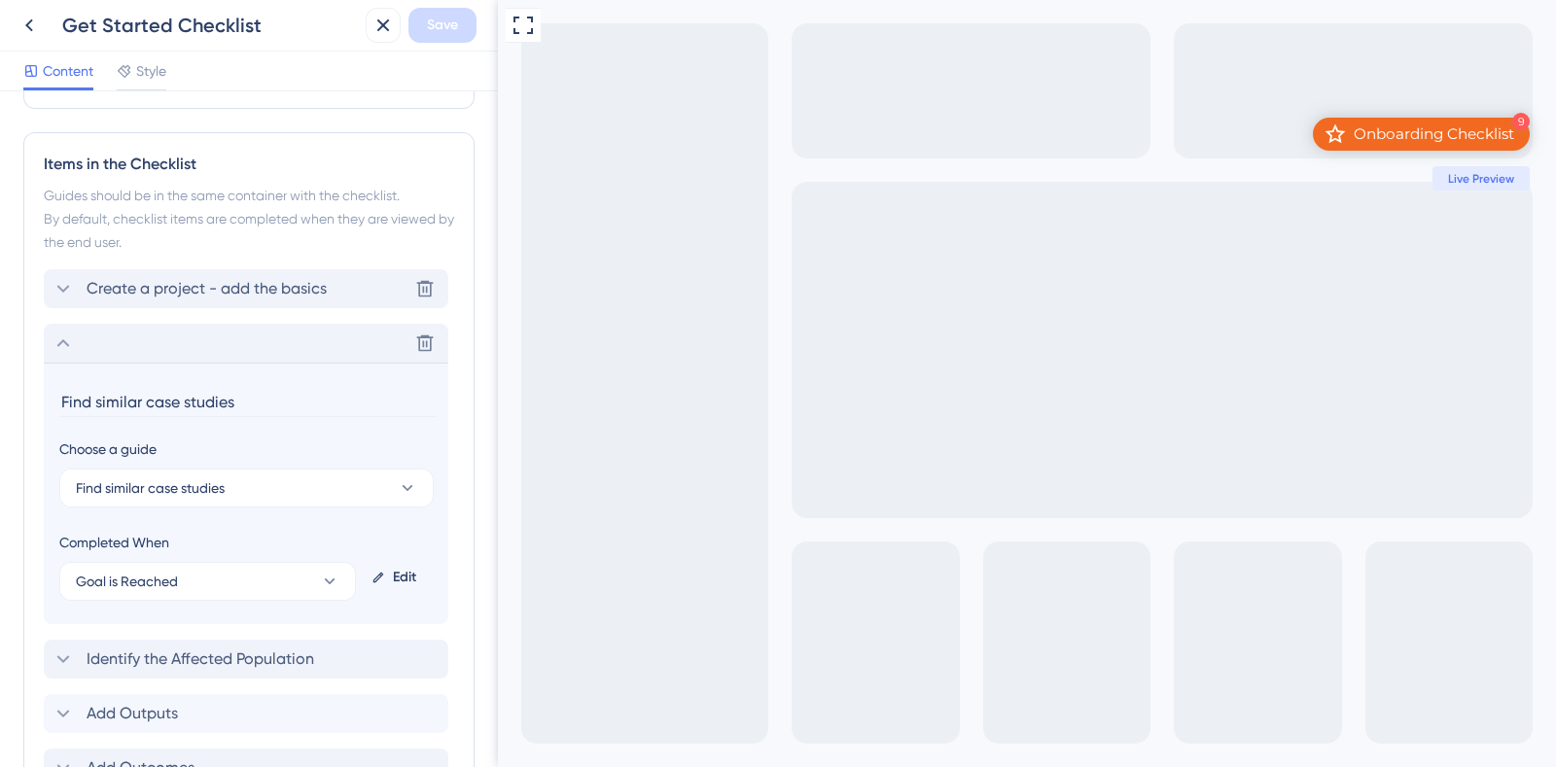
click at [61, 292] on icon at bounding box center [63, 288] width 23 height 23
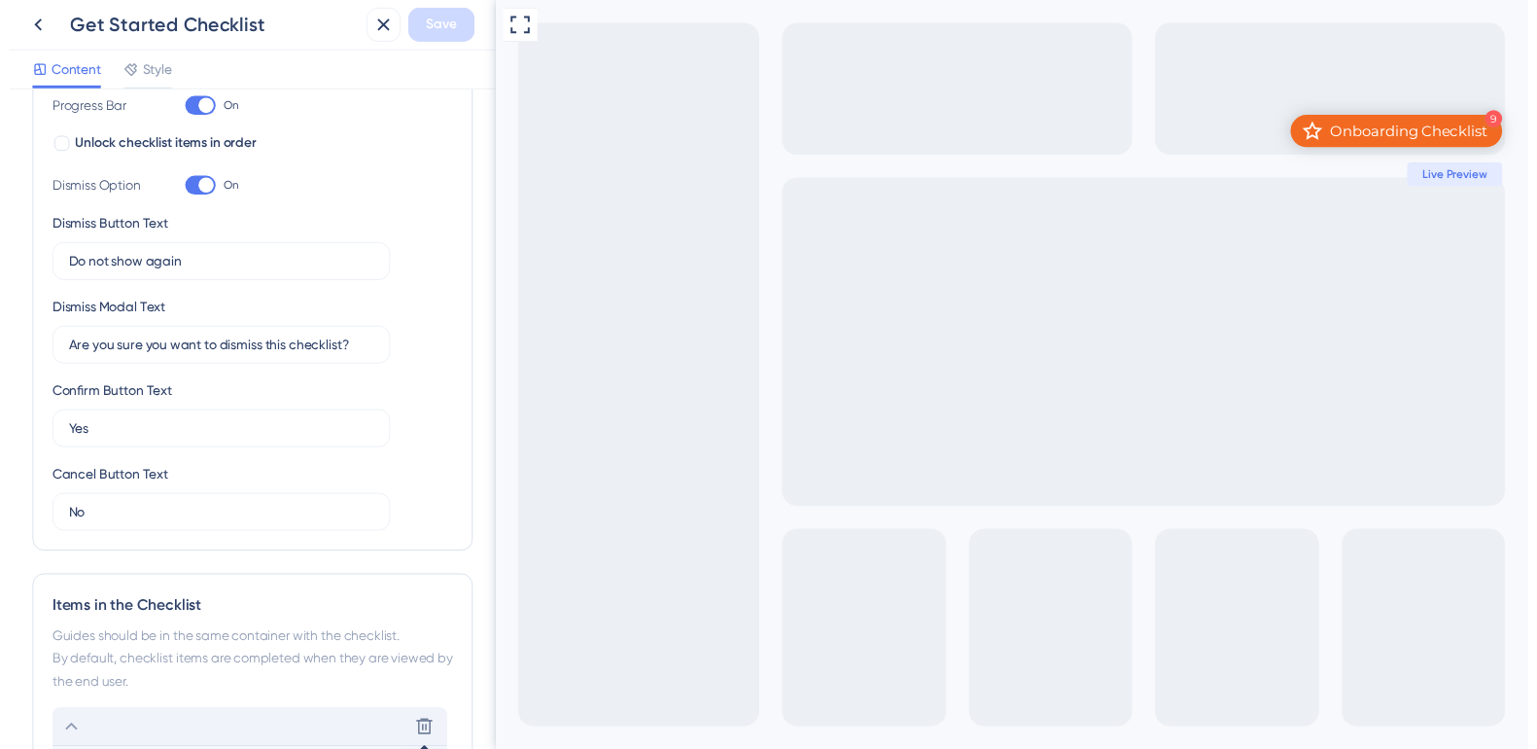
scroll to position [339, 0]
click at [40, 26] on icon at bounding box center [29, 25] width 23 height 23
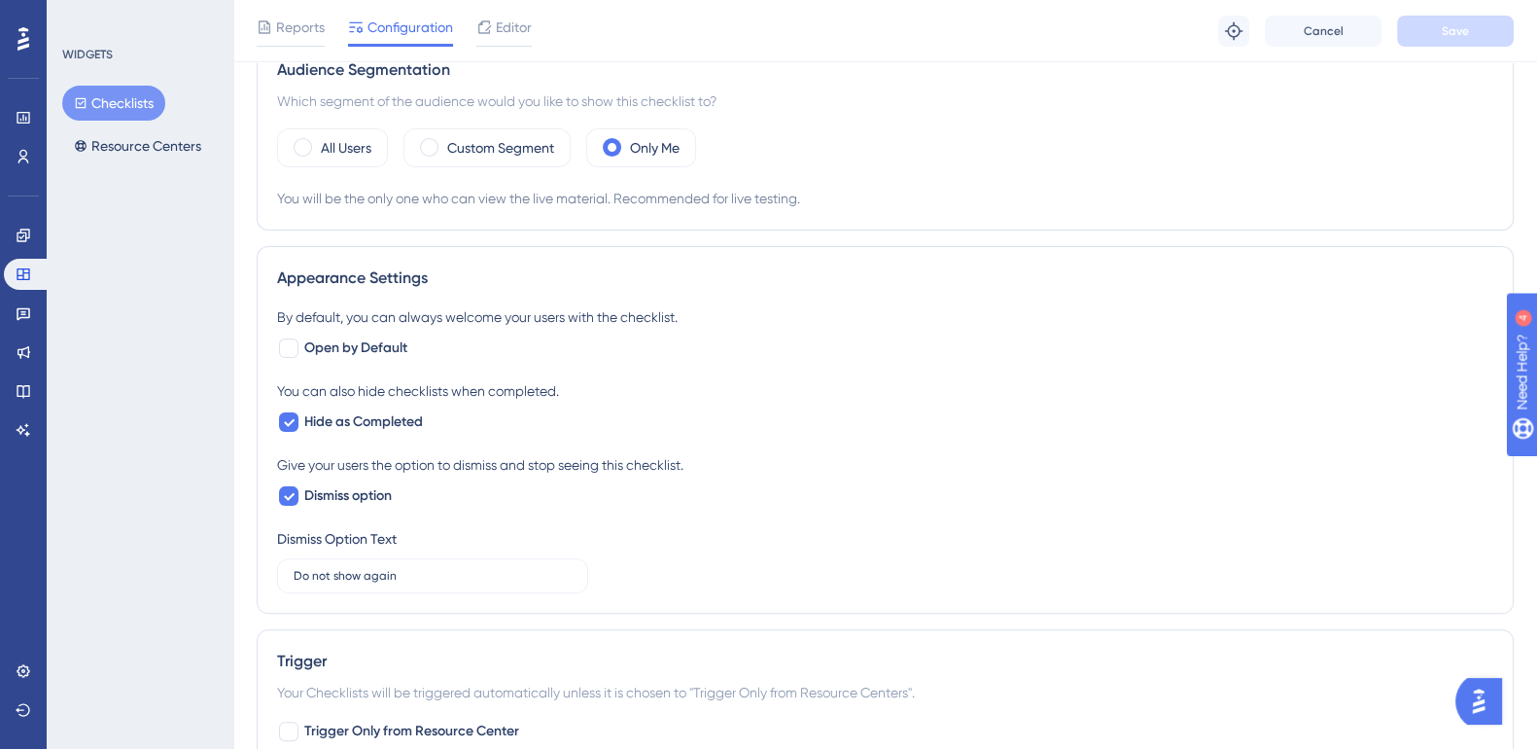
scroll to position [626, 10]
click at [292, 419] on label "Hide as Completed" at bounding box center [350, 422] width 146 height 23
checkbox input "false"
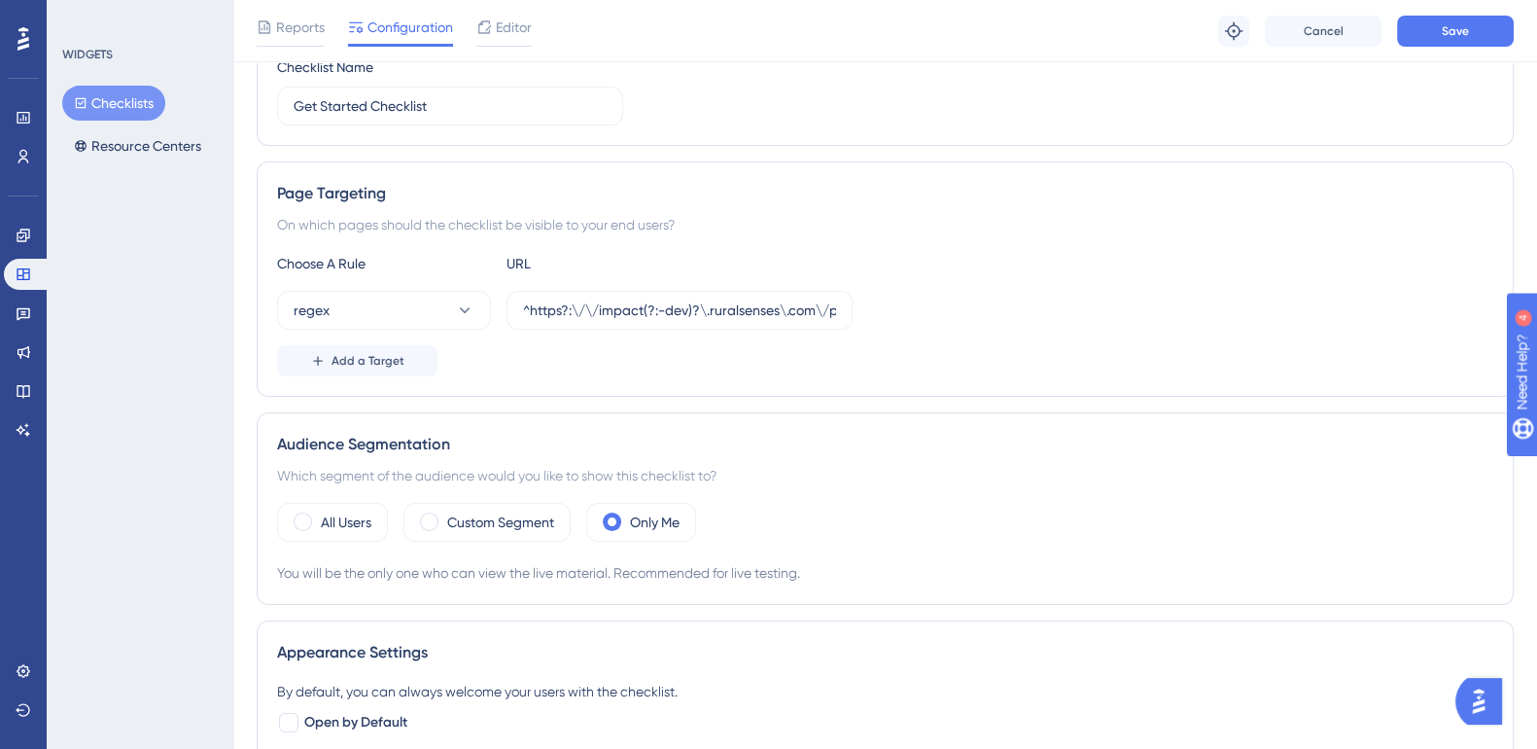
scroll to position [250, 0]
click at [1471, 32] on button "Save" at bounding box center [1455, 31] width 117 height 31
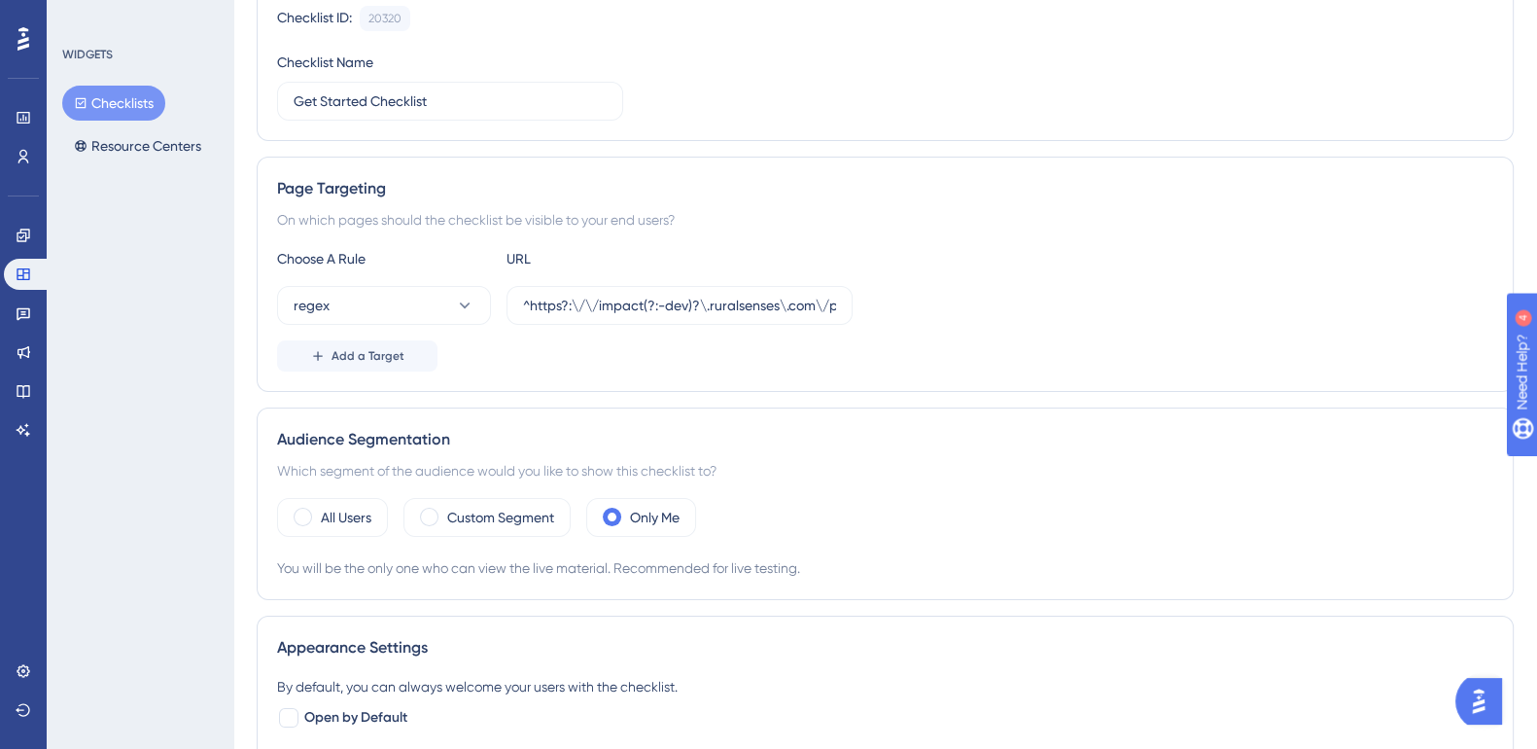
scroll to position [0, 0]
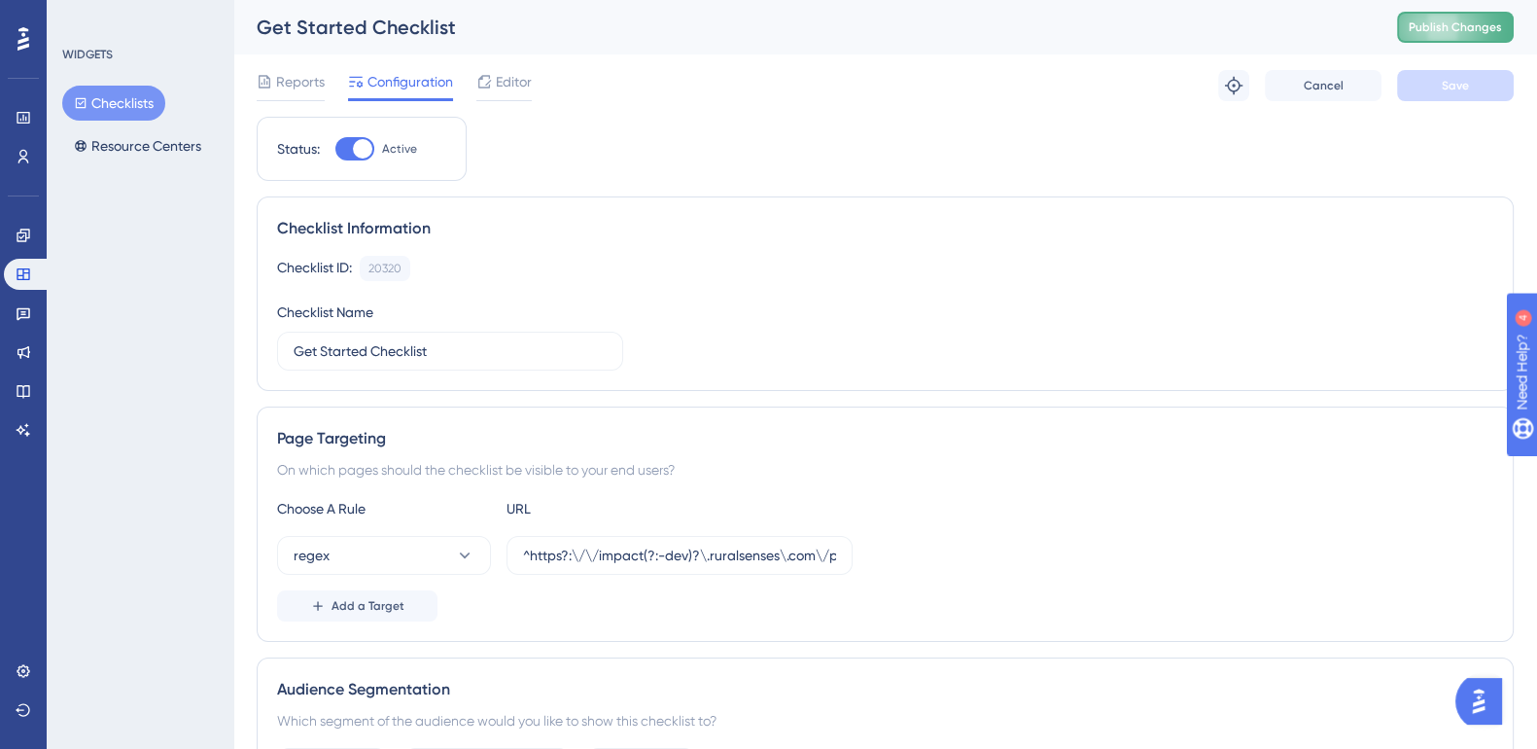
click at [1502, 19] on span "Publish Changes" at bounding box center [1455, 27] width 93 height 16
